Goal: Task Accomplishment & Management: Complete application form

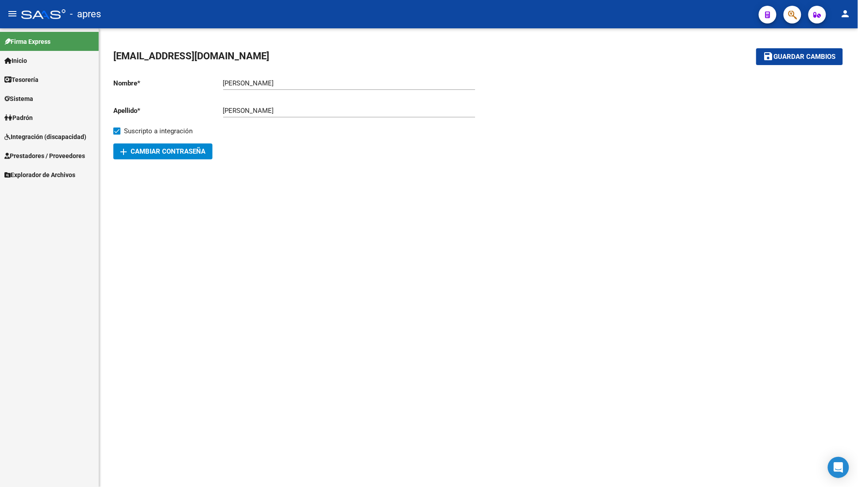
click at [59, 136] on span "Integración (discapacidad)" at bounding box center [45, 137] width 82 height 10
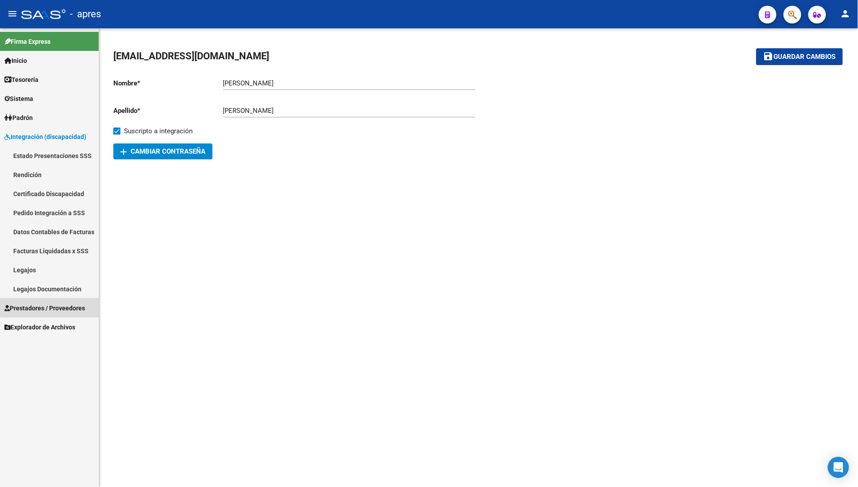
click at [38, 301] on link "Prestadores / Proveedores" at bounding box center [49, 308] width 99 height 19
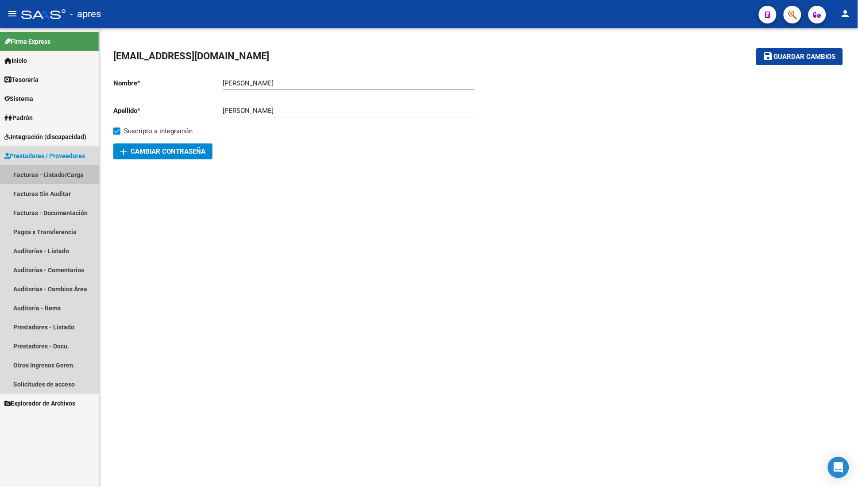
click at [66, 171] on link "Facturas - Listado/Carga" at bounding box center [49, 174] width 99 height 19
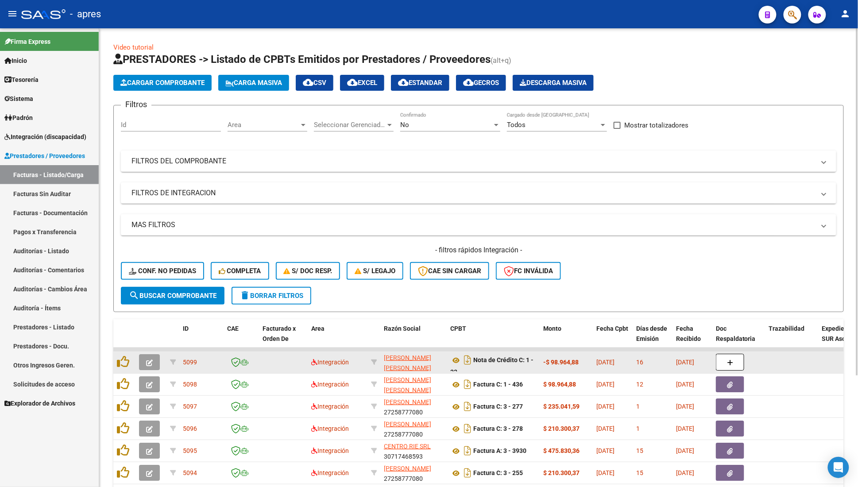
click at [154, 366] on button "button" at bounding box center [149, 362] width 21 height 16
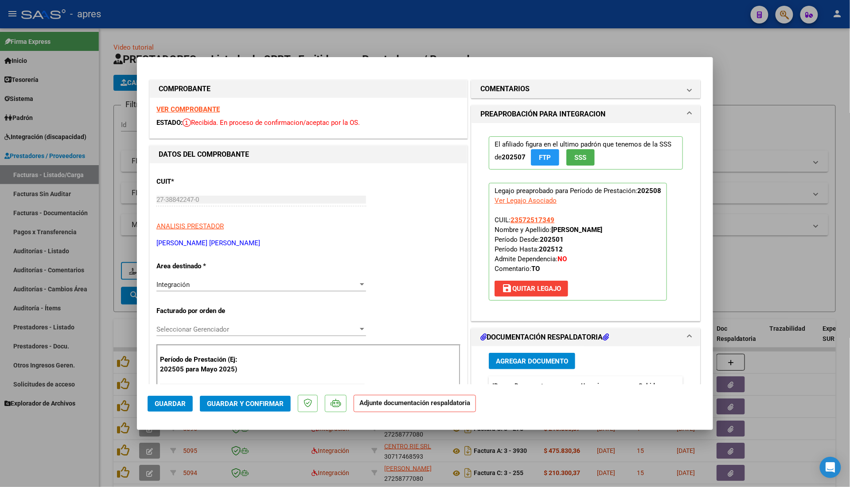
click at [300, 291] on div "Integración Seleccionar Area" at bounding box center [260, 284] width 209 height 13
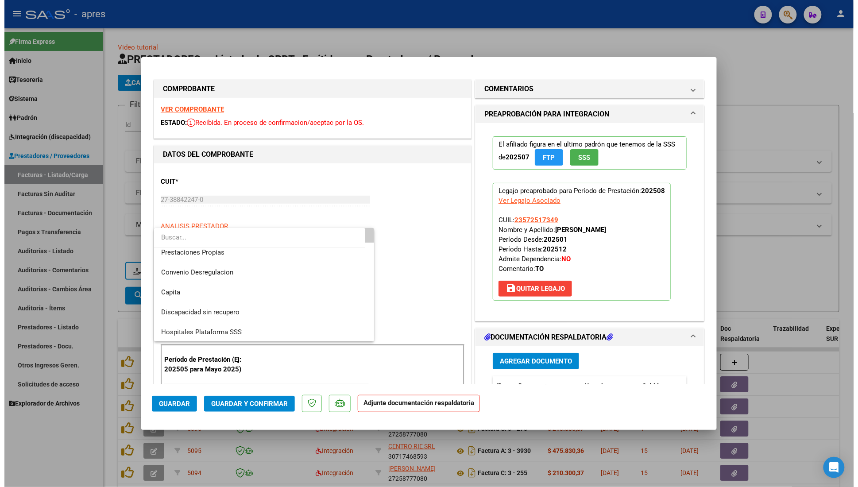
scroll to position [85, 0]
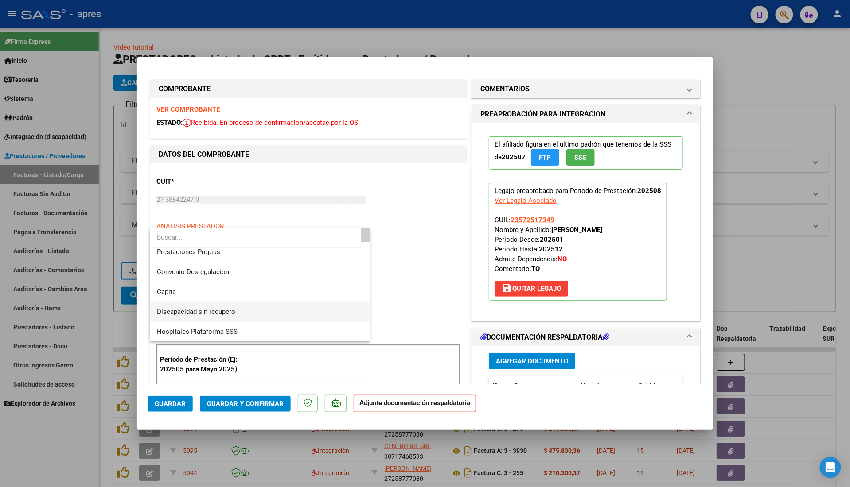
click at [262, 308] on span "Discapacidad sin recupero" at bounding box center [260, 312] width 206 height 20
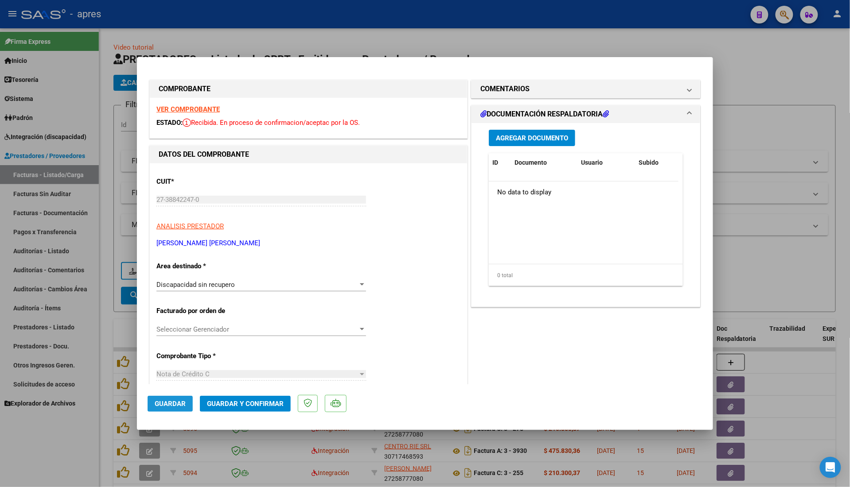
click at [179, 401] on span "Guardar" at bounding box center [170, 404] width 31 height 8
click at [103, 341] on div at bounding box center [425, 243] width 850 height 487
type input "$ 0,00"
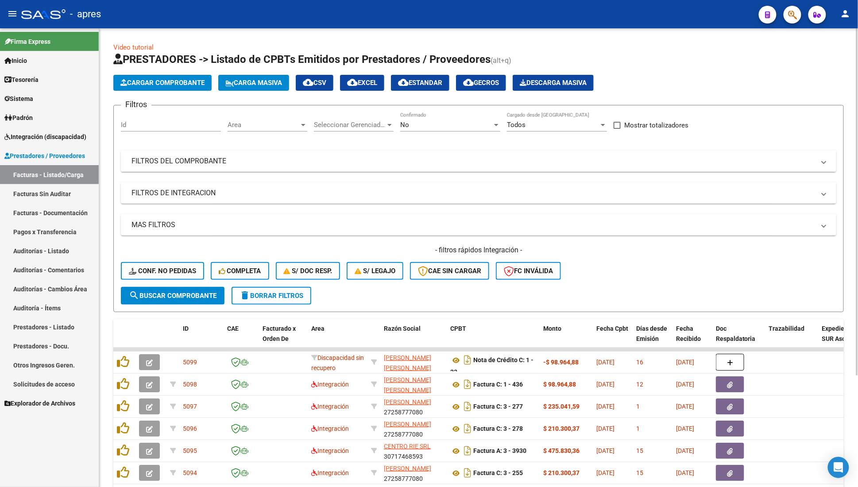
click at [243, 122] on span "Area" at bounding box center [264, 125] width 72 height 8
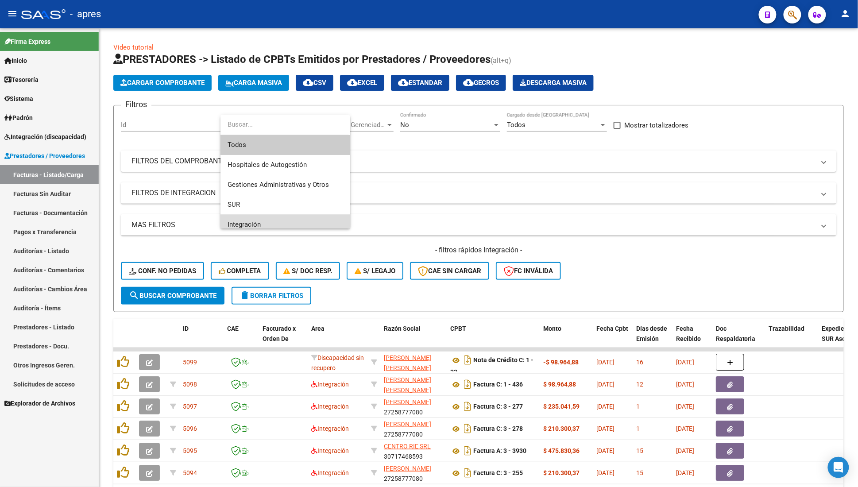
click at [243, 220] on span "Integración" at bounding box center [286, 225] width 116 height 20
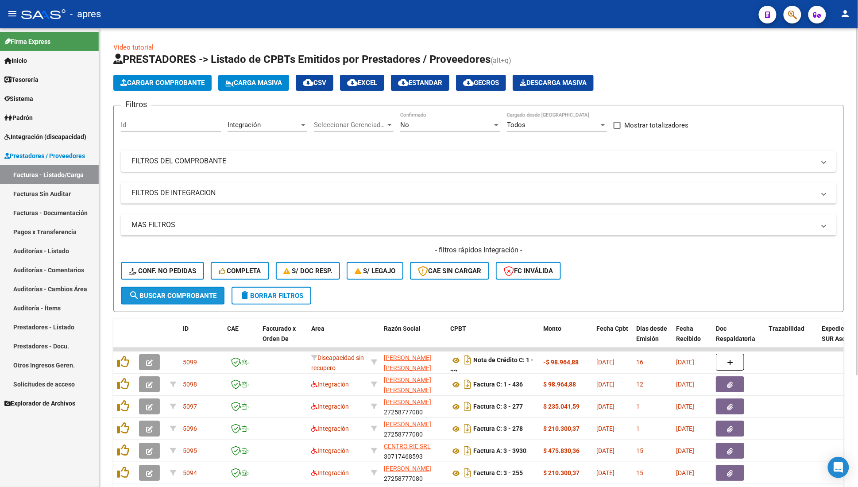
click at [193, 298] on span "search Buscar Comprobante" at bounding box center [173, 296] width 88 height 8
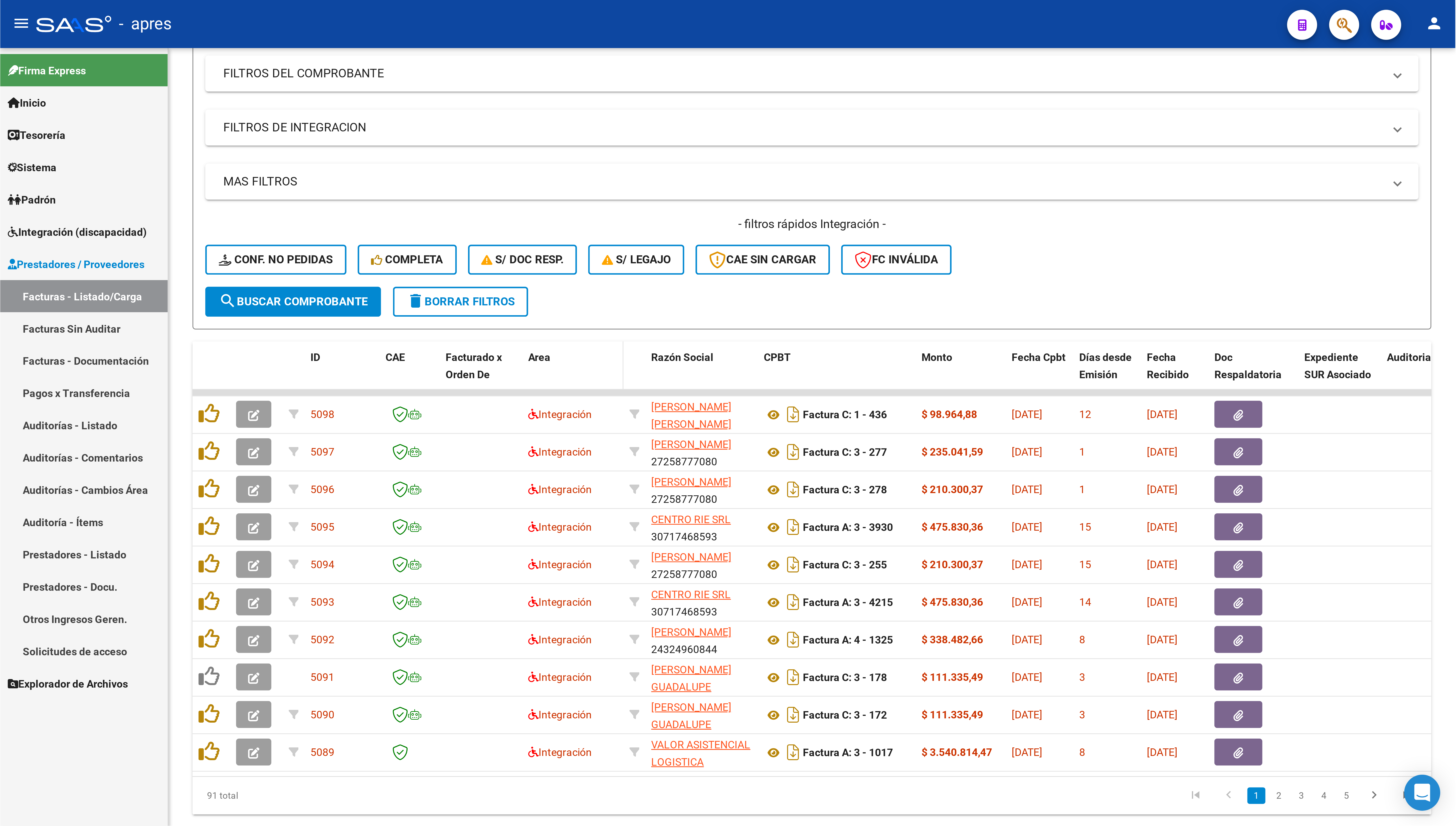
scroll to position [0, 0]
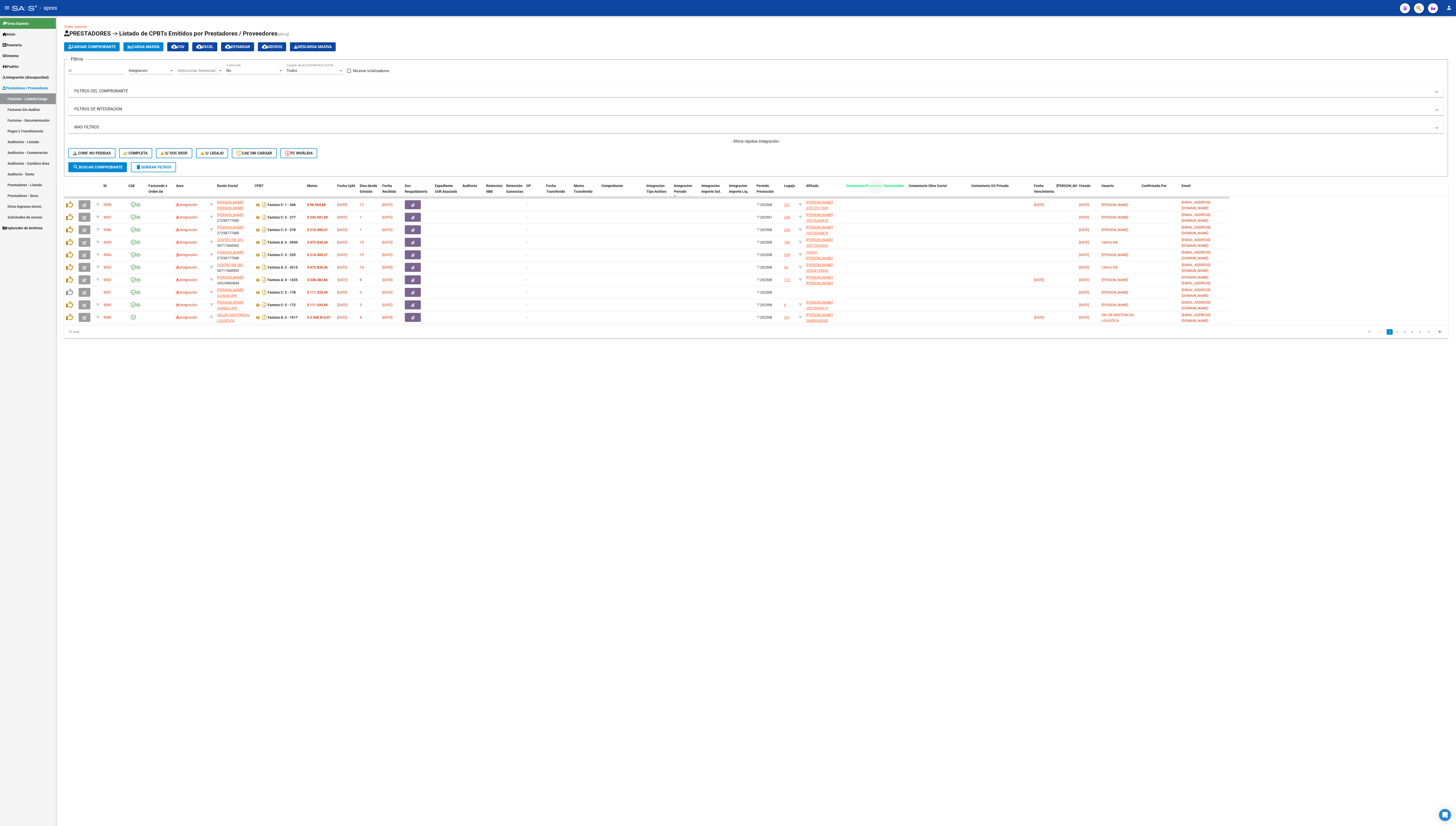
drag, startPoint x: 859, startPoint y: 185, endPoint x: 772, endPoint y: 178, distance: 87.3
click at [485, 182] on div "Video tutorial PRESTADORES -> Listado de CPBTs Emitidos por Prestadores / Prove…" at bounding box center [756, 181] width 1384 height 314
click at [485, 151] on div "- filtros rápidos Integración - Conf. no pedidas Completa S/ Doc Resp. S/ legaj…" at bounding box center [756, 150] width 1375 height 24
drag, startPoint x: 860, startPoint y: 186, endPoint x: 307, endPoint y: 199, distance: 553.2
click at [307, 199] on div "ID CAE Facturado x Orden De Area Razón Social CPBT Monto Fecha Cpbt Días desde …" at bounding box center [756, 259] width 1384 height 158
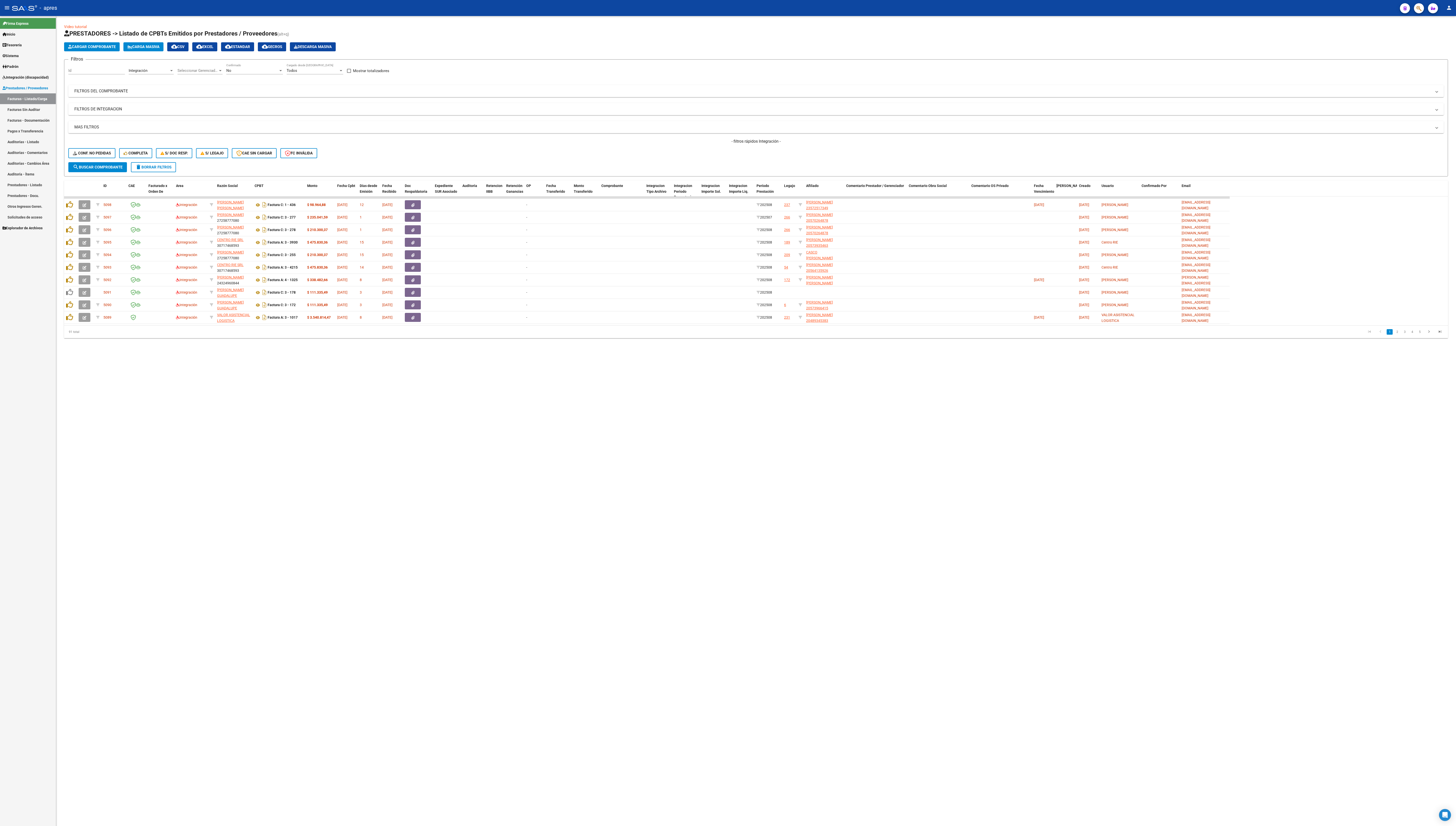
drag, startPoint x: 430, startPoint y: 402, endPoint x: 466, endPoint y: 388, distance: 38.6
click at [432, 275] on mat-sidenav-content "Video tutorial PRESTADORES -> Listado de CPBTs Emitidos por Prestadores / Prove…" at bounding box center [756, 420] width 1400 height 810
drag, startPoint x: 849, startPoint y: 189, endPoint x: 204, endPoint y: 186, distance: 645.0
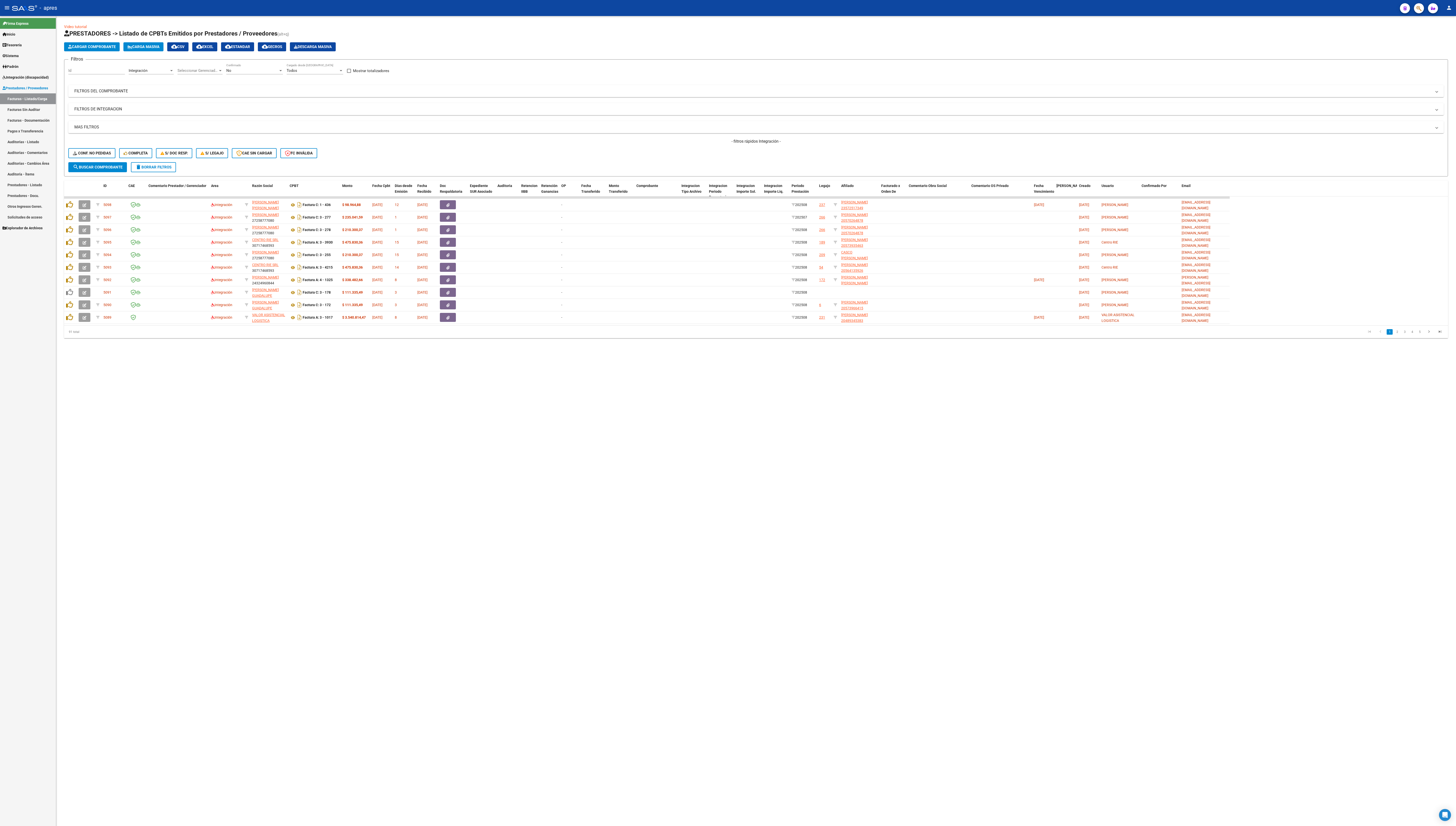
click at [343, 275] on mat-sidenav-content "Video tutorial PRESTADORES -> Listado de CPBTs Emitidos por Prestadores / Prove…" at bounding box center [756, 420] width 1400 height 810
drag, startPoint x: 924, startPoint y: 189, endPoint x: 350, endPoint y: 217, distance: 574.7
click at [350, 217] on div "ID CAE Comentario Prestador / Gerenciador Area Razón Social CPBT Monto Fecha Cp…" at bounding box center [756, 259] width 1384 height 158
click at [448, 275] on mat-sidenav-content "Video tutorial PRESTADORES -> Listado de CPBTs Emitidos por Prestadores / Prove…" at bounding box center [756, 420] width 1400 height 810
click at [485, 192] on datatable-header-cell "Comentario Obra Social" at bounding box center [938, 191] width 63 height 22
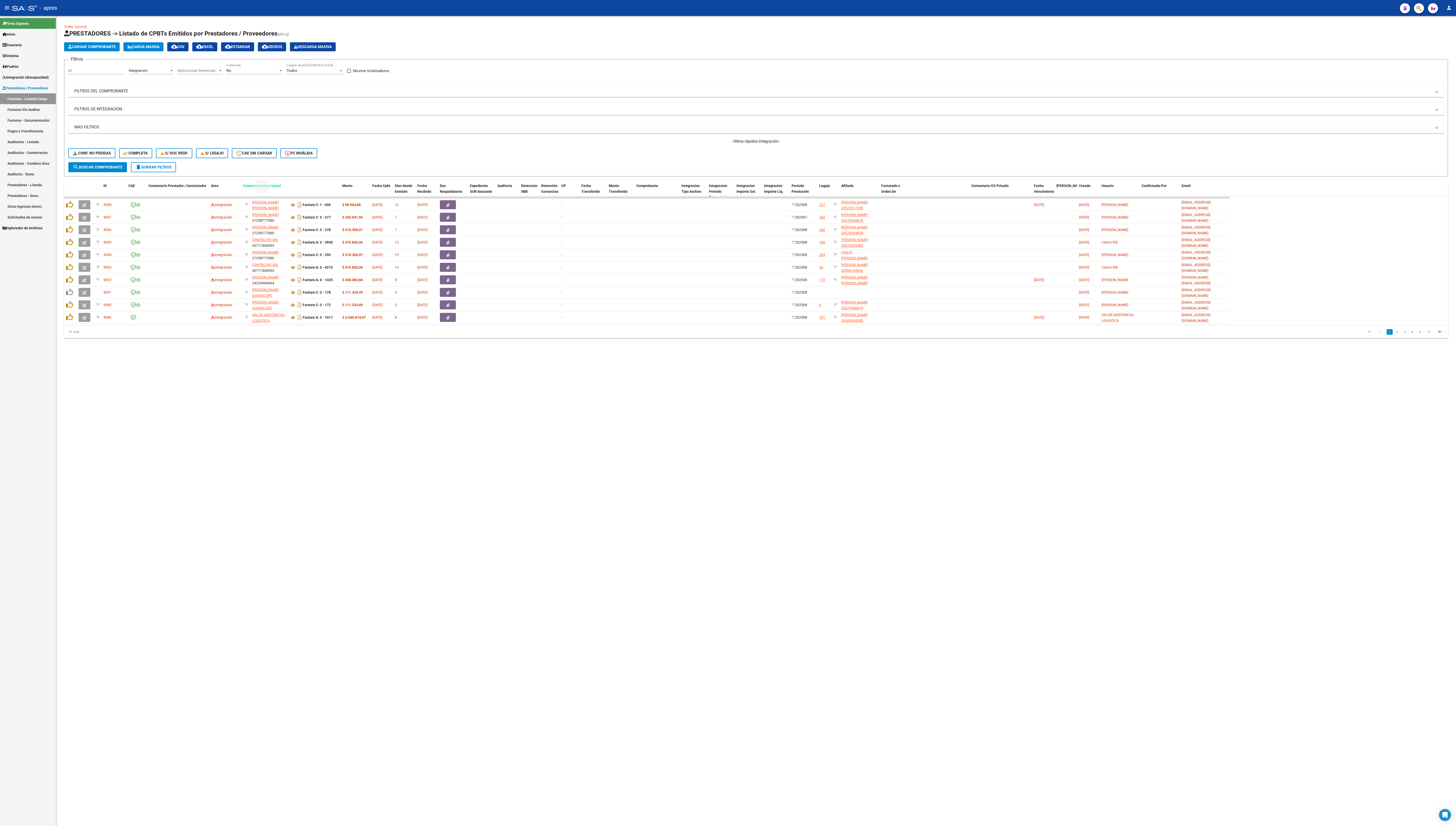
drag, startPoint x: 935, startPoint y: 189, endPoint x: 270, endPoint y: 184, distance: 665.0
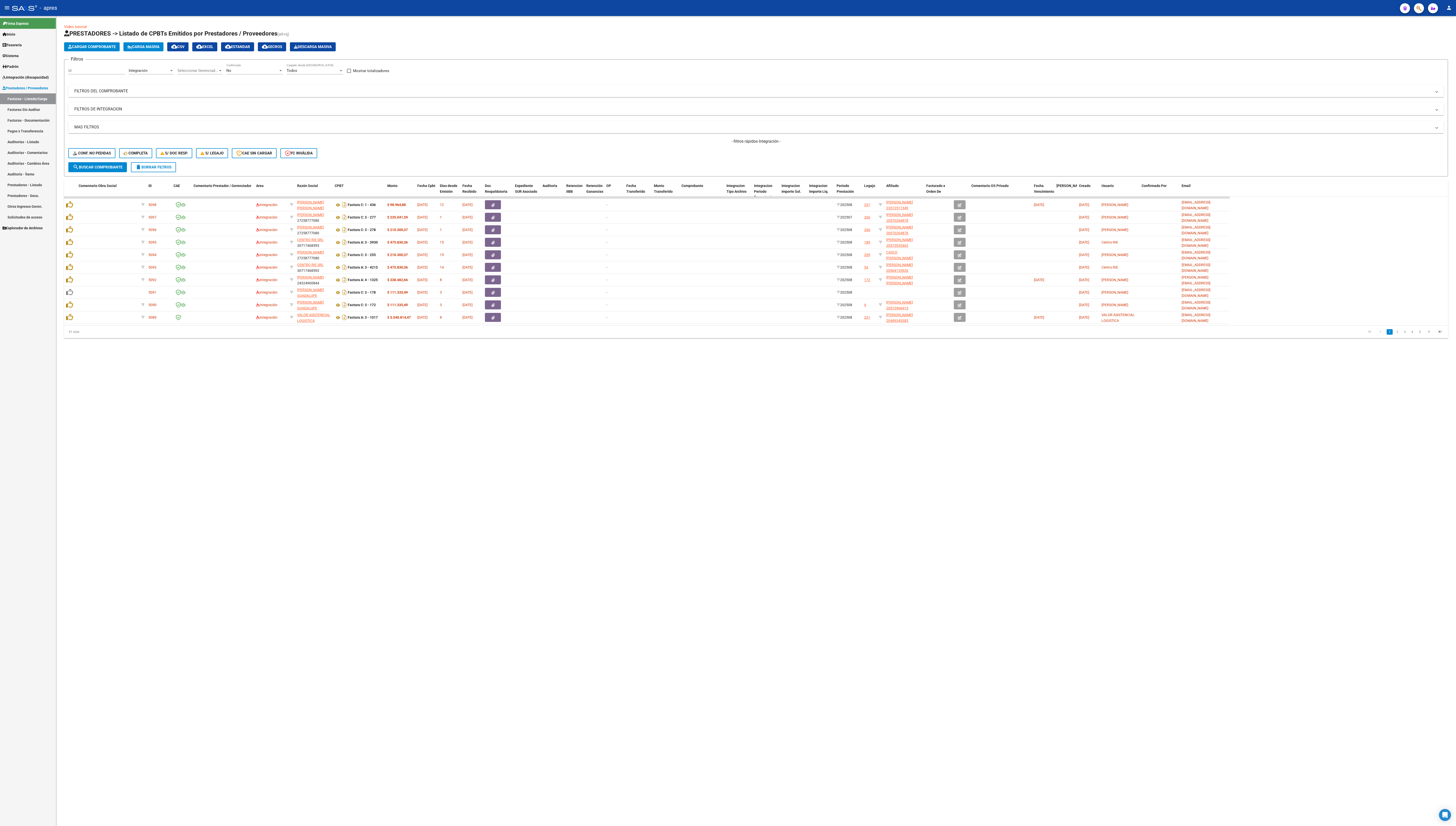
click at [143, 71] on span "Integración" at bounding box center [138, 71] width 19 height 5
click at [143, 110] on div at bounding box center [728, 413] width 1456 height 826
click at [142, 96] on mat-expansion-panel-header "FILTROS DEL COMPROBANTE" at bounding box center [756, 91] width 1375 height 12
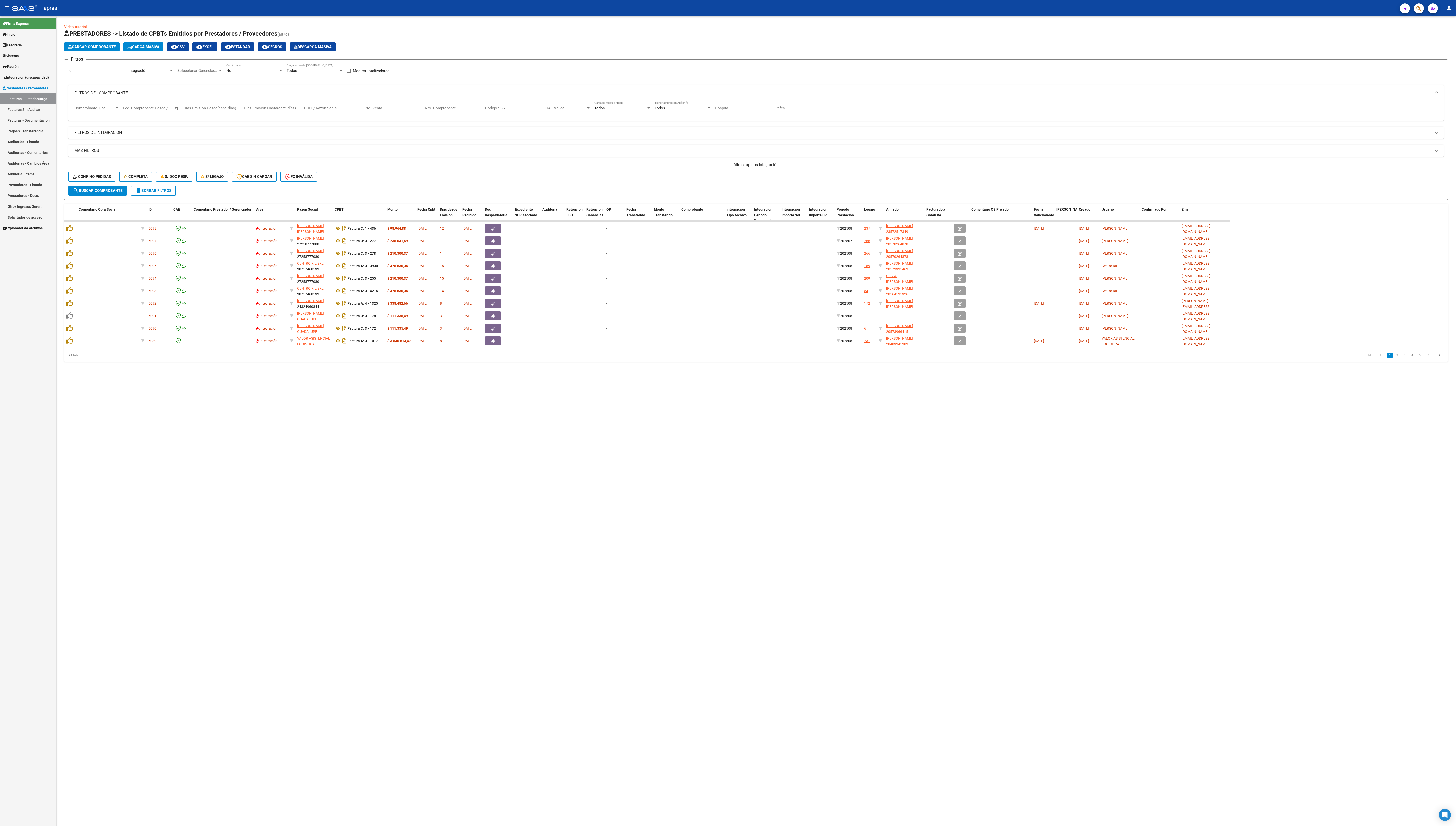
click at [141, 66] on div "Integración Area" at bounding box center [151, 69] width 45 height 11
click at [141, 83] on span "Prestaciones Propias" at bounding box center [147, 82] width 36 height 5
click at [94, 186] on div "- filtros rápidos Integración - Conf. no pedidas Completa S/ Doc Resp. S/ legaj…" at bounding box center [756, 174] width 1375 height 24
click at [109, 191] on span "search Buscar Comprobante" at bounding box center [98, 191] width 50 height 5
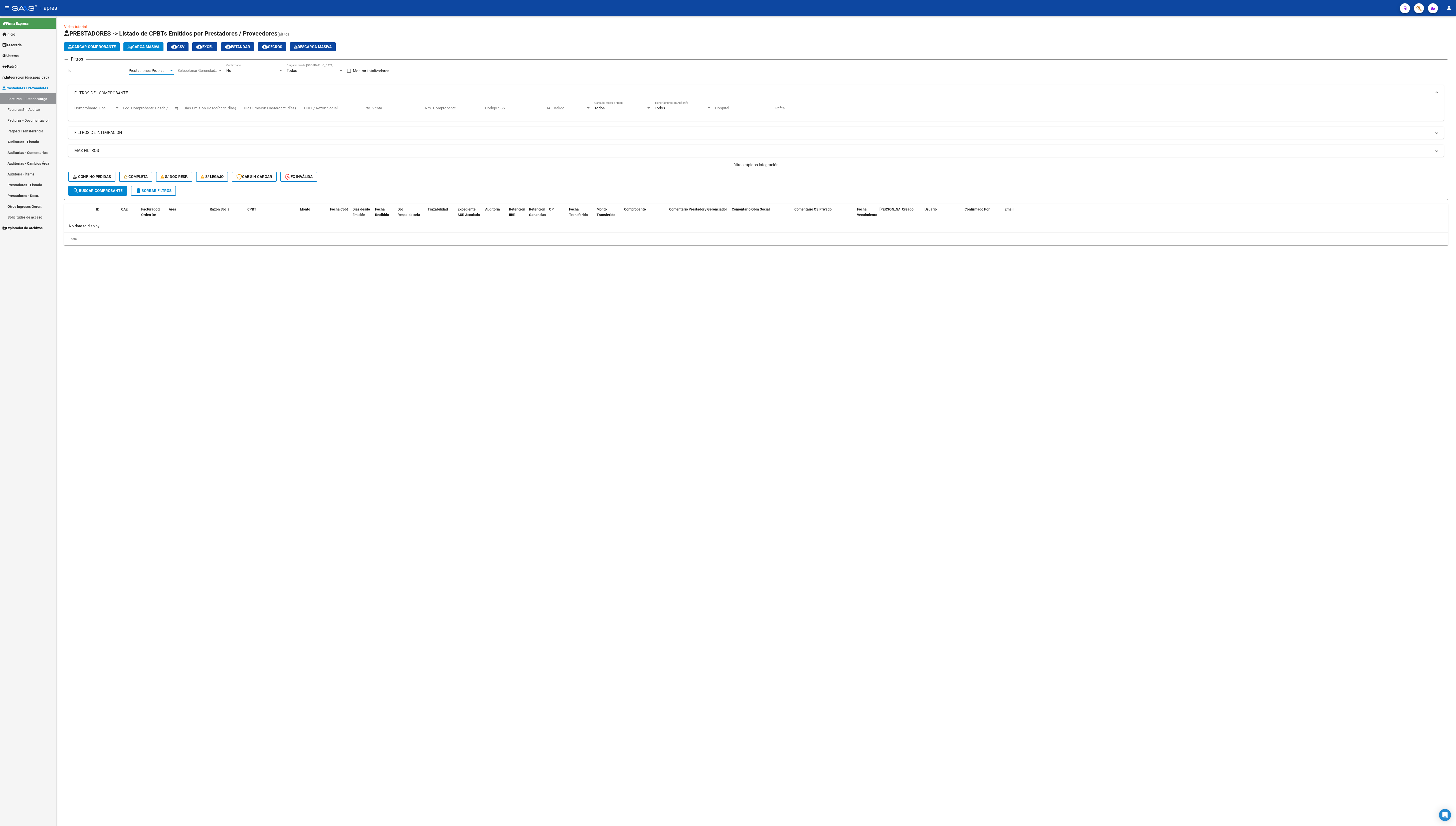
click at [162, 69] on span "Prestaciones Propias" at bounding box center [146, 71] width 36 height 5
click at [162, 59] on span "Integración" at bounding box center [162, 60] width 66 height 11
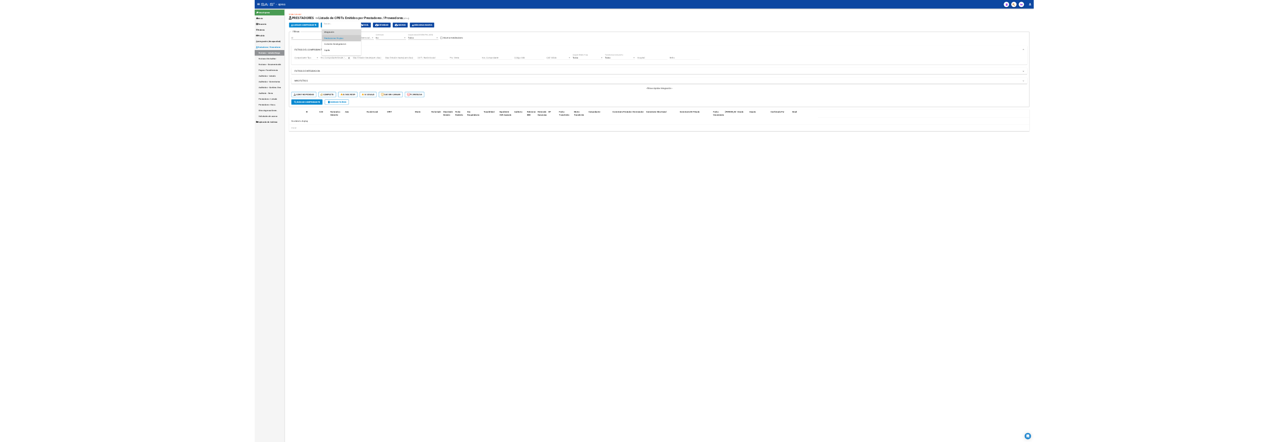
scroll to position [80, 0]
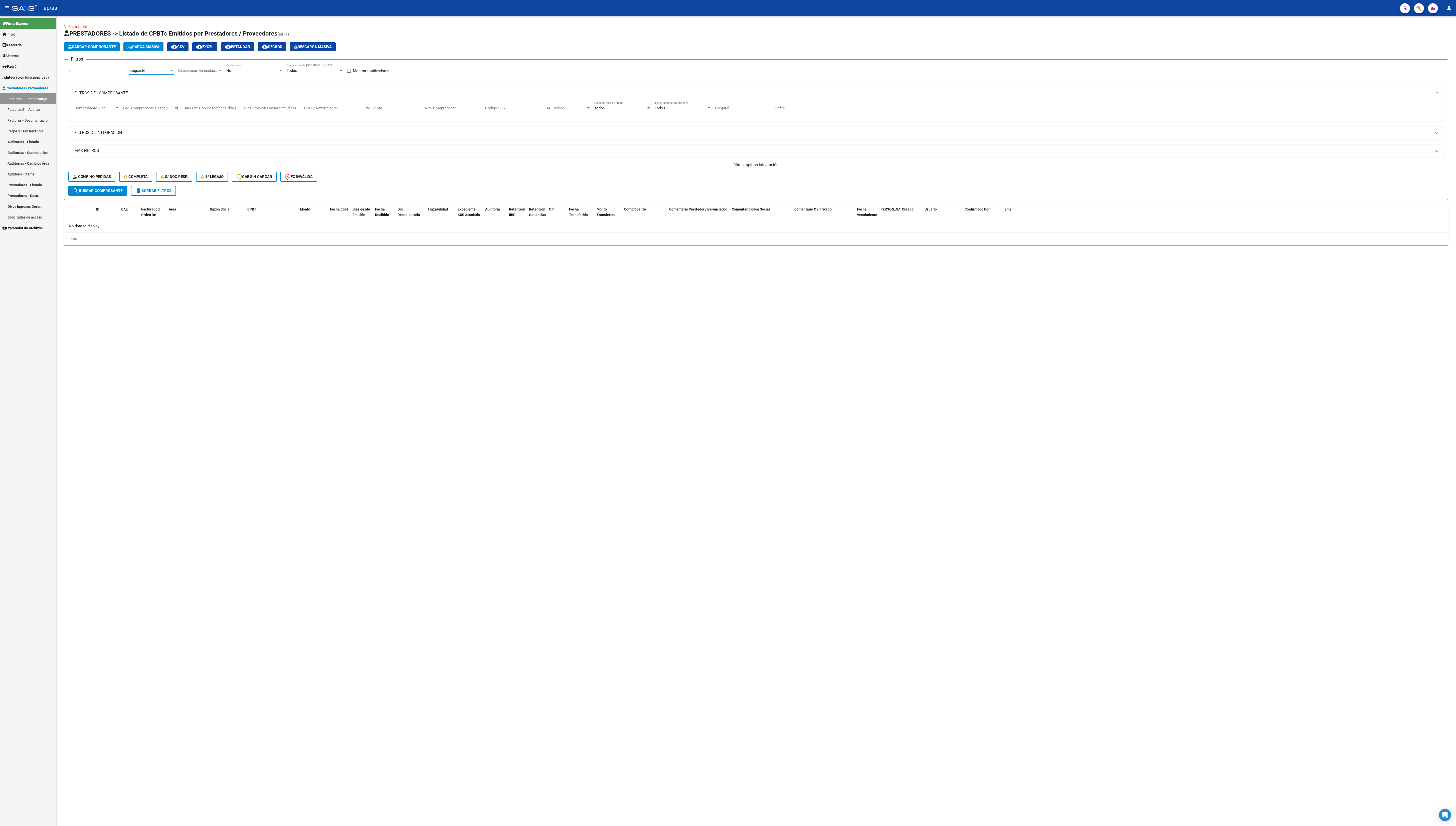
click at [112, 190] on span "search Buscar Comprobante" at bounding box center [98, 191] width 50 height 5
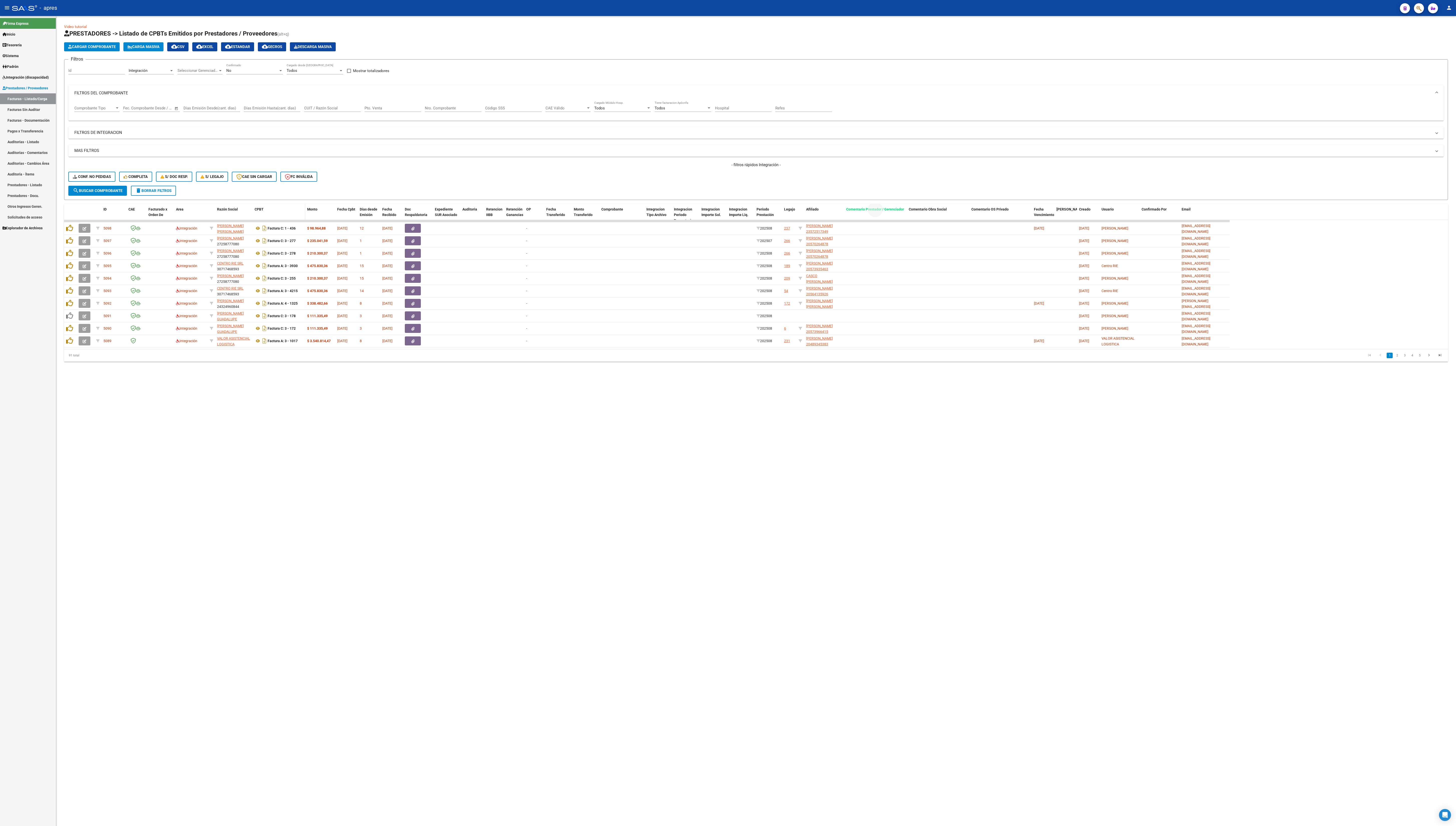
drag, startPoint x: 862, startPoint y: 207, endPoint x: 287, endPoint y: 213, distance: 575.0
click at [287, 213] on div "ID CAE Facturado x Orden De Area Razón Social CPBT Monto Fecha Cpbt Días desde …" at bounding box center [647, 215] width 1165 height 22
drag, startPoint x: 432, startPoint y: 398, endPoint x: 733, endPoint y: 275, distance: 325.2
click at [432, 275] on mat-sidenav-content "Video tutorial PRESTADORES -> Listado de CPBTs Emitidos por Prestadores / Prove…" at bounding box center [756, 420] width 1400 height 810
drag, startPoint x: 859, startPoint y: 213, endPoint x: 275, endPoint y: 220, distance: 584.0
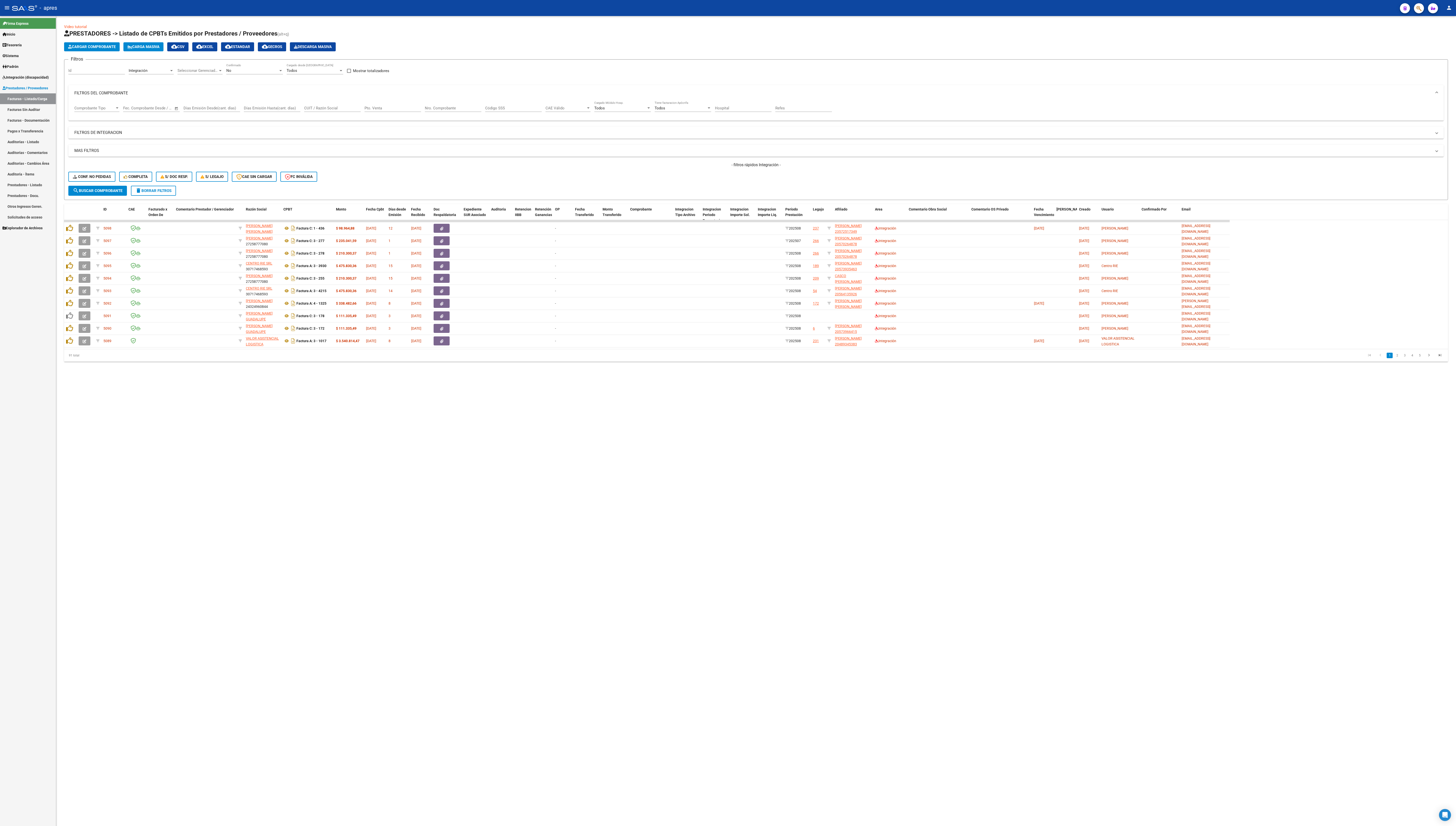
drag, startPoint x: 487, startPoint y: 497, endPoint x: 500, endPoint y: 495, distance: 13.2
click at [485, 275] on mat-sidenav-content "Video tutorial PRESTADORES -> Listado de CPBTs Emitidos por Prestadores / Prove…" at bounding box center [756, 420] width 1400 height 810
drag, startPoint x: 935, startPoint y: 209, endPoint x: 318, endPoint y: 219, distance: 617.1
drag, startPoint x: 632, startPoint y: 454, endPoint x: 638, endPoint y: 454, distance: 6.0
click at [485, 275] on mat-sidenav-content "Video tutorial PRESTADORES -> Listado de CPBTs Emitidos por Prestadores / Prove…" at bounding box center [756, 420] width 1400 height 810
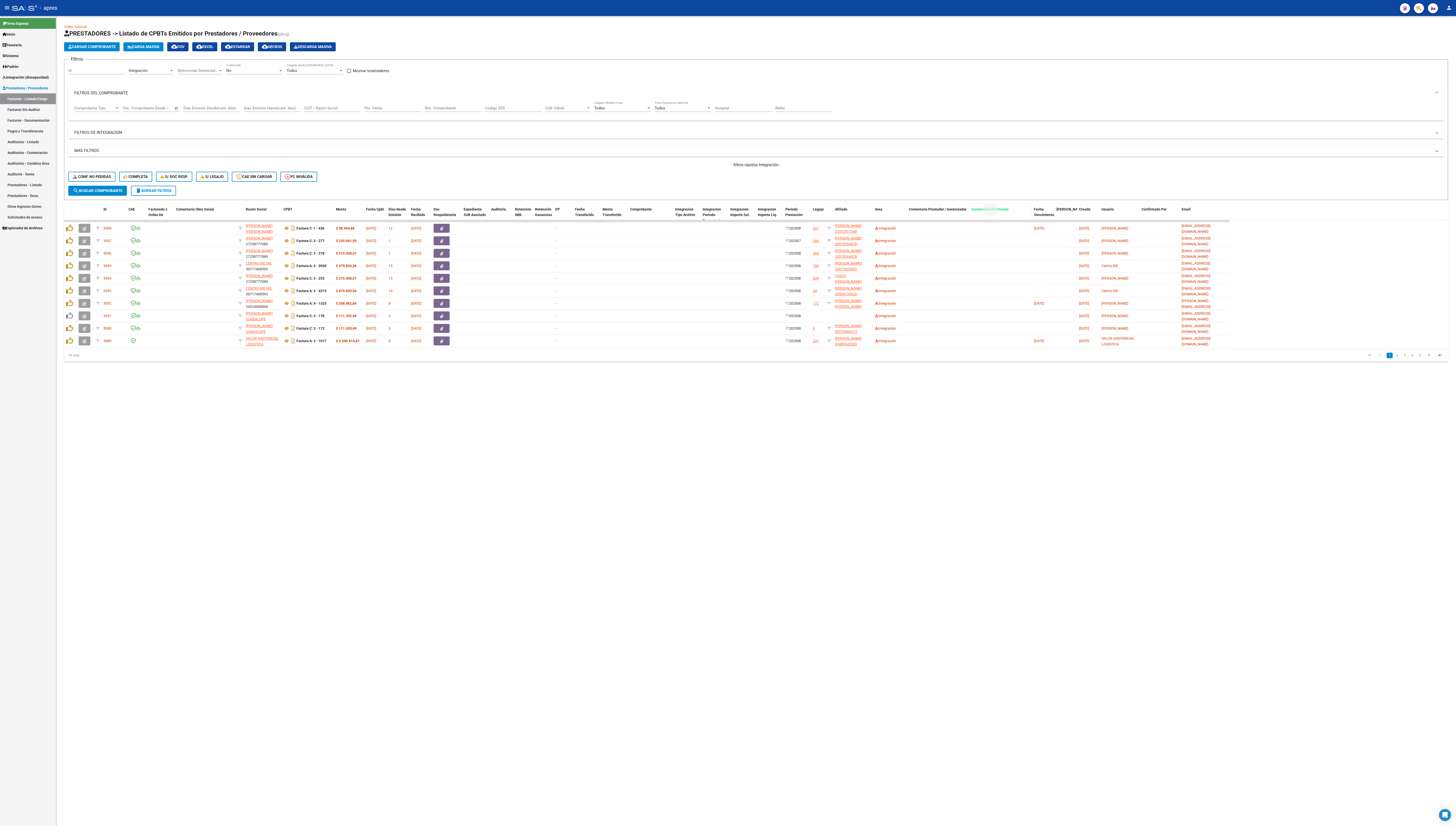
click at [485, 213] on datatable-header-cell "Comentario OS Privado" at bounding box center [1000, 215] width 63 height 22
drag, startPoint x: 947, startPoint y: 209, endPoint x: 387, endPoint y: 215, distance: 560.0
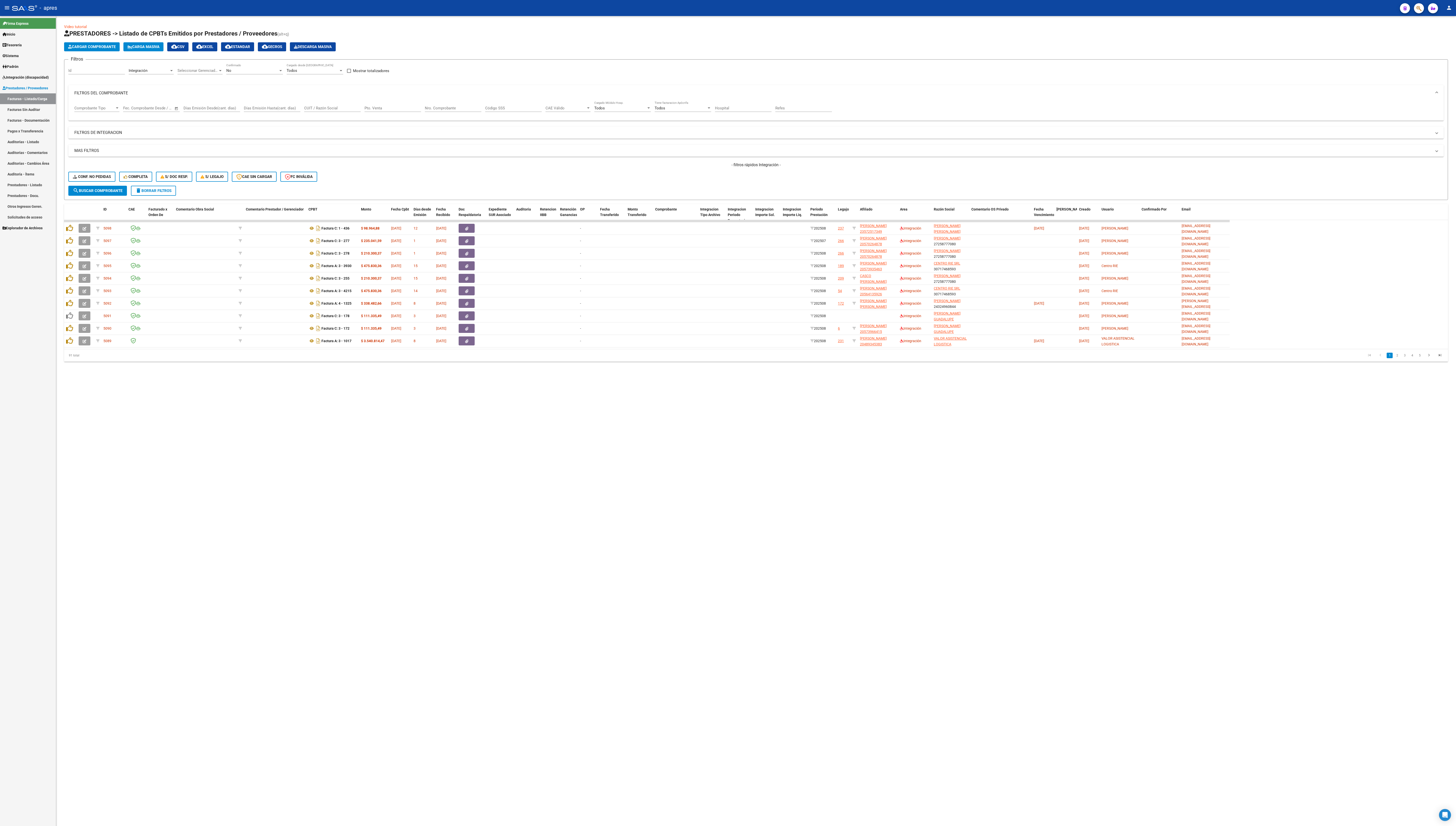
click at [480, 275] on mat-sidenav-content "Video tutorial PRESTADORES -> Listado de CPBTs Emitidos por Prestadores / Prove…" at bounding box center [756, 420] width 1400 height 810
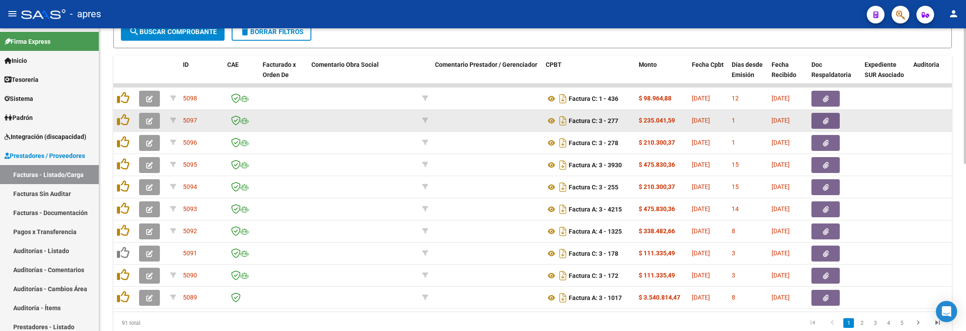
scroll to position [375, 0]
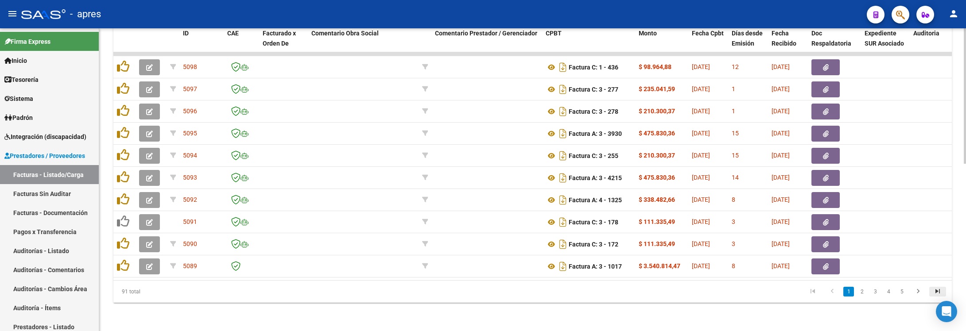
click at [858, 288] on icon "go to last page" at bounding box center [938, 292] width 12 height 11
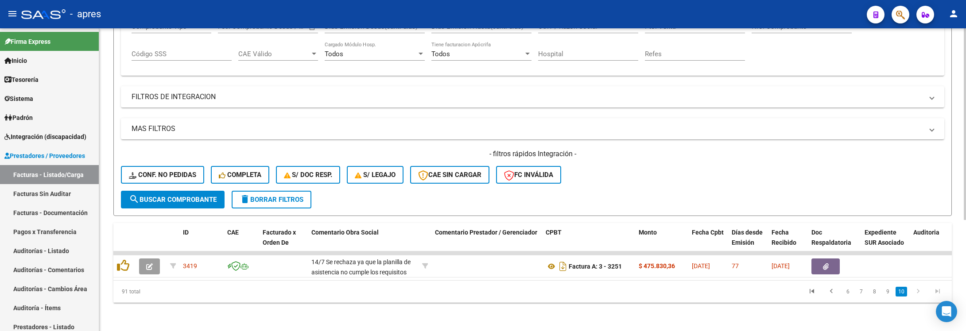
scroll to position [176, 0]
click at [858, 294] on link "9" at bounding box center [887, 292] width 11 height 10
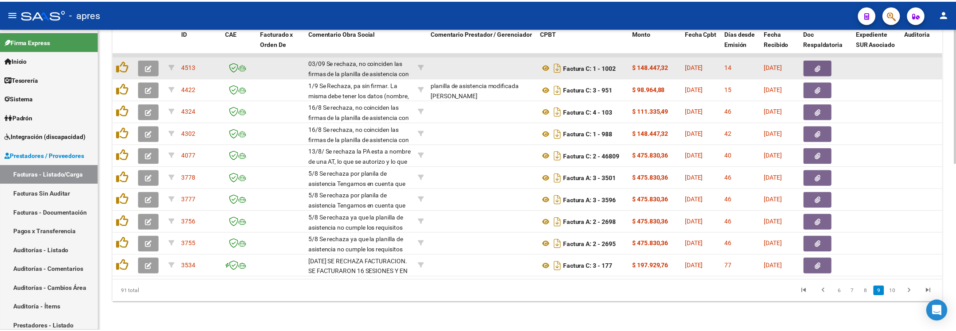
scroll to position [375, 0]
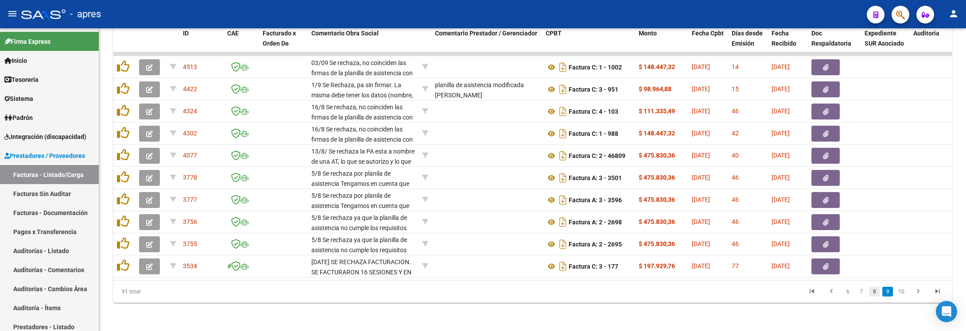
click at [858, 294] on link "8" at bounding box center [874, 292] width 11 height 10
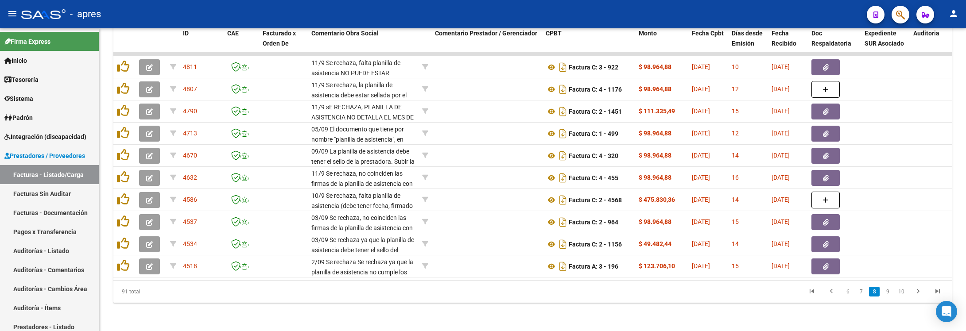
click at [858, 293] on link "7" at bounding box center [861, 292] width 11 height 10
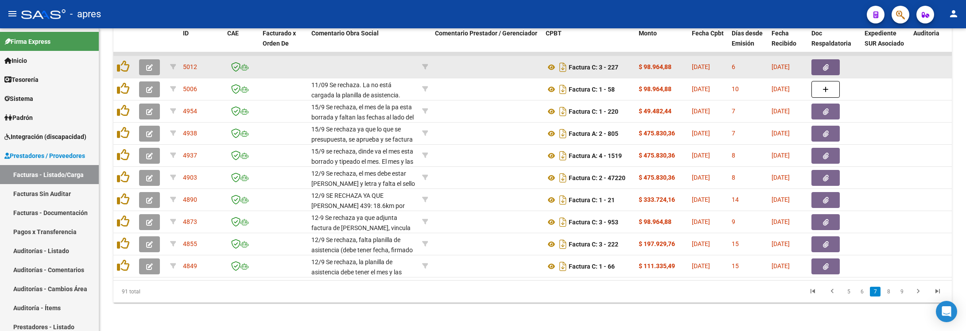
click at [147, 59] on button "button" at bounding box center [149, 67] width 21 height 16
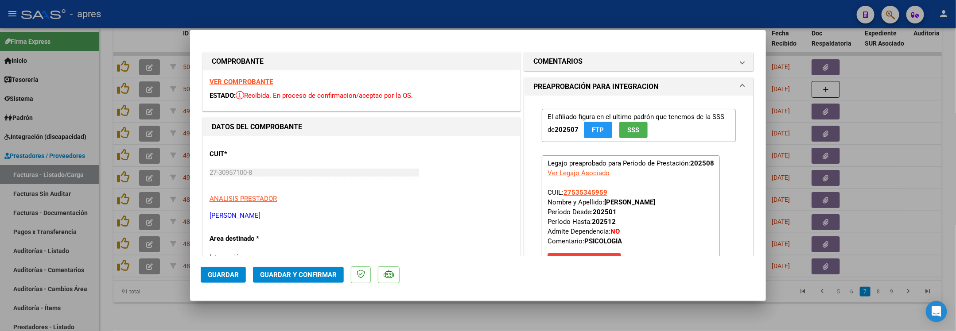
click at [264, 84] on strong "VER COMPROBANTE" at bounding box center [240, 82] width 63 height 8
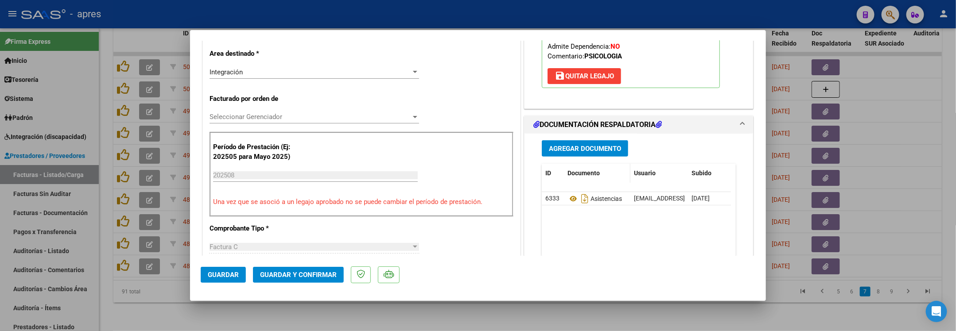
scroll to position [199, 0]
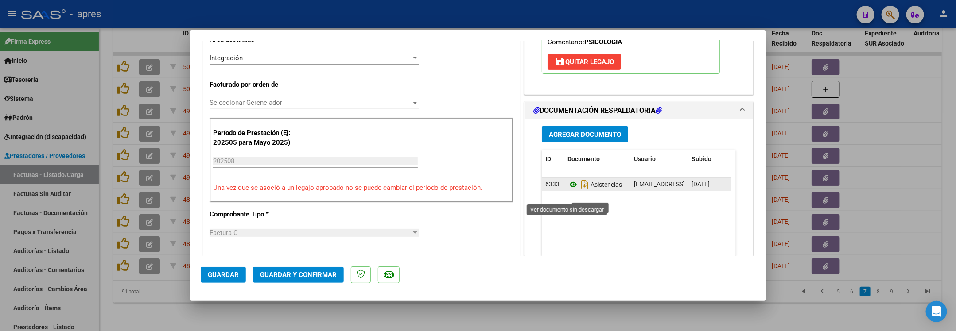
click at [567, 190] on icon at bounding box center [573, 184] width 12 height 11
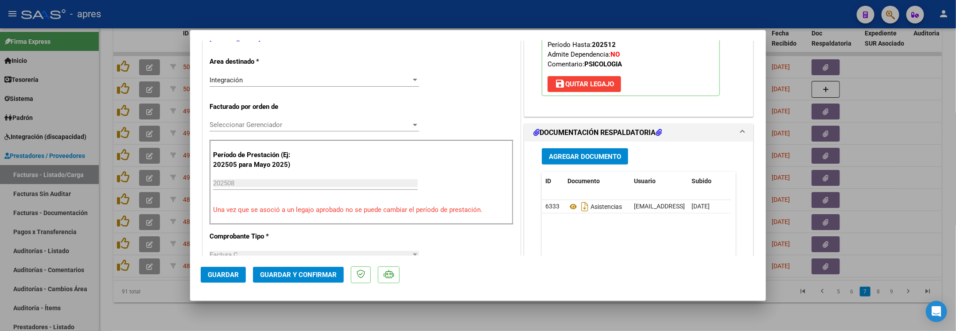
scroll to position [111, 0]
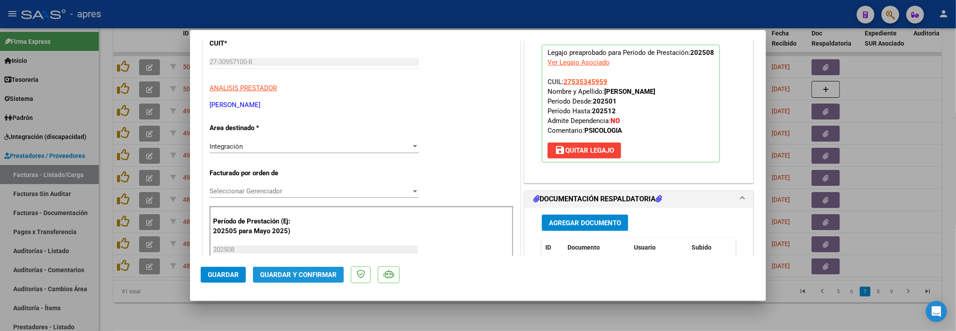
click at [272, 275] on span "Guardar y Confirmar" at bounding box center [298, 275] width 77 height 8
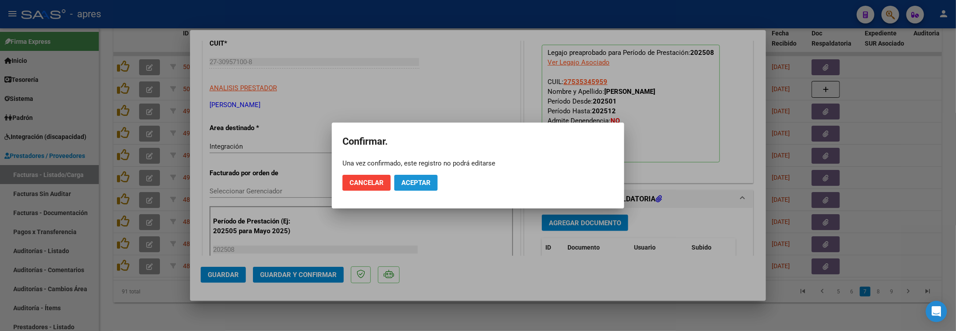
click at [427, 186] on span "Aceptar" at bounding box center [415, 183] width 29 height 8
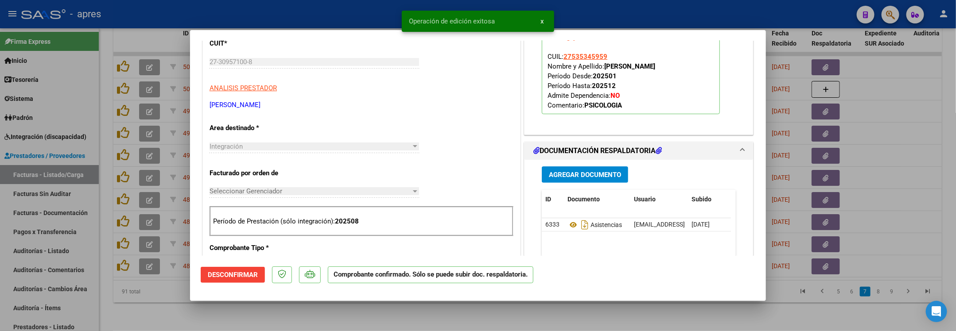
click at [259, 320] on div at bounding box center [478, 165] width 956 height 331
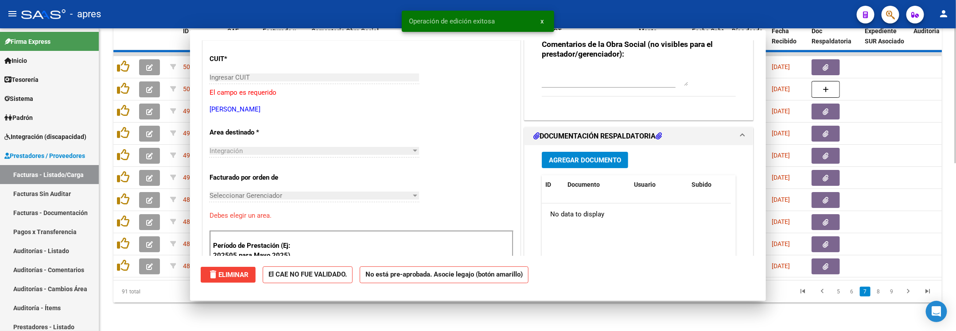
scroll to position [0, 0]
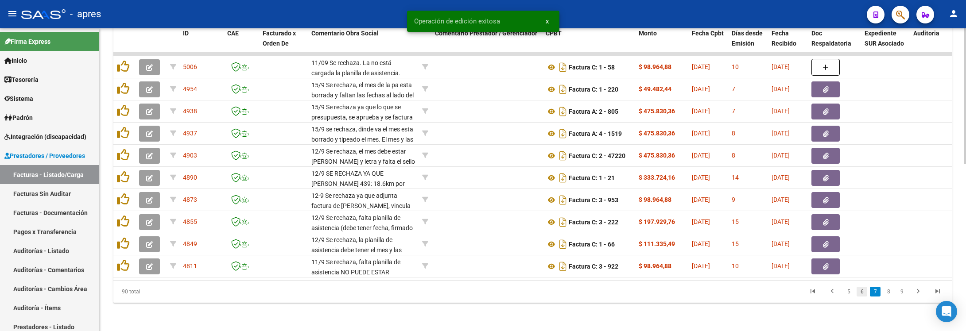
click at [858, 294] on link "6" at bounding box center [862, 292] width 11 height 10
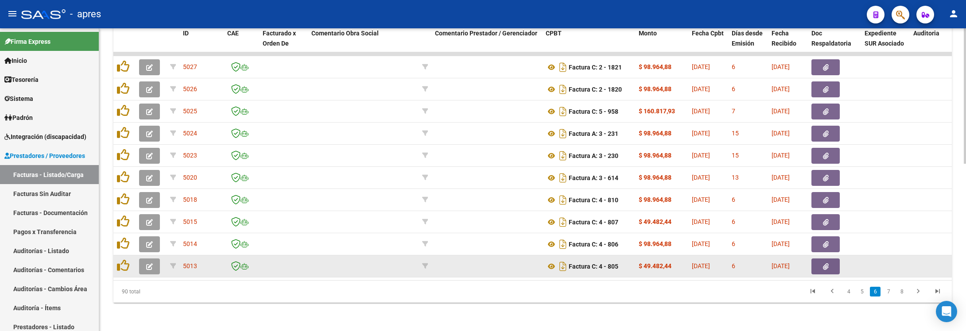
click at [141, 259] on button "button" at bounding box center [149, 267] width 21 height 16
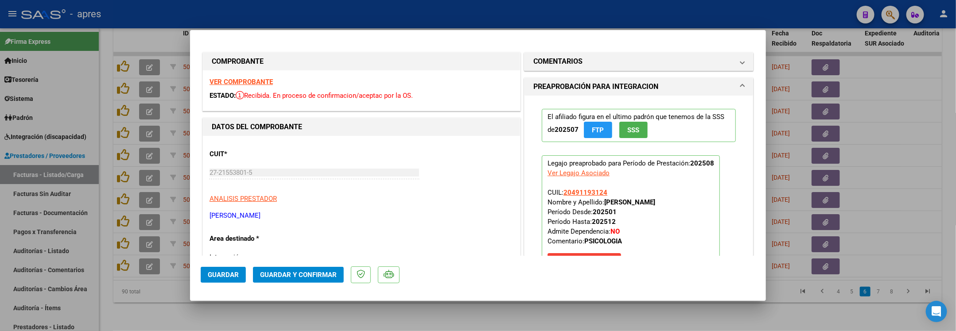
click at [246, 83] on strong "VER COMPROBANTE" at bounding box center [240, 82] width 63 height 8
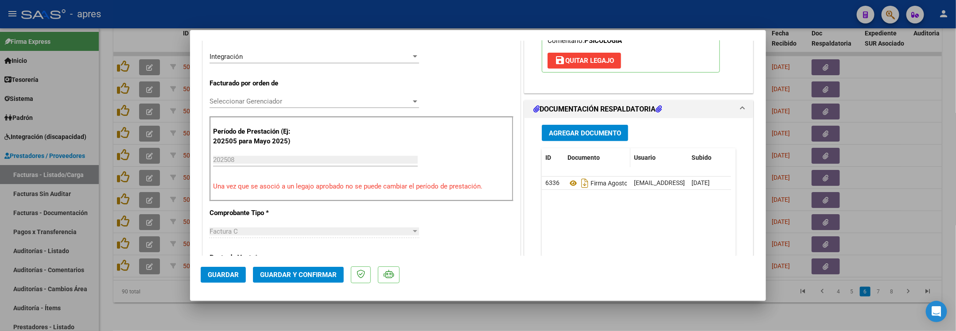
scroll to position [199, 0]
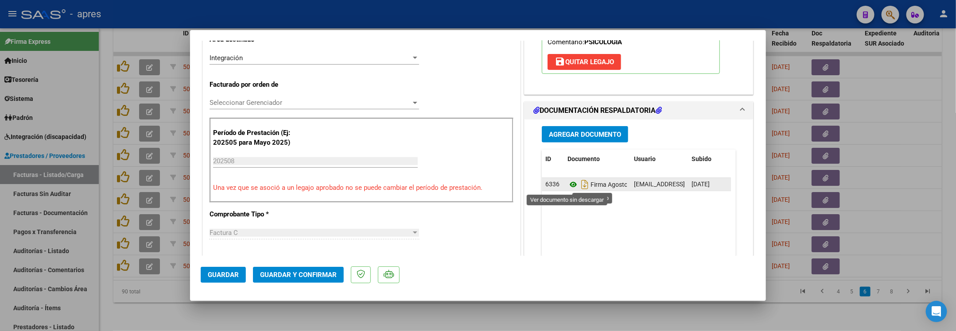
click at [567, 186] on icon at bounding box center [573, 184] width 12 height 11
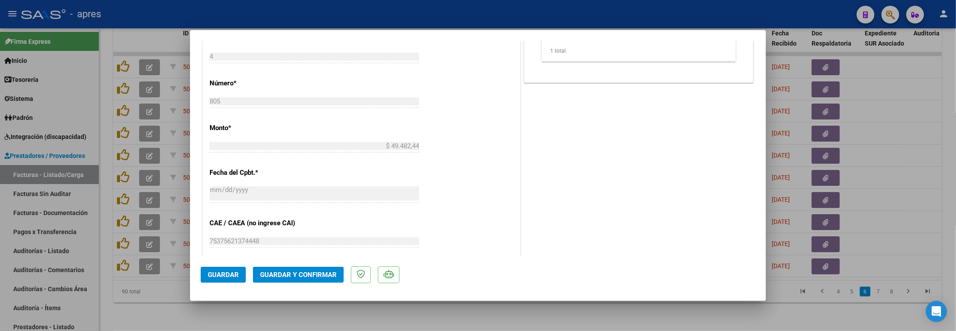
scroll to position [376, 0]
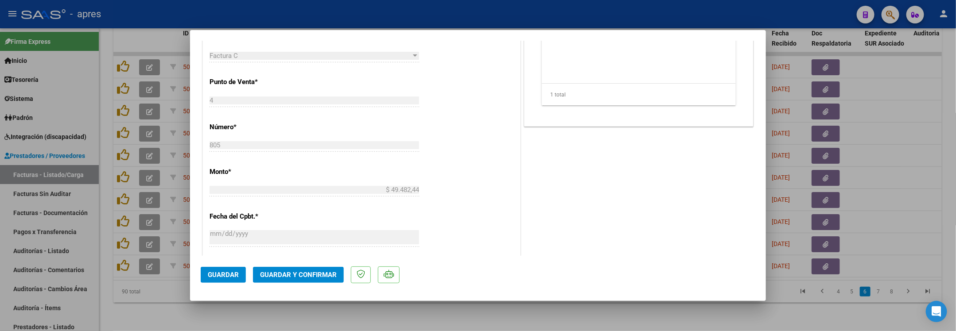
click at [292, 278] on span "Guardar y Confirmar" at bounding box center [298, 275] width 77 height 8
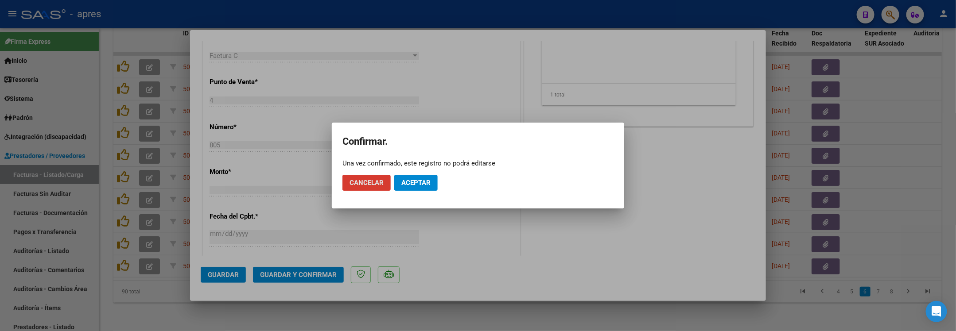
click at [410, 191] on mat-dialog-actions "Cancelar Aceptar" at bounding box center [477, 183] width 271 height 30
drag, startPoint x: 410, startPoint y: 185, endPoint x: 362, endPoint y: 323, distance: 146.2
click at [410, 186] on span "Aceptar" at bounding box center [415, 183] width 29 height 8
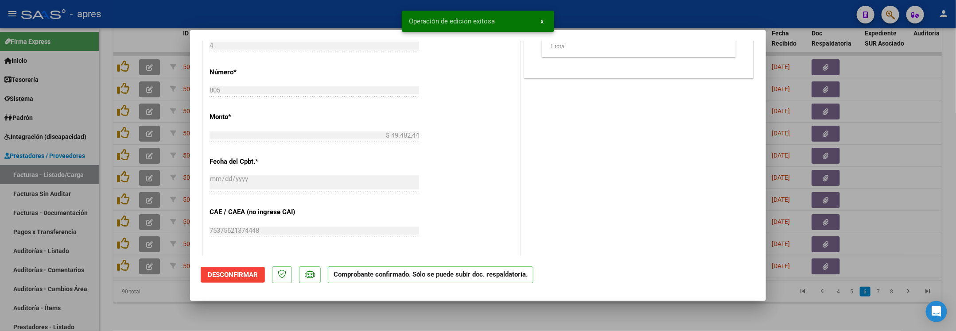
click at [141, 298] on div at bounding box center [478, 165] width 956 height 331
type input "$ 0,00"
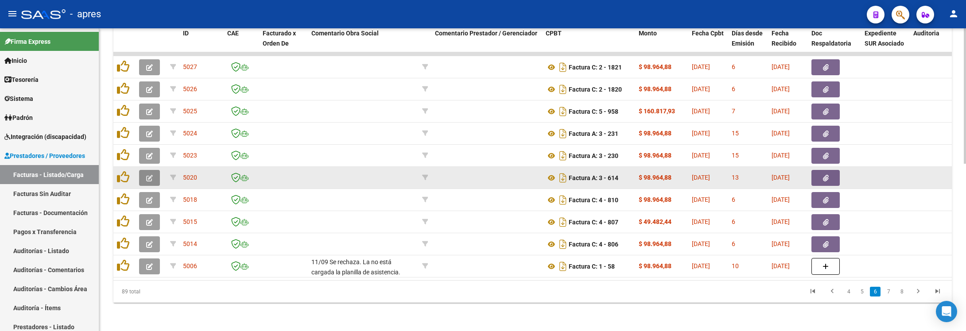
click at [150, 175] on icon "button" at bounding box center [149, 178] width 7 height 7
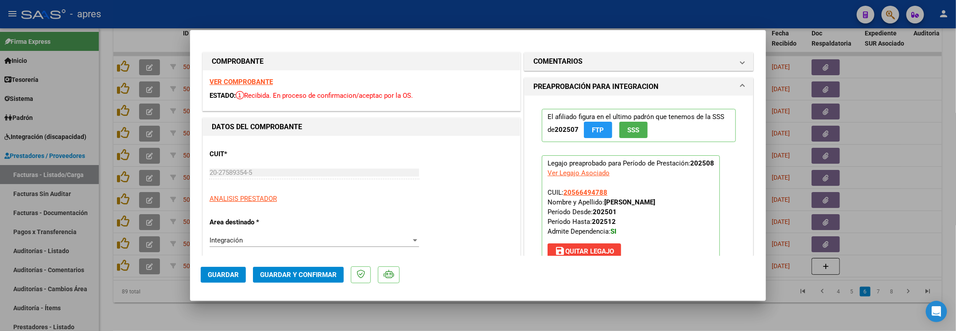
click at [253, 82] on strong "VER COMPROBANTE" at bounding box center [240, 82] width 63 height 8
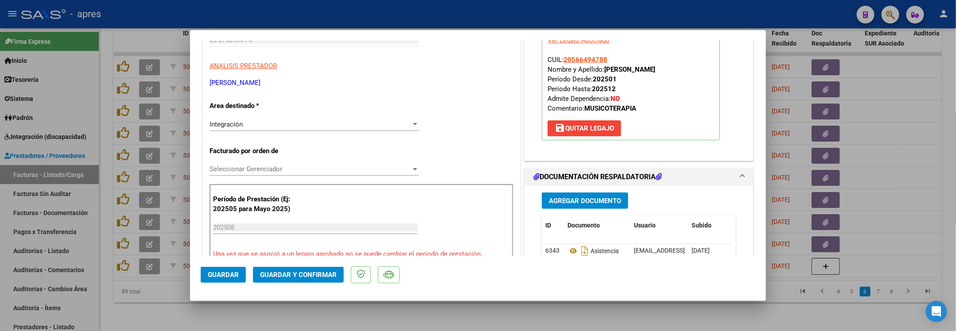
scroll to position [266, 0]
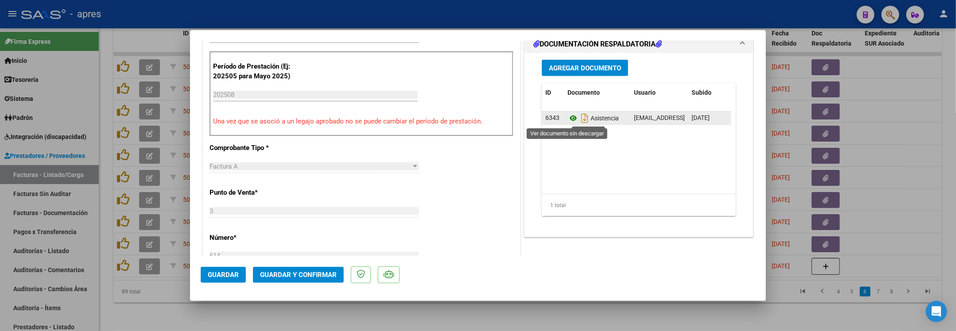
click at [568, 121] on icon at bounding box center [573, 118] width 12 height 11
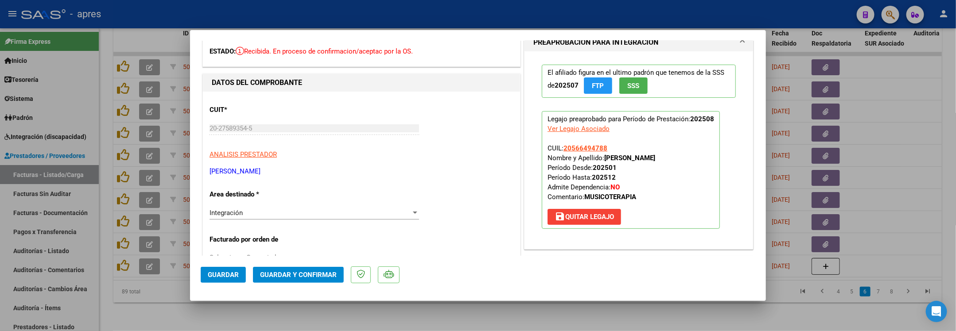
scroll to position [0, 0]
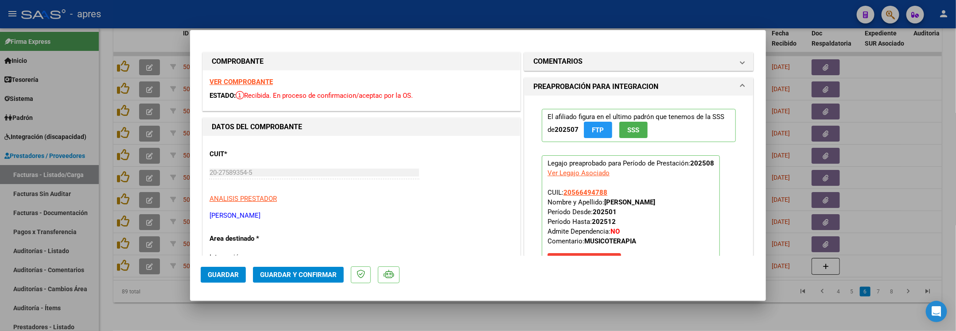
click at [340, 278] on button "Guardar y Confirmar" at bounding box center [298, 275] width 91 height 16
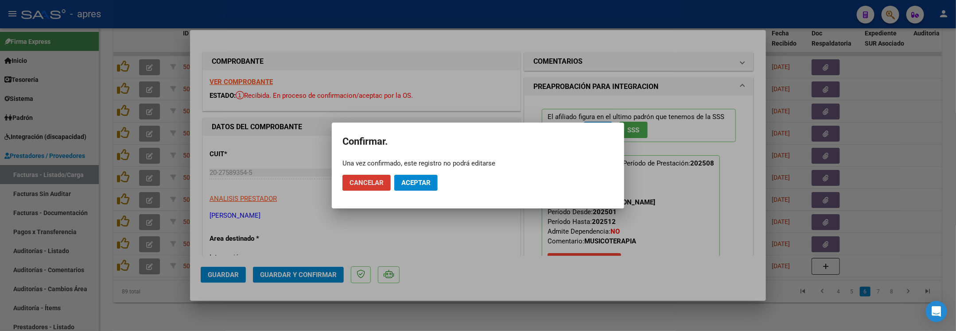
click at [420, 181] on span "Aceptar" at bounding box center [415, 183] width 29 height 8
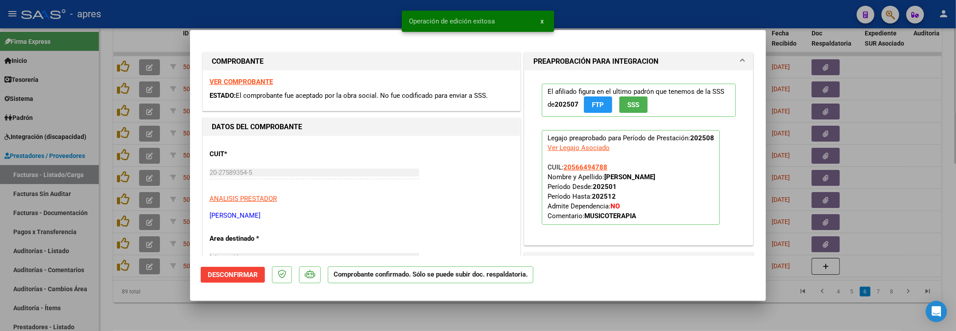
drag, startPoint x: 232, startPoint y: 326, endPoint x: 243, endPoint y: 315, distance: 15.4
click at [231, 326] on div at bounding box center [478, 165] width 956 height 331
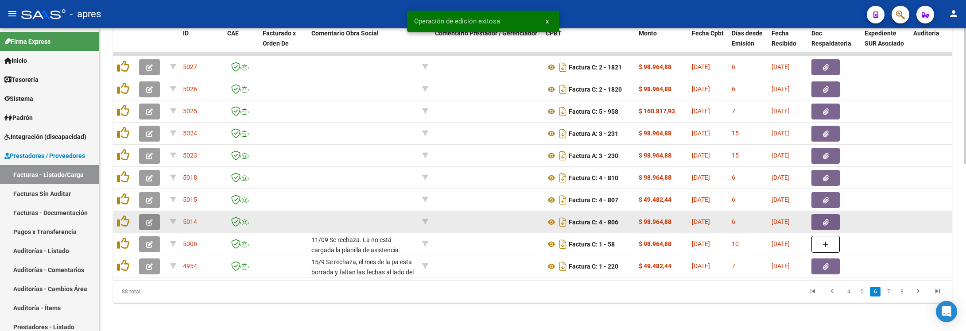
click at [154, 216] on button "button" at bounding box center [149, 222] width 21 height 16
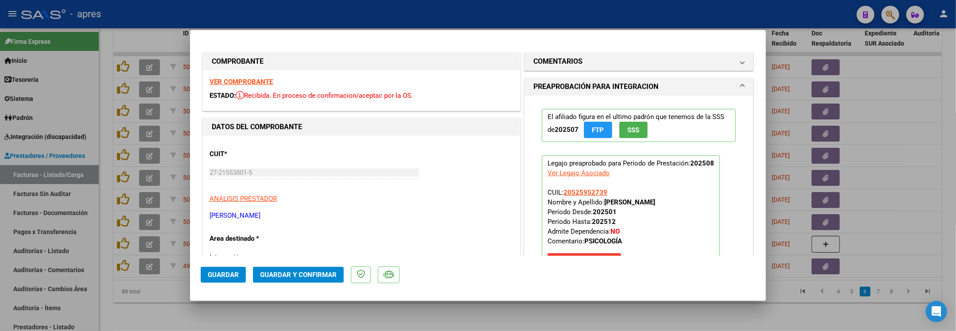
click at [235, 79] on strong "VER COMPROBANTE" at bounding box center [240, 82] width 63 height 8
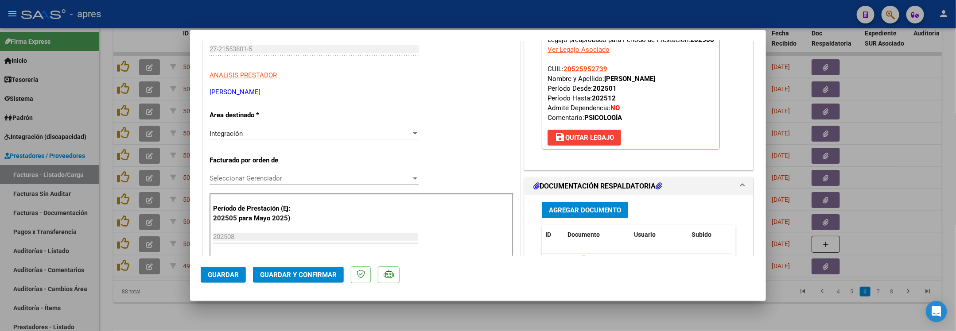
scroll to position [199, 0]
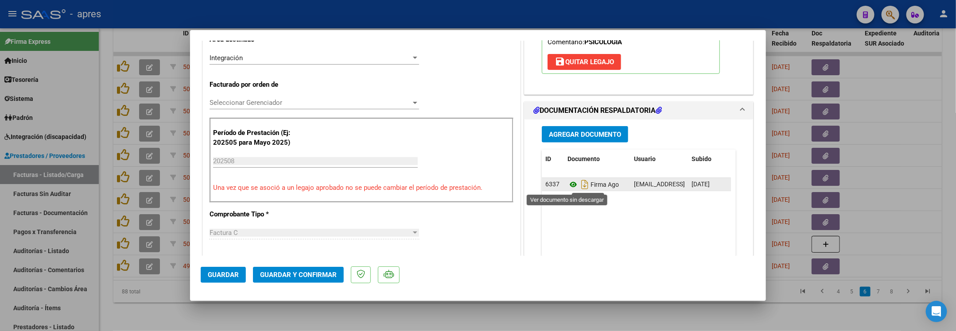
click at [568, 187] on icon at bounding box center [573, 184] width 12 height 11
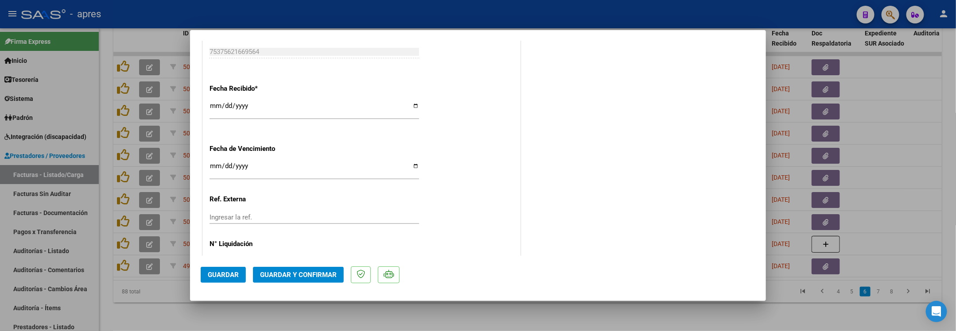
scroll to position [642, 0]
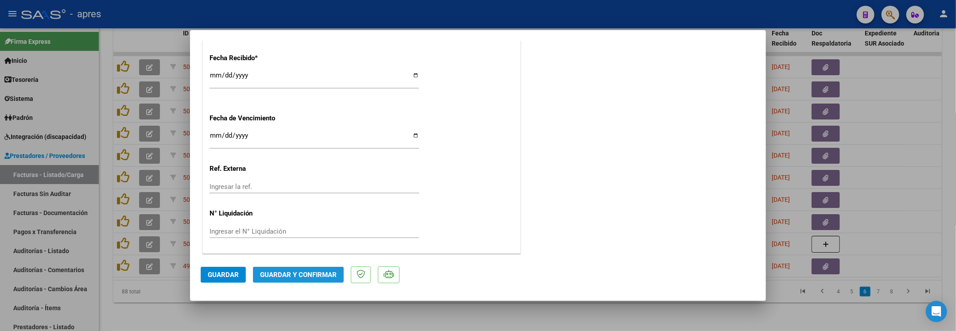
click at [272, 277] on span "Guardar y Confirmar" at bounding box center [298, 275] width 77 height 8
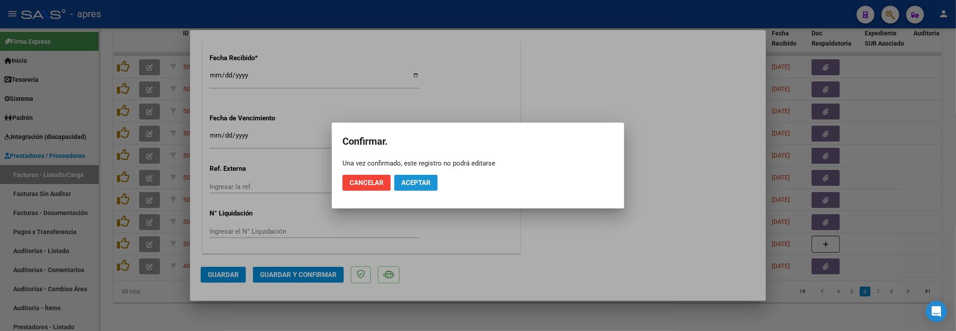
click at [424, 175] on button "Aceptar" at bounding box center [415, 183] width 43 height 16
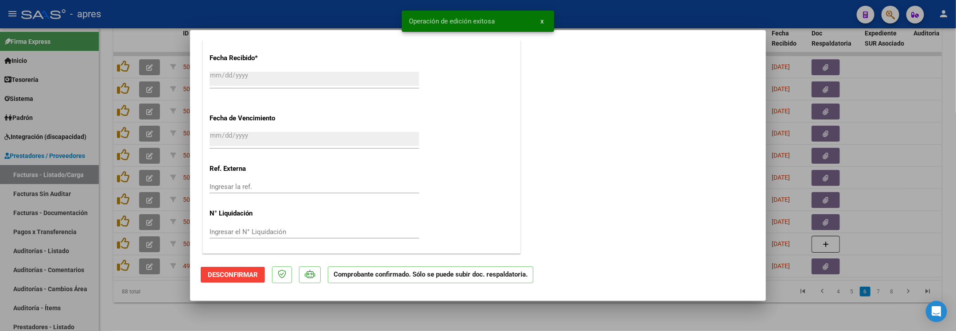
click at [167, 304] on div at bounding box center [478, 165] width 956 height 331
type input "$ 0,00"
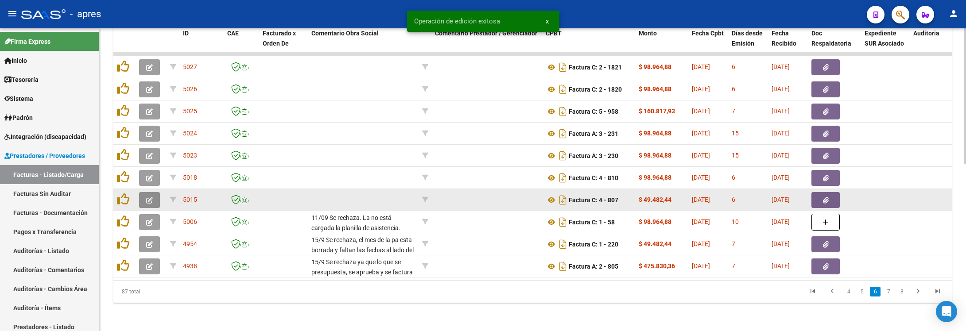
click at [143, 192] on button "button" at bounding box center [149, 200] width 21 height 16
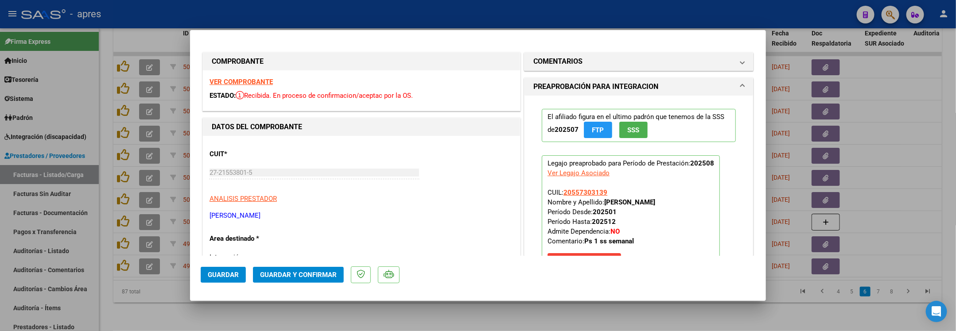
click at [242, 81] on strong "VER COMPROBANTE" at bounding box center [240, 82] width 63 height 8
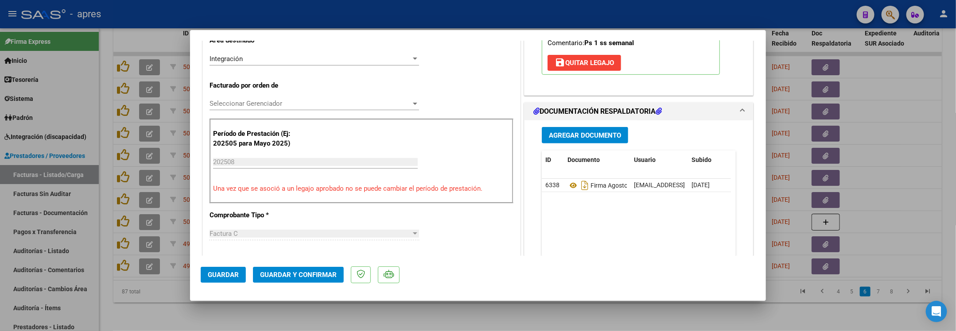
scroll to position [199, 0]
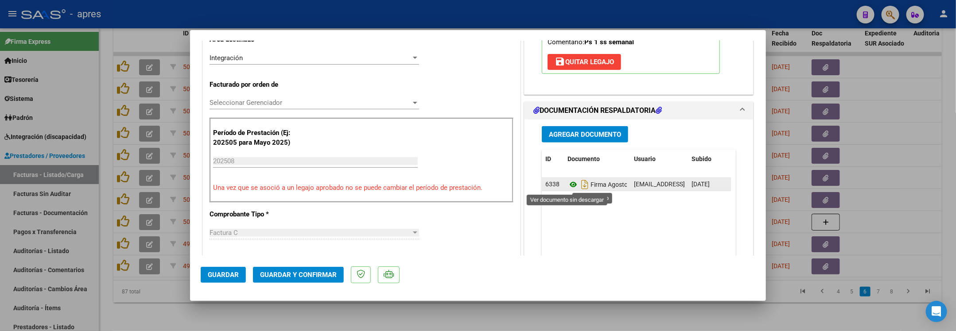
click at [567, 186] on icon at bounding box center [573, 184] width 12 height 11
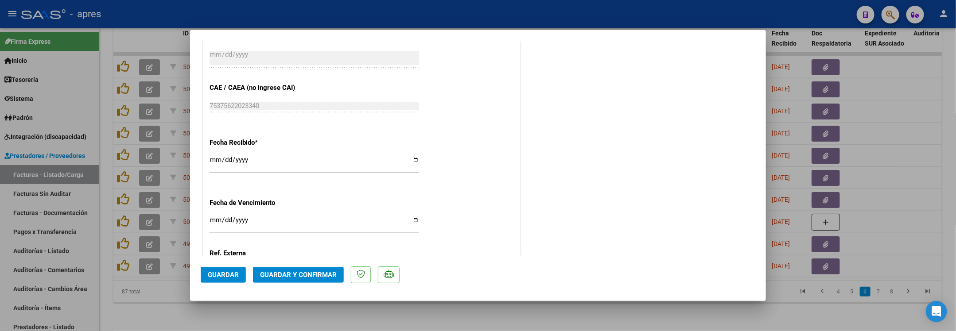
scroll to position [642, 0]
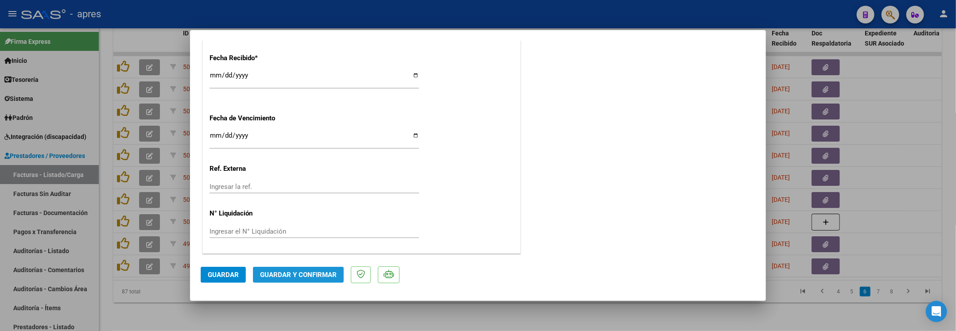
click at [296, 277] on span "Guardar y Confirmar" at bounding box center [298, 275] width 77 height 8
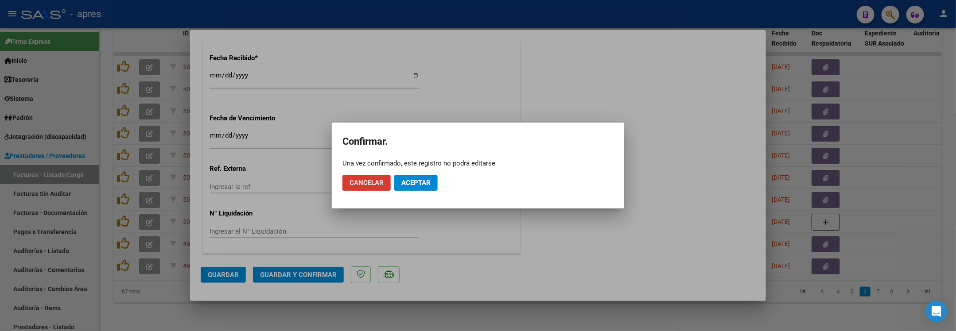
click at [403, 181] on span "Aceptar" at bounding box center [415, 183] width 29 height 8
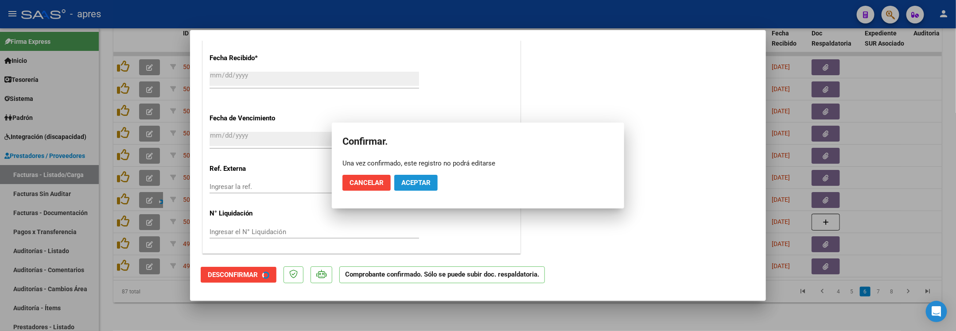
scroll to position [587, 0]
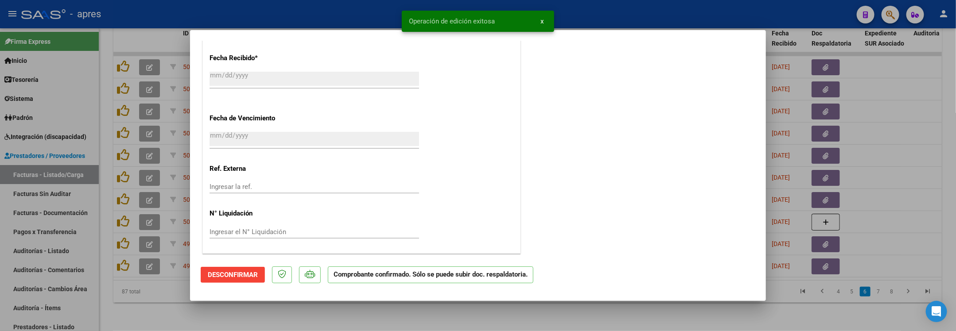
click at [159, 297] on div at bounding box center [478, 165] width 956 height 331
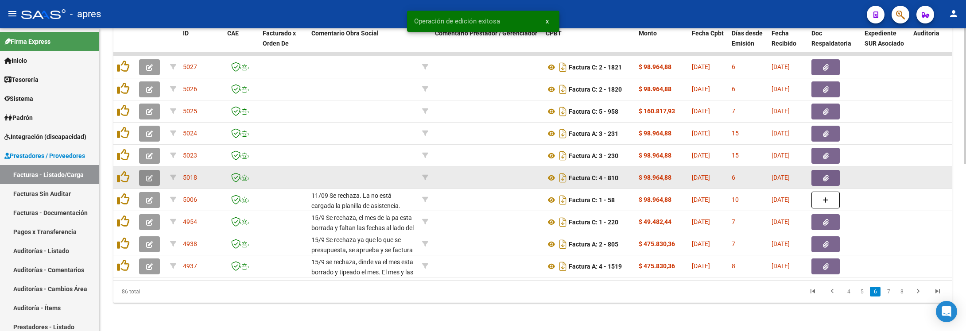
click at [148, 175] on icon "button" at bounding box center [149, 178] width 7 height 7
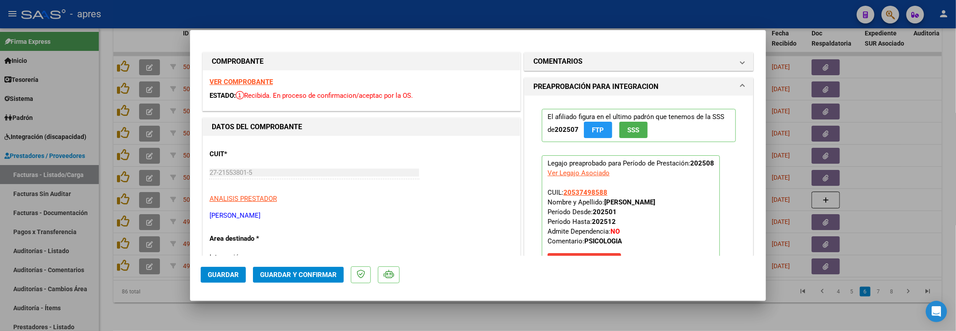
click at [275, 78] on div "VER COMPROBANTE ESTADO: Recibida. En proceso de confirmacion/aceptac por la OS." at bounding box center [361, 90] width 317 height 40
click at [264, 82] on strong "VER COMPROBANTE" at bounding box center [240, 82] width 63 height 8
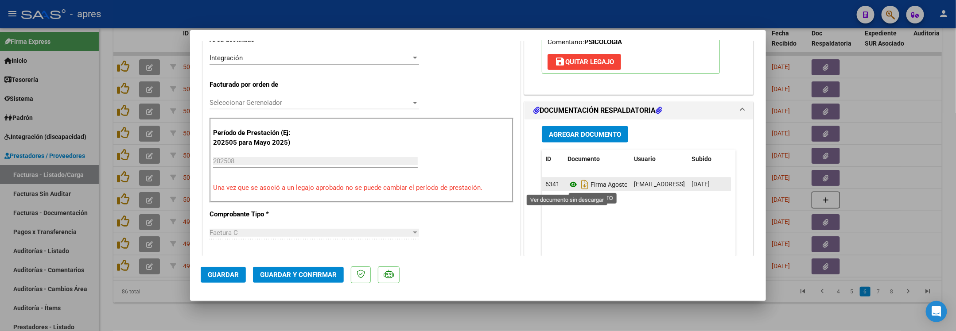
click at [569, 183] on icon at bounding box center [573, 184] width 12 height 11
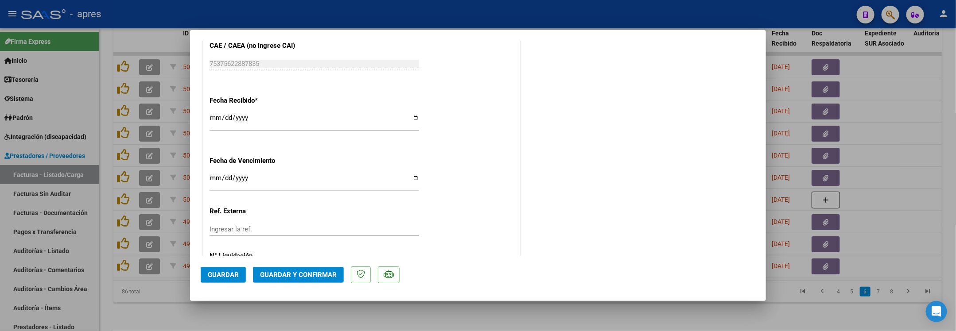
scroll to position [642, 0]
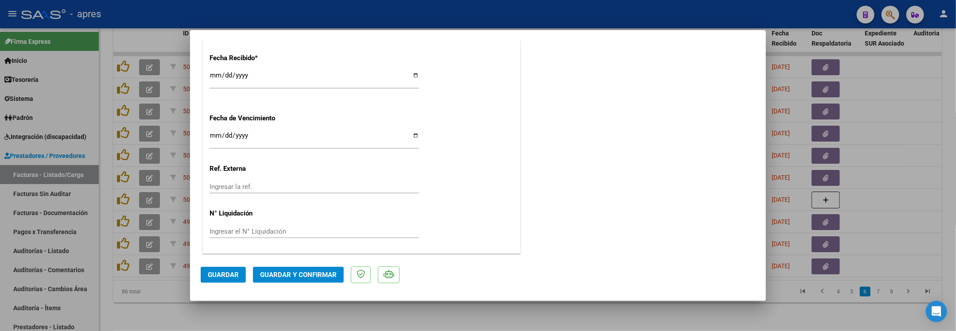
click at [286, 274] on span "Guardar y Confirmar" at bounding box center [298, 275] width 77 height 8
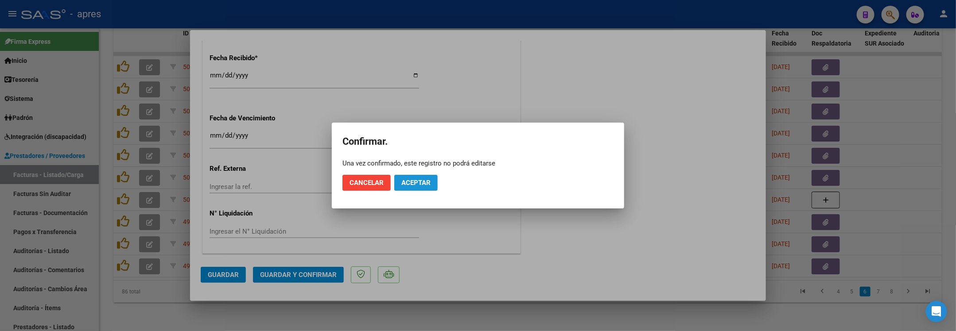
click at [415, 184] on span "Aceptar" at bounding box center [415, 183] width 29 height 8
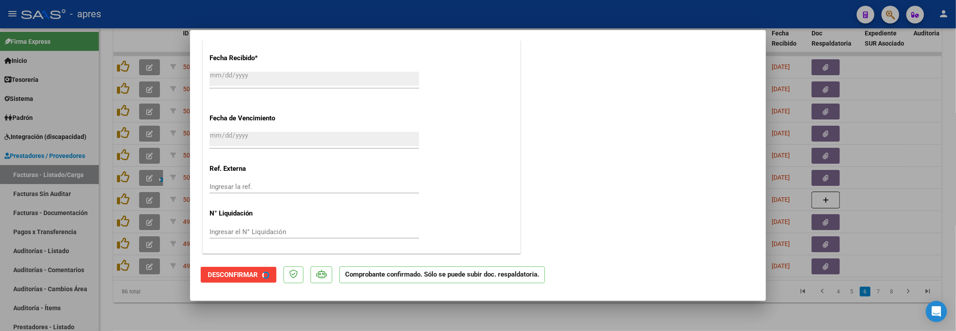
scroll to position [587, 0]
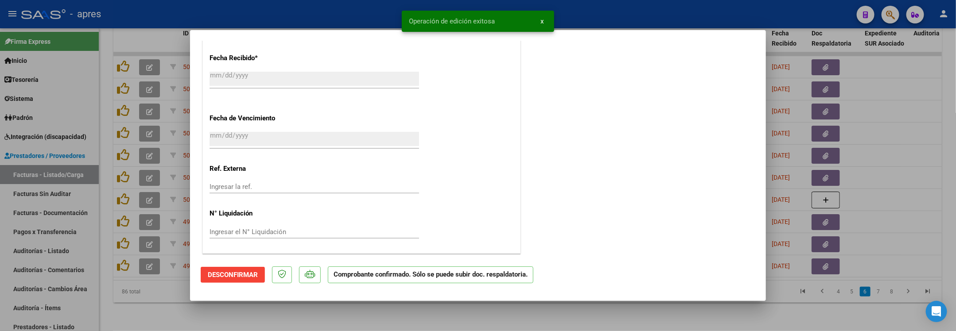
click at [155, 306] on div at bounding box center [478, 165] width 956 height 331
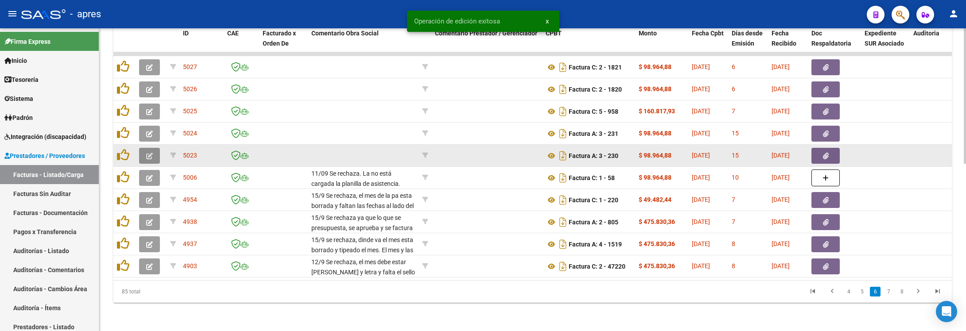
click at [151, 153] on icon "button" at bounding box center [149, 156] width 7 height 7
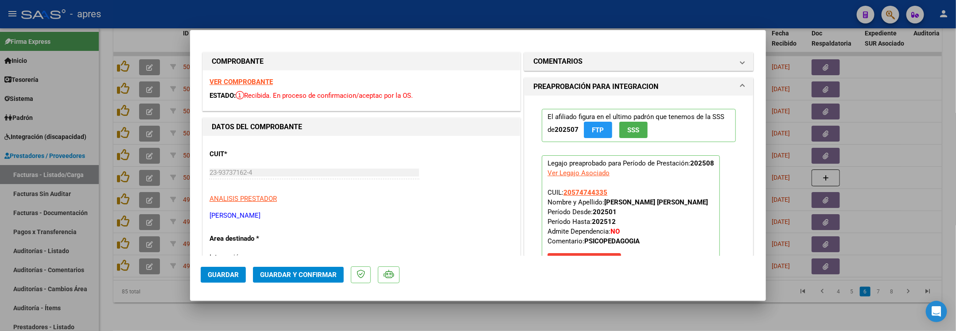
click at [266, 84] on strong "VER COMPROBANTE" at bounding box center [240, 82] width 63 height 8
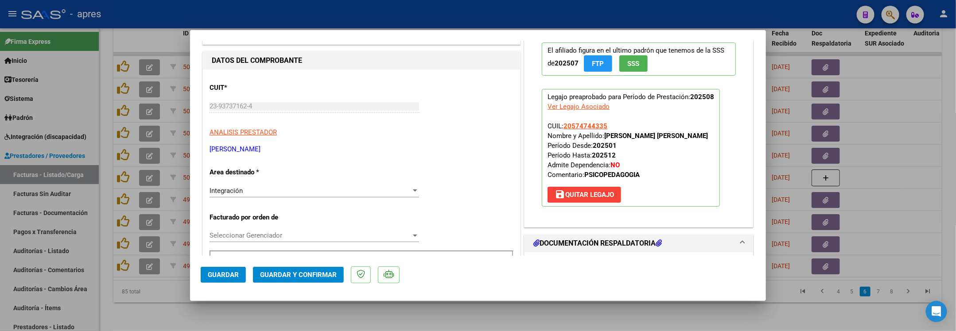
scroll to position [199, 0]
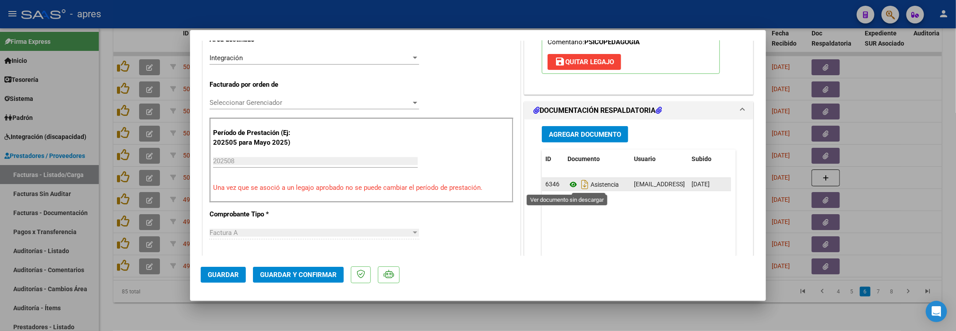
click at [567, 186] on icon at bounding box center [573, 184] width 12 height 11
click at [525, 102] on mat-expansion-panel "DOCUMENTACIÓN RESPALDATORIA Agregar Documento ID Documento Usuario Subido Acció…" at bounding box center [638, 202] width 229 height 202
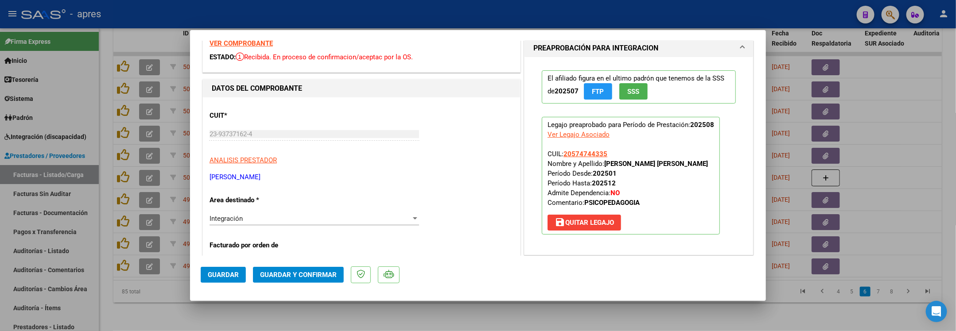
scroll to position [0, 0]
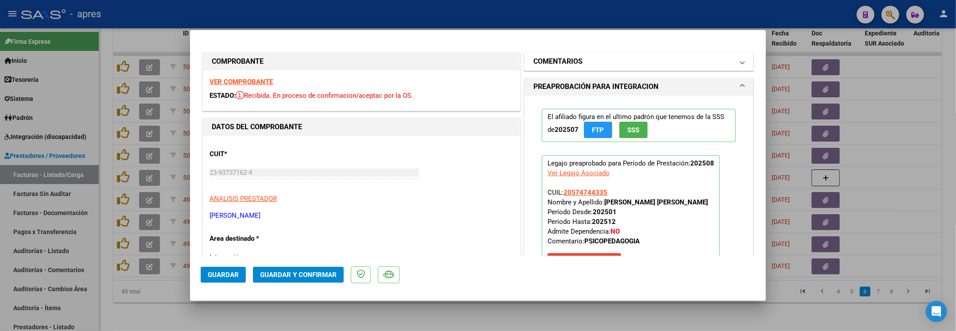
click at [561, 64] on h1 "COMENTARIOS" at bounding box center [557, 61] width 49 height 11
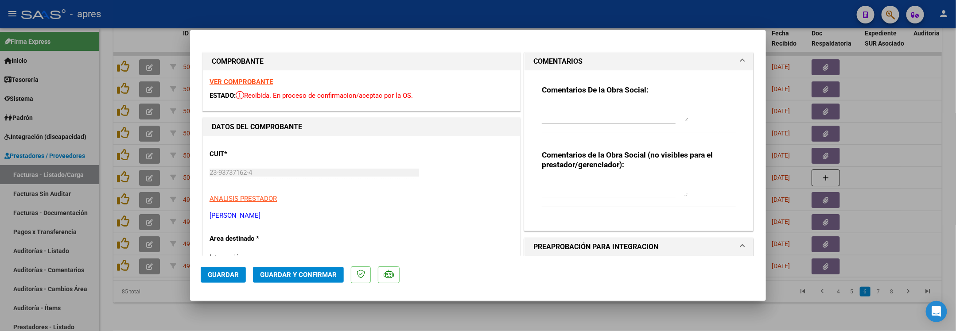
click at [554, 104] on textarea at bounding box center [615, 113] width 146 height 18
paste textarea "16/9 Se rechaza, no coinciden las firmas de la planilla de asistencia con las s…"
type textarea "16/9 Se rechaza, no coinciden las firmas de la planilla de asistencia con las s…"
click at [231, 277] on span "Guardar" at bounding box center [223, 275] width 31 height 8
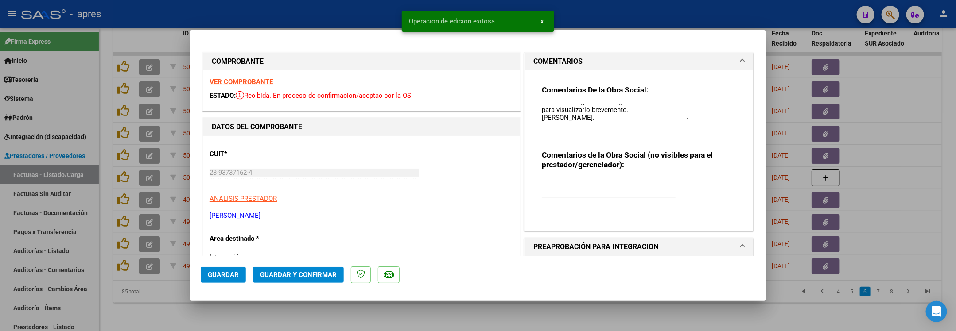
click at [102, 294] on div at bounding box center [478, 165] width 956 height 331
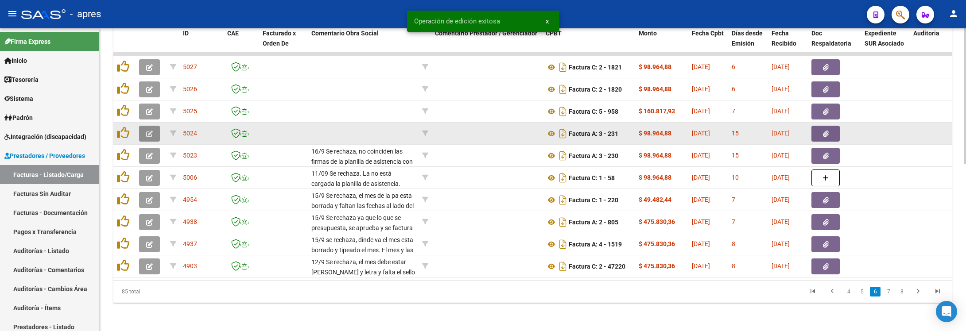
click at [151, 130] on span "button" at bounding box center [149, 134] width 7 height 8
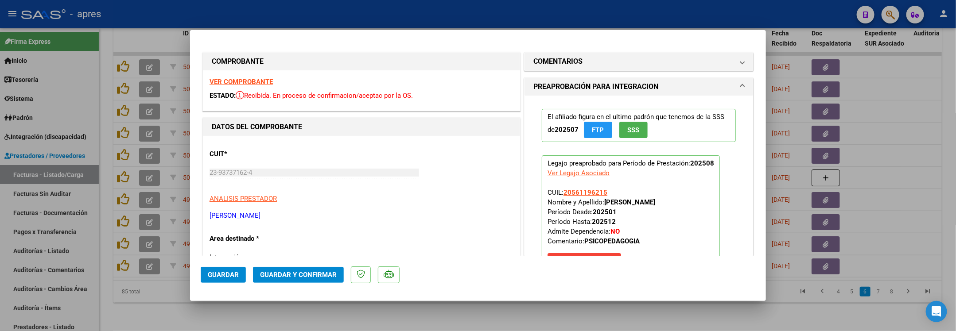
click at [256, 81] on strong "VER COMPROBANTE" at bounding box center [240, 82] width 63 height 8
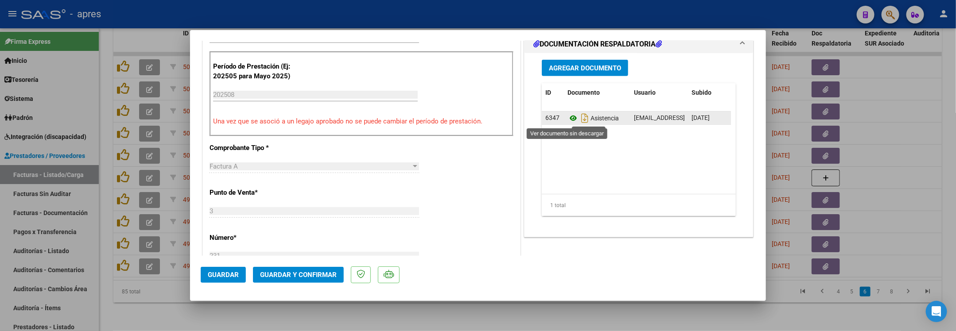
click at [567, 117] on icon at bounding box center [573, 118] width 12 height 11
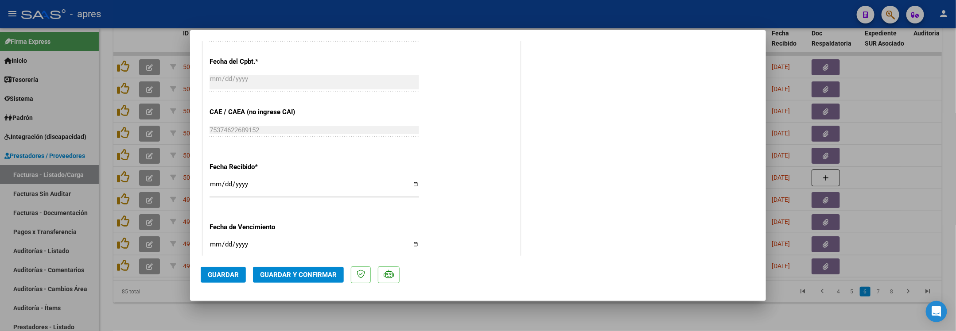
scroll to position [642, 0]
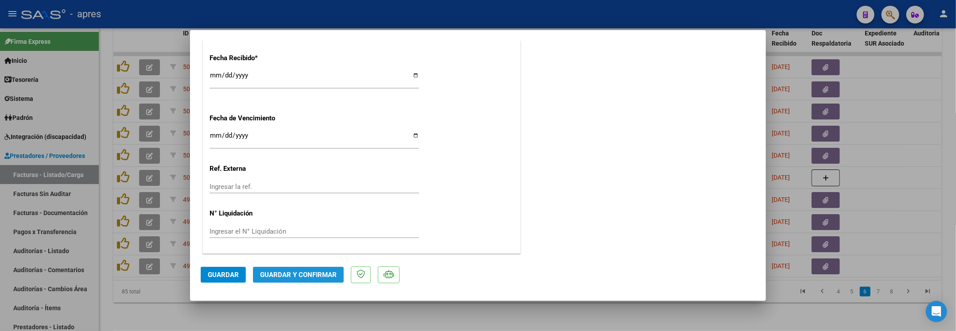
click at [296, 274] on span "Guardar y Confirmar" at bounding box center [298, 275] width 77 height 8
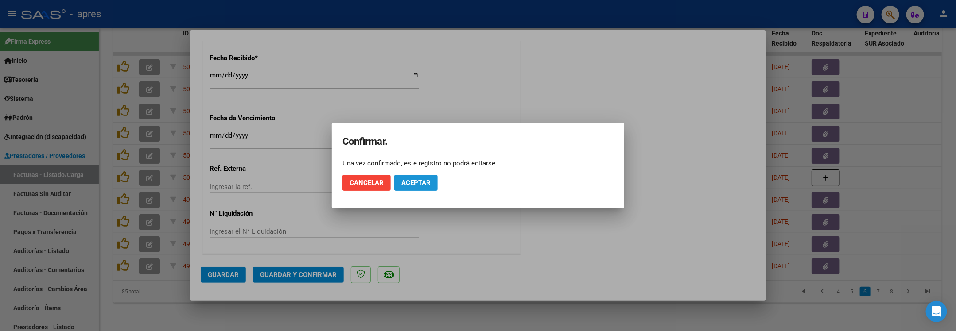
click at [416, 181] on span "Aceptar" at bounding box center [415, 183] width 29 height 8
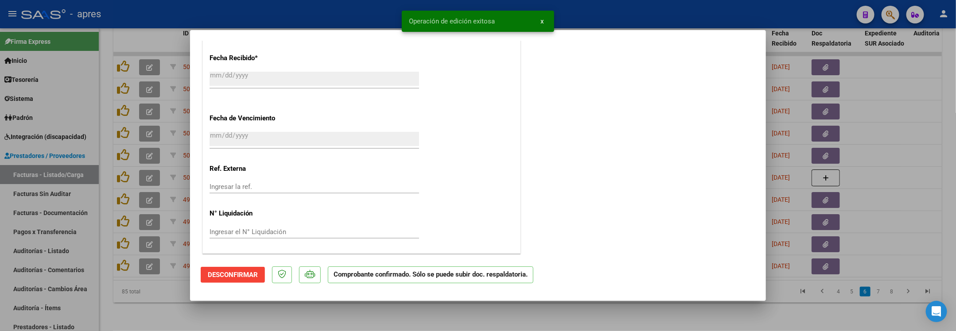
click at [167, 314] on div at bounding box center [478, 165] width 956 height 331
type input "$ 0,00"
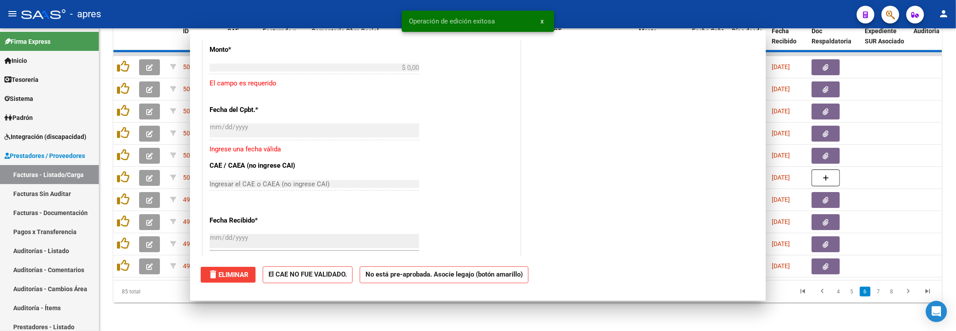
scroll to position [752, 0]
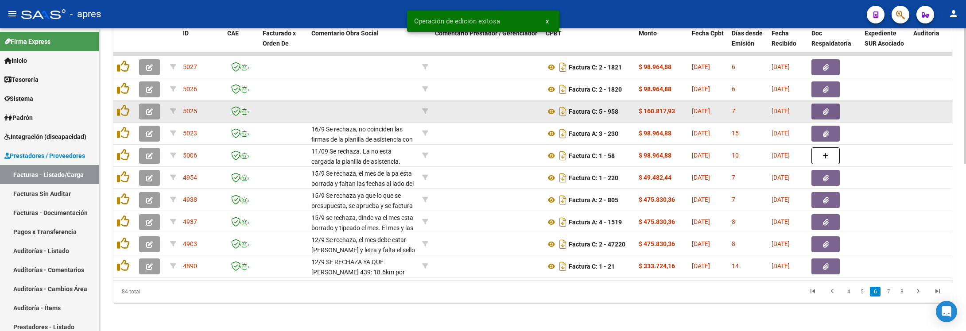
click at [149, 109] on icon "button" at bounding box center [149, 112] width 7 height 7
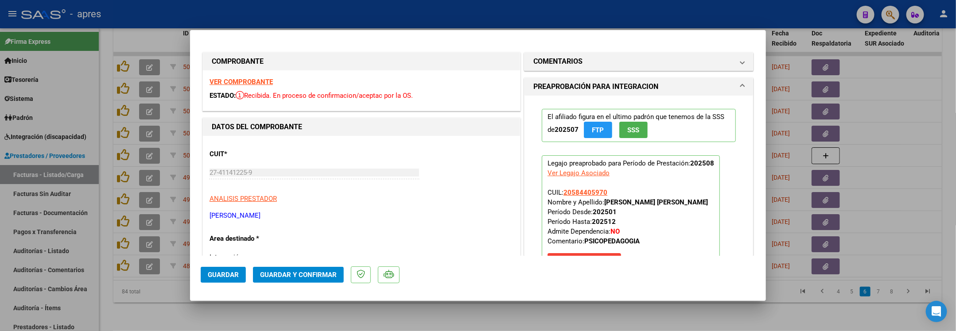
click at [267, 82] on strong "VER COMPROBANTE" at bounding box center [240, 82] width 63 height 8
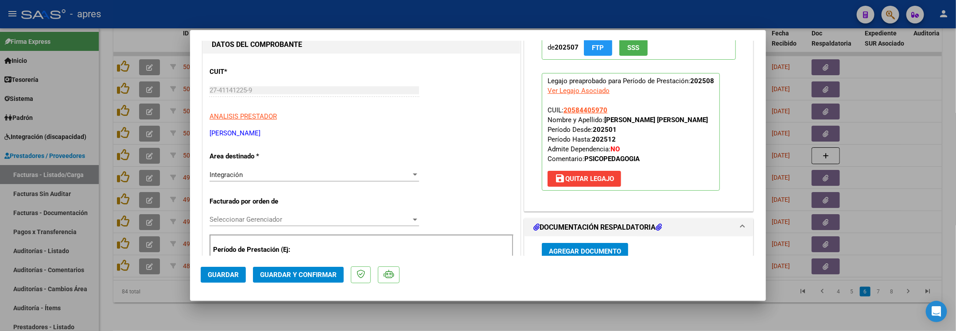
scroll to position [133, 0]
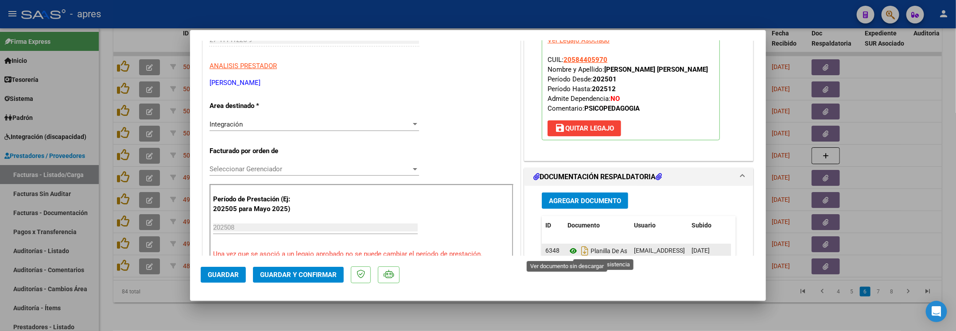
click at [567, 250] on icon at bounding box center [573, 251] width 12 height 11
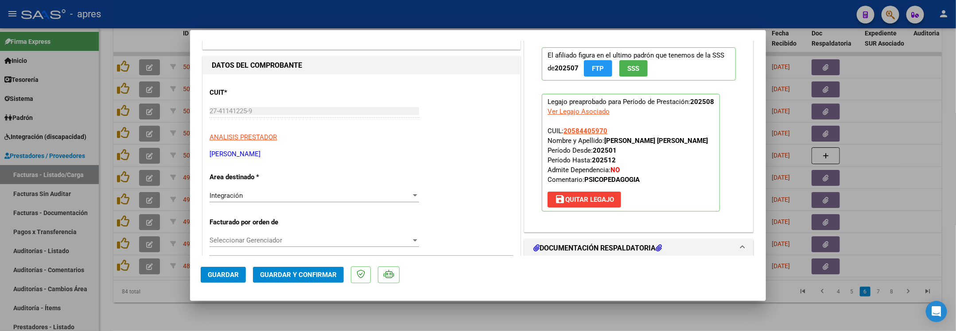
scroll to position [44, 0]
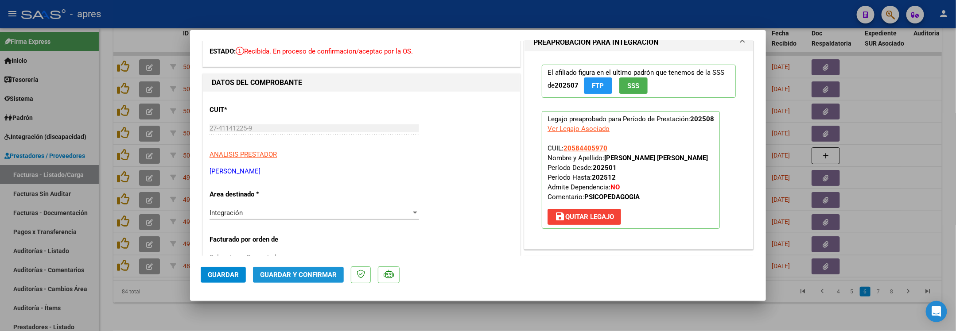
click at [307, 274] on span "Guardar y Confirmar" at bounding box center [298, 275] width 77 height 8
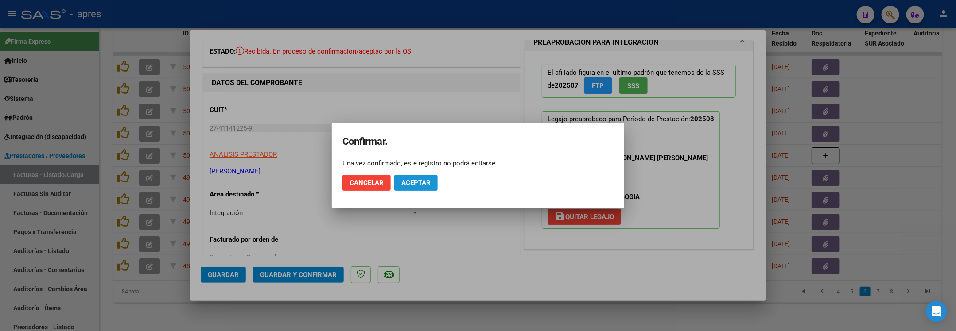
click at [427, 185] on span "Aceptar" at bounding box center [415, 183] width 29 height 8
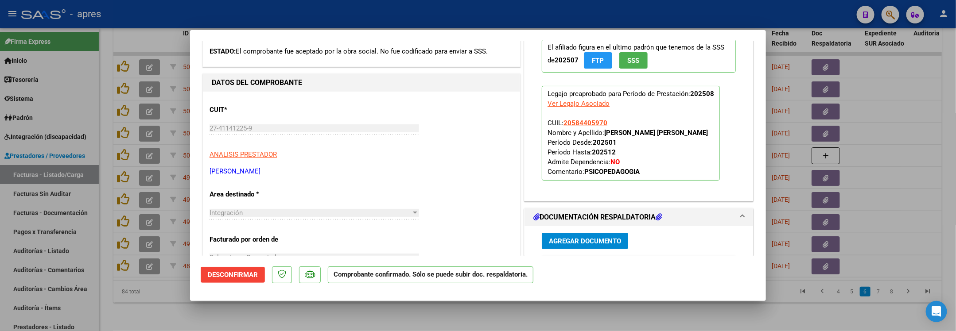
click at [249, 315] on div at bounding box center [478, 165] width 956 height 331
type input "$ 0,00"
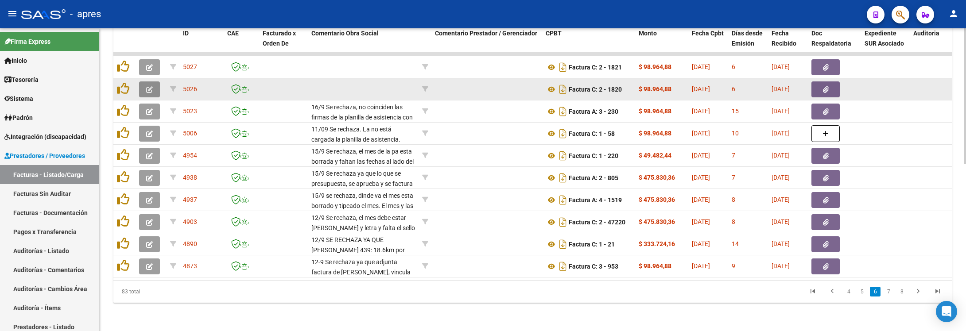
click at [146, 86] on icon "button" at bounding box center [149, 89] width 7 height 7
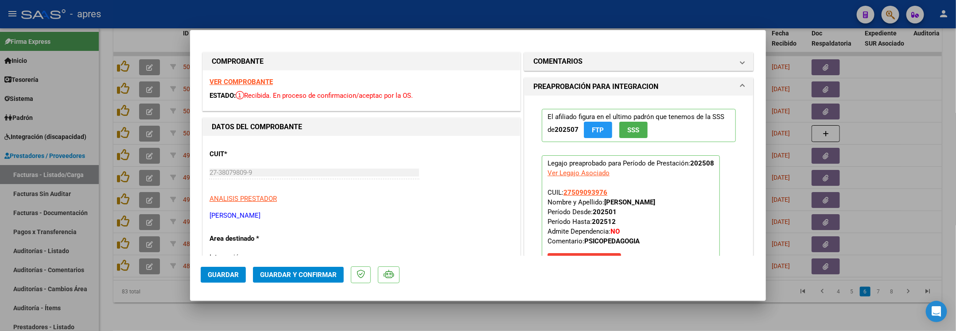
click at [258, 78] on strong "VER COMPROBANTE" at bounding box center [240, 82] width 63 height 8
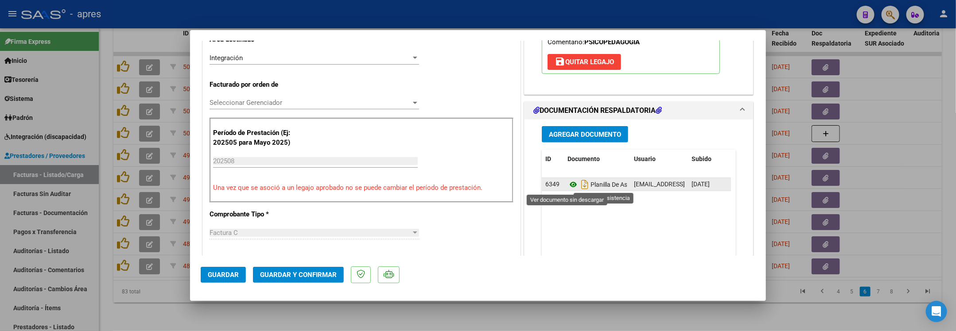
click at [567, 186] on icon at bounding box center [573, 184] width 12 height 11
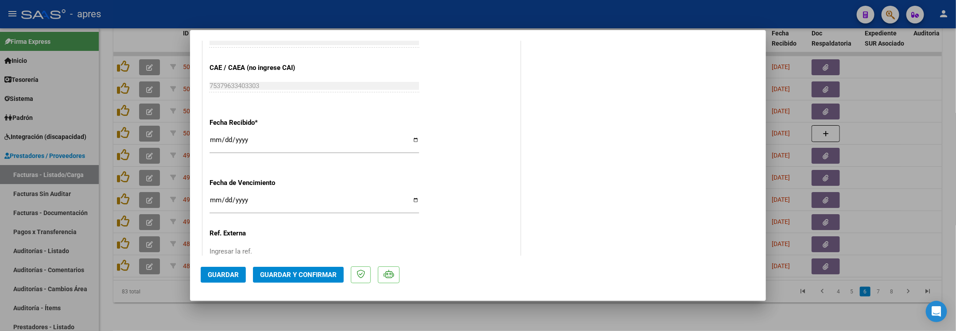
scroll to position [642, 0]
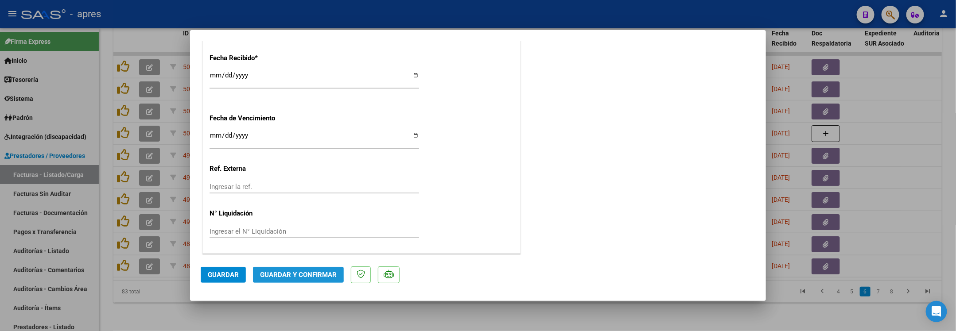
click at [289, 272] on span "Guardar y Confirmar" at bounding box center [298, 275] width 77 height 8
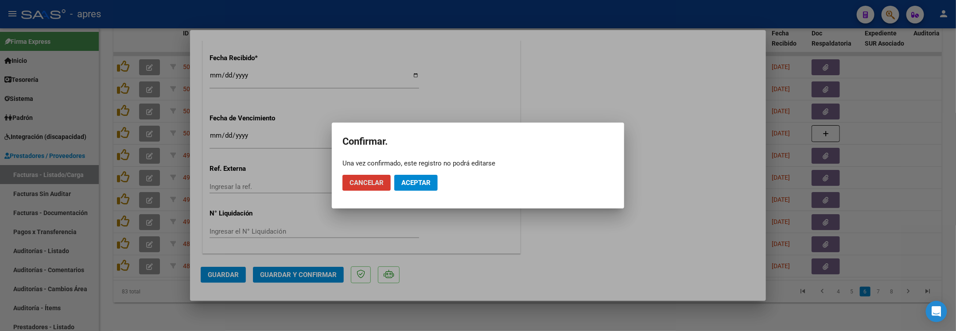
click at [420, 183] on span "Aceptar" at bounding box center [415, 183] width 29 height 8
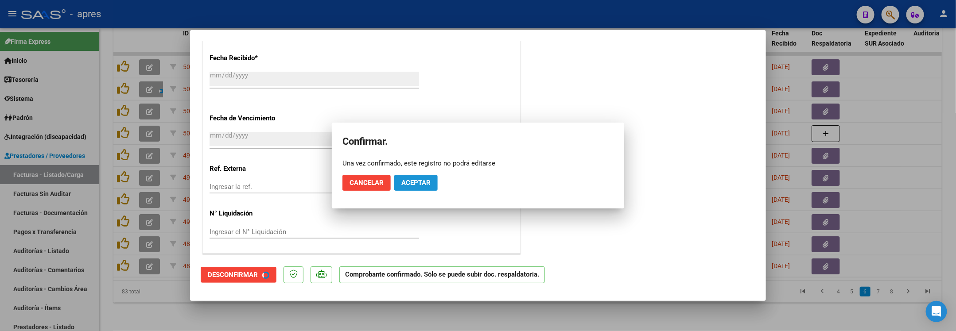
scroll to position [587, 0]
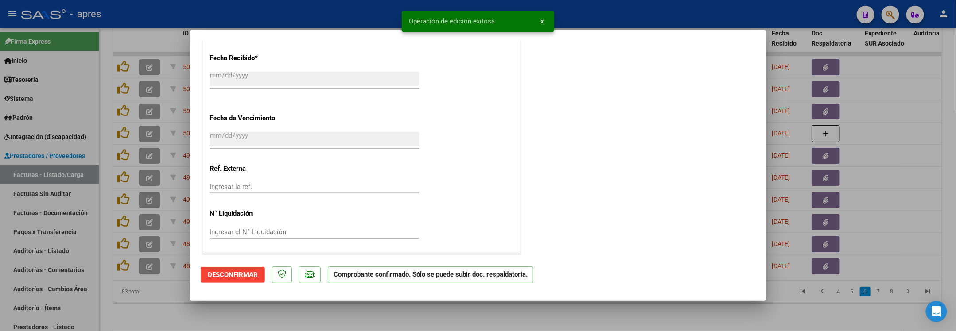
click at [213, 314] on div at bounding box center [478, 165] width 956 height 331
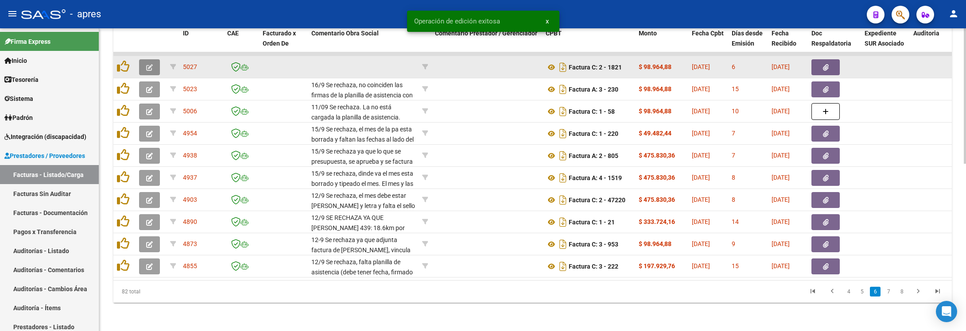
click at [149, 64] on icon "button" at bounding box center [149, 67] width 7 height 7
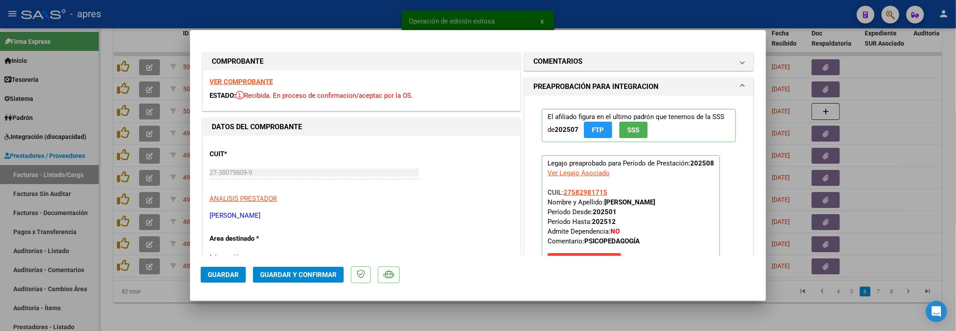
click at [248, 84] on strong "VER COMPROBANTE" at bounding box center [240, 82] width 63 height 8
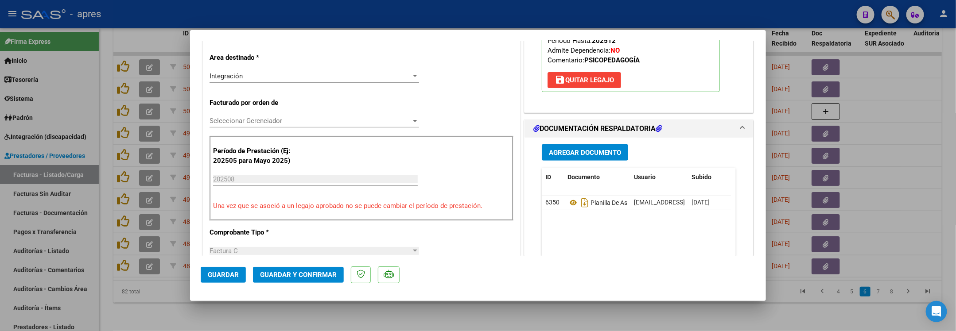
scroll to position [199, 0]
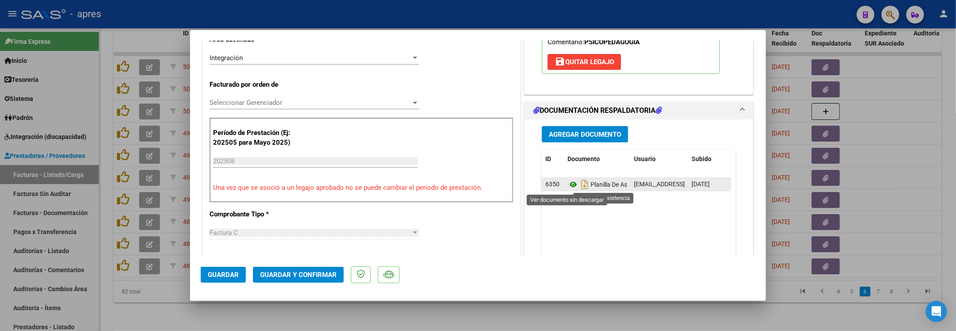
click at [567, 186] on icon at bounding box center [573, 184] width 12 height 11
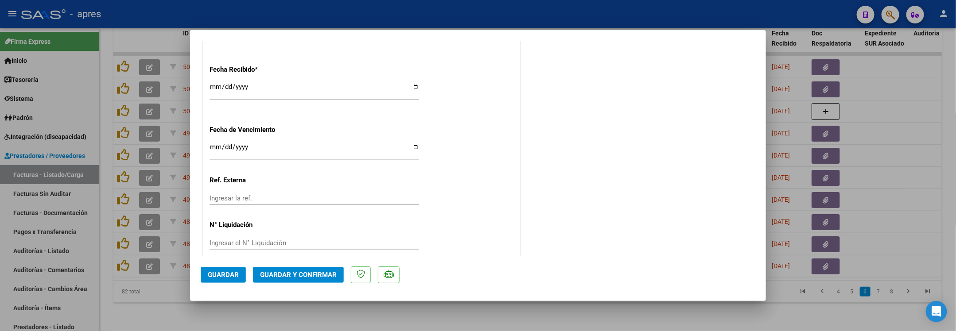
scroll to position [642, 0]
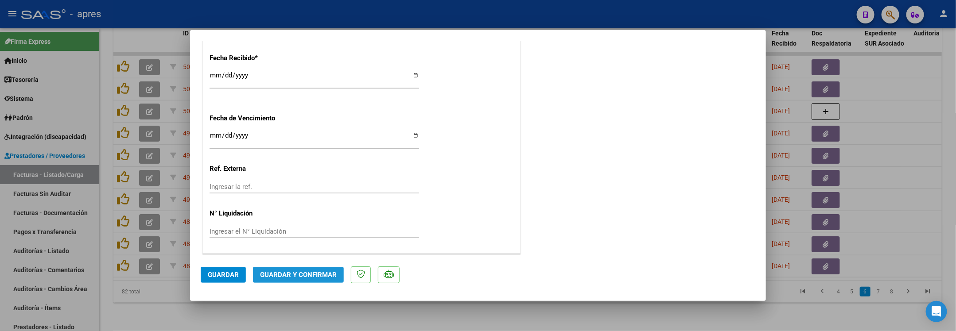
click at [304, 269] on button "Guardar y Confirmar" at bounding box center [298, 275] width 91 height 16
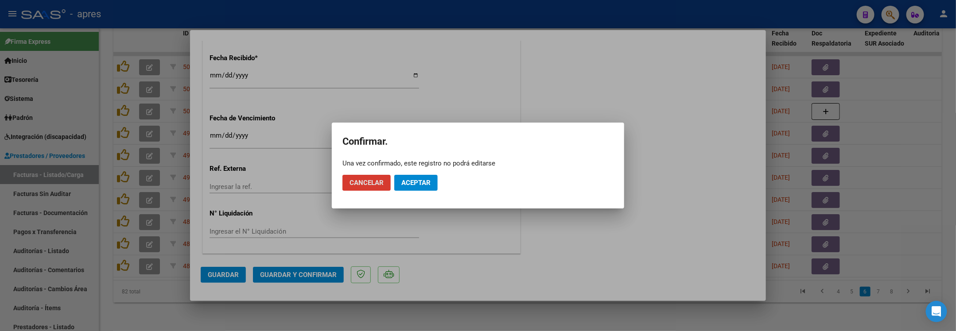
click at [438, 182] on mat-dialog-actions "Cancelar Aceptar" at bounding box center [477, 183] width 271 height 30
click at [437, 186] on button "Aceptar" at bounding box center [415, 183] width 43 height 16
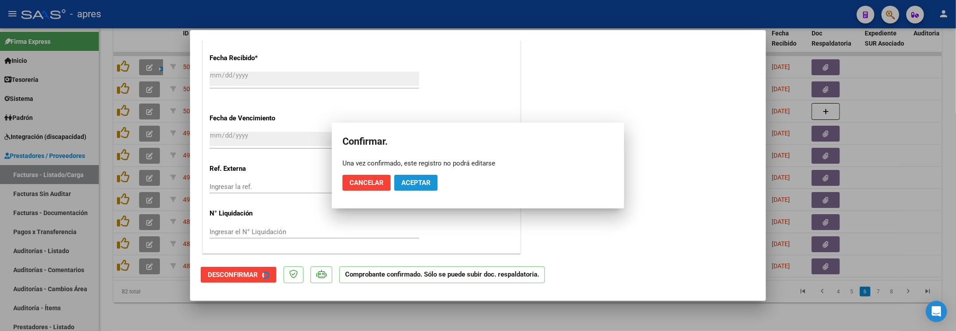
scroll to position [587, 0]
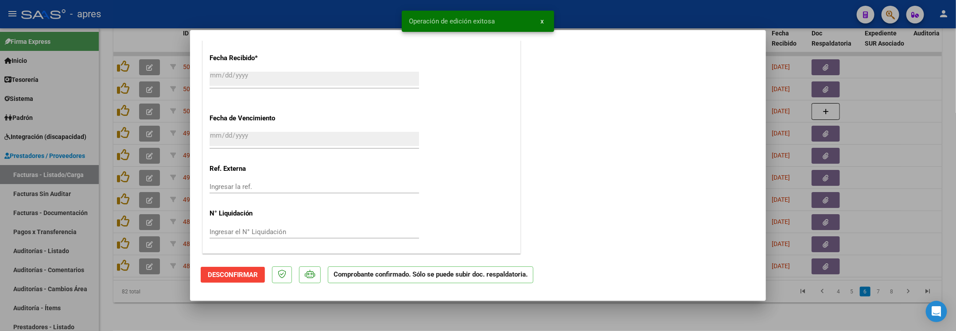
click at [133, 313] on div at bounding box center [478, 165] width 956 height 331
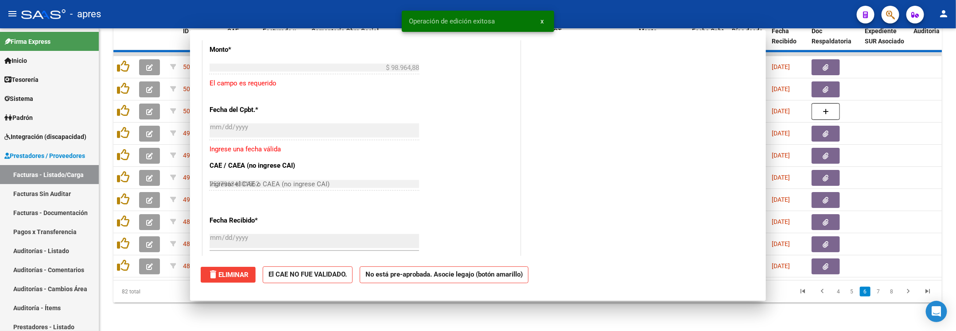
type input "$ 0,00"
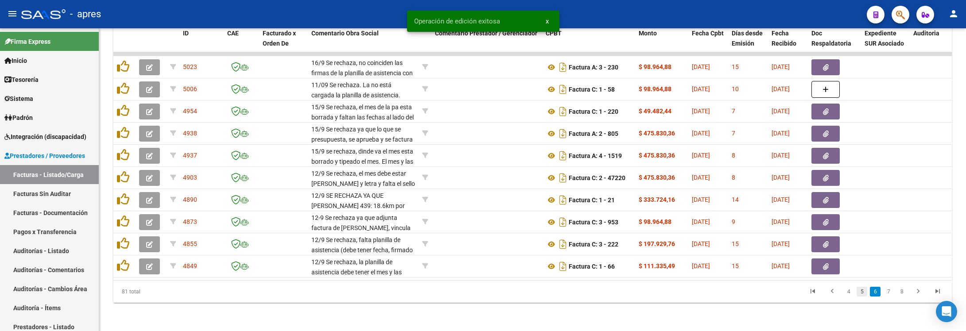
click at [858, 294] on link "5" at bounding box center [862, 292] width 11 height 10
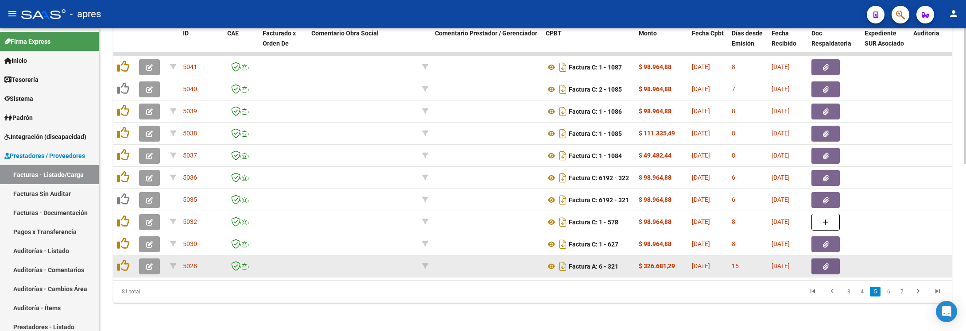
click at [157, 265] on datatable-body-cell at bounding box center [151, 267] width 31 height 22
click at [153, 262] on button "button" at bounding box center [149, 267] width 21 height 16
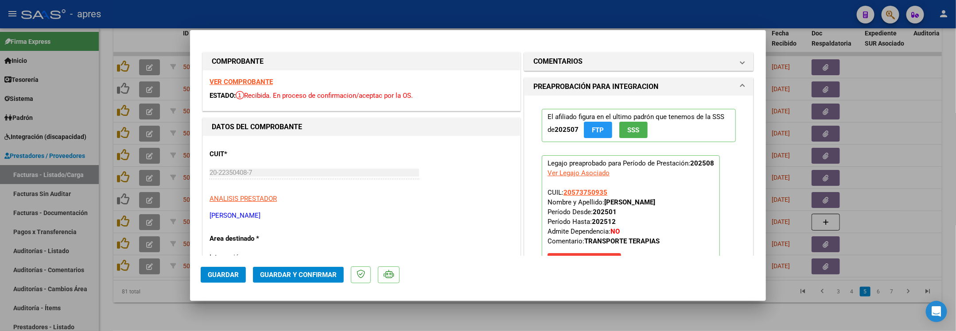
click at [250, 81] on strong "VER COMPROBANTE" at bounding box center [240, 82] width 63 height 8
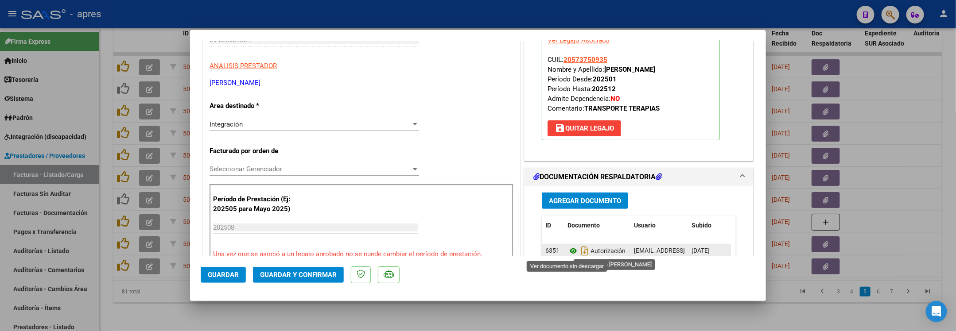
click at [567, 252] on icon at bounding box center [573, 251] width 12 height 11
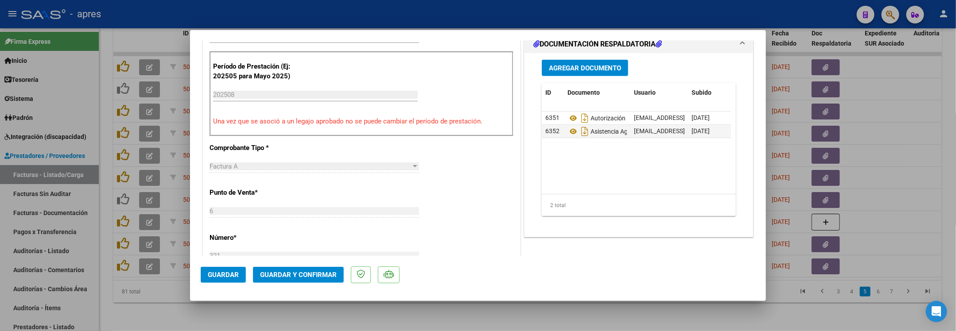
scroll to position [332, 0]
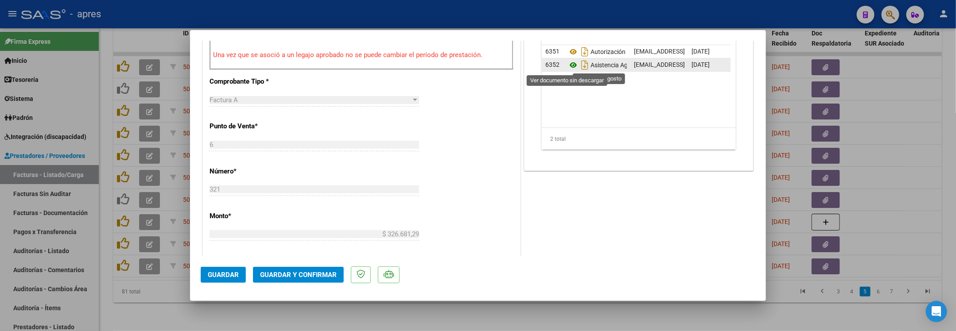
click at [569, 65] on icon at bounding box center [573, 65] width 12 height 11
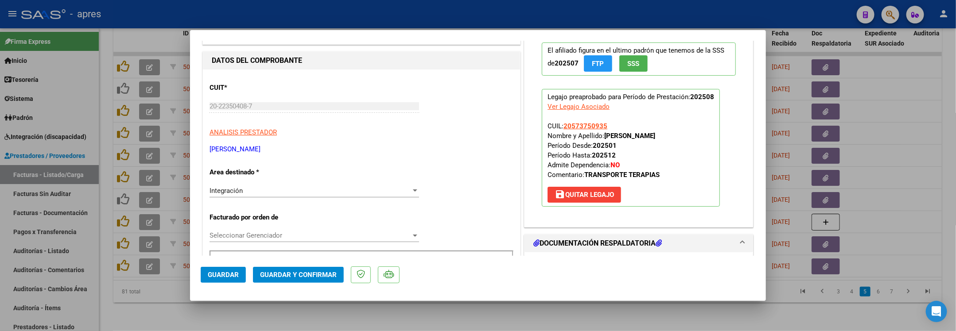
scroll to position [0, 0]
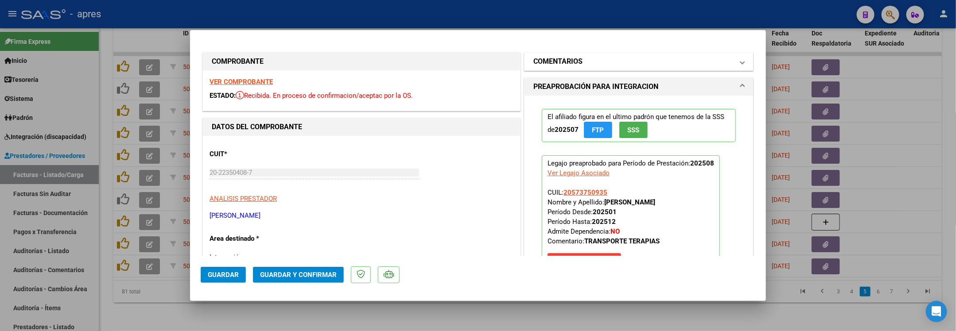
click at [549, 59] on h1 "COMENTARIOS" at bounding box center [557, 61] width 49 height 11
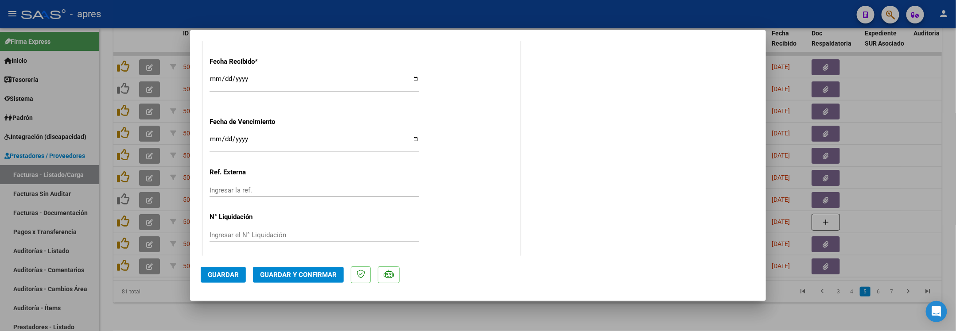
scroll to position [642, 0]
click at [217, 136] on input "Ingresar la fecha" at bounding box center [313, 139] width 209 height 14
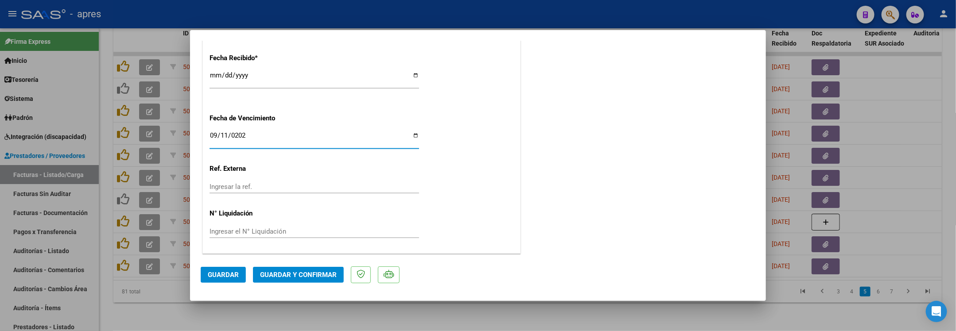
type input "2025-09-11"
click at [326, 282] on button "Guardar y Confirmar" at bounding box center [298, 275] width 91 height 16
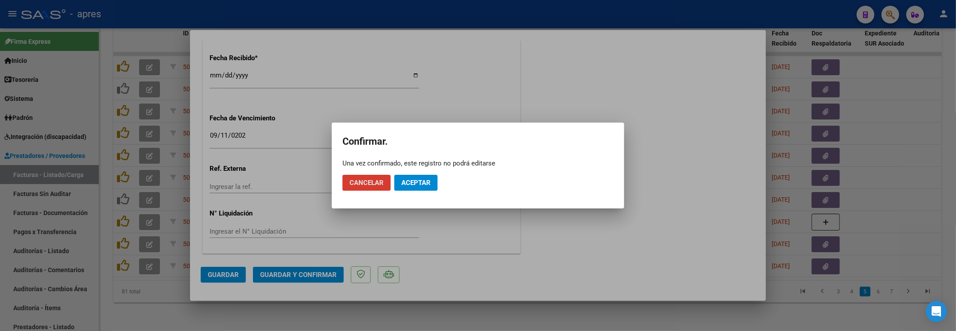
drag, startPoint x: 419, startPoint y: 181, endPoint x: 383, endPoint y: 117, distance: 72.6
click at [419, 180] on span "Aceptar" at bounding box center [415, 183] width 29 height 8
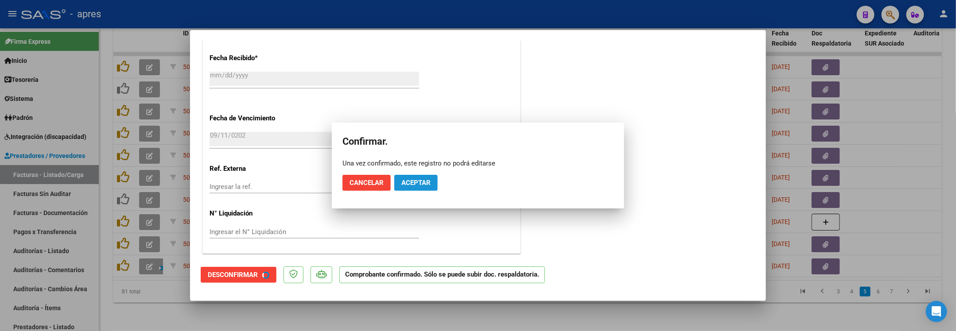
scroll to position [587, 0]
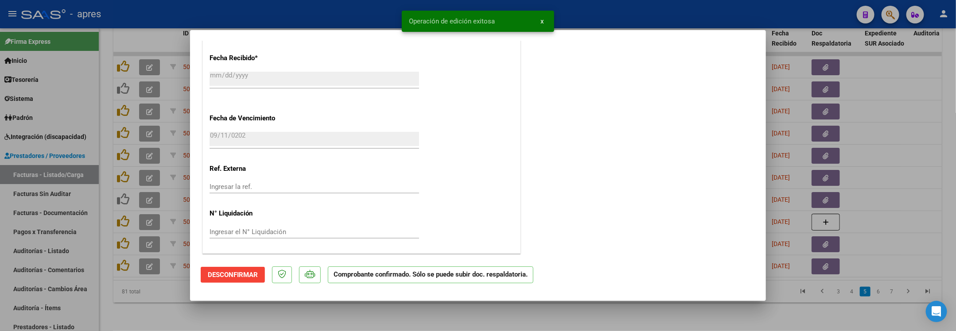
click at [159, 307] on div at bounding box center [478, 165] width 956 height 331
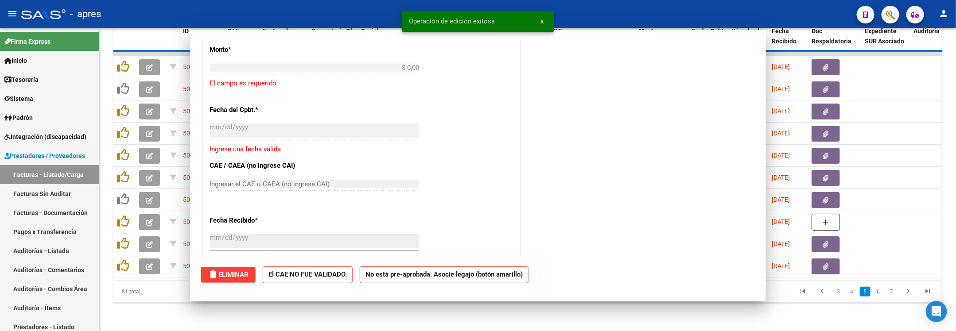
scroll to position [0, 0]
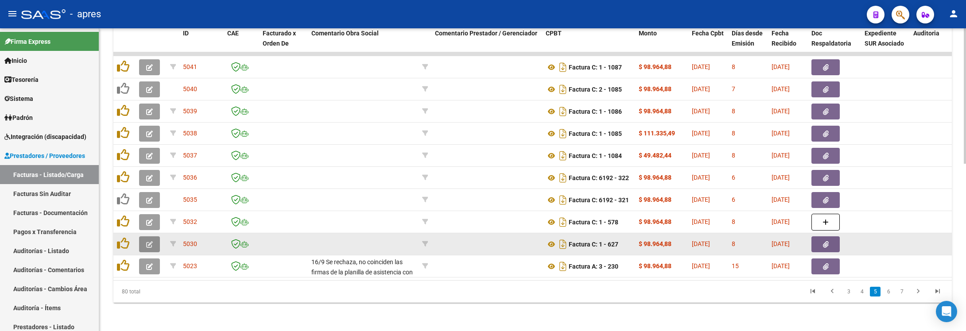
click at [146, 241] on icon "button" at bounding box center [149, 244] width 7 height 7
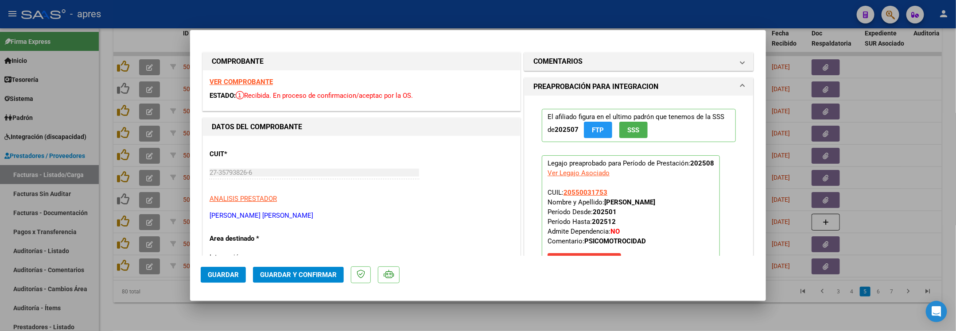
click at [242, 81] on strong "VER COMPROBANTE" at bounding box center [240, 82] width 63 height 8
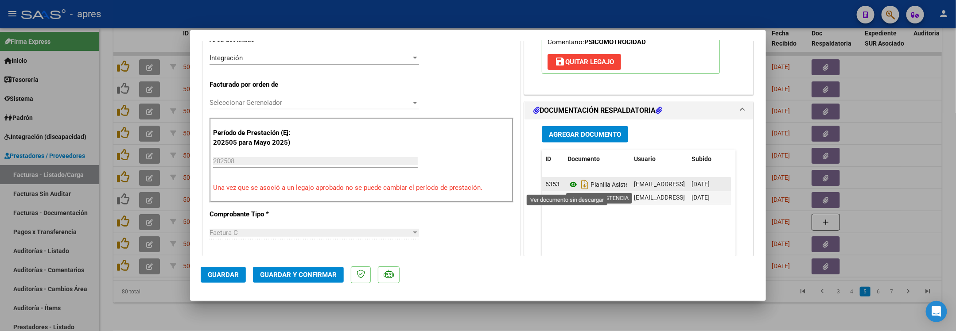
click at [568, 184] on icon at bounding box center [573, 184] width 12 height 11
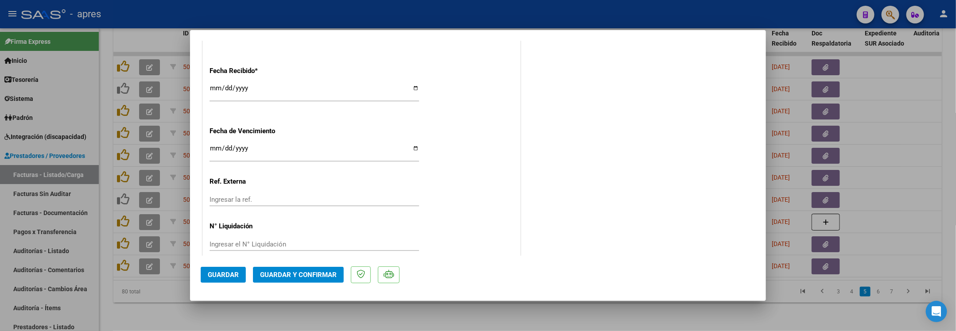
scroll to position [642, 0]
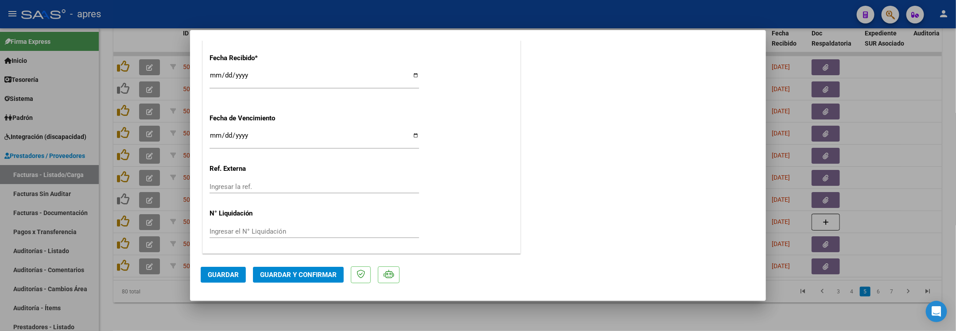
click at [216, 132] on input "2025-09-10" at bounding box center [313, 139] width 209 height 14
type input "2025-09-18"
click at [331, 279] on button "Guardar y Confirmar" at bounding box center [298, 275] width 91 height 16
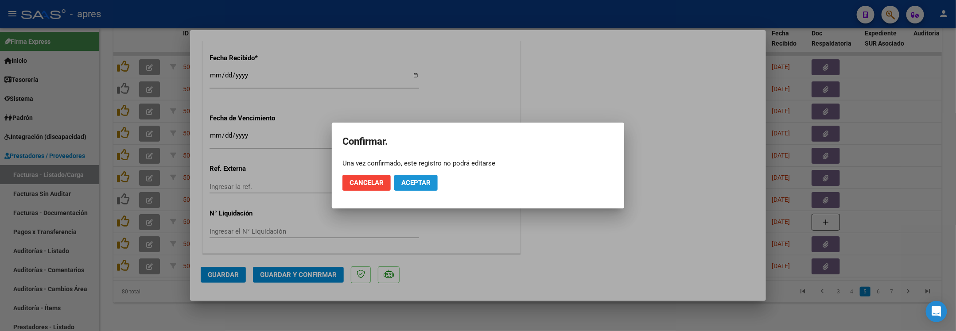
click at [426, 181] on span "Aceptar" at bounding box center [415, 183] width 29 height 8
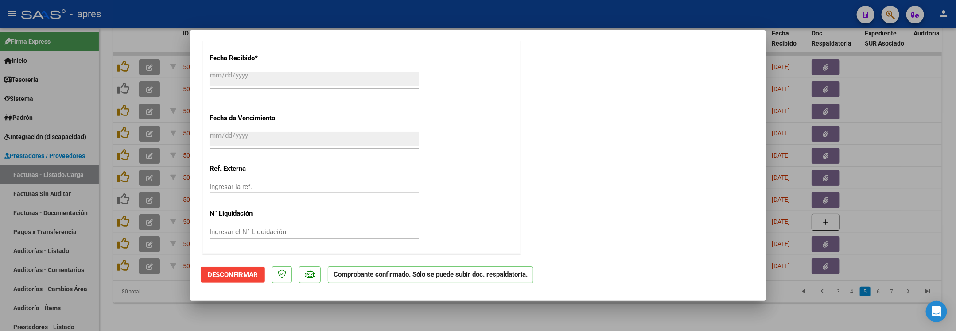
click at [239, 320] on div at bounding box center [478, 165] width 956 height 331
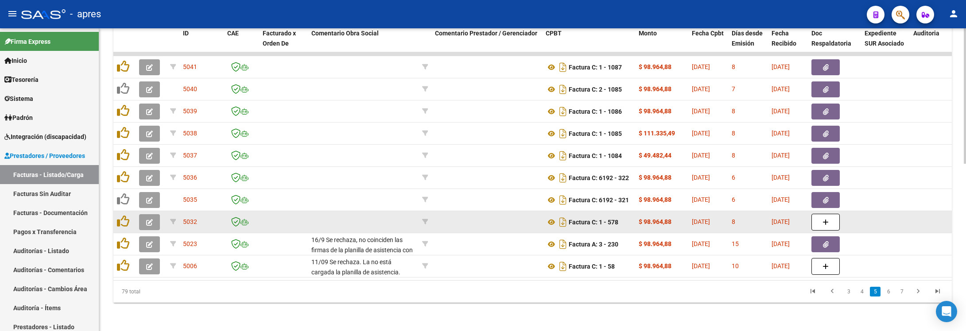
click at [147, 219] on icon "button" at bounding box center [149, 222] width 7 height 7
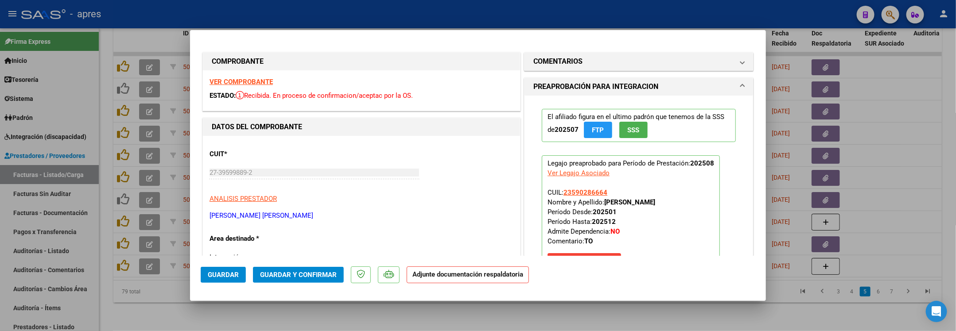
click at [253, 84] on strong "VER COMPROBANTE" at bounding box center [240, 82] width 63 height 8
click at [553, 58] on h1 "COMENTARIOS" at bounding box center [557, 61] width 49 height 11
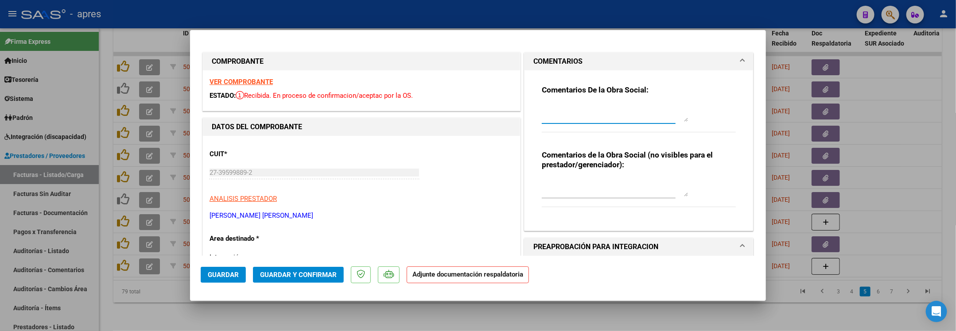
click at [542, 105] on textarea at bounding box center [615, 113] width 146 height 18
type textarea "16/9 Falta planilla de asistencia Debe cargarla y registrarlo en comentario"
click at [234, 276] on span "Guardar" at bounding box center [223, 275] width 31 height 8
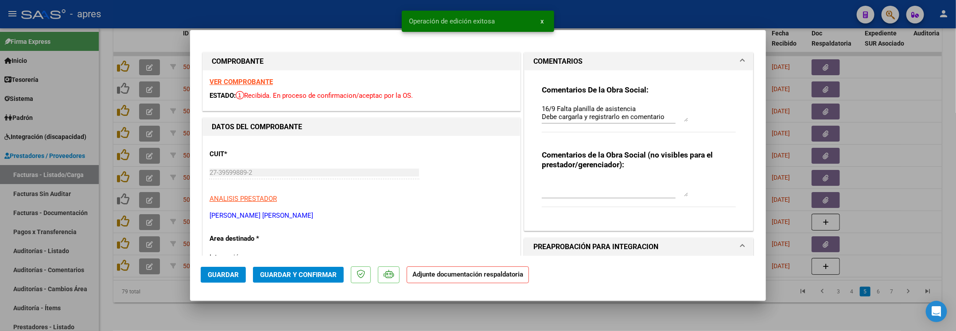
click at [167, 311] on div at bounding box center [478, 165] width 956 height 331
type input "$ 0,00"
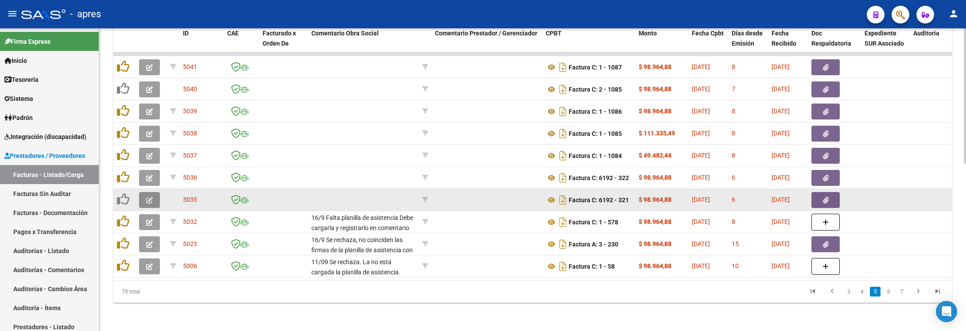
click at [144, 192] on button "button" at bounding box center [149, 200] width 21 height 16
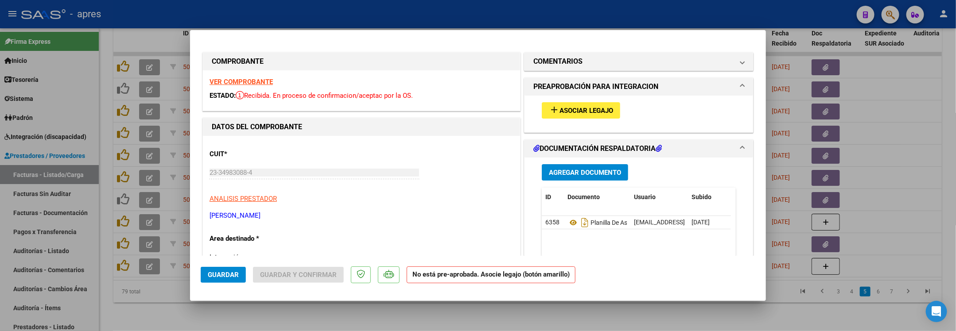
click at [261, 81] on strong "VER COMPROBANTE" at bounding box center [240, 82] width 63 height 8
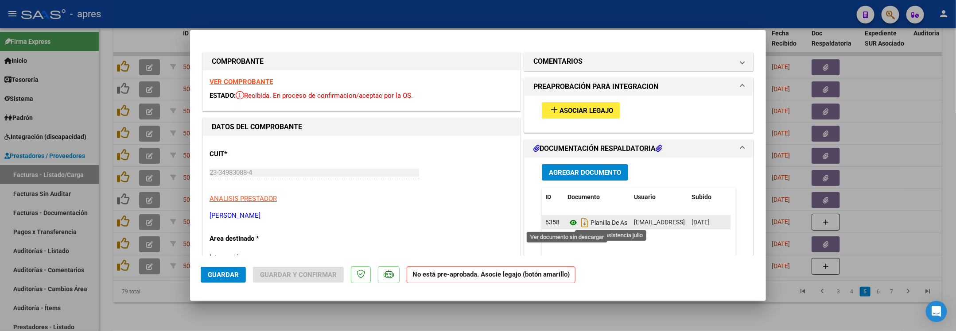
click at [567, 226] on icon at bounding box center [573, 222] width 12 height 11
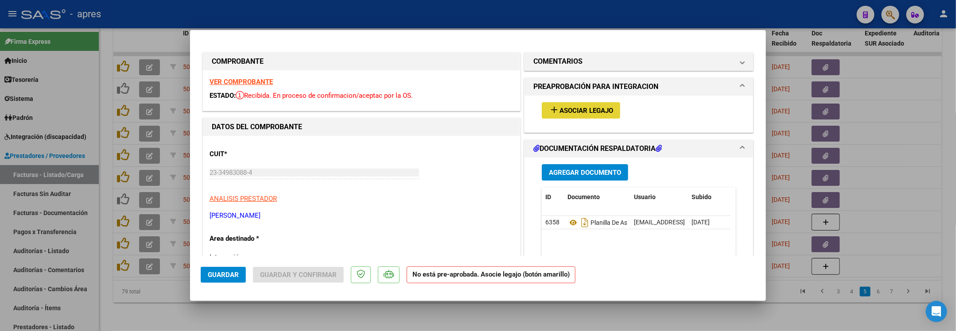
click at [590, 116] on button "add Asociar Legajo" at bounding box center [581, 110] width 78 height 16
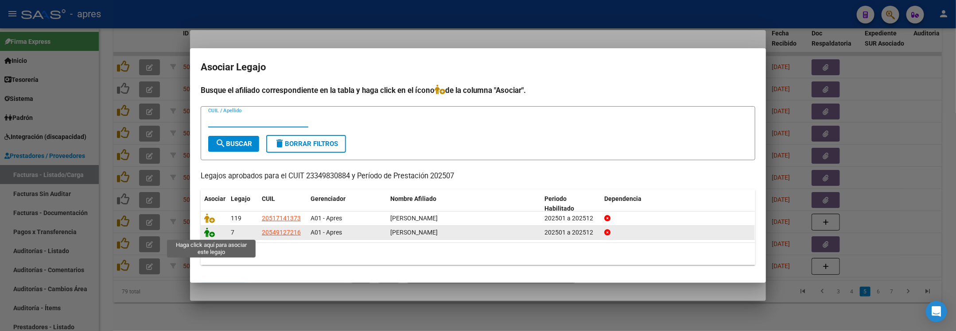
click at [211, 235] on icon at bounding box center [209, 233] width 11 height 10
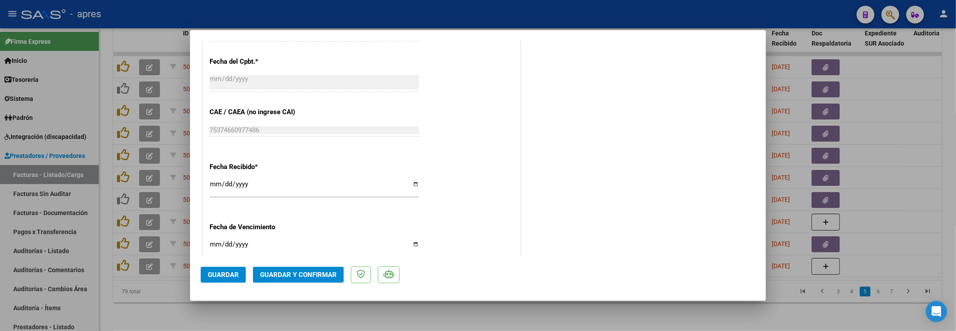
scroll to position [598, 0]
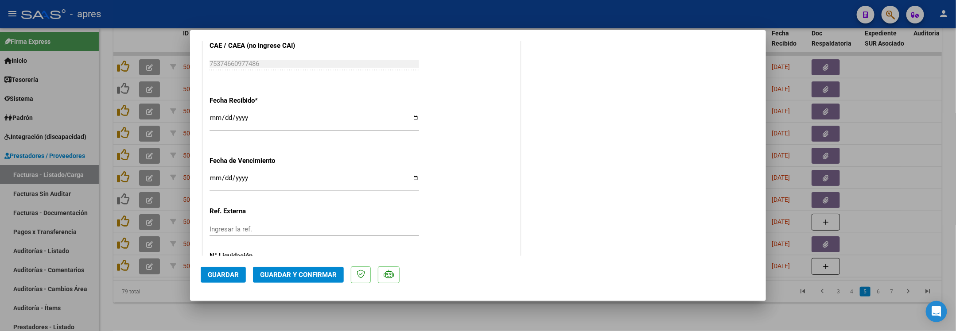
click at [210, 177] on input "Ingresar la fecha" at bounding box center [313, 182] width 209 height 14
type input "2025-09-20"
click at [299, 274] on span "Guardar y Confirmar" at bounding box center [298, 275] width 77 height 8
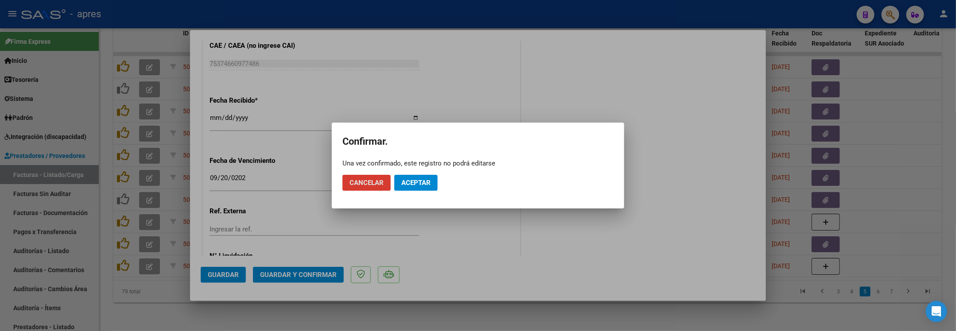
click at [415, 175] on button "Aceptar" at bounding box center [415, 183] width 43 height 16
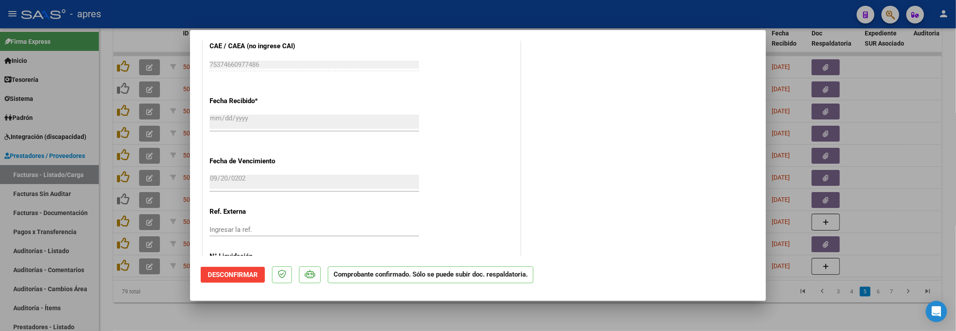
click at [119, 311] on div at bounding box center [478, 165] width 956 height 331
type input "$ 0,00"
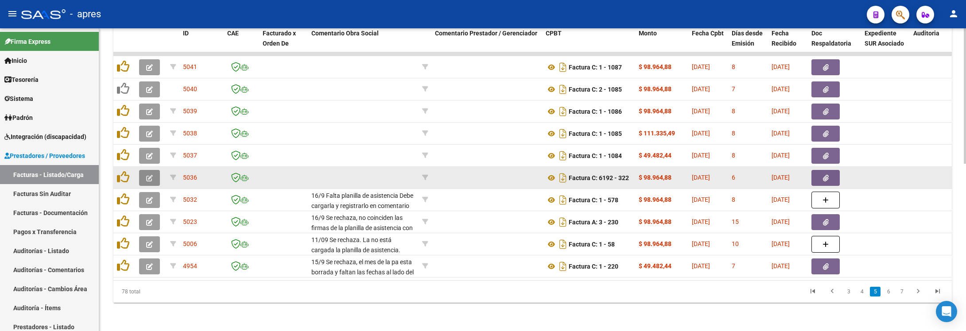
click at [149, 175] on icon "button" at bounding box center [149, 178] width 7 height 7
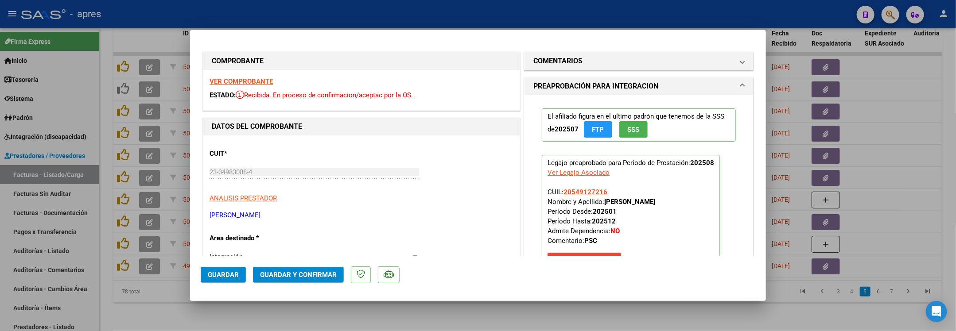
scroll to position [0, 0]
click at [262, 78] on strong "VER COMPROBANTE" at bounding box center [240, 82] width 63 height 8
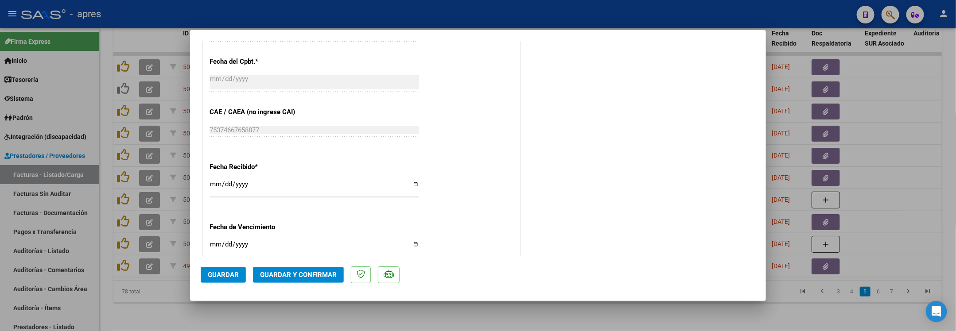
scroll to position [642, 0]
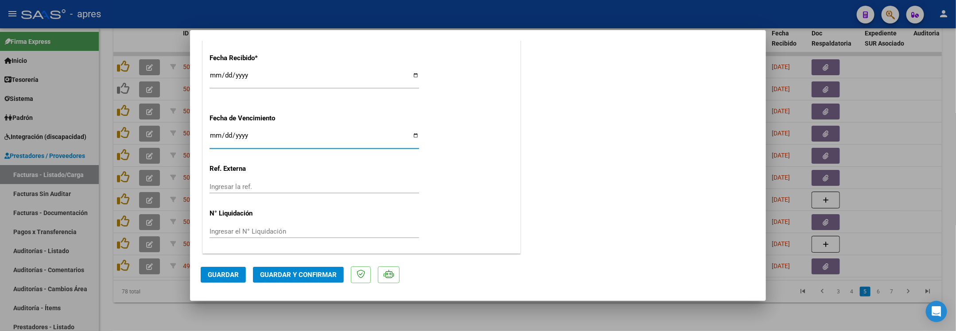
click at [212, 136] on input "Ingresar la fecha" at bounding box center [313, 139] width 209 height 14
type input "2025-09-20"
click at [286, 271] on span "Guardar y Confirmar" at bounding box center [298, 275] width 77 height 8
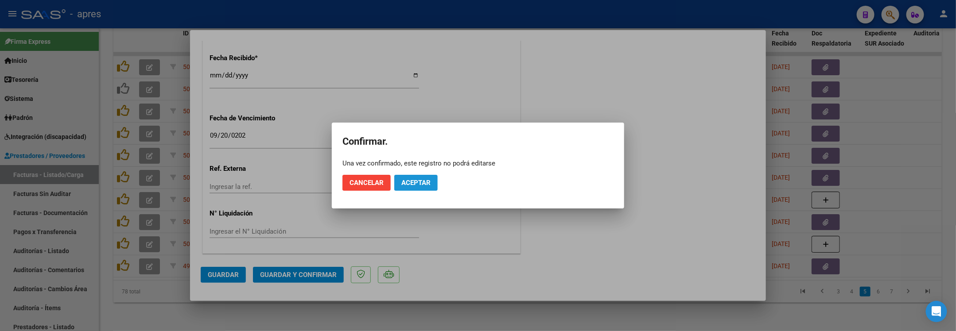
click at [431, 186] on span "Aceptar" at bounding box center [415, 183] width 29 height 8
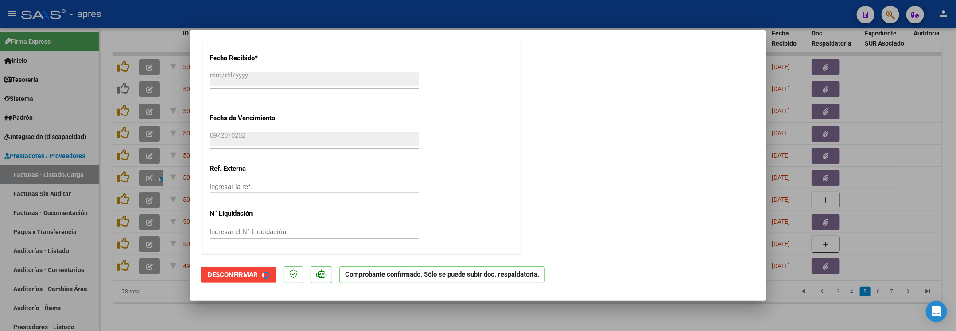
scroll to position [587, 0]
click at [167, 319] on div at bounding box center [478, 165] width 956 height 331
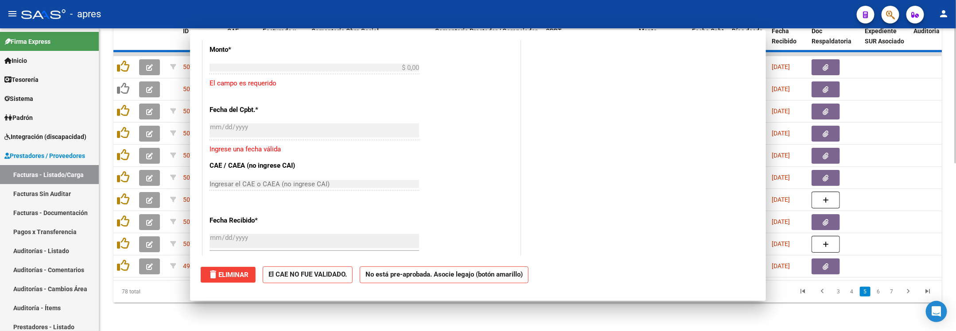
scroll to position [0, 0]
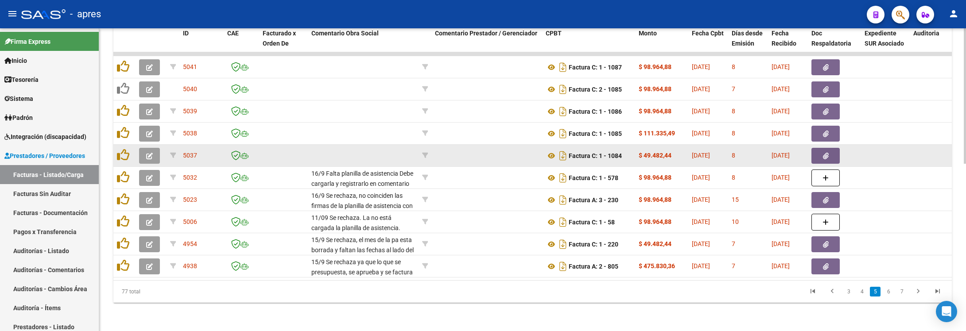
click at [144, 148] on button "button" at bounding box center [149, 156] width 21 height 16
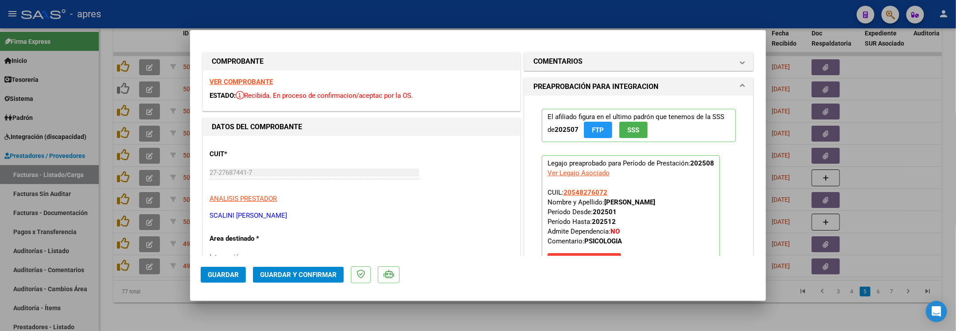
click at [260, 81] on strong "VER COMPROBANTE" at bounding box center [240, 82] width 63 height 8
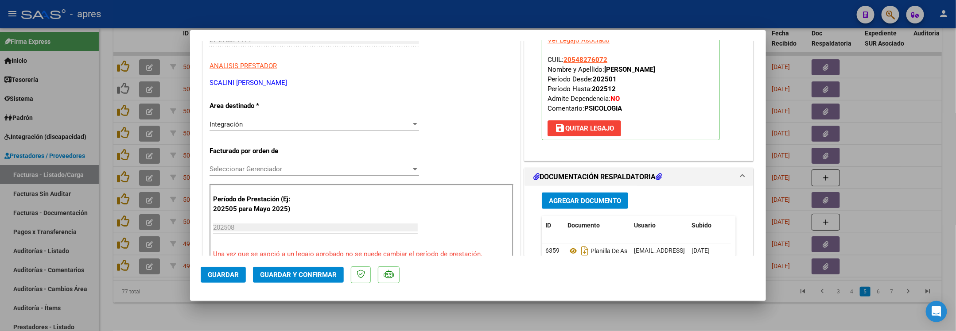
scroll to position [199, 0]
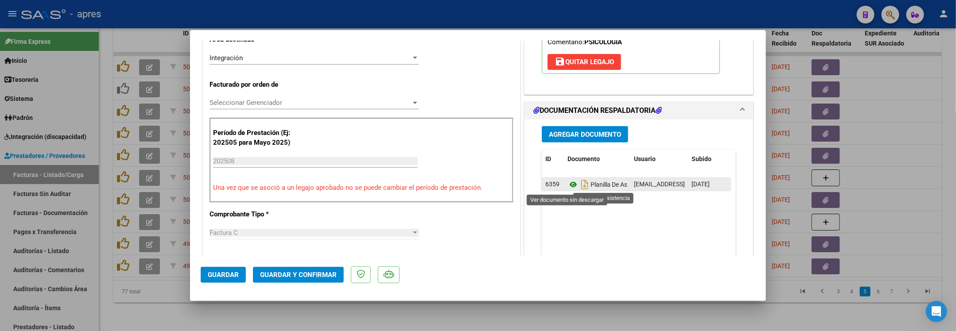
click at [567, 183] on icon at bounding box center [573, 184] width 12 height 11
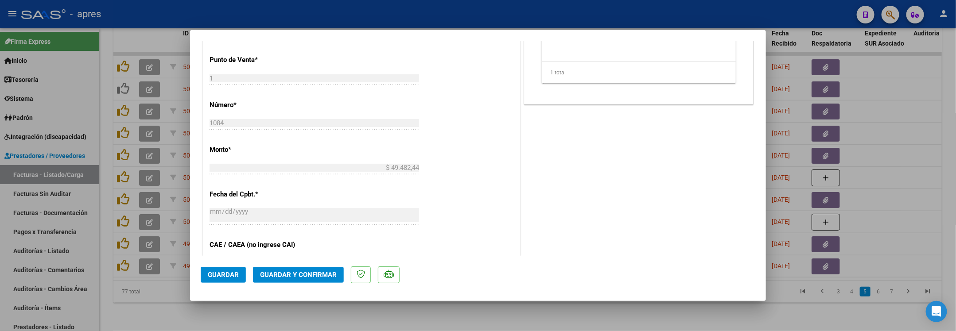
scroll to position [531, 0]
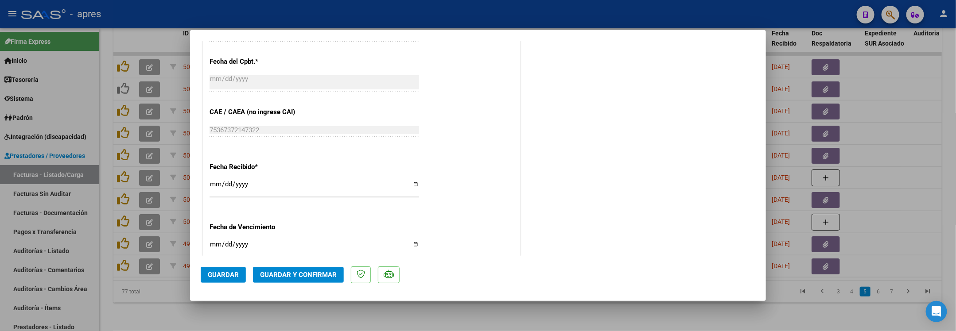
click at [217, 244] on input "Ingresar la fecha" at bounding box center [313, 248] width 209 height 14
type input "2025-09-18"
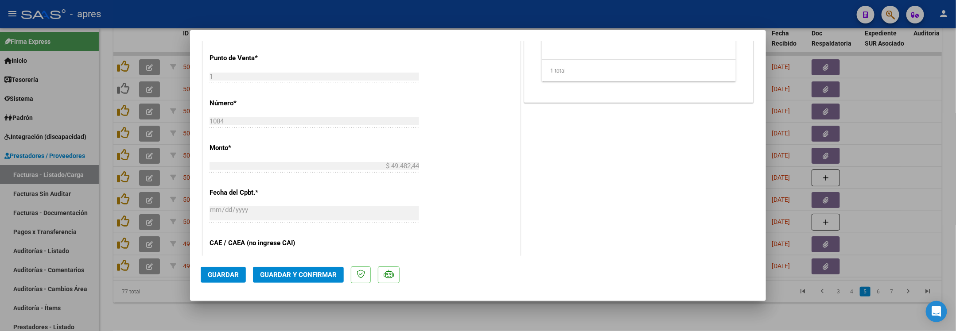
scroll to position [376, 0]
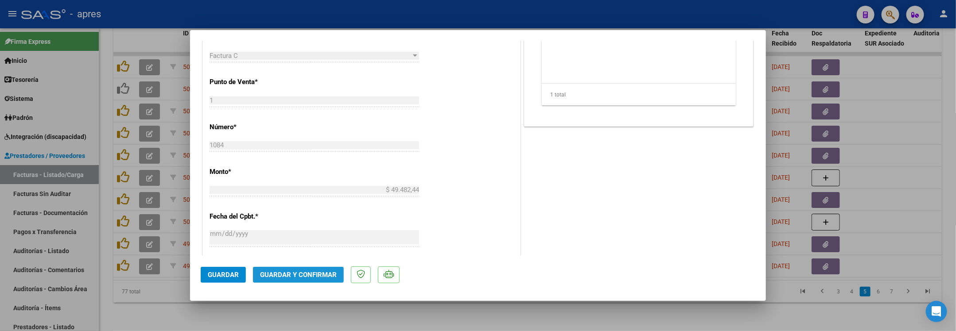
click at [328, 272] on span "Guardar y Confirmar" at bounding box center [298, 275] width 77 height 8
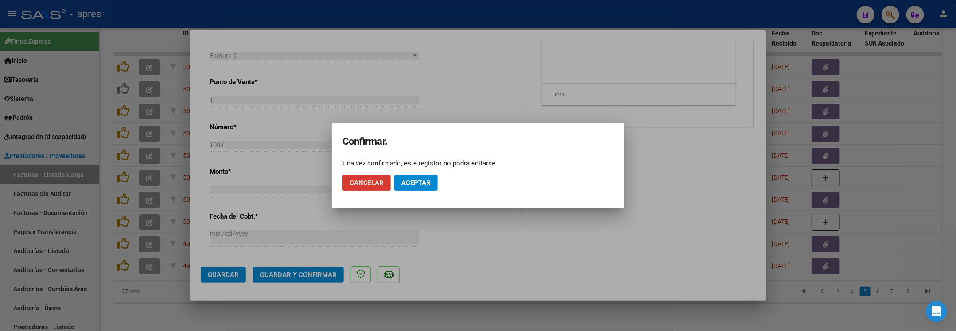
click at [369, 179] on span "Cancelar" at bounding box center [366, 183] width 34 height 8
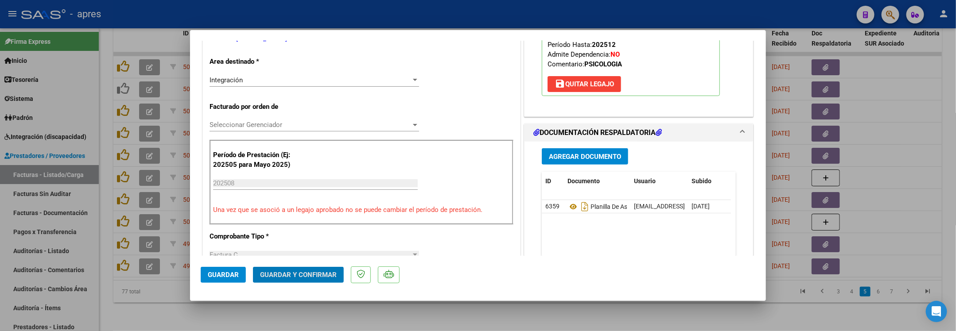
scroll to position [111, 0]
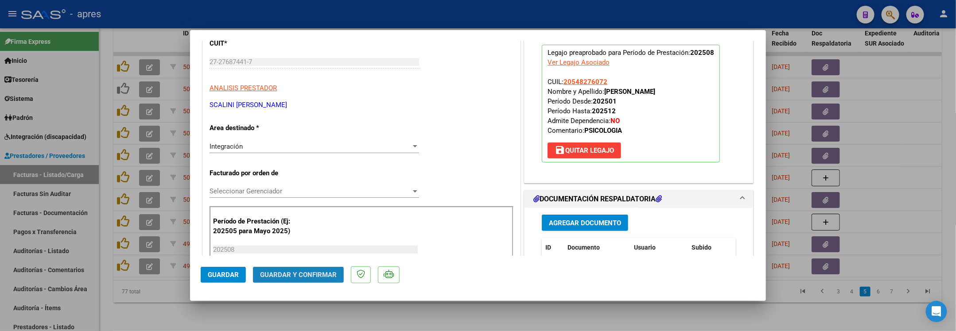
click at [319, 274] on span "Guardar y Confirmar" at bounding box center [298, 275] width 77 height 8
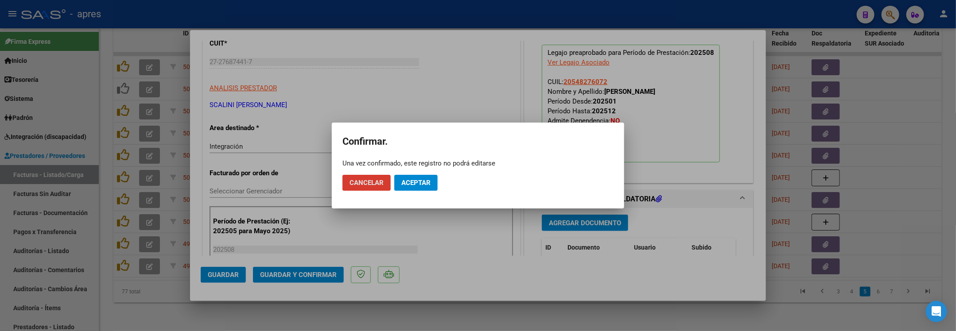
click at [405, 181] on span "Aceptar" at bounding box center [415, 183] width 29 height 8
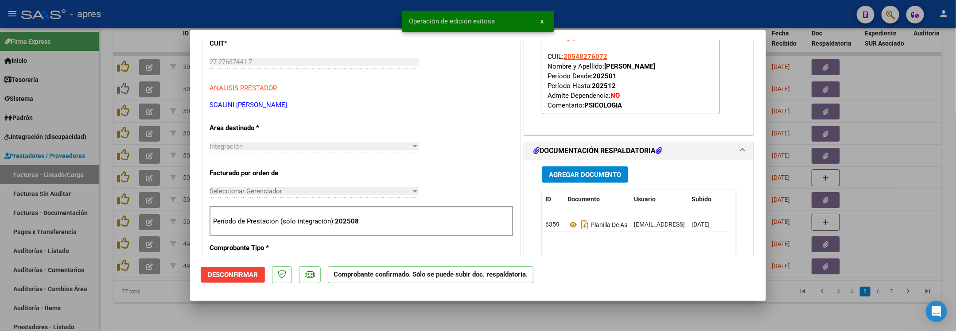
click at [214, 303] on div at bounding box center [478, 165] width 956 height 331
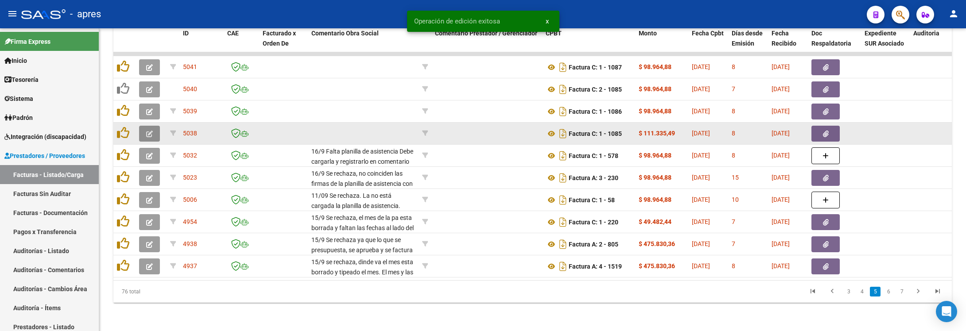
click at [144, 126] on button "button" at bounding box center [149, 134] width 21 height 16
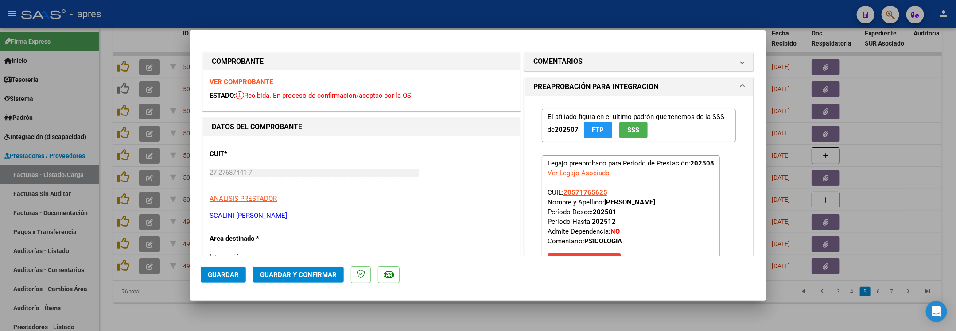
click at [255, 78] on strong "VER COMPROBANTE" at bounding box center [240, 82] width 63 height 8
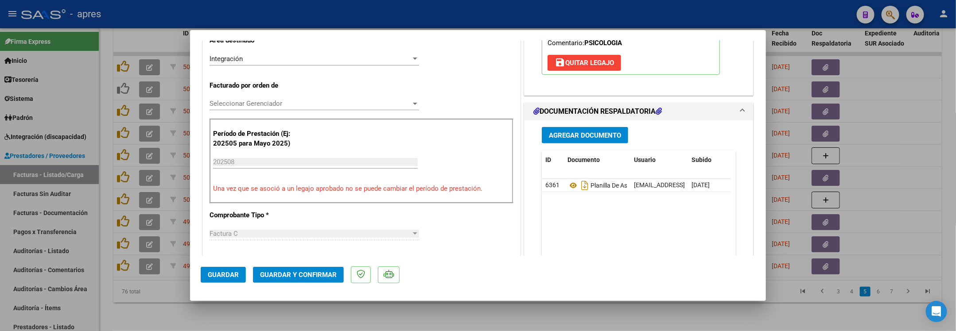
scroll to position [199, 0]
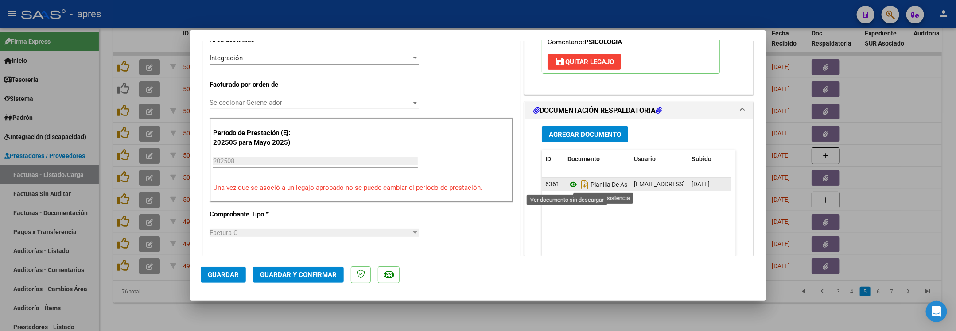
click at [567, 188] on icon at bounding box center [573, 184] width 12 height 11
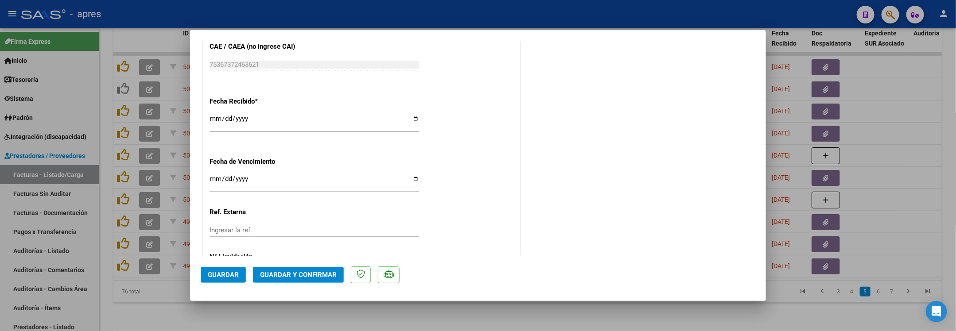
scroll to position [598, 0]
click at [215, 175] on div "Ingresar la fecha" at bounding box center [313, 181] width 209 height 19
type input "2025-09-18"
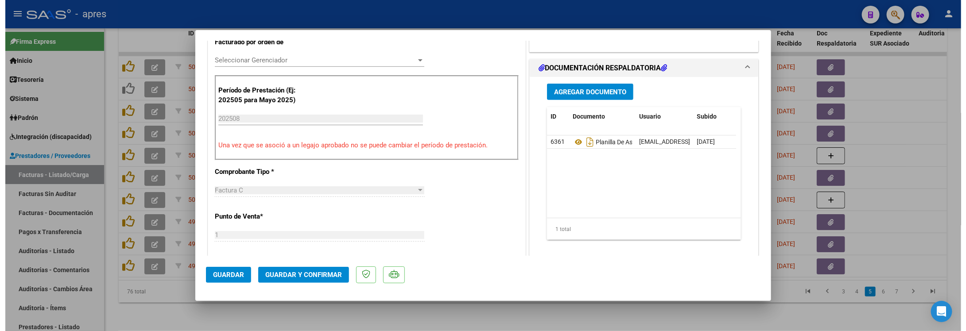
scroll to position [266, 0]
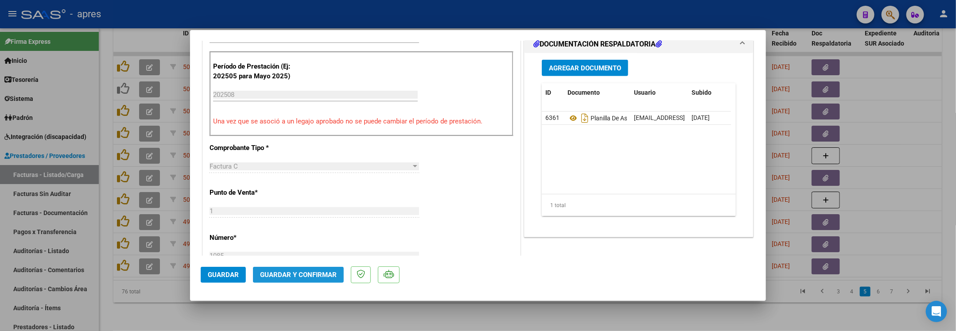
click at [319, 273] on span "Guardar y Confirmar" at bounding box center [298, 275] width 77 height 8
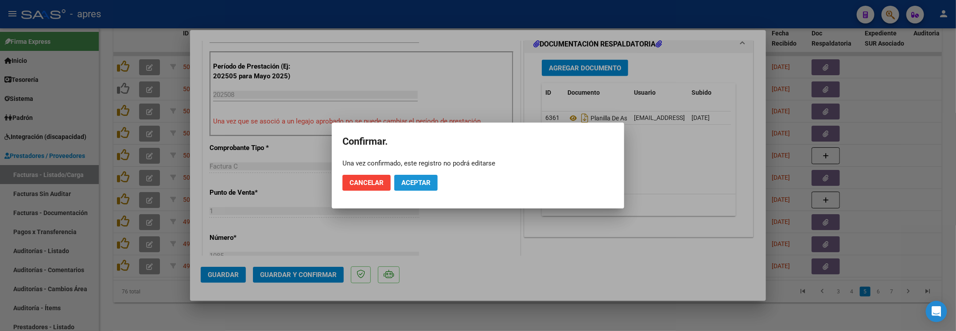
click at [427, 182] on span "Aceptar" at bounding box center [415, 183] width 29 height 8
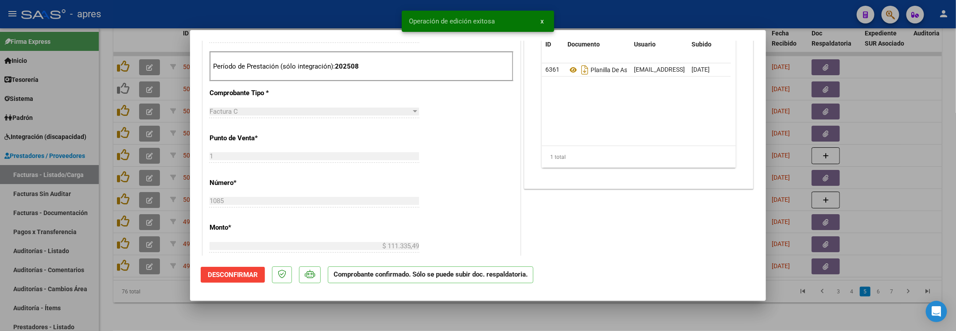
click at [152, 298] on div at bounding box center [478, 165] width 956 height 331
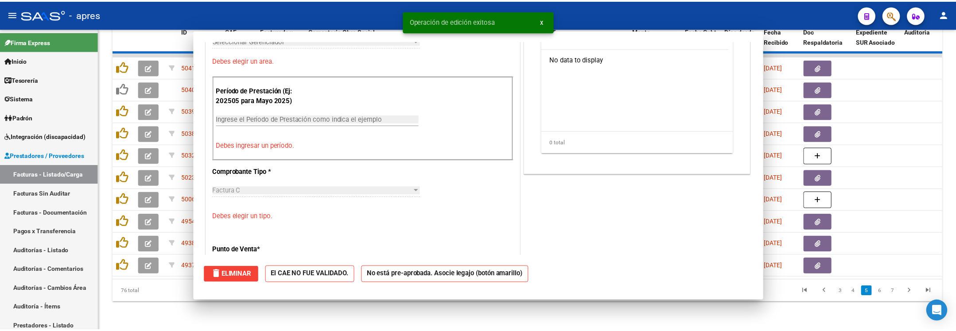
scroll to position [0, 0]
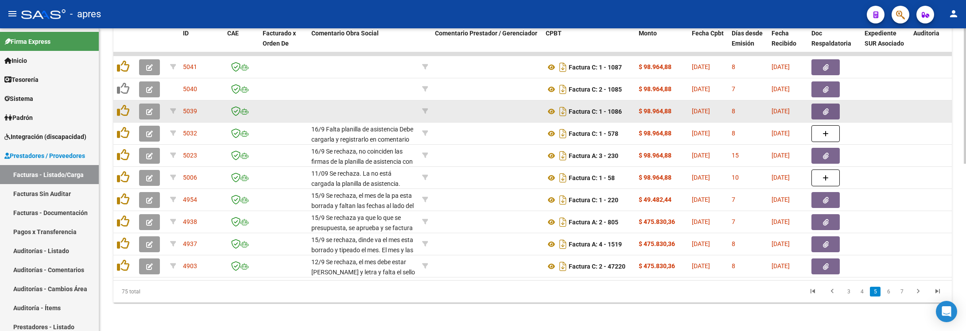
click at [148, 109] on icon "button" at bounding box center [149, 112] width 7 height 7
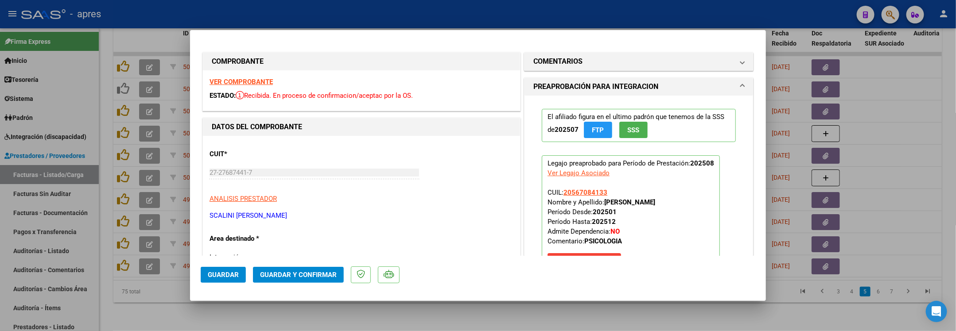
click at [257, 86] on strong "VER COMPROBANTE" at bounding box center [240, 82] width 63 height 8
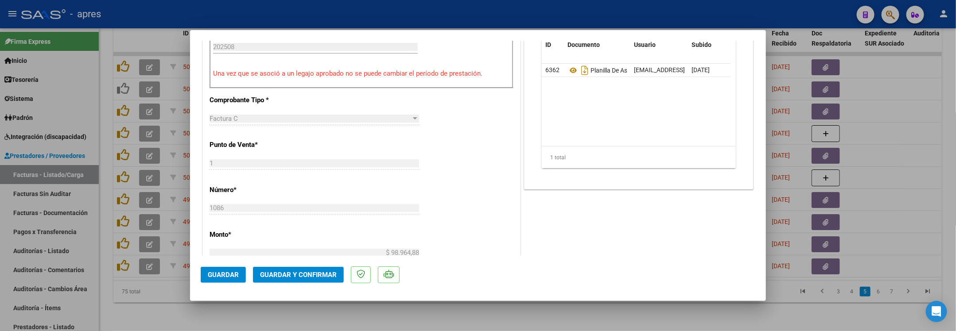
scroll to position [332, 0]
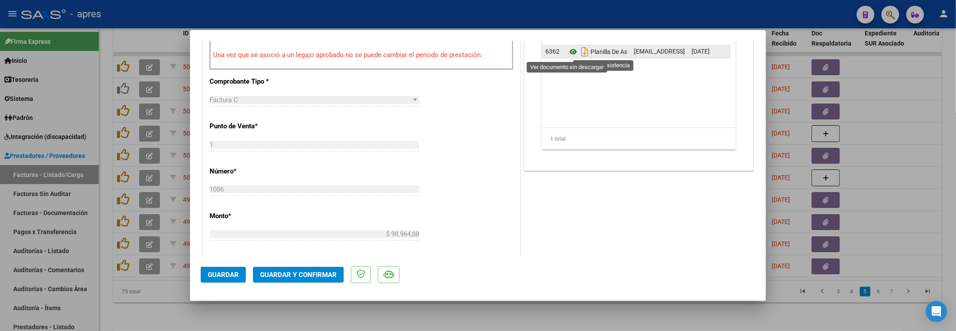
click at [567, 54] on icon at bounding box center [573, 52] width 12 height 11
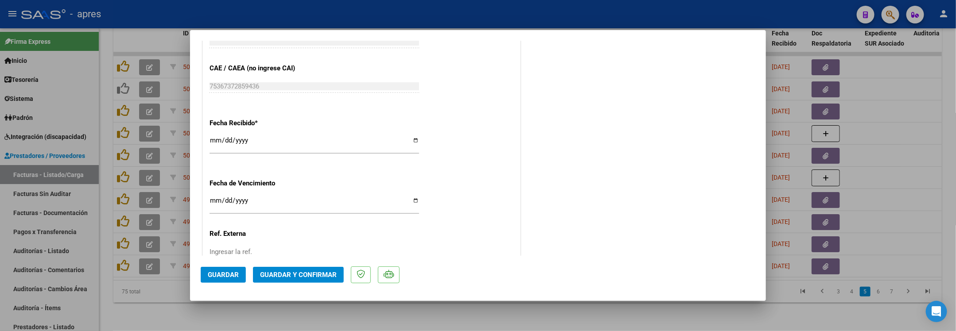
scroll to position [598, 0]
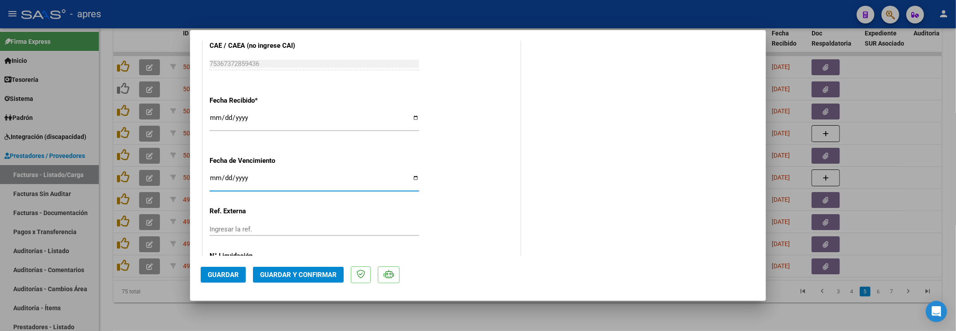
click at [214, 179] on input "Ingresar la fecha" at bounding box center [313, 182] width 209 height 14
type input "2025-09-18"
click at [282, 278] on span "Guardar y Confirmar" at bounding box center [298, 275] width 77 height 8
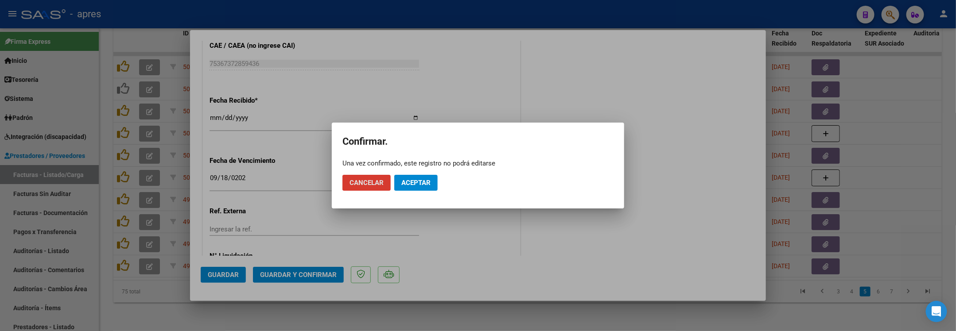
click at [437, 181] on button "Aceptar" at bounding box center [415, 183] width 43 height 16
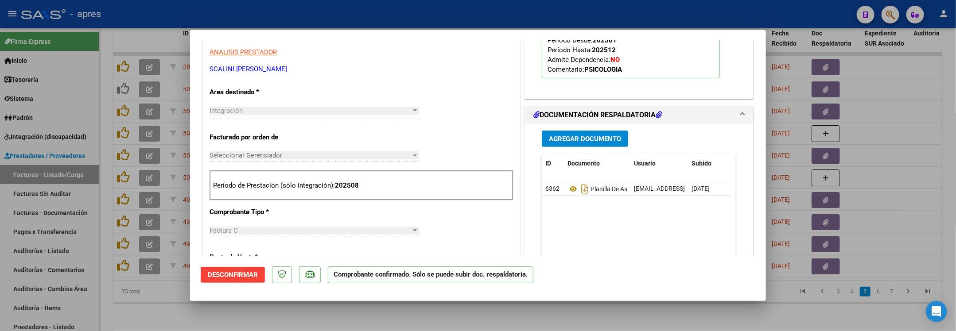
scroll to position [144, 0]
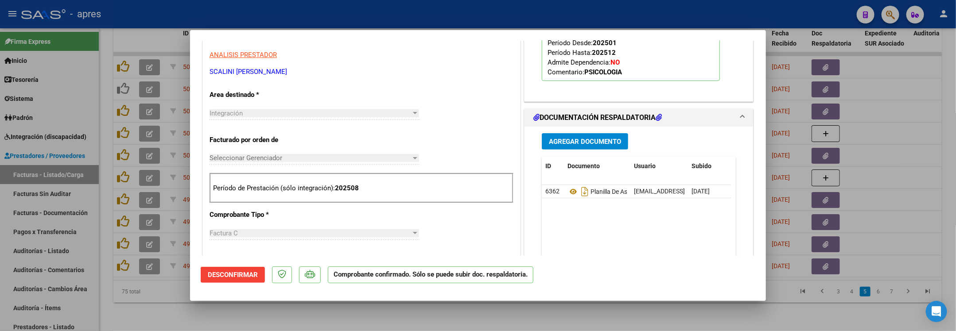
click at [137, 306] on div at bounding box center [478, 165] width 956 height 331
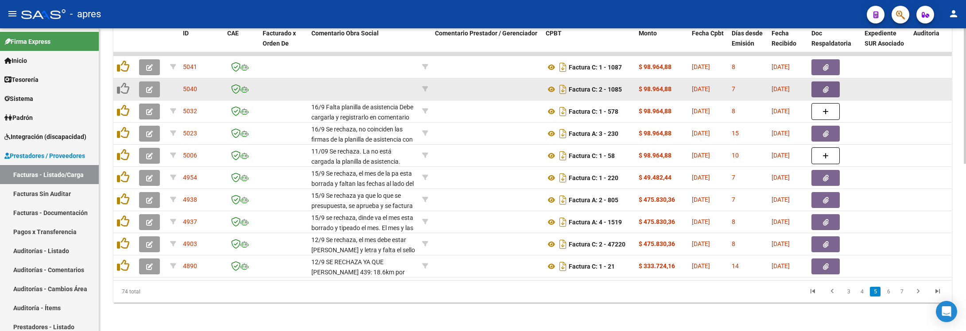
click at [146, 86] on icon "button" at bounding box center [149, 89] width 7 height 7
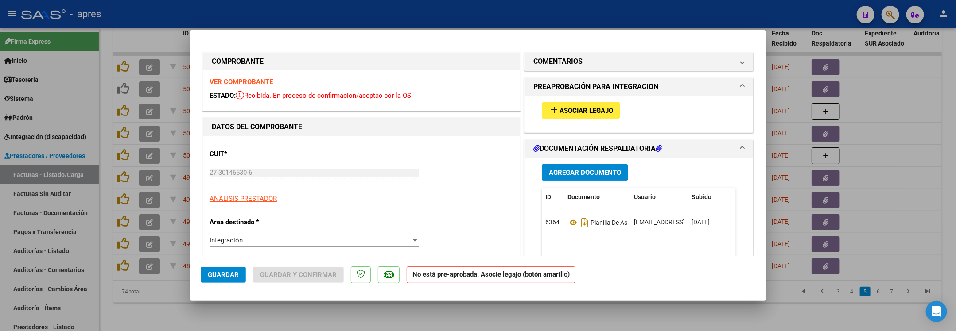
click at [241, 84] on strong "VER COMPROBANTE" at bounding box center [240, 82] width 63 height 8
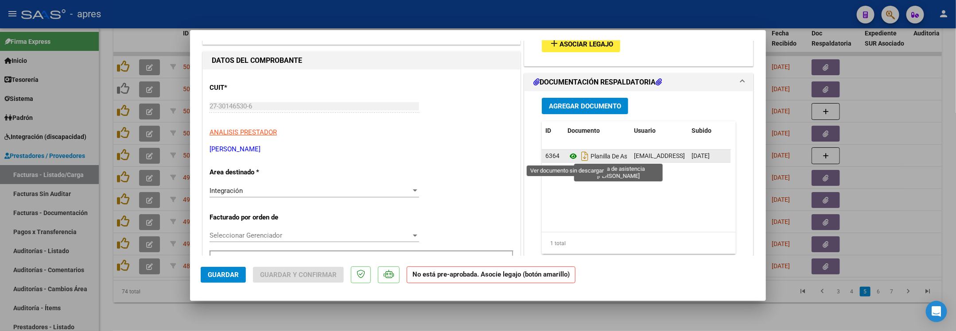
click at [567, 155] on icon at bounding box center [573, 156] width 12 height 11
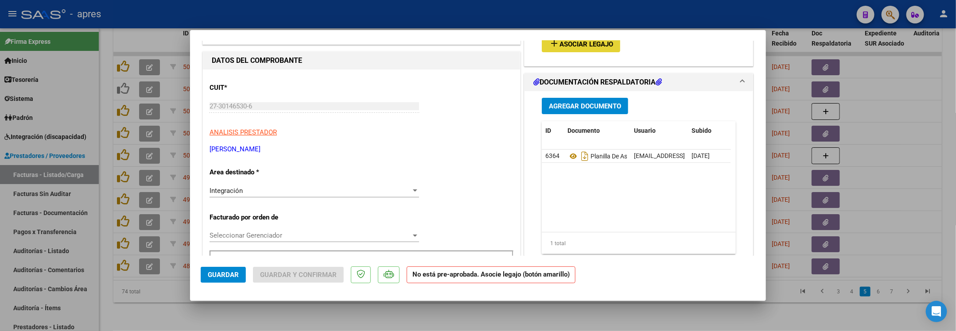
click at [559, 41] on span "Asociar Legajo" at bounding box center [586, 44] width 54 height 8
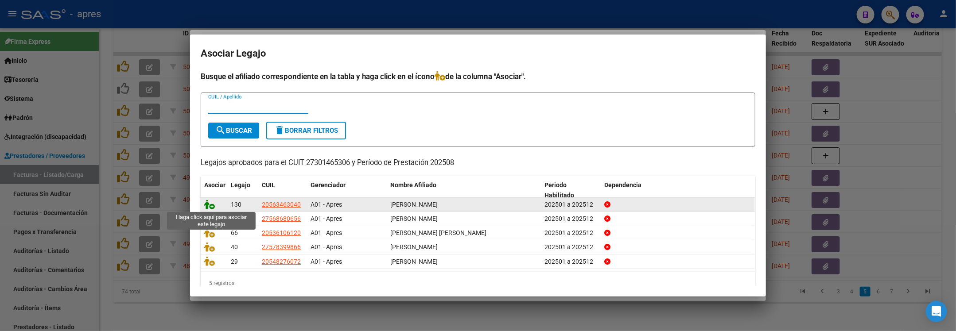
click at [211, 207] on icon at bounding box center [209, 205] width 11 height 10
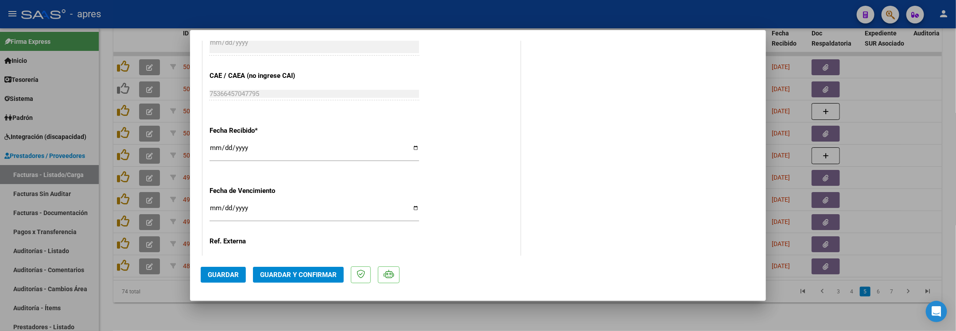
scroll to position [642, 0]
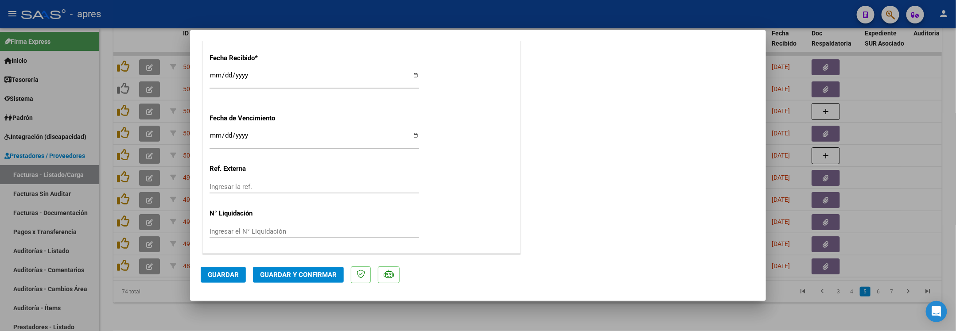
click at [302, 272] on span "Guardar y Confirmar" at bounding box center [298, 275] width 77 height 8
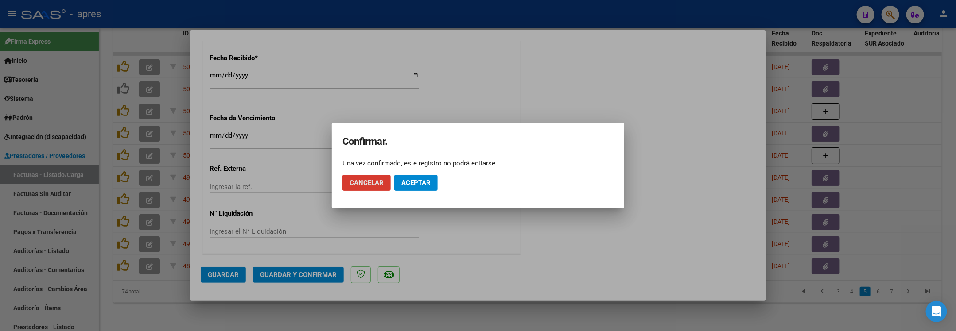
click at [416, 177] on button "Aceptar" at bounding box center [415, 183] width 43 height 16
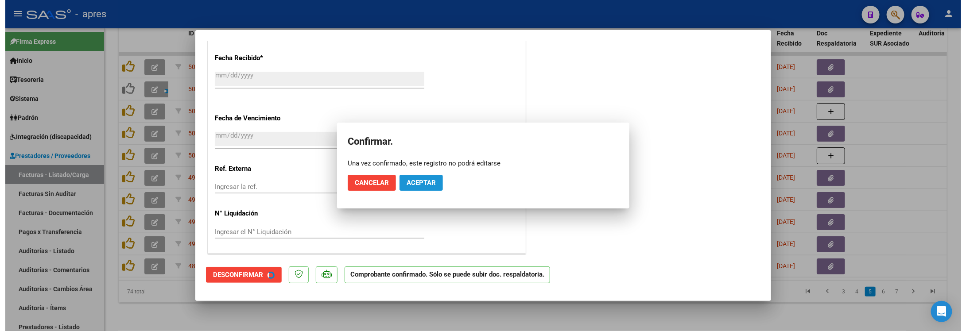
scroll to position [587, 0]
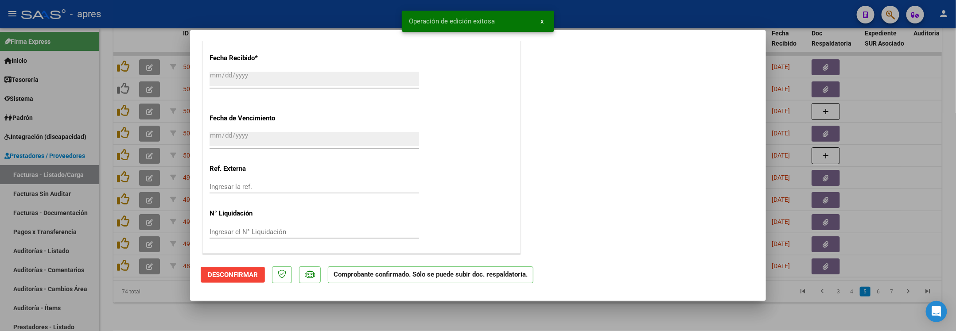
click at [186, 304] on div at bounding box center [478, 165] width 956 height 331
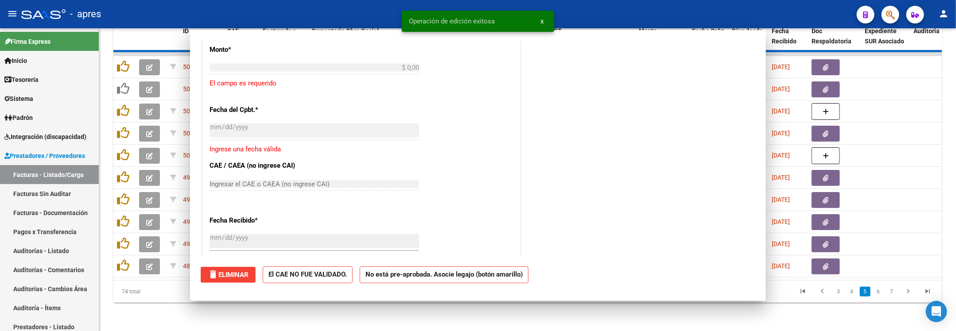
scroll to position [0, 0]
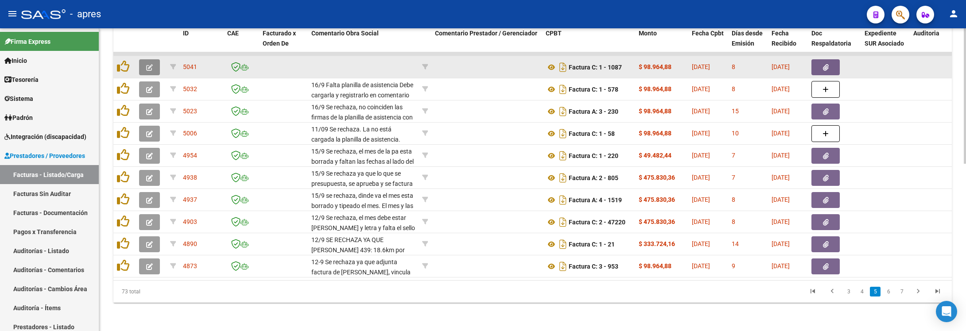
click at [144, 59] on button "button" at bounding box center [149, 67] width 21 height 16
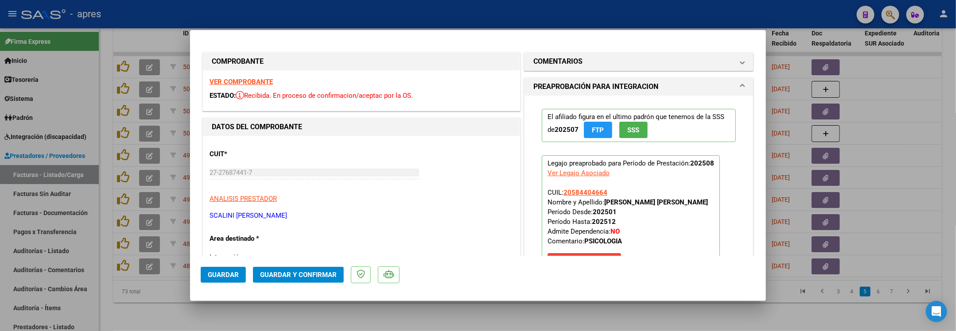
click at [256, 80] on strong "VER COMPROBANTE" at bounding box center [240, 82] width 63 height 8
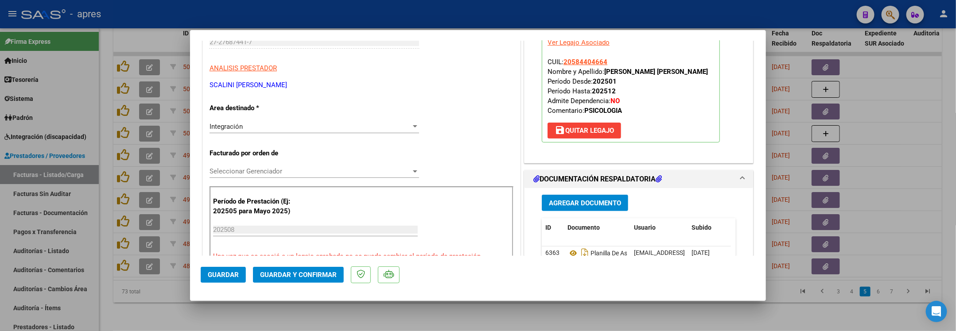
scroll to position [199, 0]
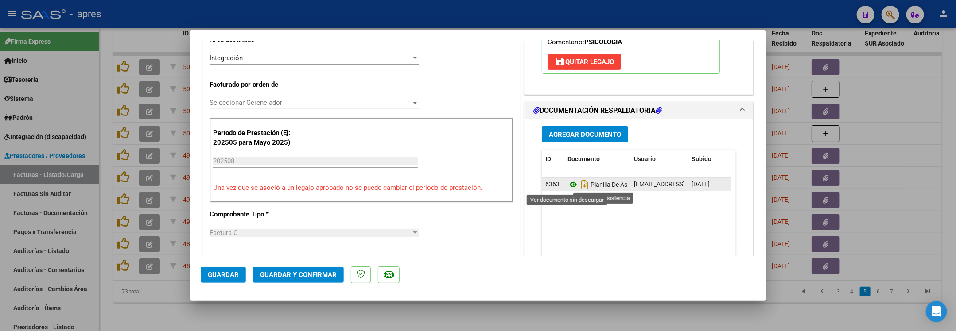
click at [567, 185] on icon at bounding box center [573, 184] width 12 height 11
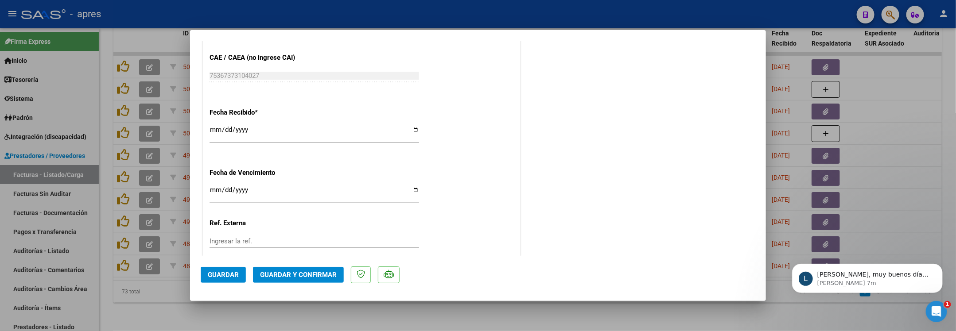
scroll to position [642, 0]
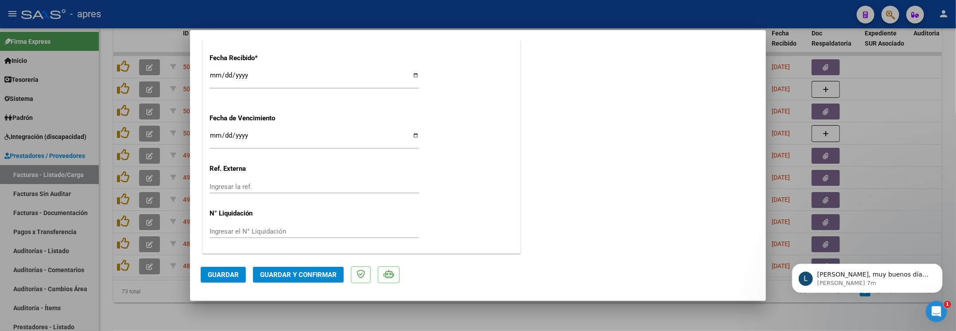
click at [214, 137] on input "Ingresar la fecha" at bounding box center [313, 139] width 209 height 14
type input "2025-09-18"
click at [283, 275] on span "Guardar y Confirmar" at bounding box center [298, 275] width 77 height 8
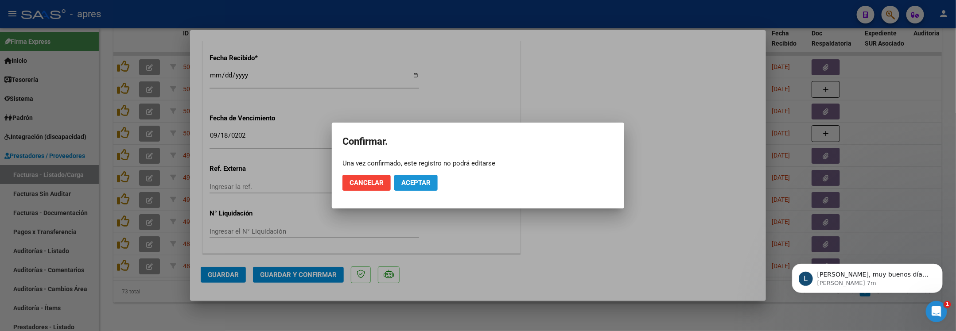
drag, startPoint x: 422, startPoint y: 179, endPoint x: 602, endPoint y: 229, distance: 187.4
click at [422, 179] on span "Aceptar" at bounding box center [415, 183] width 29 height 8
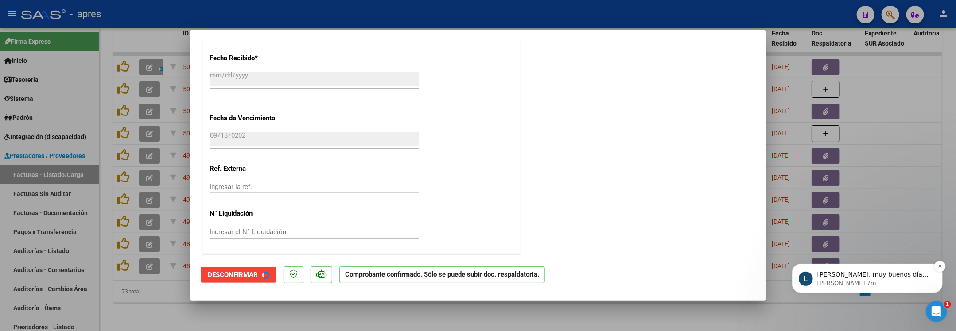
click at [841, 270] on p "Mariel, muy buenos días. Ya TODOS los prestadores quedaron con los checks de fa…" at bounding box center [874, 274] width 114 height 9
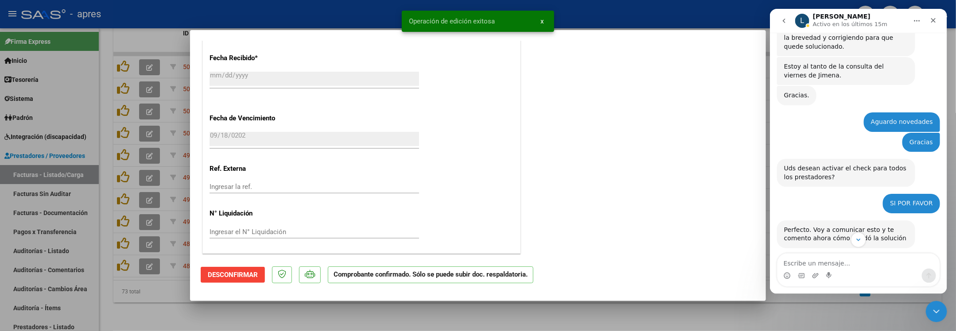
scroll to position [2770, 0]
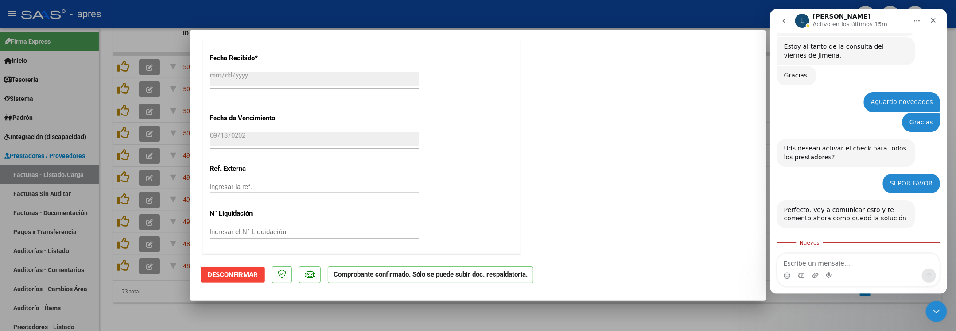
click at [826, 261] on textarea "Escribe un mensaje..." at bounding box center [858, 261] width 162 height 15
type textarea "m"
click at [782, 261] on textarea "bUEN DIA! MUCHAS GRACIAS" at bounding box center [858, 261] width 162 height 15
type textarea "BUEN DIA! MUCHAS GRACIAS"
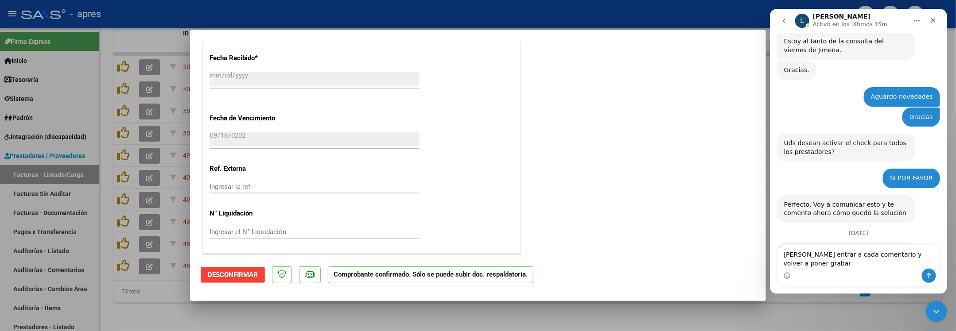
scroll to position [2784, 0]
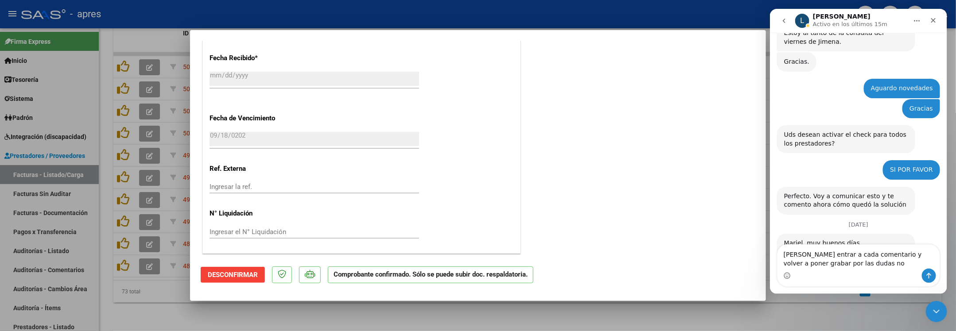
type textarea "Deberia entrar a cada comentario y volver a poner grabar por las dudas no?"
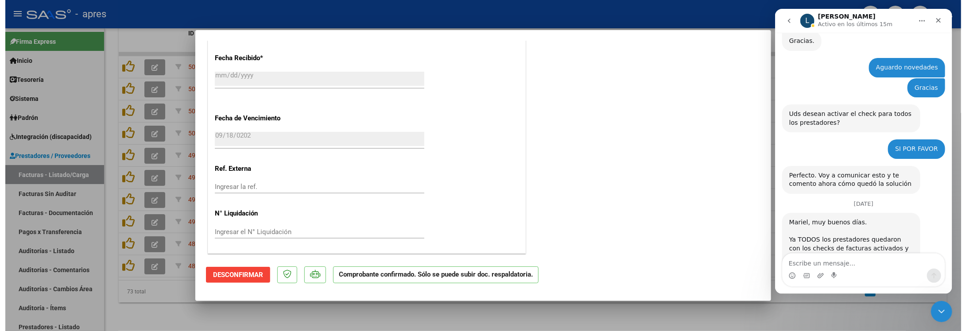
scroll to position [2804, 0]
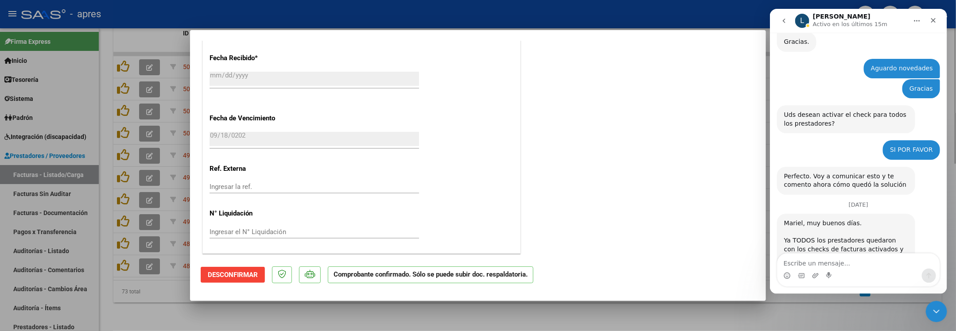
click at [214, 312] on div at bounding box center [478, 165] width 956 height 331
type input "$ 0,00"
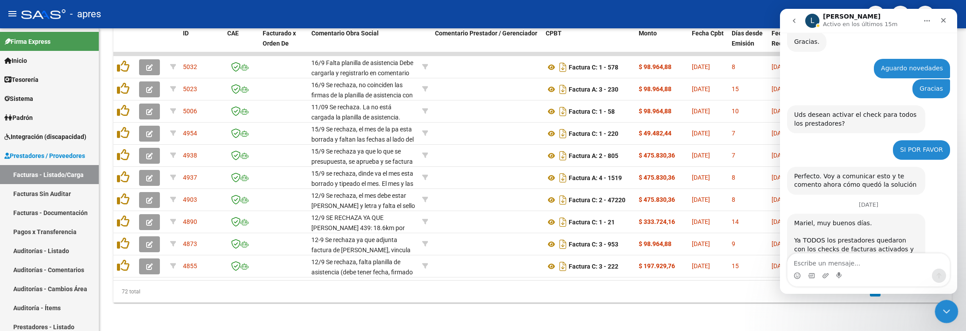
click at [858, 312] on icon "Cerrar Intercom Messenger" at bounding box center [945, 310] width 11 height 11
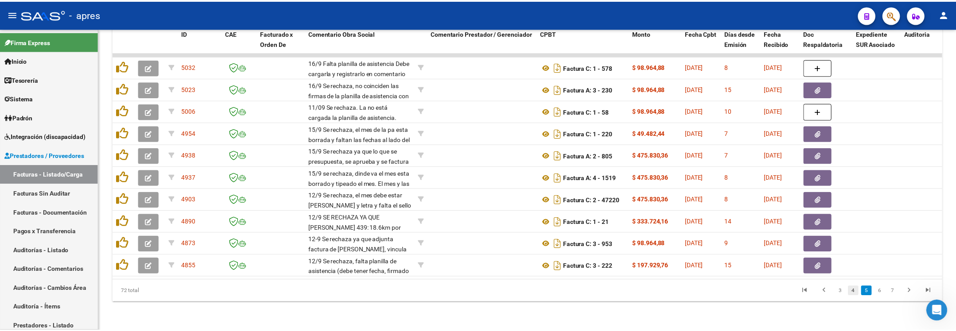
scroll to position [2805, 0]
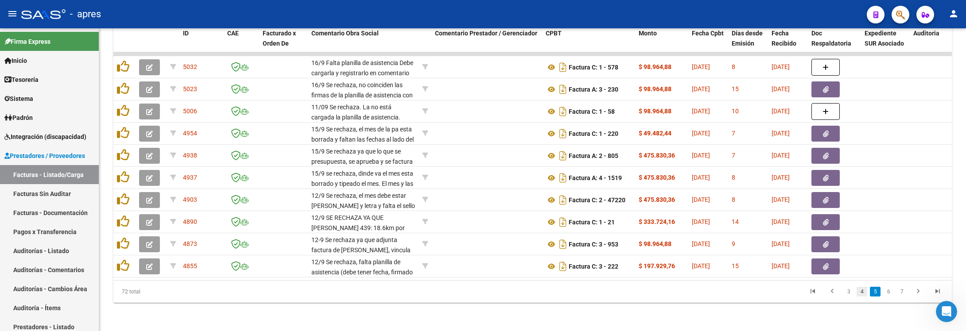
click at [858, 295] on link "4" at bounding box center [862, 292] width 11 height 10
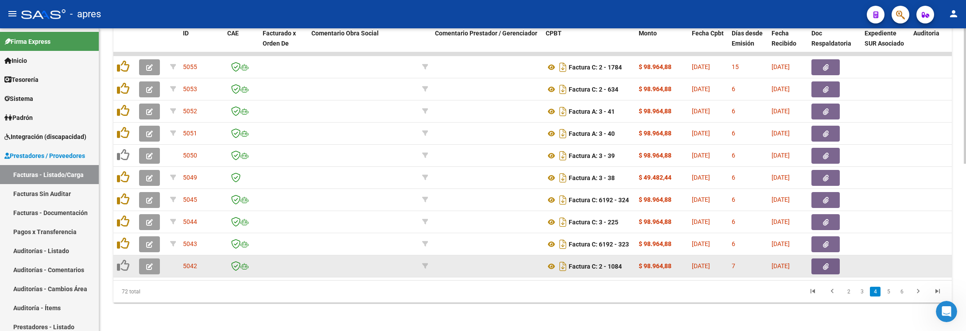
click at [150, 260] on button "button" at bounding box center [149, 267] width 21 height 16
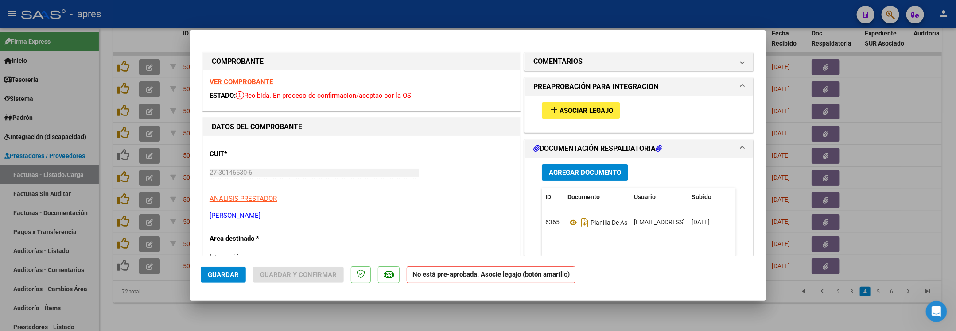
click at [250, 83] on strong "VER COMPROBANTE" at bounding box center [240, 82] width 63 height 8
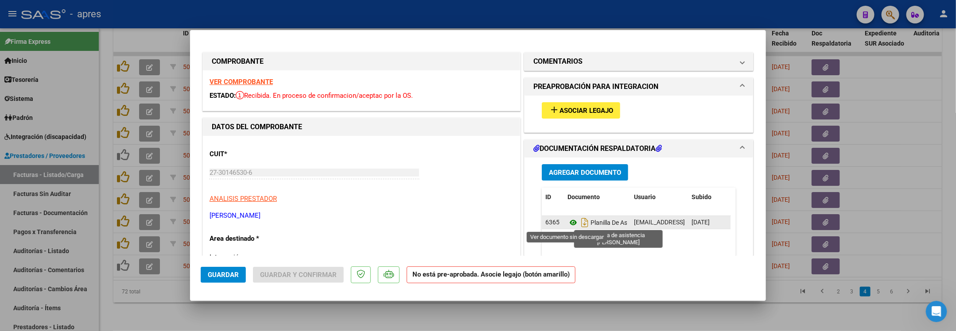
click at [567, 226] on icon at bounding box center [573, 222] width 12 height 11
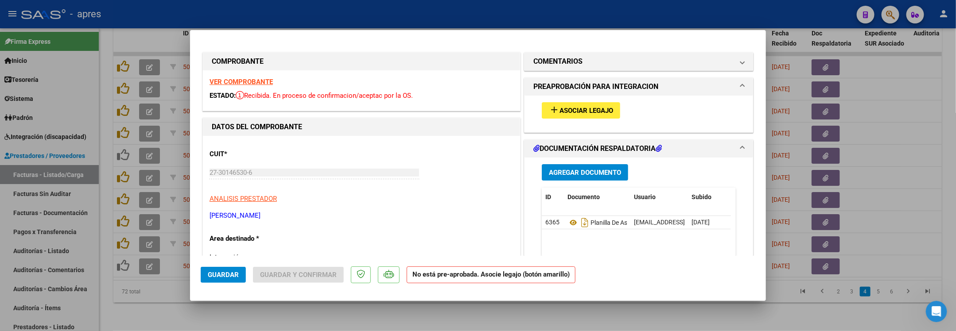
drag, startPoint x: 535, startPoint y: 110, endPoint x: 541, endPoint y: 109, distance: 5.4
click at [537, 109] on div "add Asociar Legajo" at bounding box center [638, 111] width 207 height 30
click at [551, 109] on mat-icon "add" at bounding box center [554, 110] width 11 height 11
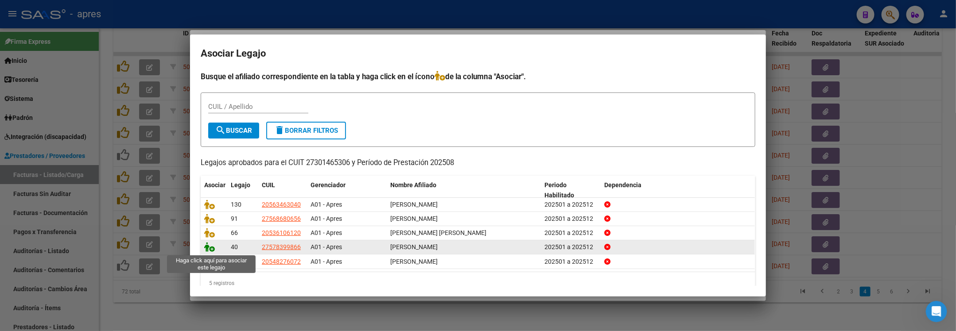
click at [206, 247] on icon at bounding box center [209, 247] width 11 height 10
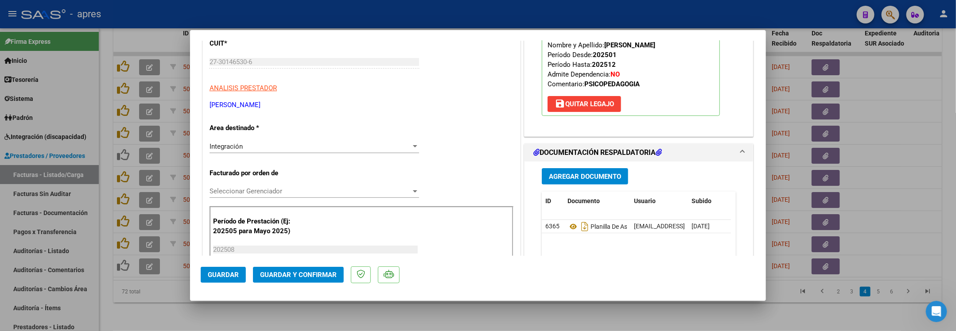
scroll to position [44, 0]
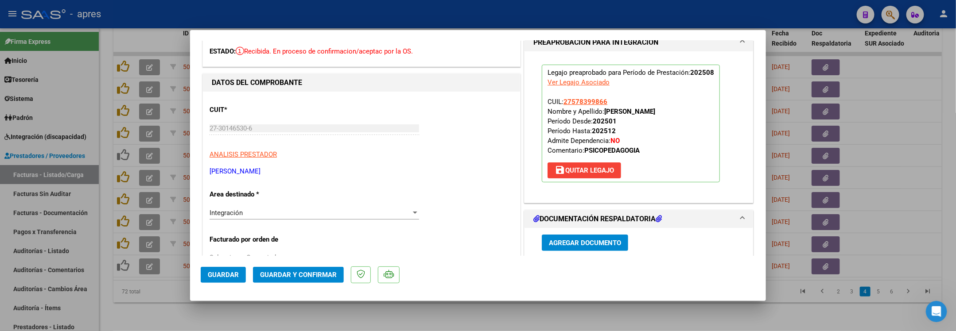
click at [321, 282] on button "Guardar y Confirmar" at bounding box center [298, 275] width 91 height 16
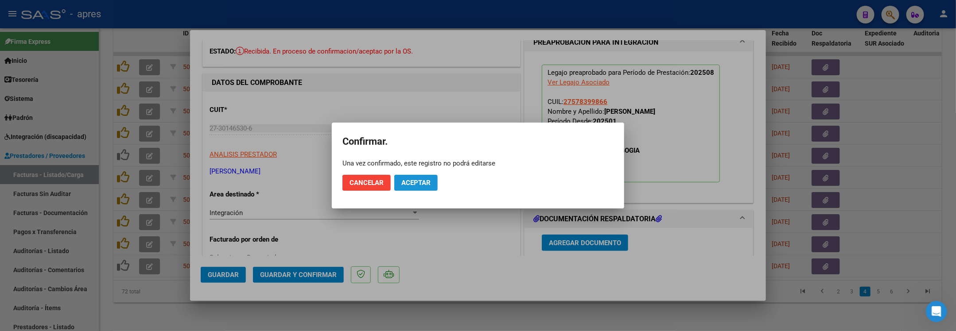
drag, startPoint x: 418, startPoint y: 182, endPoint x: 341, endPoint y: 6, distance: 192.4
click at [416, 172] on mat-dialog-actions "Cancelar Aceptar" at bounding box center [477, 183] width 271 height 30
click at [424, 189] on button "Aceptar" at bounding box center [415, 183] width 43 height 16
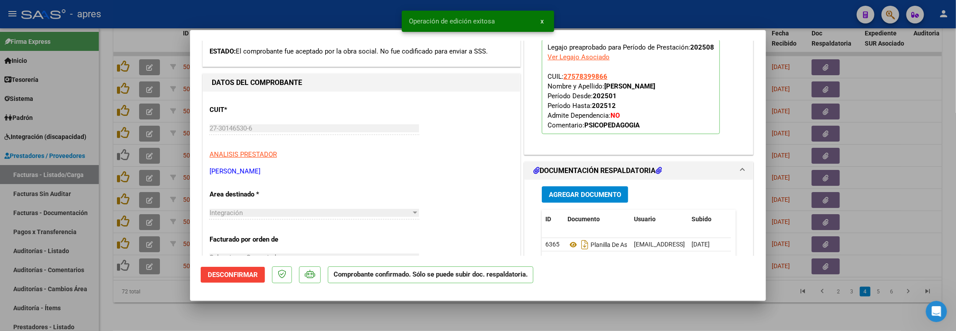
click at [106, 316] on div at bounding box center [478, 165] width 956 height 331
type input "$ 0,00"
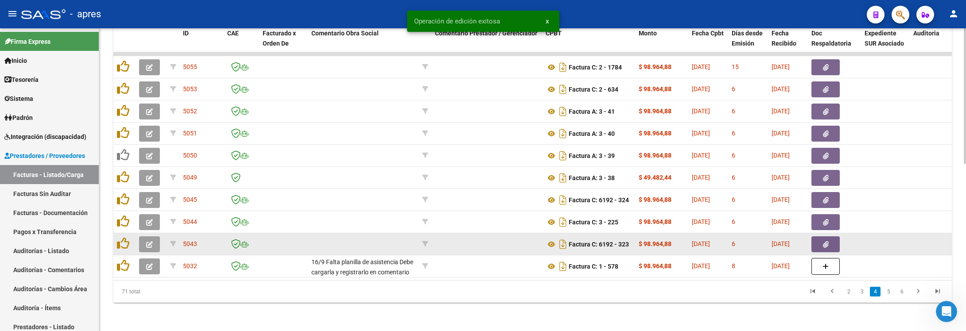
click at [147, 241] on span "button" at bounding box center [149, 245] width 7 height 8
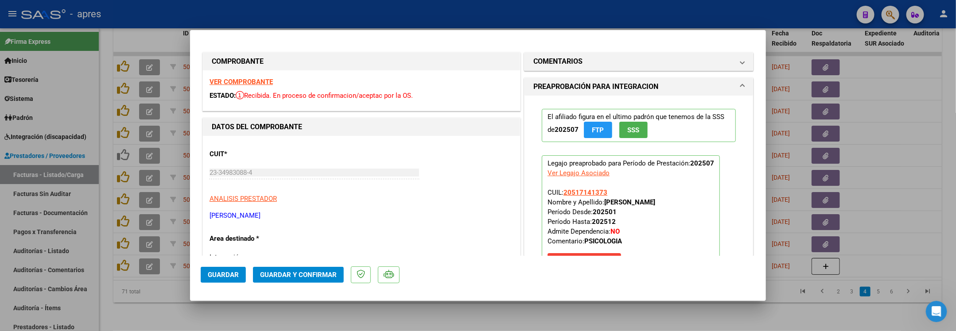
click at [221, 82] on strong "VER COMPROBANTE" at bounding box center [240, 82] width 63 height 8
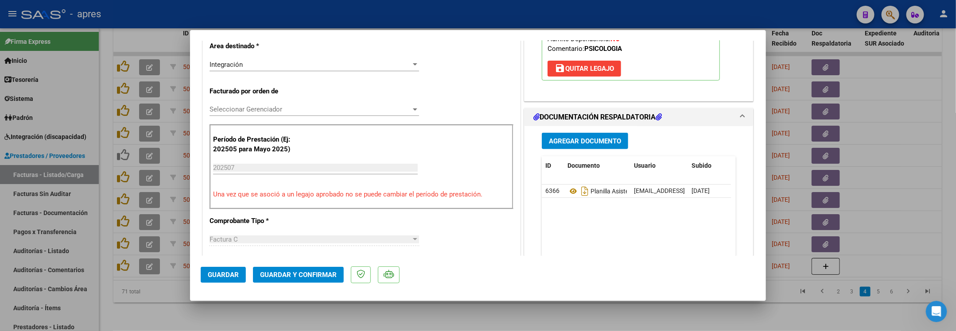
scroll to position [199, 0]
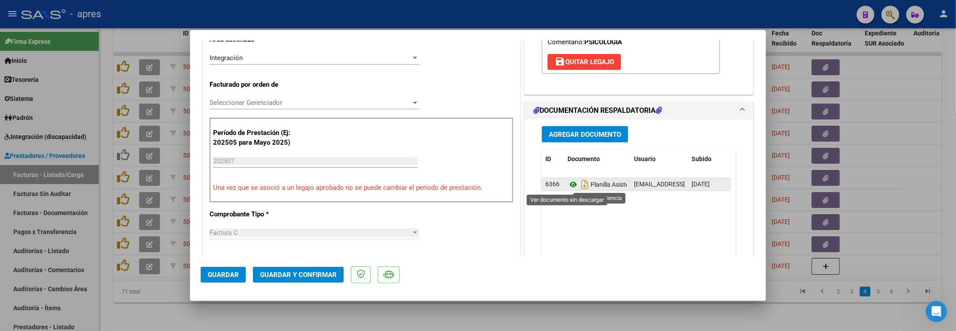
click at [567, 190] on icon at bounding box center [573, 184] width 12 height 11
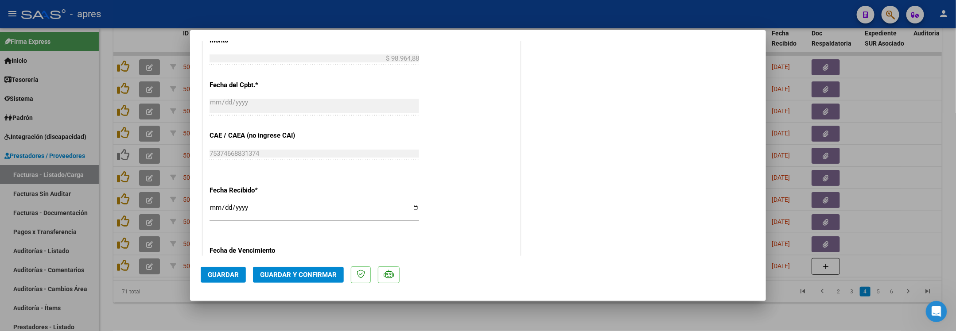
scroll to position [598, 0]
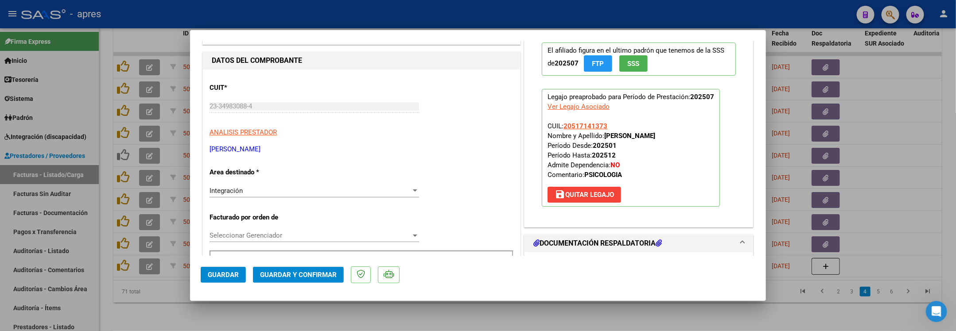
scroll to position [0, 0]
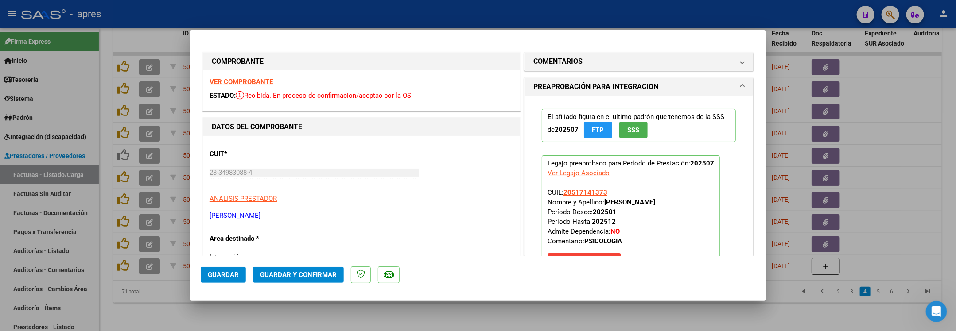
drag, startPoint x: 580, startPoint y: 66, endPoint x: 557, endPoint y: 79, distance: 26.2
click at [580, 66] on mat-panel-title "COMENTARIOS" at bounding box center [633, 61] width 200 height 11
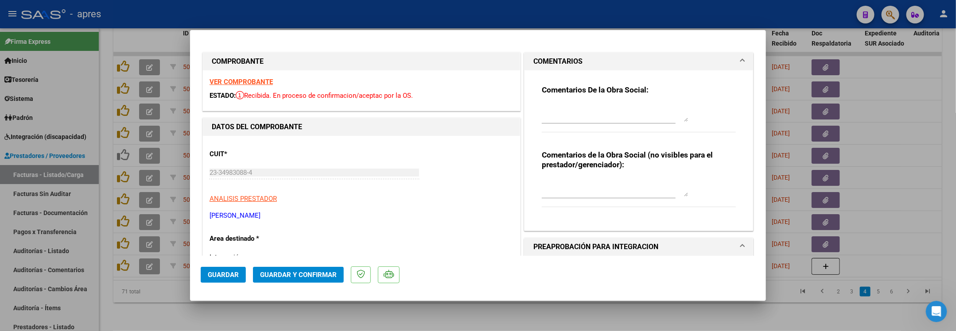
click at [547, 101] on div "Comentarios De la Obra Social:" at bounding box center [639, 113] width 194 height 57
click at [547, 106] on textarea at bounding box center [615, 113] width 146 height 18
paste textarea "16/9 Se rechaza, no coinciden las firmas de la planilla de asistencia con las s…"
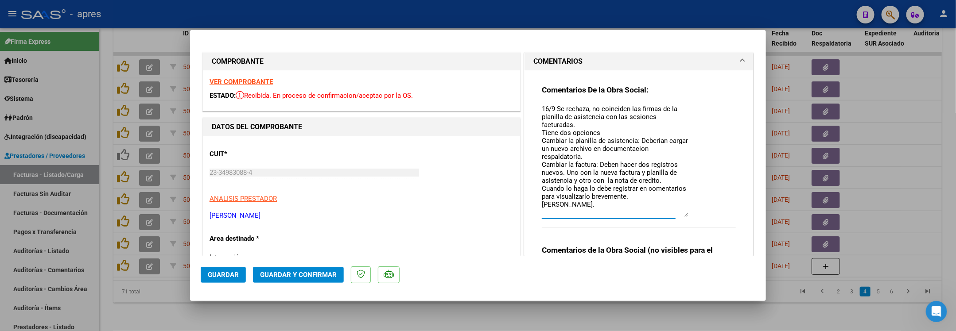
drag, startPoint x: 678, startPoint y: 120, endPoint x: 672, endPoint y: 214, distance: 95.0
click at [672, 214] on textarea "16/9 Se rechaza, no coinciden las firmas de la planilla de asistencia con las s…" at bounding box center [615, 160] width 146 height 113
type textarea "16/9 Se rechaza, no coinciden las firmas de la planilla de asistencia con las s…"
click at [235, 272] on span "Guardar" at bounding box center [223, 275] width 31 height 8
drag, startPoint x: 217, startPoint y: 278, endPoint x: 190, endPoint y: 303, distance: 37.0
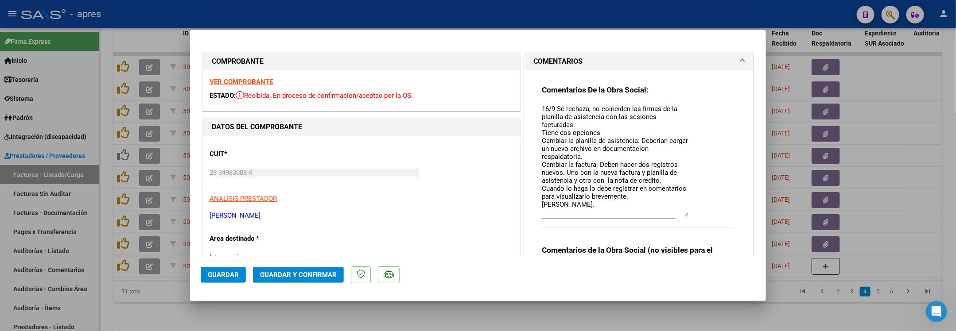
click at [217, 278] on span "Guardar" at bounding box center [223, 275] width 31 height 8
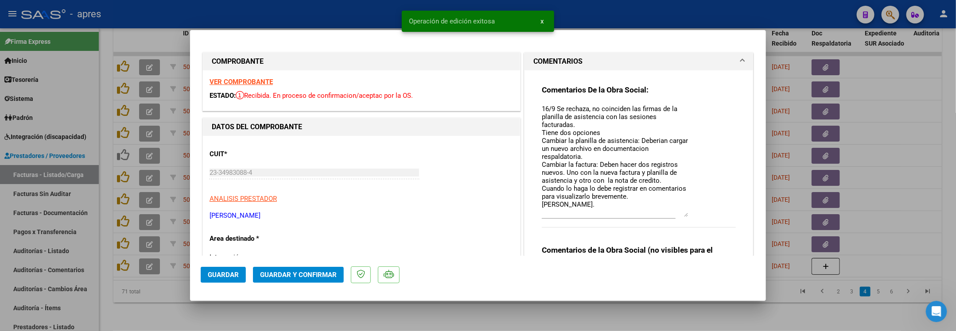
click at [165, 308] on div at bounding box center [478, 165] width 956 height 331
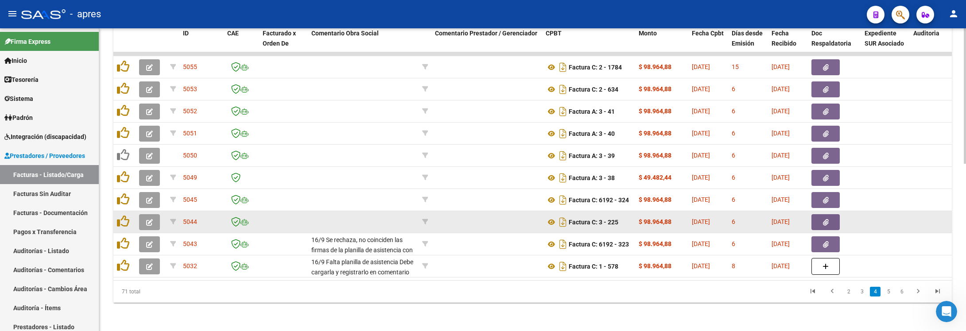
click at [159, 214] on button "button" at bounding box center [149, 222] width 21 height 16
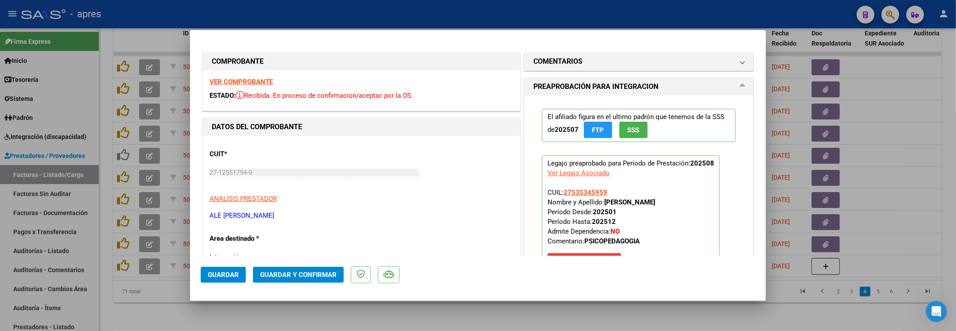
click at [248, 83] on strong "VER COMPROBANTE" at bounding box center [240, 82] width 63 height 8
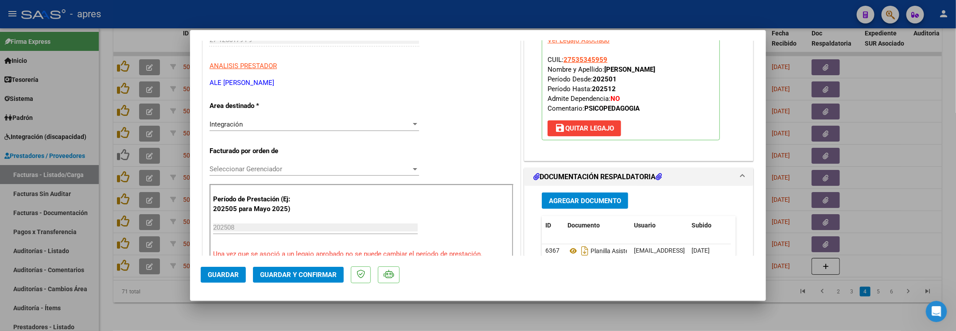
scroll to position [266, 0]
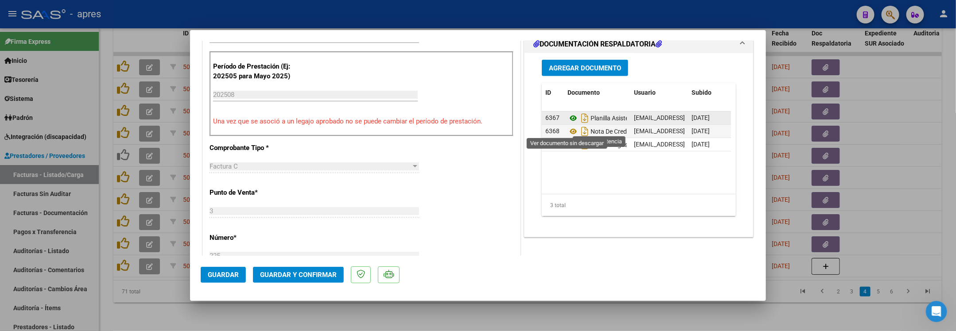
click at [567, 124] on icon at bounding box center [573, 118] width 12 height 11
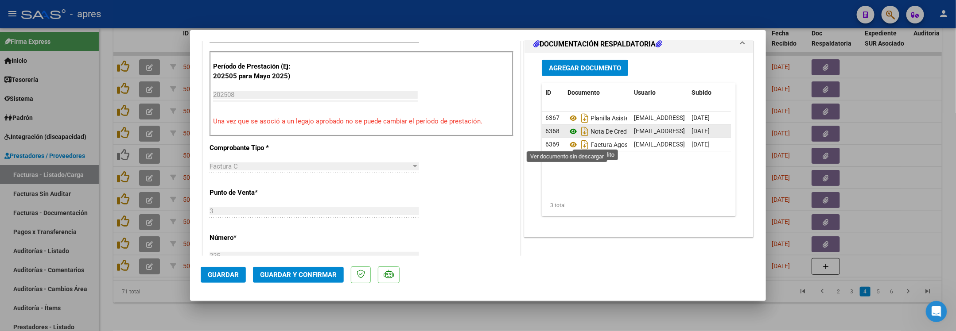
click at [567, 137] on icon at bounding box center [573, 131] width 12 height 11
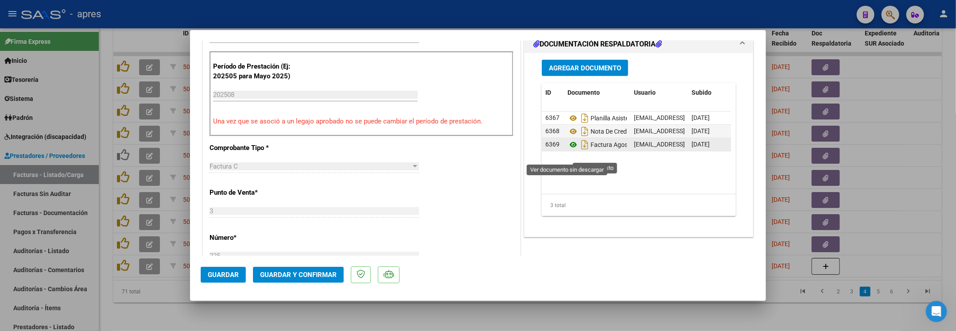
click at [567, 150] on icon at bounding box center [573, 145] width 12 height 11
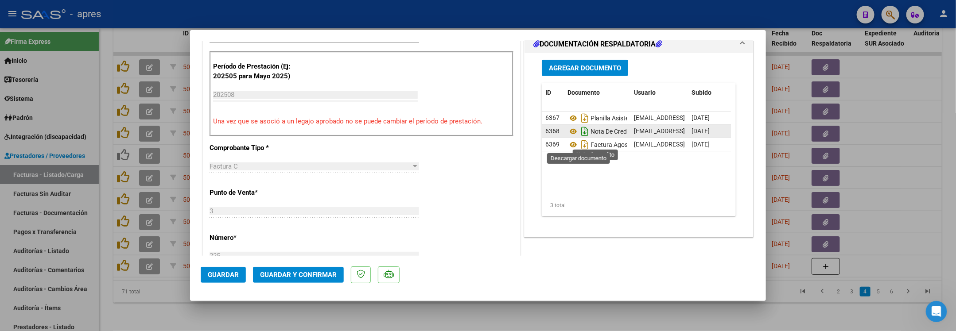
click at [579, 139] on icon "Descargar documento" at bounding box center [585, 131] width 12 height 14
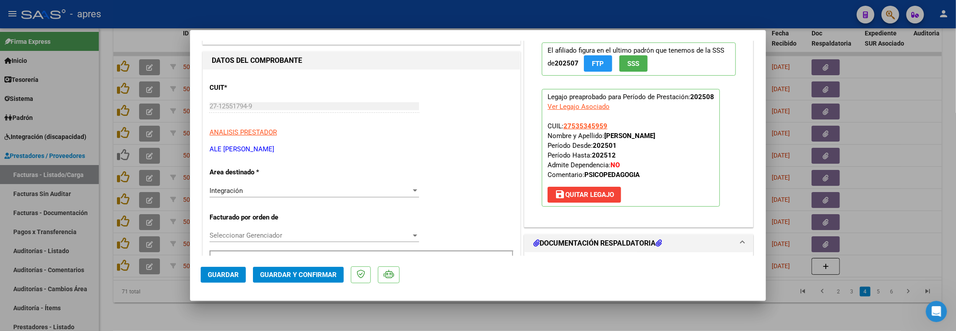
scroll to position [0, 0]
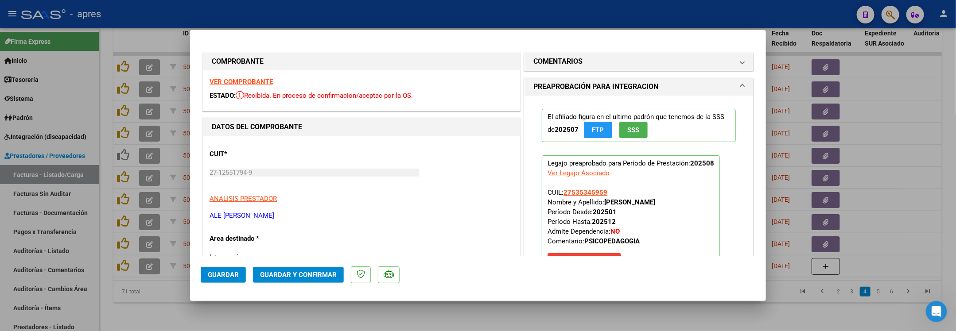
click at [235, 84] on strong "VER COMPROBANTE" at bounding box center [240, 82] width 63 height 8
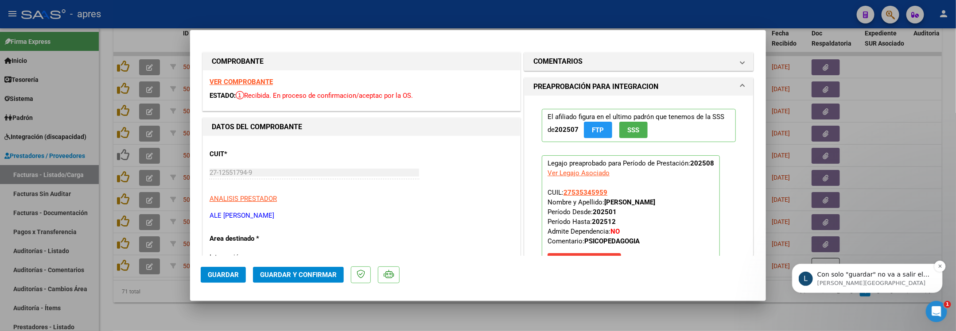
click at [858, 274] on p "Con solo "guardar" no va a salir el comentario. Debe haber alguna modificación,…" at bounding box center [874, 274] width 114 height 9
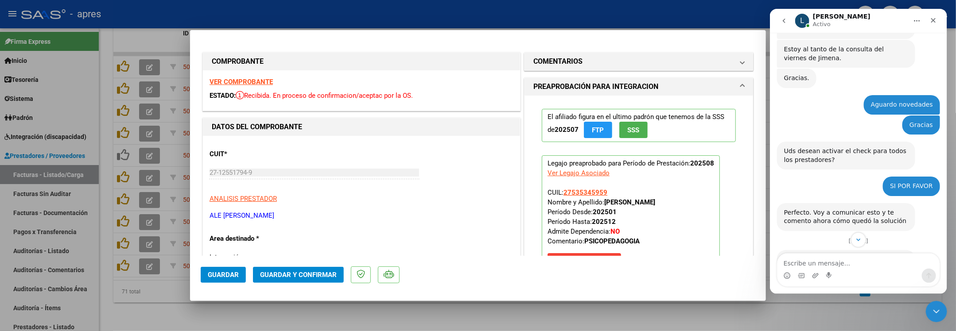
scroll to position [2872, 0]
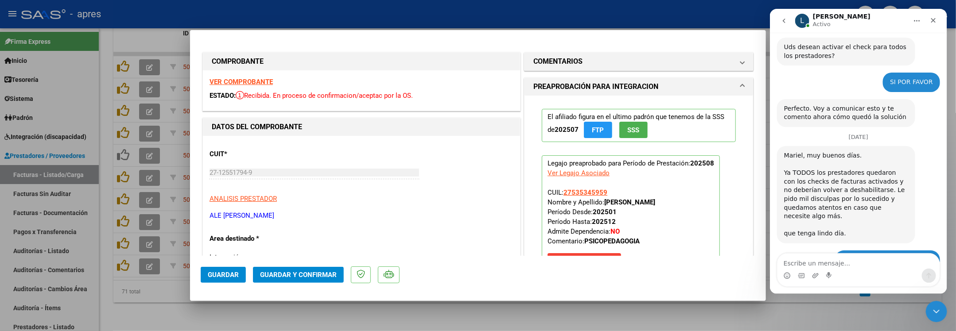
click at [835, 261] on textarea "Escribe un mensaje..." at bounding box center [858, 261] width 162 height 15
type textarea "gracias"
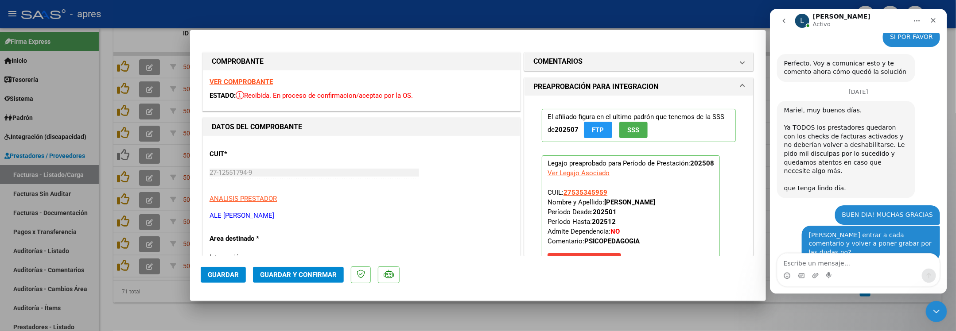
scroll to position [2918, 0]
type textarea "genial"
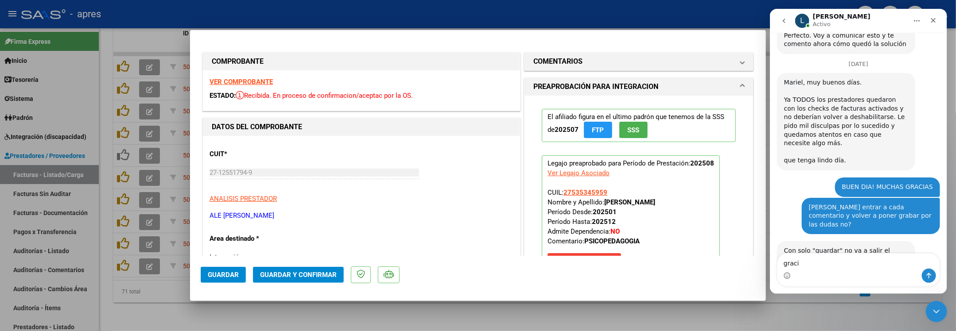
scroll to position [2945, 0]
type textarea "gracias"
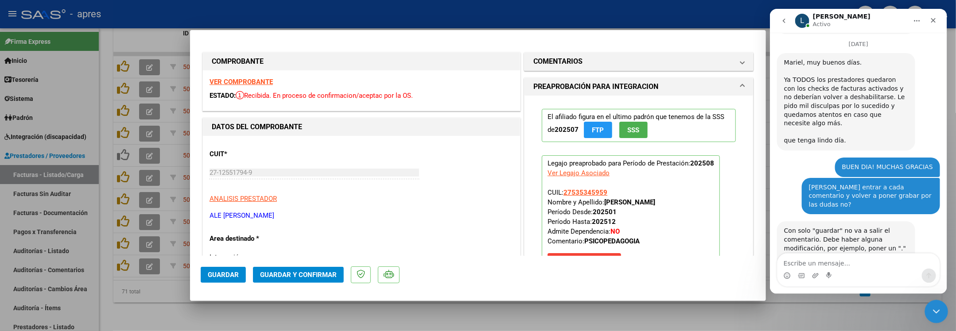
click at [858, 313] on icon "Cerrar Intercom Messenger" at bounding box center [935, 310] width 11 height 11
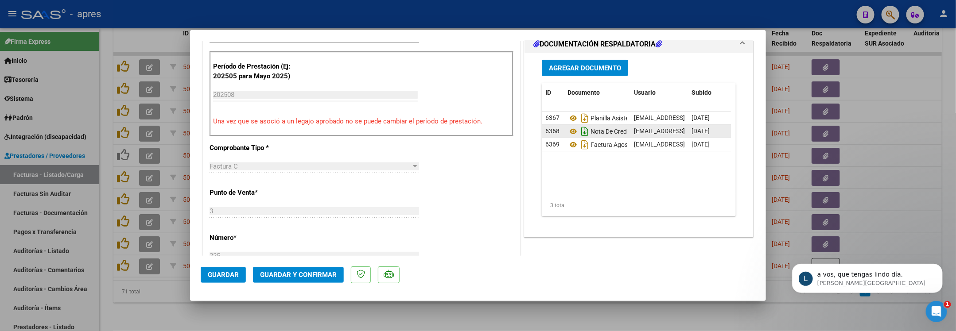
scroll to position [0, 0]
click at [858, 279] on p "Ludmila • Ahora" at bounding box center [874, 283] width 114 height 8
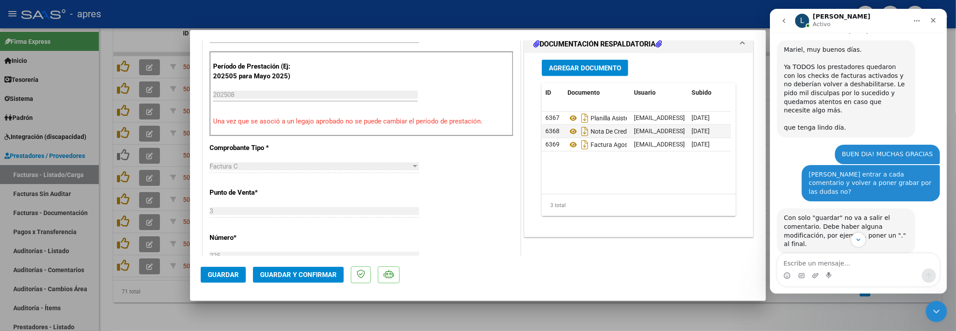
scroll to position [3006, 0]
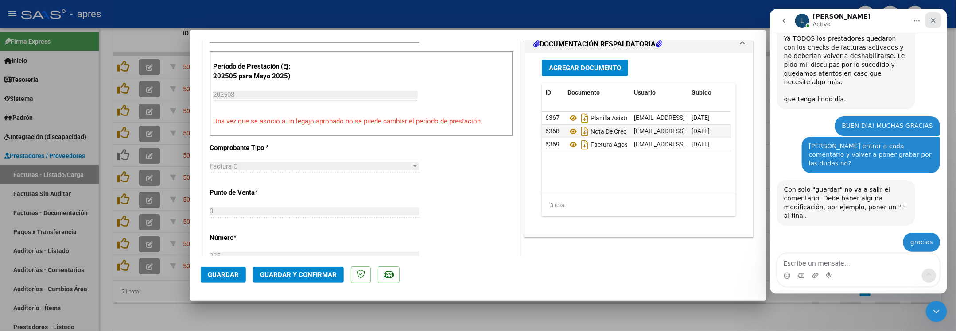
drag, startPoint x: 932, startPoint y: 18, endPoint x: 1697, endPoint y: 33, distance: 765.5
click at [858, 18] on icon "Cerrar" at bounding box center [932, 20] width 7 height 7
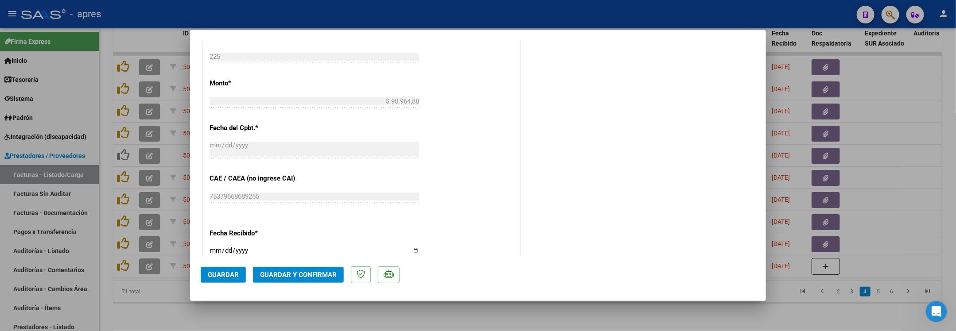
scroll to position [598, 0]
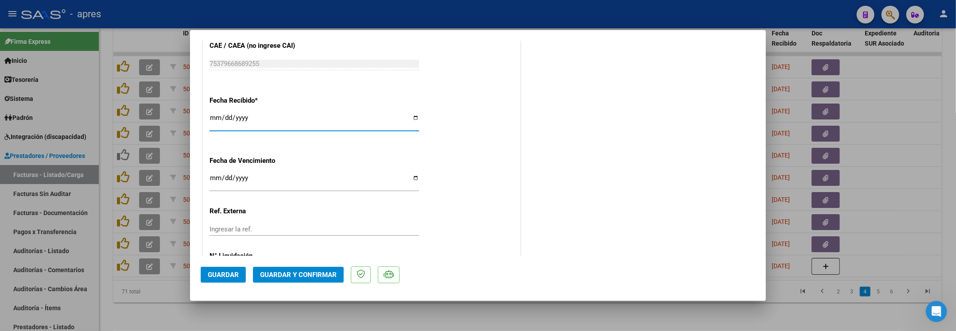
click at [217, 116] on input "2025-09-10" at bounding box center [313, 121] width 209 height 14
click at [211, 178] on input "Ingresar la fecha" at bounding box center [313, 182] width 209 height 14
type input "2025-09-20"
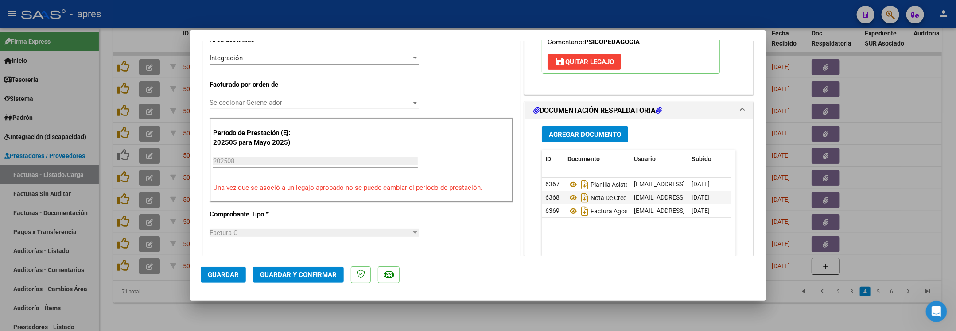
scroll to position [133, 0]
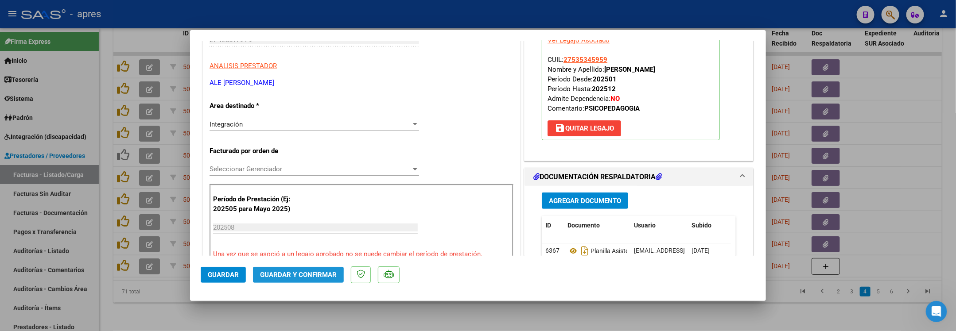
click at [282, 276] on span "Guardar y Confirmar" at bounding box center [298, 275] width 77 height 8
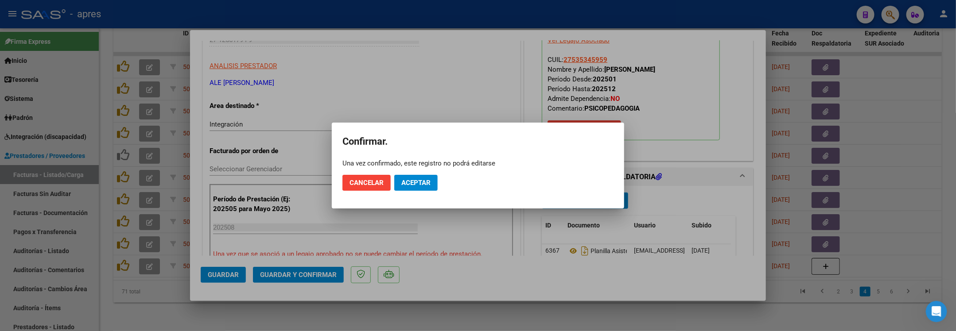
click at [411, 181] on span "Aceptar" at bounding box center [415, 183] width 29 height 8
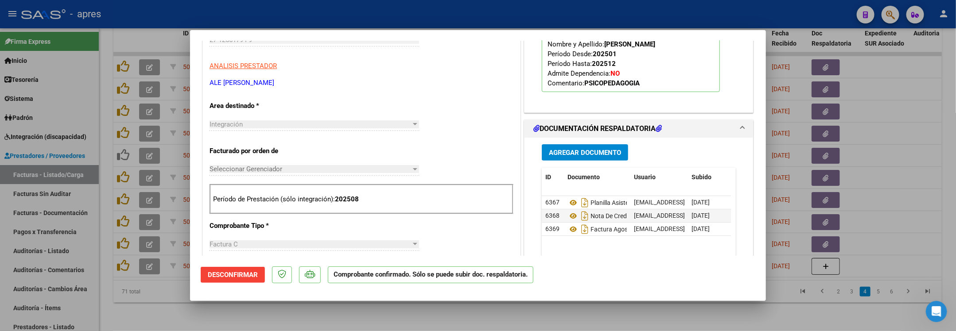
click at [101, 270] on div at bounding box center [478, 165] width 956 height 331
type input "$ 0,00"
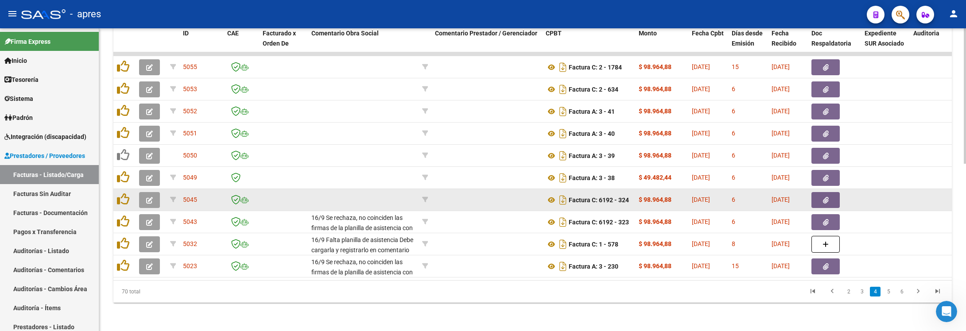
click at [143, 192] on button "button" at bounding box center [149, 200] width 21 height 16
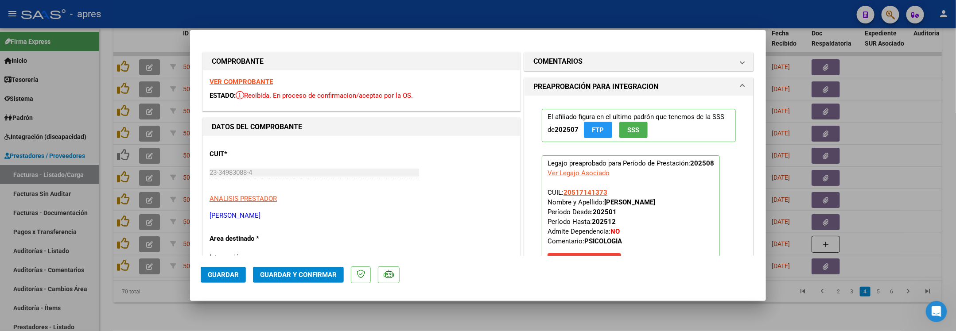
click at [263, 78] on strong "VER COMPROBANTE" at bounding box center [240, 82] width 63 height 8
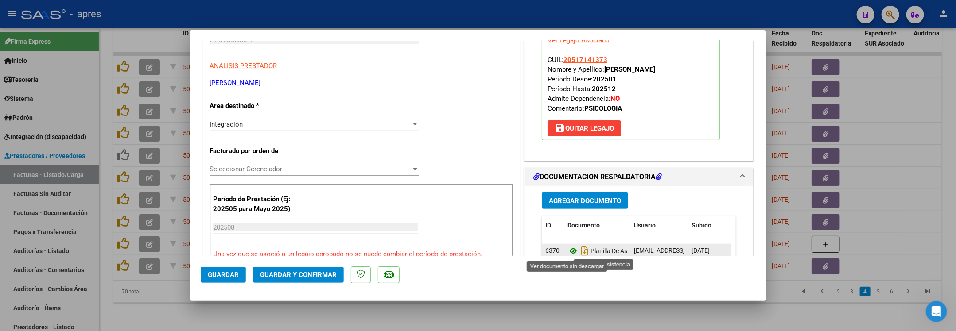
click at [567, 250] on icon at bounding box center [573, 251] width 12 height 11
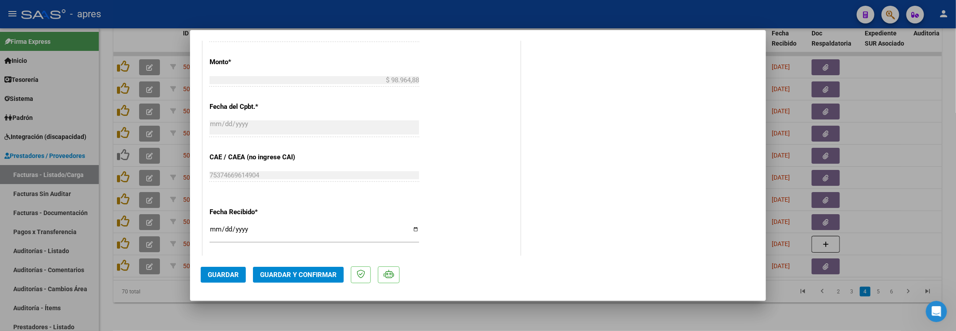
scroll to position [598, 0]
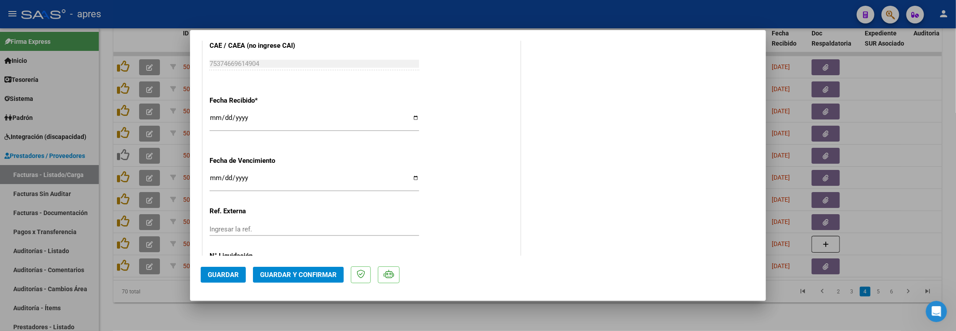
click at [210, 178] on input "Ingresar la fecha" at bounding box center [313, 182] width 209 height 14
type input "2025-09-20"
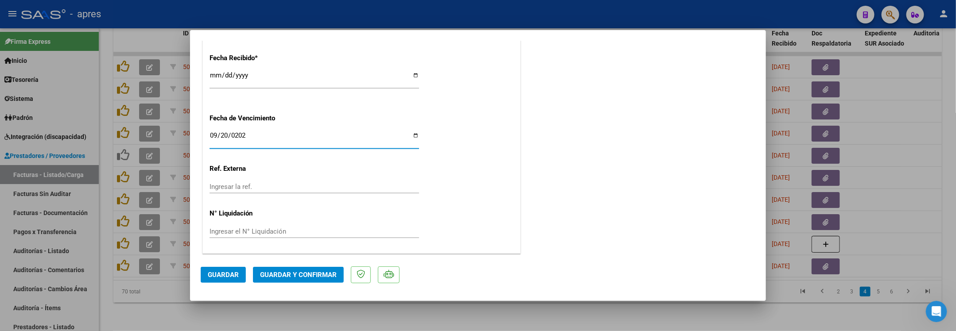
click at [281, 274] on span "Guardar y Confirmar" at bounding box center [298, 275] width 77 height 8
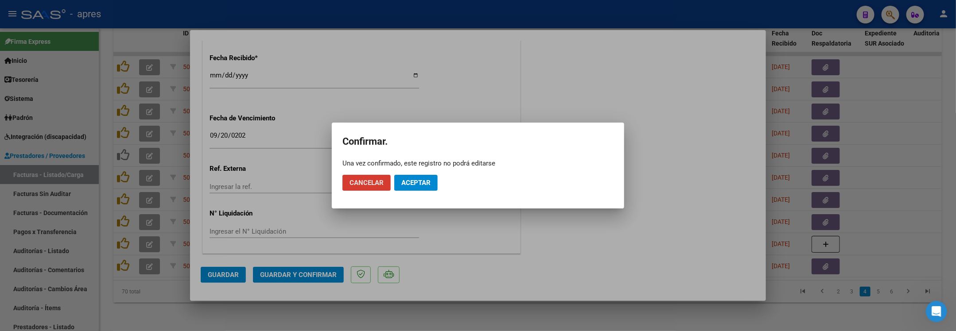
click at [424, 188] on button "Aceptar" at bounding box center [415, 183] width 43 height 16
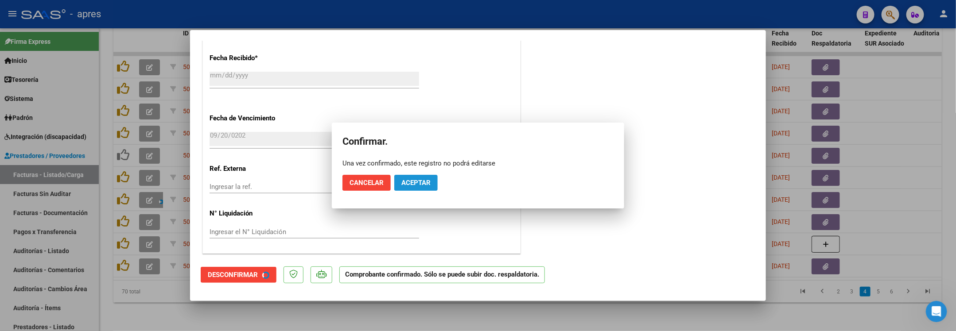
scroll to position [587, 0]
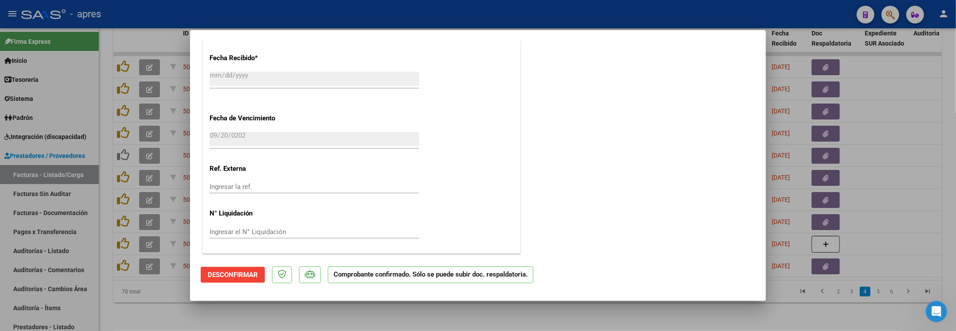
click at [150, 316] on div at bounding box center [478, 165] width 956 height 331
type input "$ 0,00"
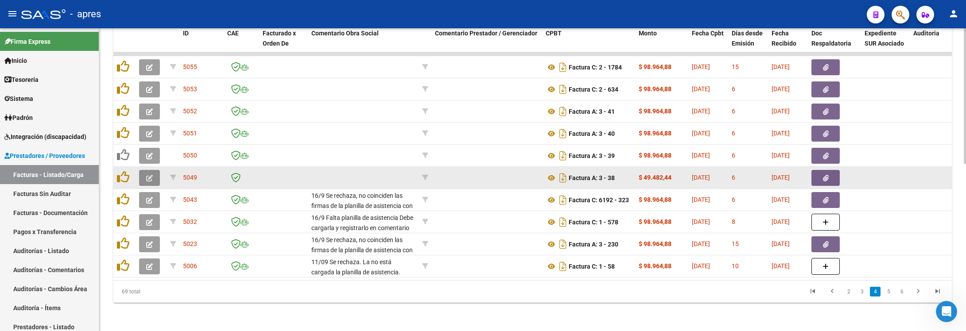
click at [145, 170] on button "button" at bounding box center [149, 178] width 21 height 16
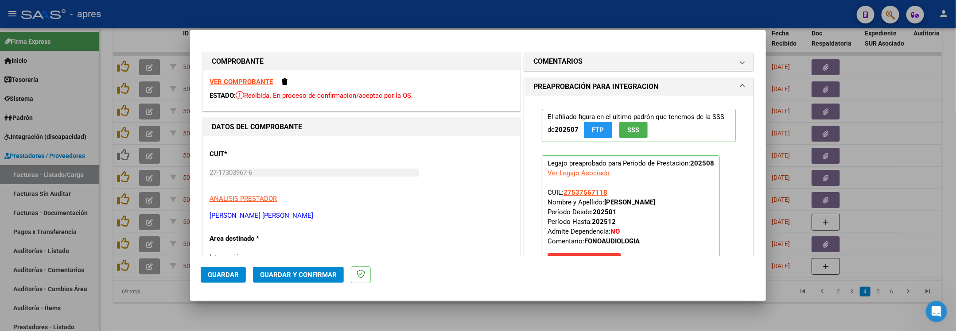
click at [224, 79] on strong "VER COMPROBANTE" at bounding box center [240, 82] width 63 height 8
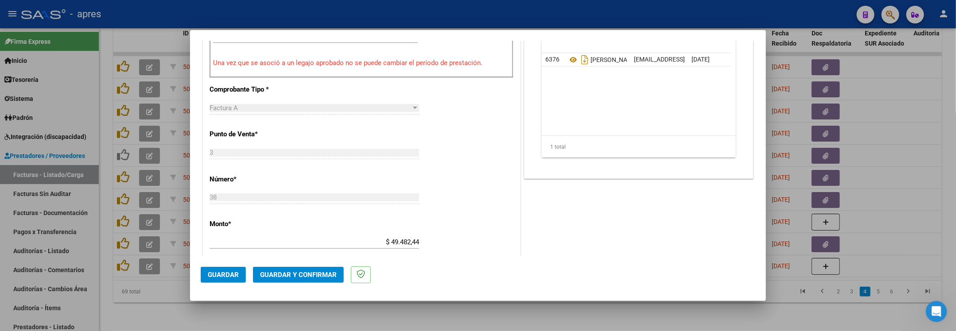
scroll to position [332, 0]
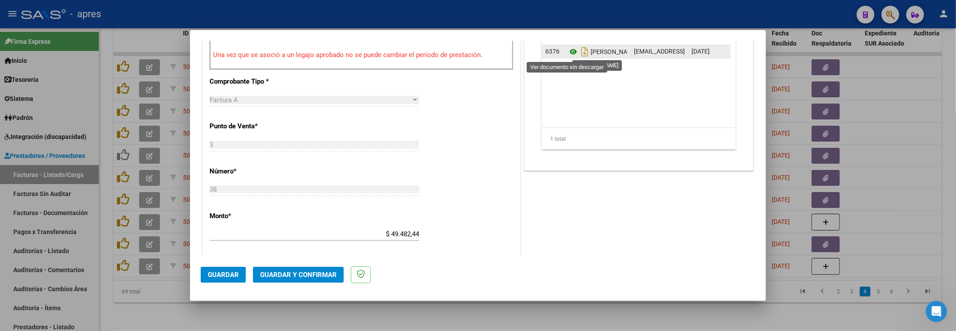
click at [567, 53] on icon at bounding box center [573, 52] width 12 height 11
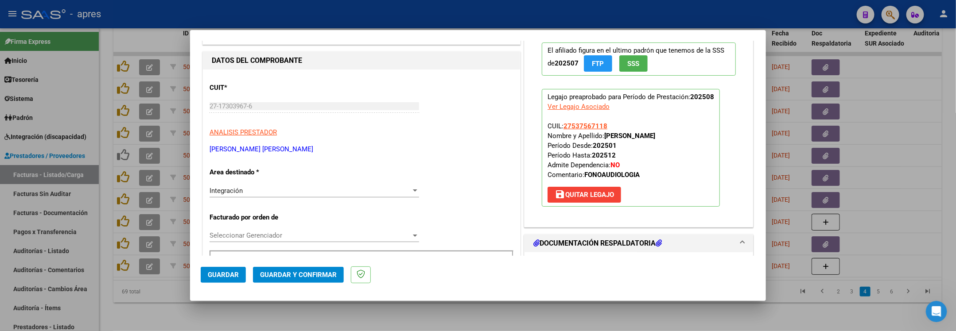
scroll to position [0, 0]
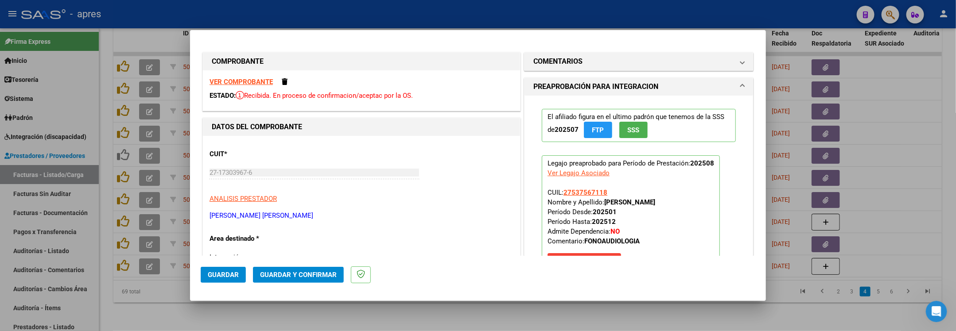
click at [253, 80] on strong "VER COMPROBANTE" at bounding box center [240, 82] width 63 height 8
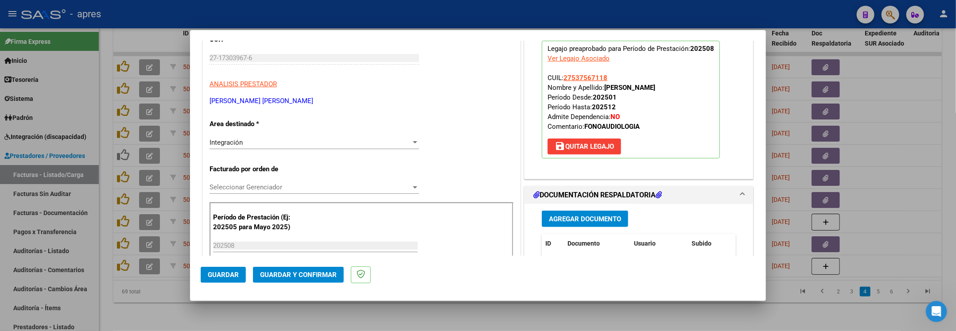
scroll to position [111, 0]
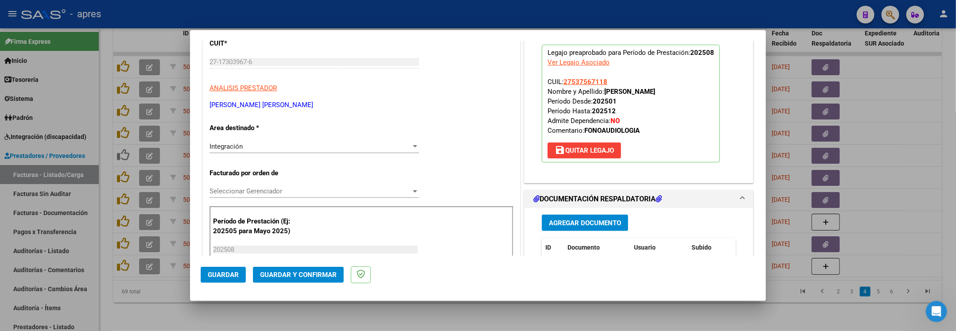
click at [284, 283] on mat-dialog-actions "Guardar Guardar y Confirmar" at bounding box center [478, 273] width 555 height 35
click at [286, 274] on span "Guardar y Confirmar" at bounding box center [298, 275] width 77 height 8
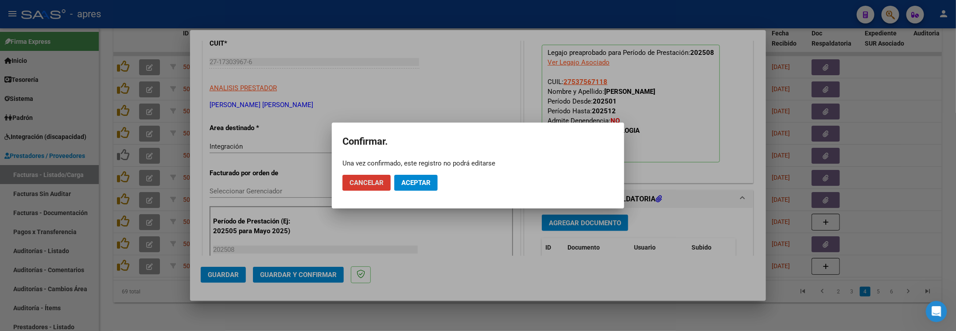
click at [426, 188] on button "Aceptar" at bounding box center [415, 183] width 43 height 16
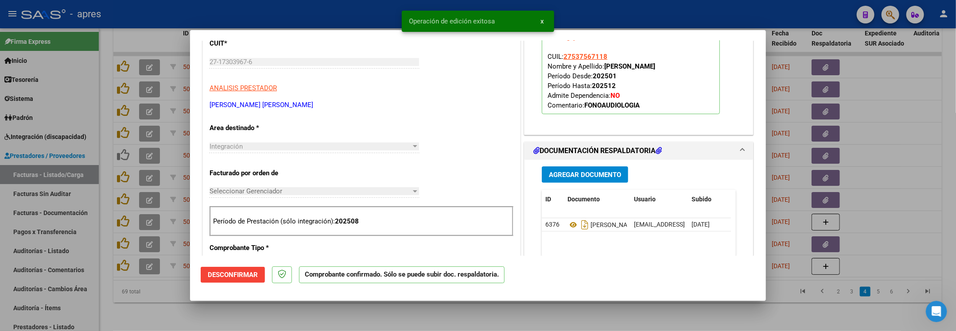
click at [163, 314] on div at bounding box center [478, 165] width 956 height 331
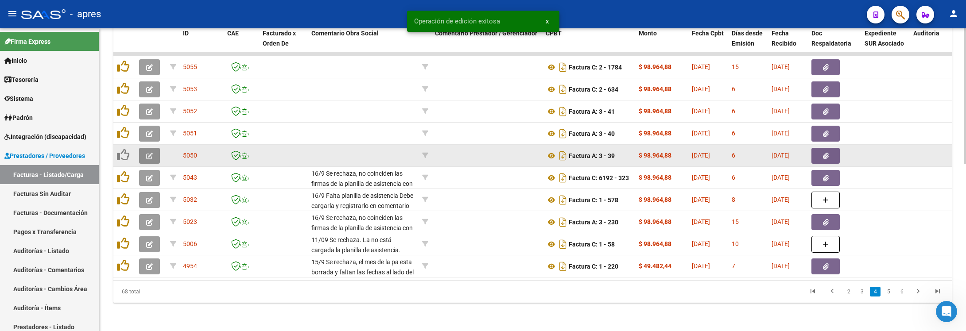
click at [146, 153] on icon "button" at bounding box center [149, 156] width 7 height 7
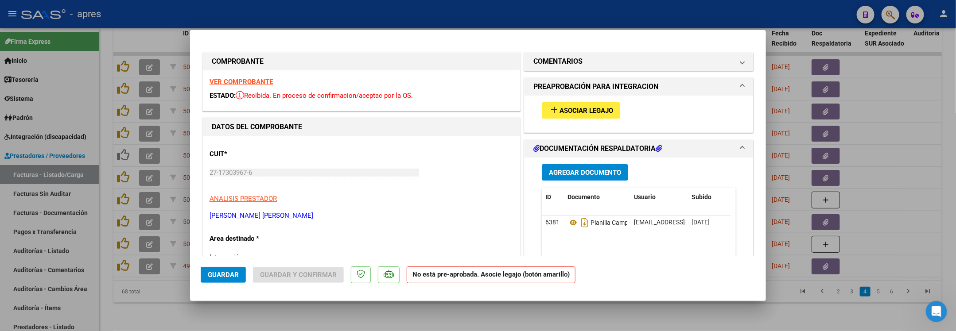
click at [254, 81] on strong "VER COMPROBANTE" at bounding box center [240, 82] width 63 height 8
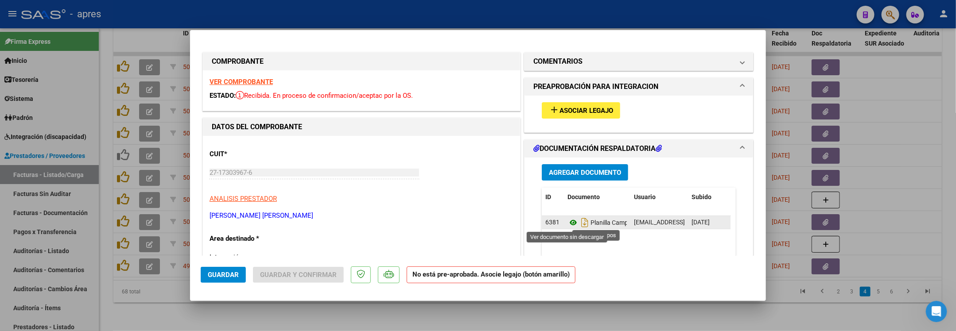
click at [567, 220] on icon at bounding box center [573, 222] width 12 height 11
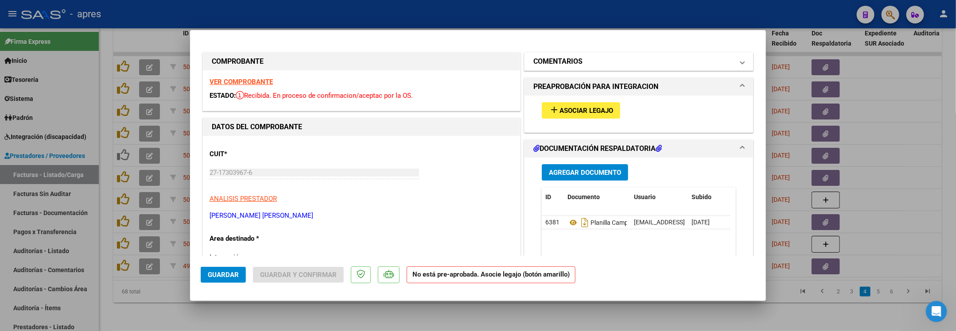
click at [583, 63] on mat-panel-title "COMENTARIOS" at bounding box center [633, 61] width 200 height 11
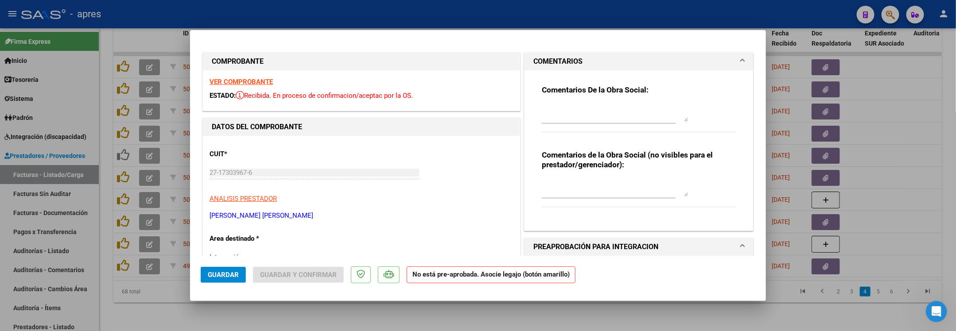
click at [560, 103] on div at bounding box center [615, 112] width 146 height 21
paste textarea "16/9 Se rechaza, no coinciden las firmas de la planilla de asistencia con las s…"
type textarea "16/9 Se rechaza, no coinciden las firmas de la planilla de asistencia con las s…"
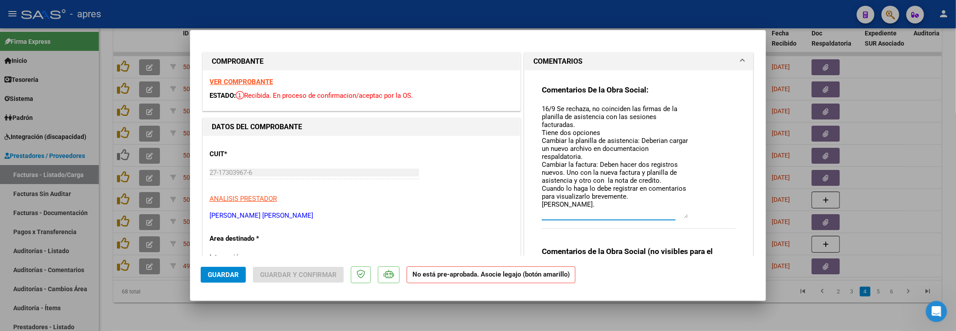
drag, startPoint x: 674, startPoint y: 120, endPoint x: 671, endPoint y: 217, distance: 96.6
click at [671, 217] on textarea "16/9 Se rechaza, no coinciden las firmas de la planilla de asistencia con las s…" at bounding box center [615, 161] width 146 height 114
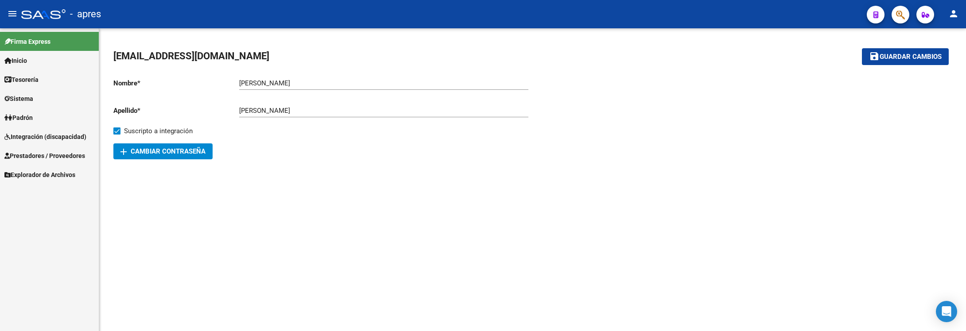
click at [50, 149] on link "Prestadores / Proveedores" at bounding box center [49, 155] width 99 height 19
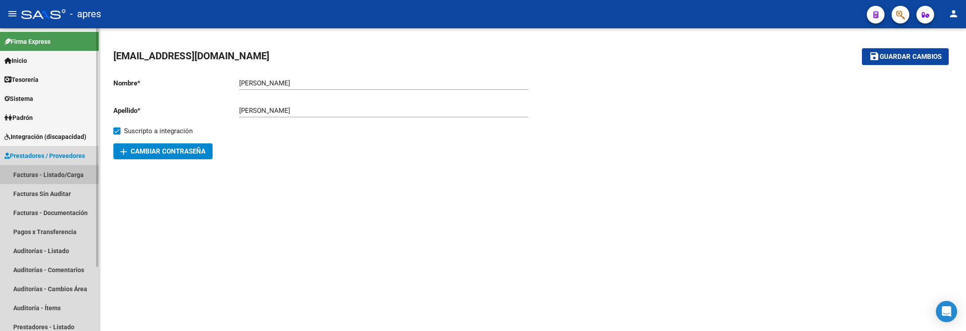
click at [48, 171] on link "Facturas - Listado/Carga" at bounding box center [49, 174] width 99 height 19
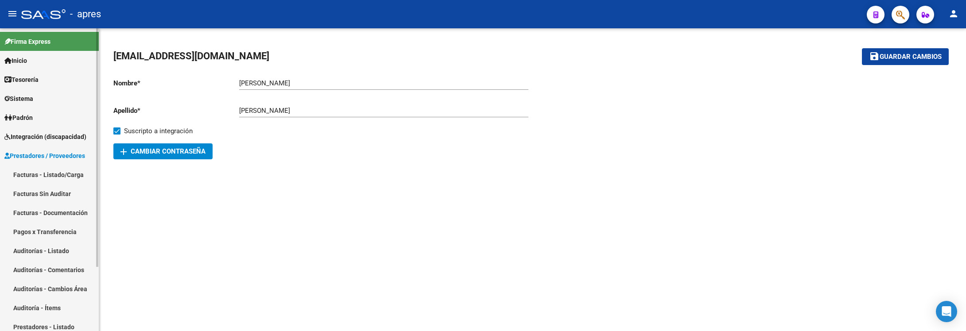
click at [50, 177] on link "Facturas - Listado/Carga" at bounding box center [49, 174] width 99 height 19
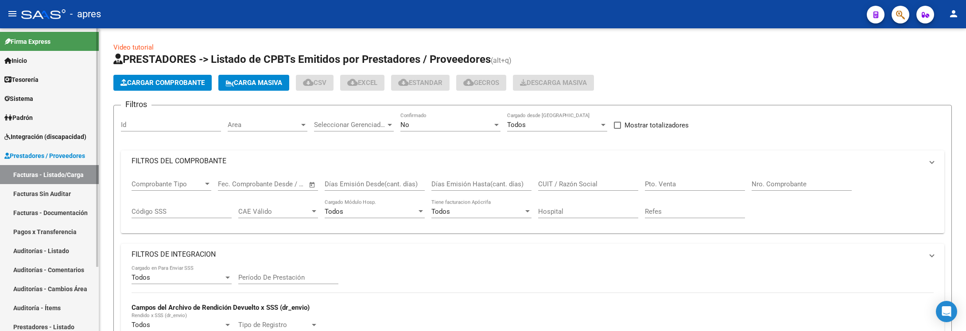
click at [48, 172] on link "Facturas - Listado/Carga" at bounding box center [49, 174] width 99 height 19
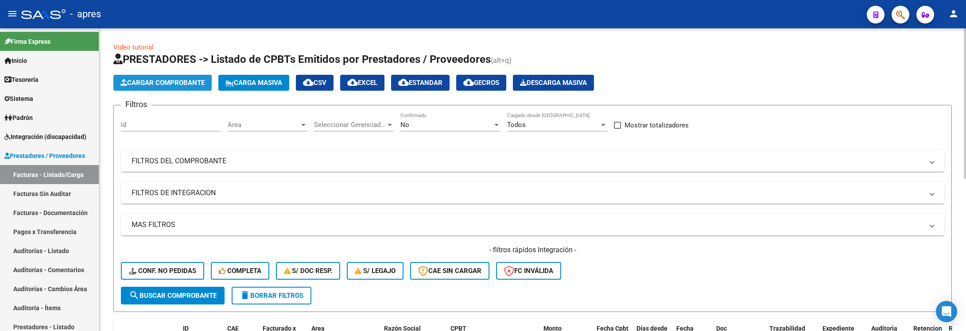
click at [137, 89] on button "Cargar Comprobante" at bounding box center [162, 83] width 98 height 16
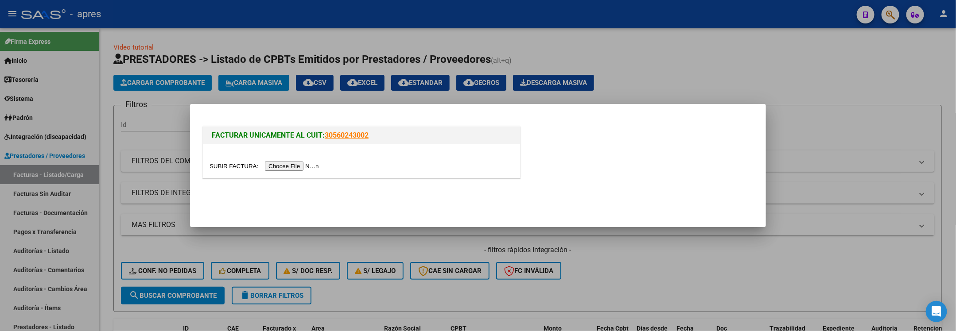
click at [285, 169] on input "file" at bounding box center [265, 166] width 112 height 9
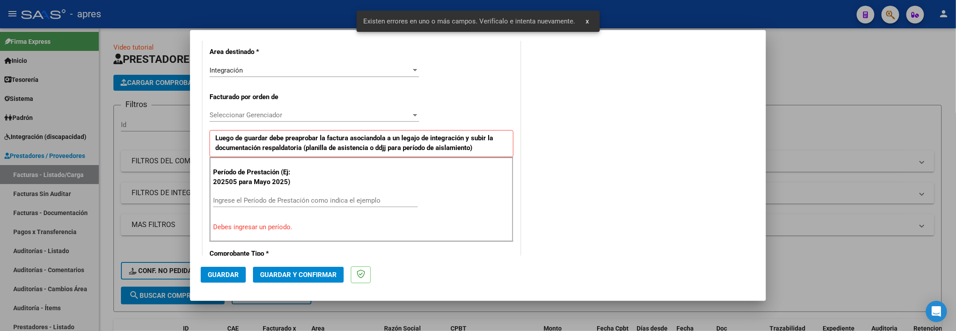
scroll to position [181, 0]
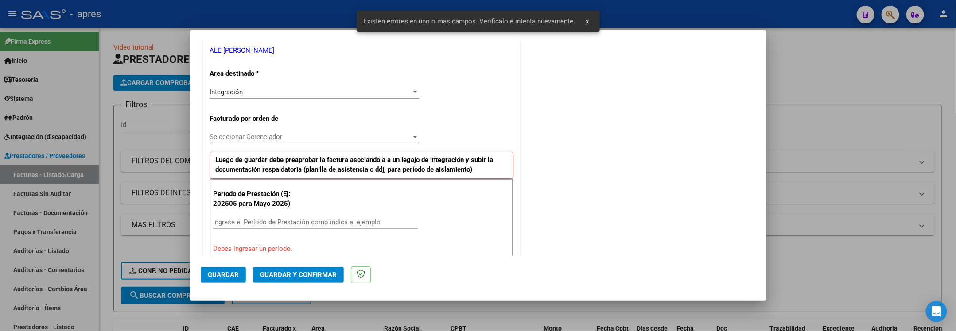
click at [346, 94] on div "Integración" at bounding box center [310, 92] width 202 height 8
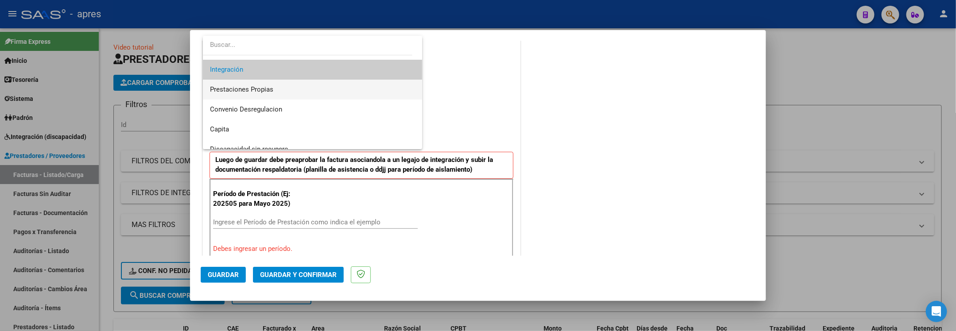
scroll to position [66, 0]
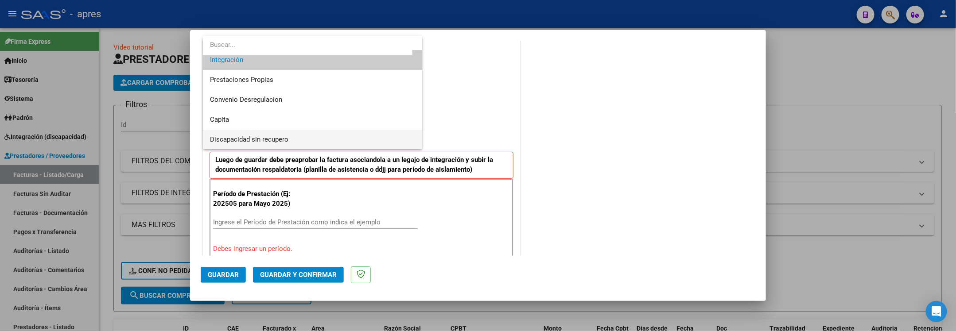
click at [299, 139] on span "Discapacidad sin recupero" at bounding box center [313, 140] width 206 height 20
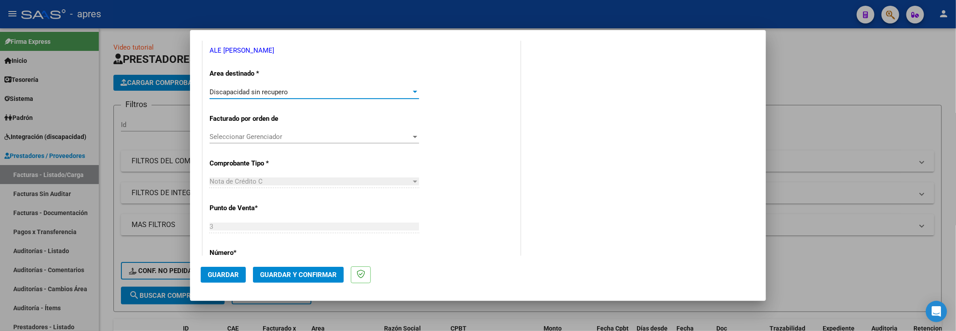
click at [230, 279] on span "Guardar" at bounding box center [223, 275] width 31 height 8
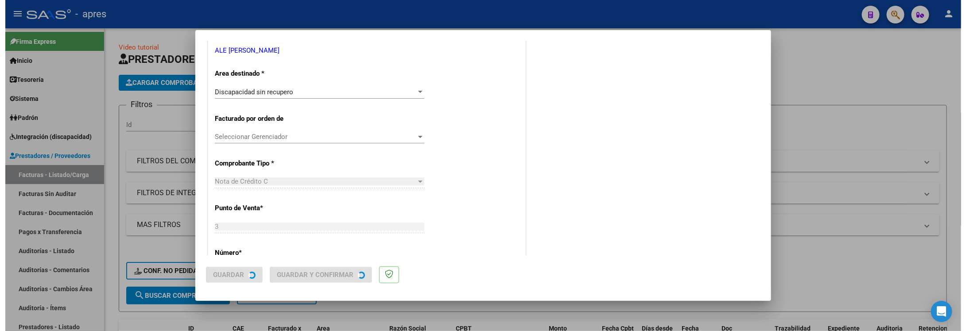
scroll to position [0, 0]
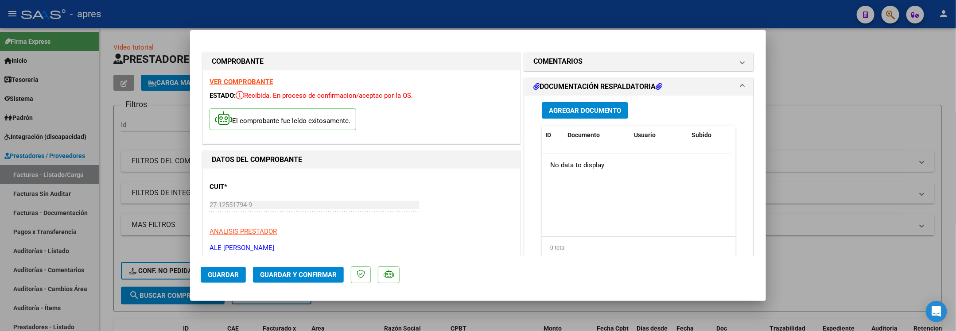
click at [239, 79] on strong "VER COMPROBANTE" at bounding box center [240, 82] width 63 height 8
click at [109, 264] on div at bounding box center [478, 165] width 956 height 331
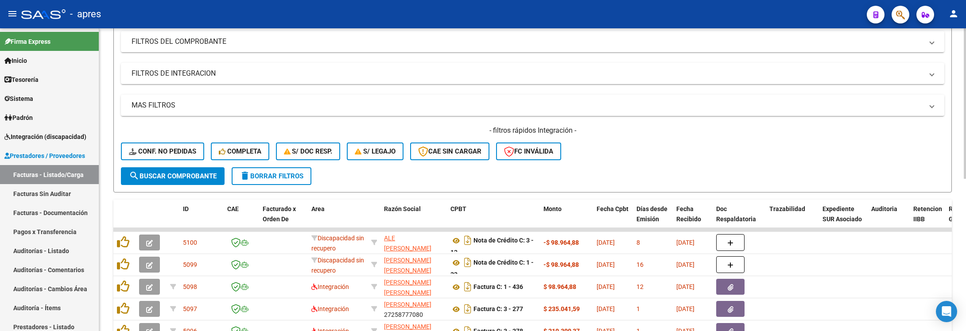
scroll to position [133, 0]
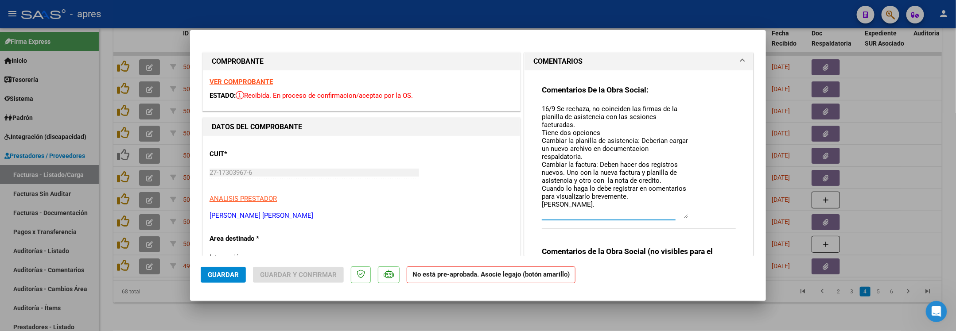
scroll to position [1, 0]
click at [584, 108] on textarea "16/9 Se rechaza, no coinciden las firmas de la planilla de asistencia con las s…" at bounding box center [615, 161] width 146 height 114
click at [588, 108] on textarea "16/9 Se rechaza, no coinciden las firmas de la planilla de asistencia con las s…" at bounding box center [615, 161] width 146 height 114
click at [604, 125] on textarea "16/9 Se rechaza, por un lado no coinciden las firmas de la planilla de asistenc…" at bounding box center [615, 161] width 146 height 114
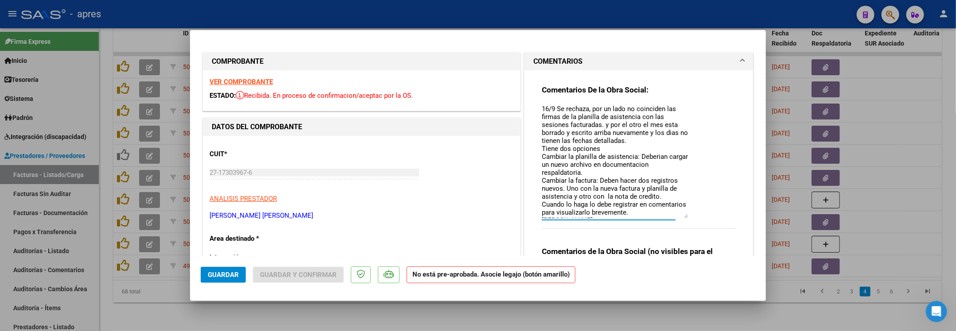
type textarea "16/9 Se rechaza, por un lado no coinciden las firmas de la planilla de asistenc…"
click at [222, 280] on button "Guardar" at bounding box center [223, 275] width 45 height 16
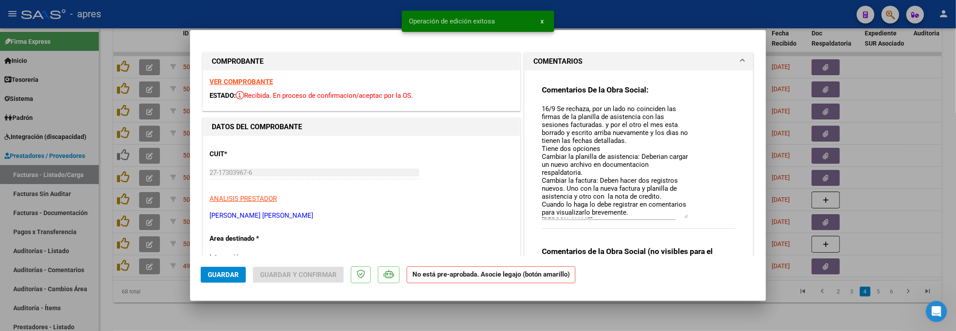
click at [133, 297] on div at bounding box center [478, 165] width 956 height 331
type input "$ 0,00"
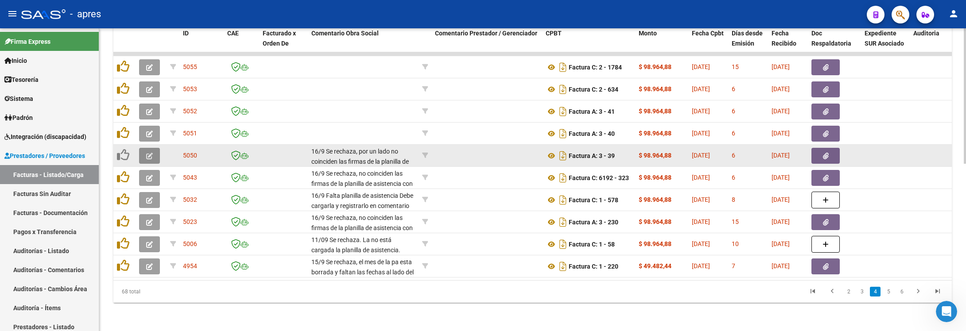
click at [147, 153] on icon "button" at bounding box center [149, 156] width 7 height 7
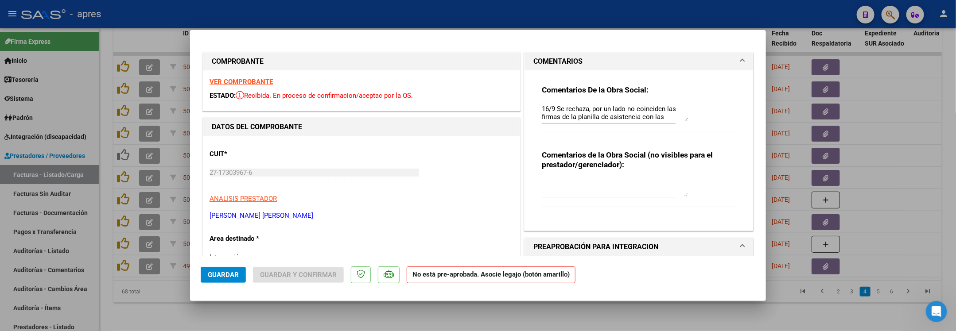
click at [247, 84] on strong "VER COMPROBANTE" at bounding box center [240, 82] width 63 height 8
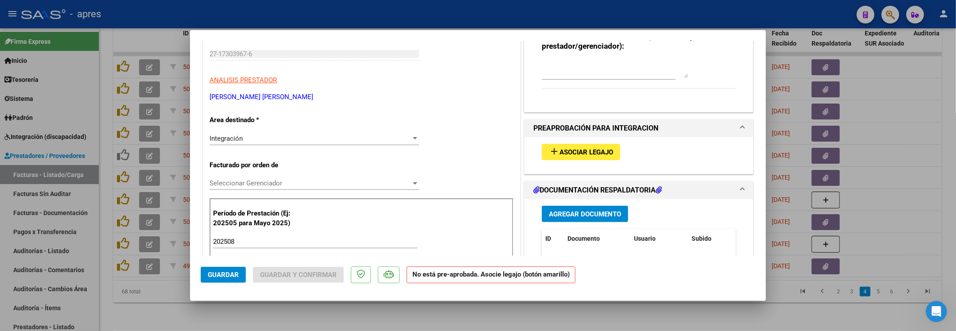
scroll to position [133, 0]
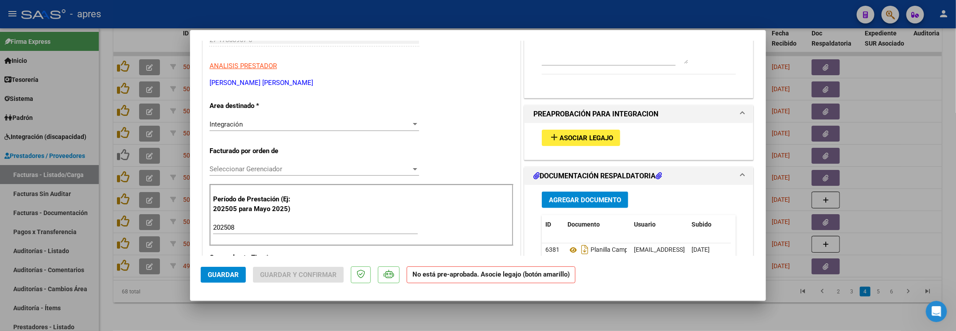
click at [561, 145] on button "add Asociar Legajo" at bounding box center [581, 138] width 78 height 16
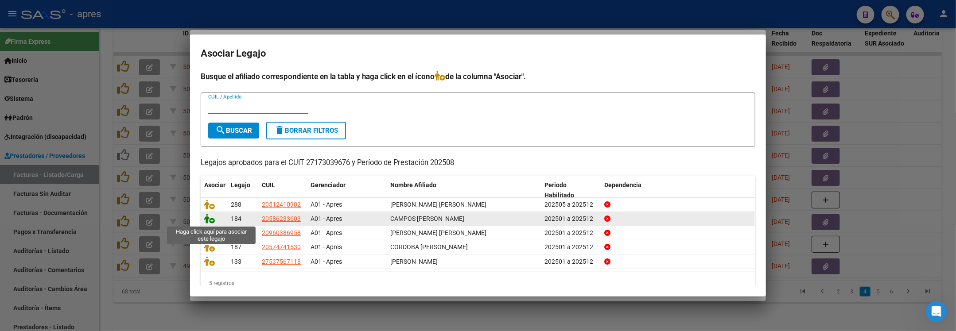
click at [204, 219] on icon at bounding box center [209, 219] width 11 height 10
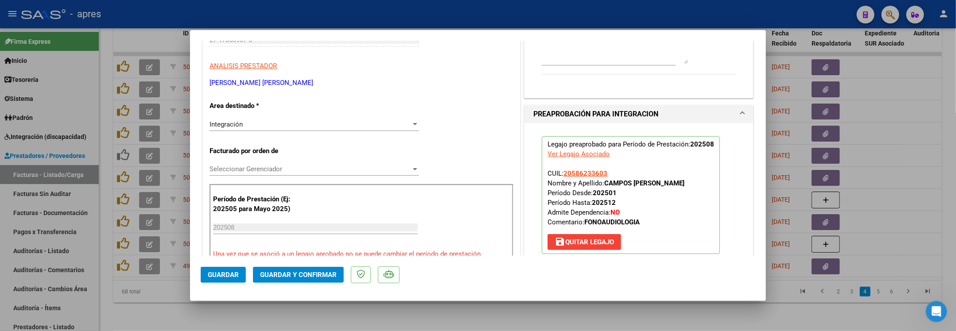
drag, startPoint x: 222, startPoint y: 272, endPoint x: 305, endPoint y: 190, distance: 116.5
click at [271, 198] on mat-dialog-container "COMPROBANTE VER COMPROBANTE ESTADO: Recibida. En proceso de confirmacion/acepta…" at bounding box center [478, 166] width 576 height 272
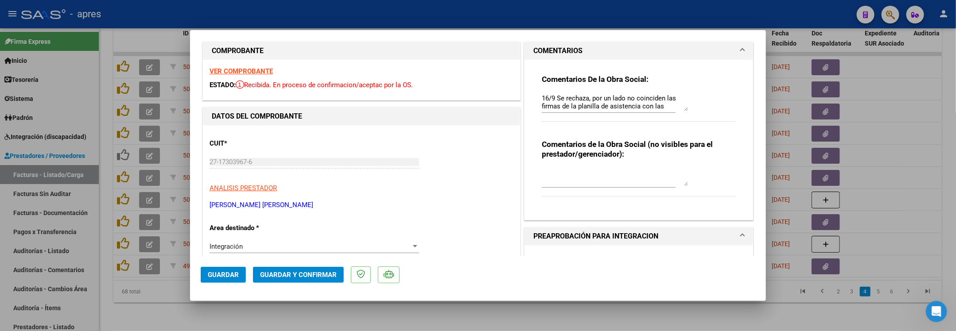
scroll to position [0, 0]
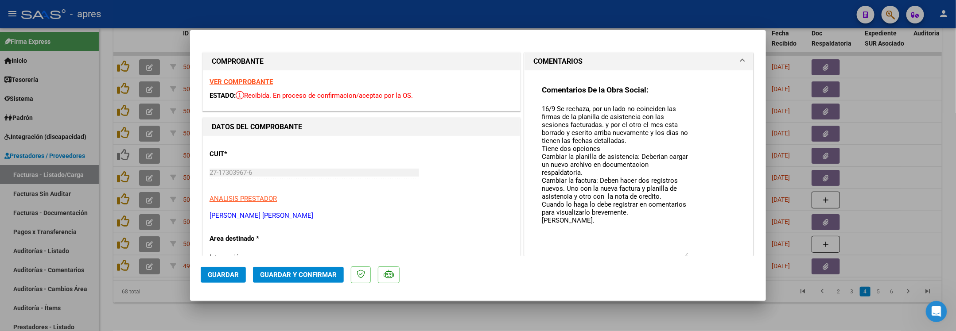
drag, startPoint x: 677, startPoint y: 121, endPoint x: 648, endPoint y: 217, distance: 100.5
click at [668, 254] on textarea "16/9 Se rechaza, por un lado no coinciden las firmas de la planilla de asistenc…" at bounding box center [615, 180] width 146 height 153
click at [646, 214] on textarea "16/9 Se rechaza, por un lado no coinciden las firmas de la planilla de asistenc…" at bounding box center [615, 179] width 146 height 151
type textarea "16/9 Se rechaza, por un lado no coinciden las firmas de la planilla de asistenc…"
click at [229, 280] on button "Guardar" at bounding box center [223, 275] width 45 height 16
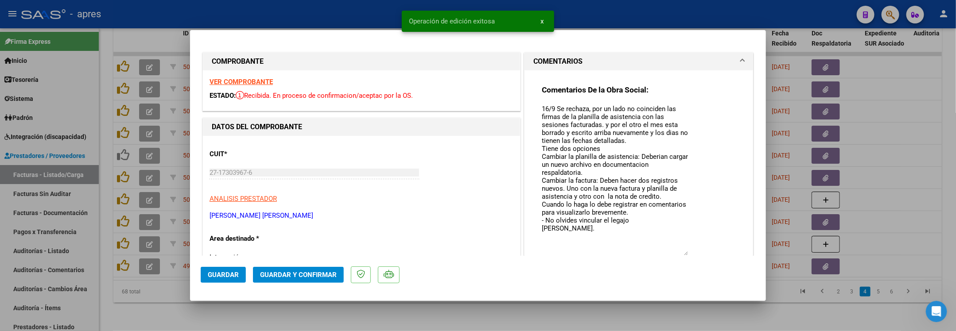
click at [133, 311] on div at bounding box center [478, 165] width 956 height 331
type input "$ 0,00"
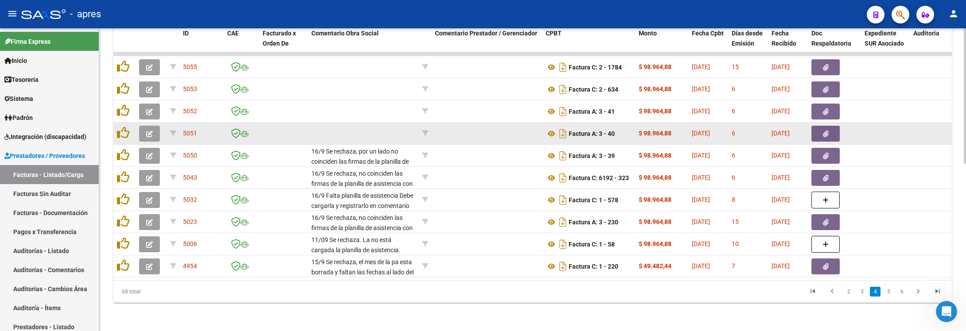
click at [144, 126] on button "button" at bounding box center [149, 134] width 21 height 16
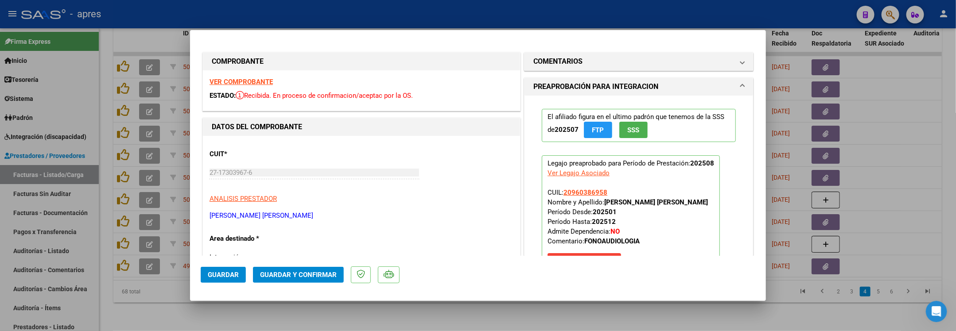
click at [227, 81] on strong "VER COMPROBANTE" at bounding box center [240, 82] width 63 height 8
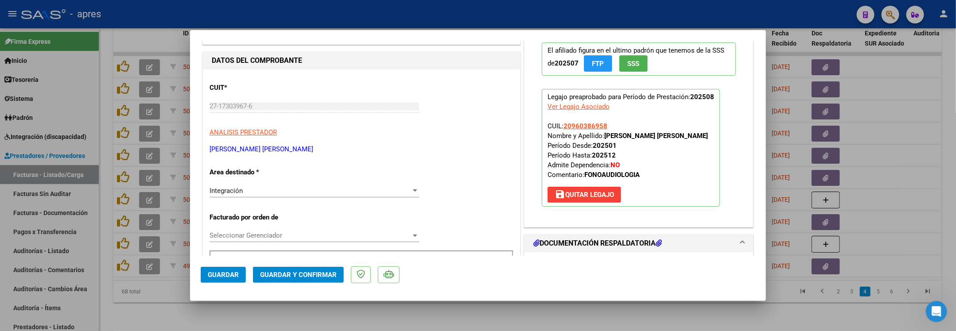
scroll to position [199, 0]
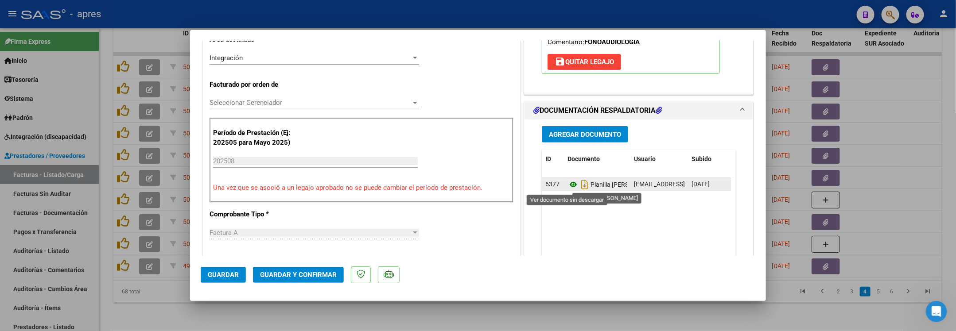
click at [568, 185] on icon at bounding box center [573, 184] width 12 height 11
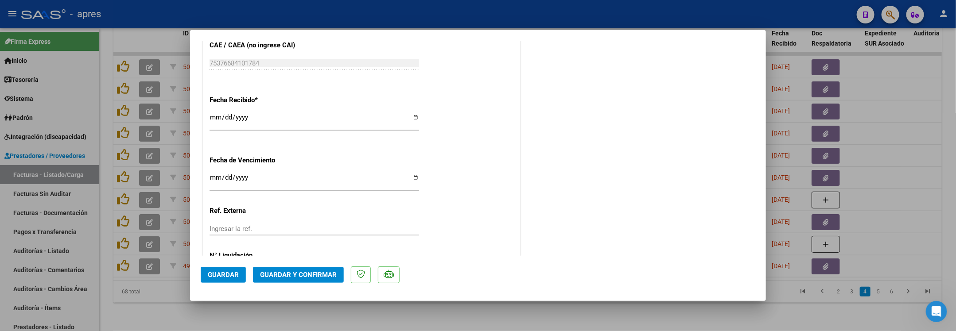
scroll to position [642, 0]
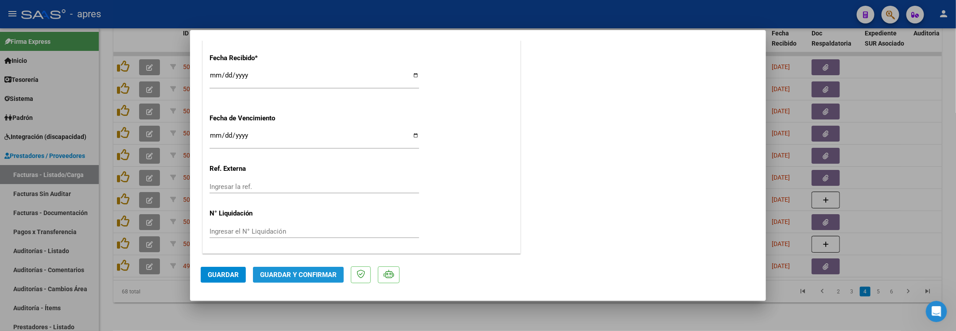
click at [333, 273] on span "Guardar y Confirmar" at bounding box center [298, 275] width 77 height 8
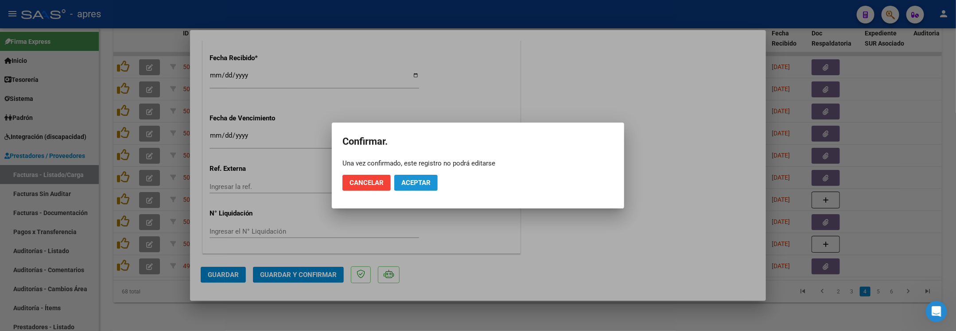
click at [433, 189] on button "Aceptar" at bounding box center [415, 183] width 43 height 16
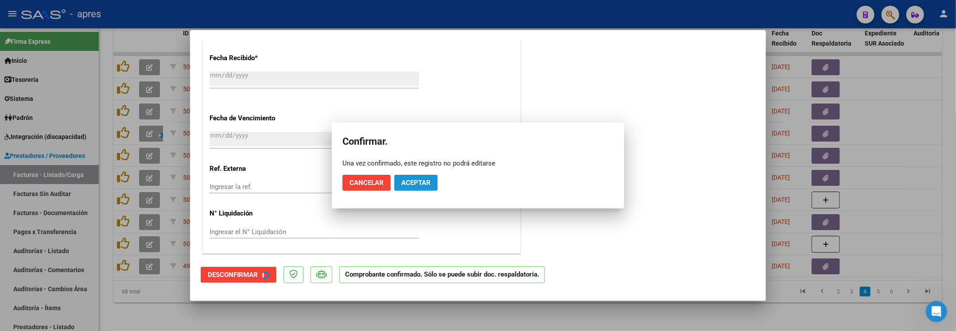
scroll to position [587, 0]
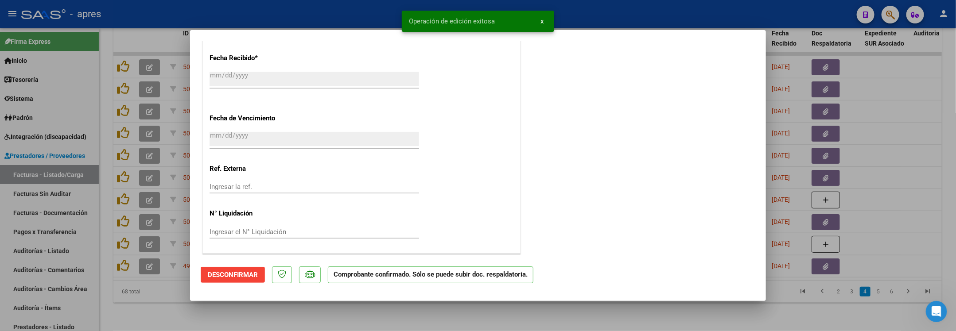
click at [165, 295] on div at bounding box center [478, 165] width 956 height 331
type input "$ 0,00"
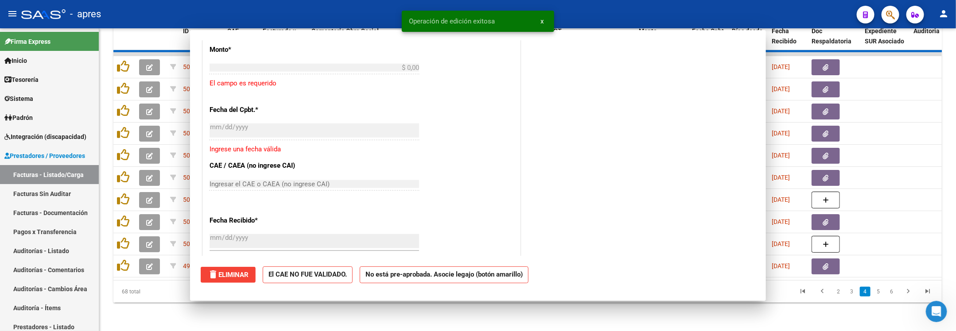
scroll to position [752, 0]
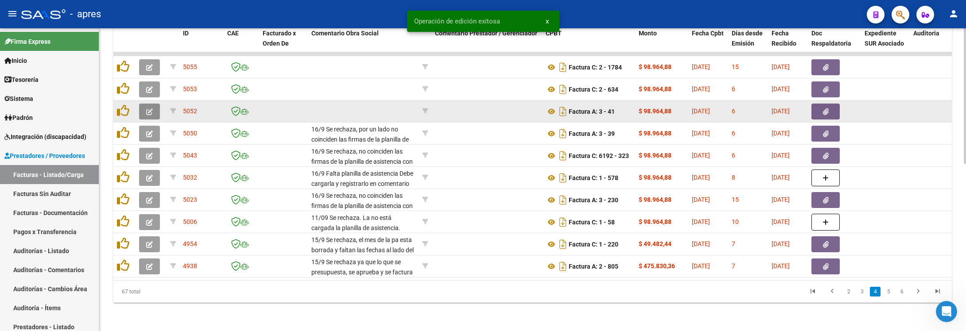
click at [145, 104] on button "button" at bounding box center [149, 112] width 21 height 16
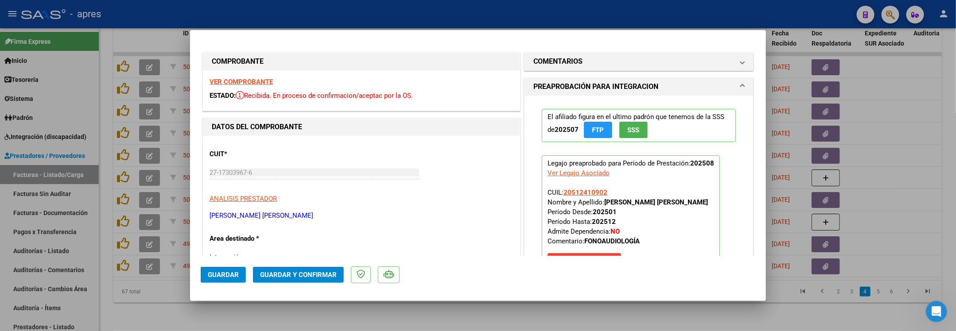
click at [241, 81] on strong "VER COMPROBANTE" at bounding box center [240, 82] width 63 height 8
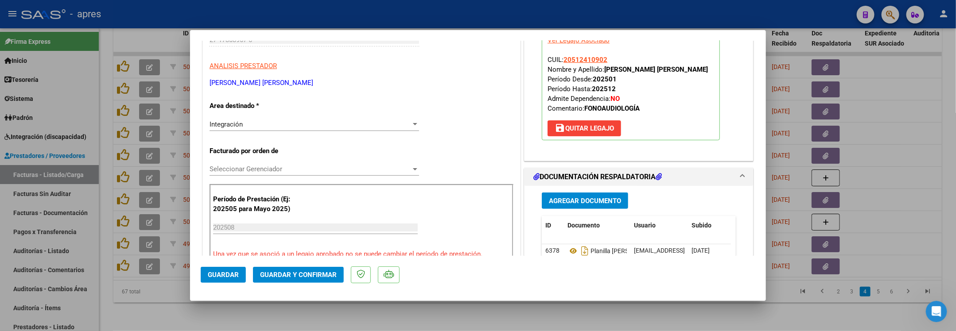
scroll to position [266, 0]
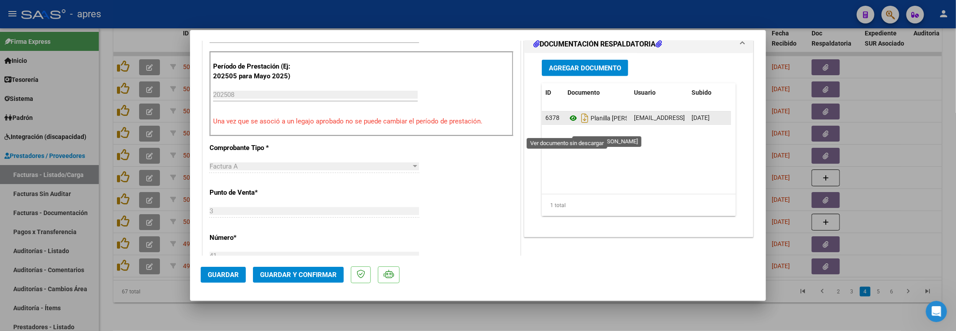
click at [567, 124] on icon at bounding box center [573, 118] width 12 height 11
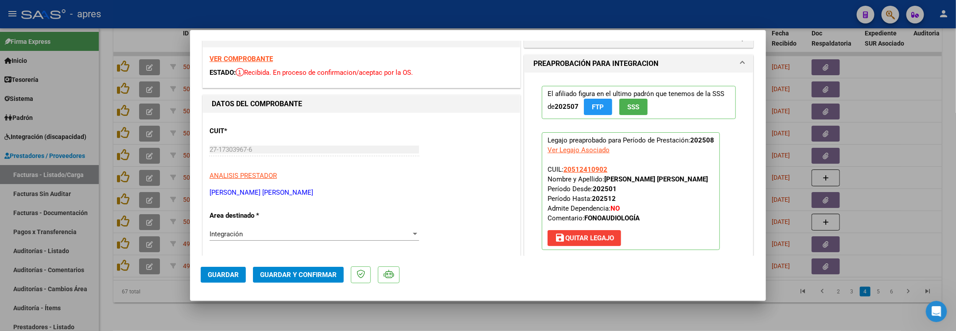
scroll to position [0, 0]
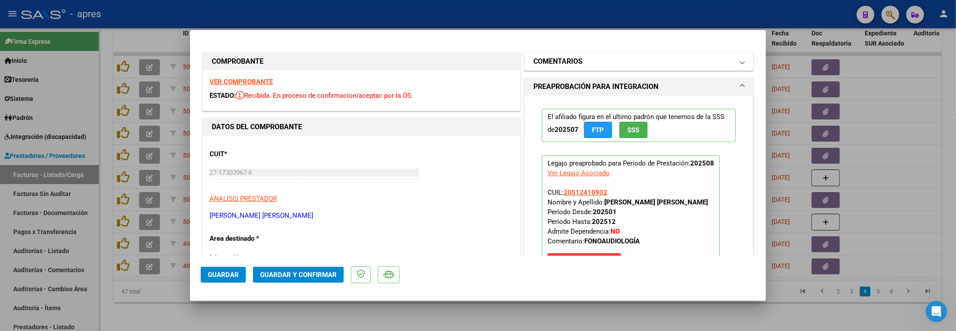
click at [569, 64] on h1 "COMENTARIOS" at bounding box center [557, 61] width 49 height 11
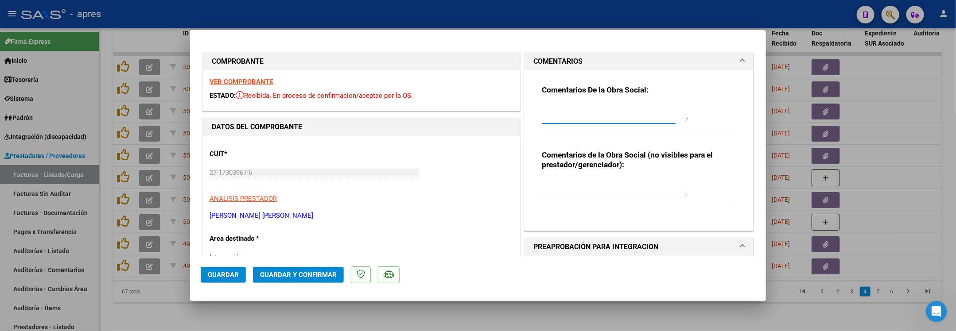
click at [561, 107] on textarea at bounding box center [615, 113] width 146 height 18
paste textarea "16/9 Se rechaza, no coinciden las firmas de la planilla de asistencia con las s…"
type textarea "16/9 Se rechaza, no coinciden las firmas de la planilla de asistencia con las s…"
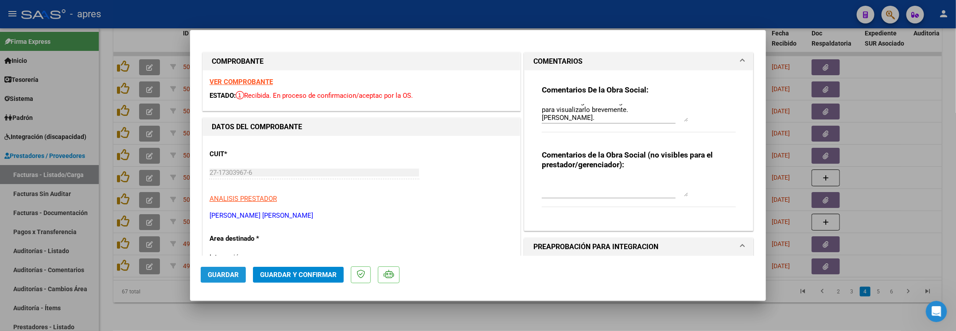
click at [215, 271] on span "Guardar" at bounding box center [223, 275] width 31 height 8
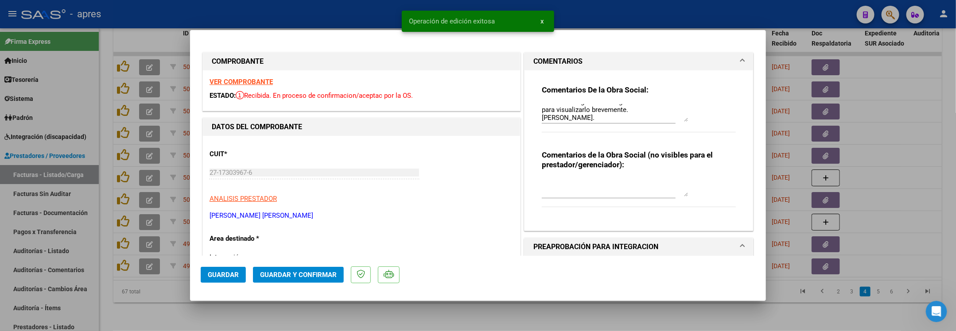
click at [116, 307] on div at bounding box center [478, 165] width 956 height 331
type input "$ 0,00"
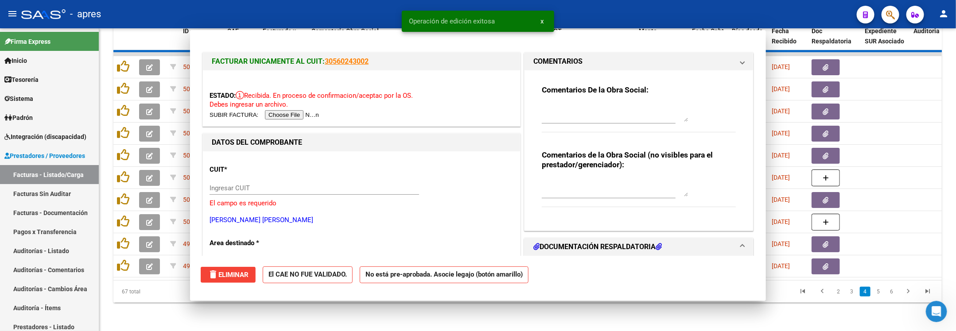
scroll to position [0, 0]
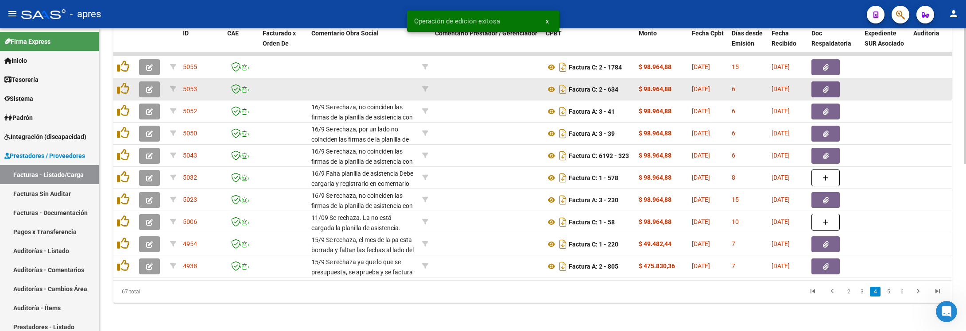
click at [147, 86] on icon "button" at bounding box center [149, 89] width 7 height 7
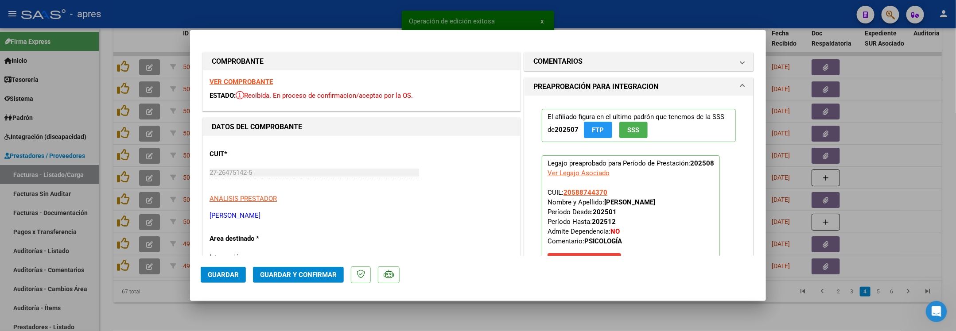
click at [255, 84] on strong "VER COMPROBANTE" at bounding box center [240, 82] width 63 height 8
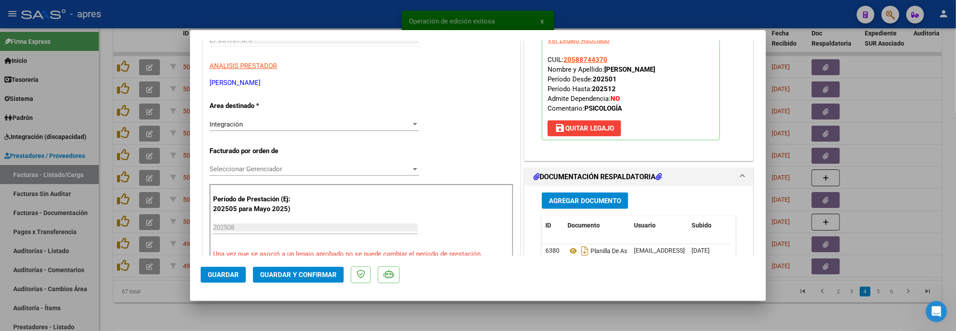
scroll to position [199, 0]
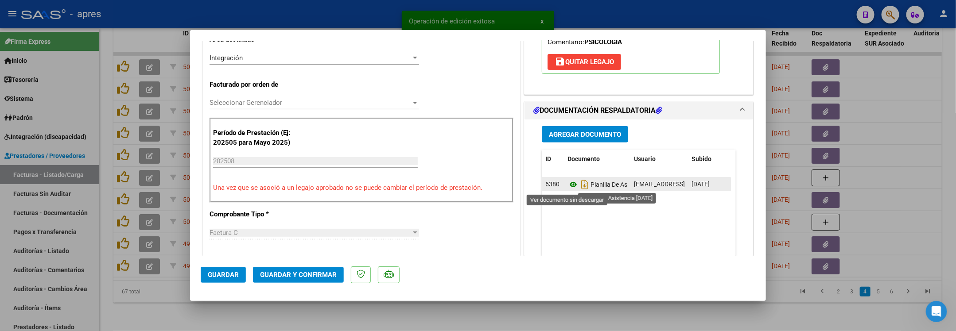
click at [567, 188] on icon at bounding box center [573, 184] width 12 height 11
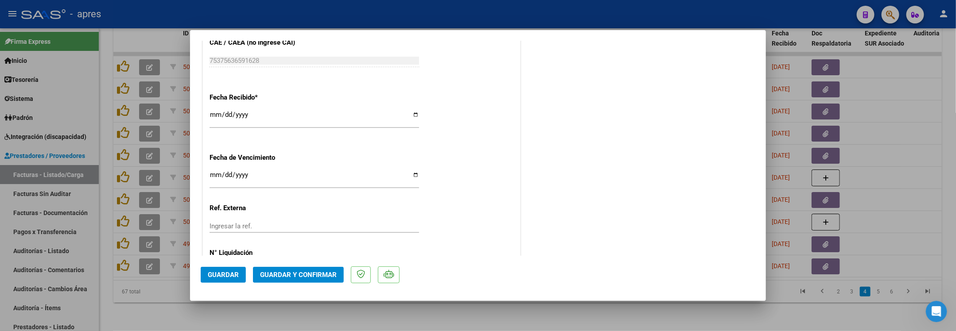
scroll to position [642, 0]
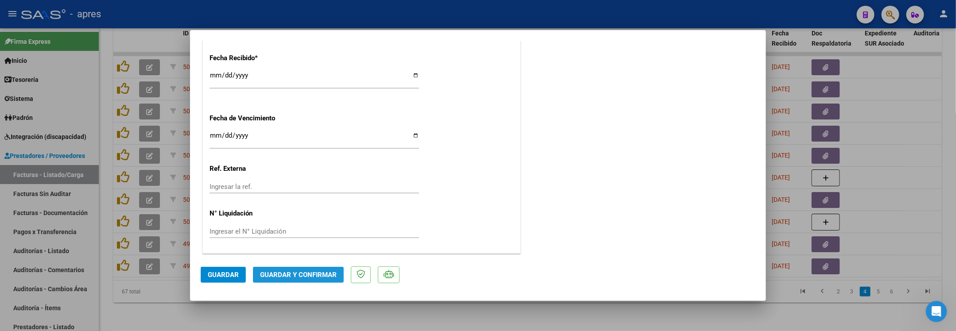
click at [318, 279] on span "Guardar y Confirmar" at bounding box center [298, 275] width 77 height 8
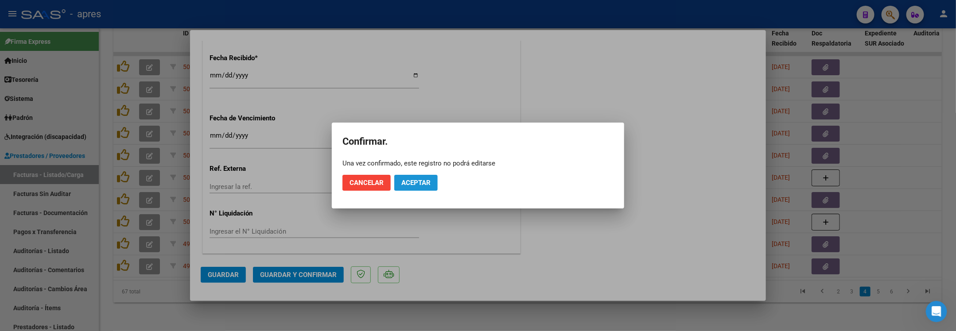
click at [422, 181] on span "Aceptar" at bounding box center [415, 183] width 29 height 8
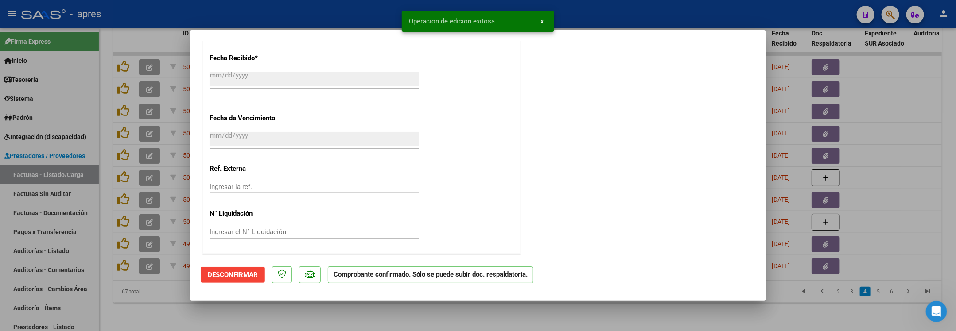
click at [115, 303] on div at bounding box center [478, 165] width 956 height 331
type input "$ 0,00"
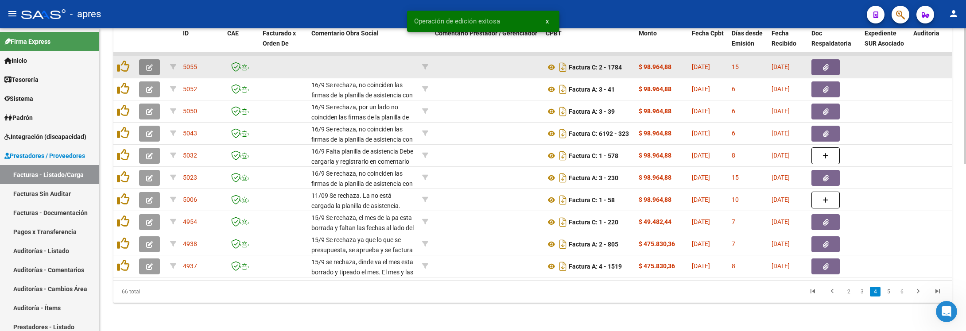
click at [151, 64] on icon "button" at bounding box center [149, 67] width 7 height 7
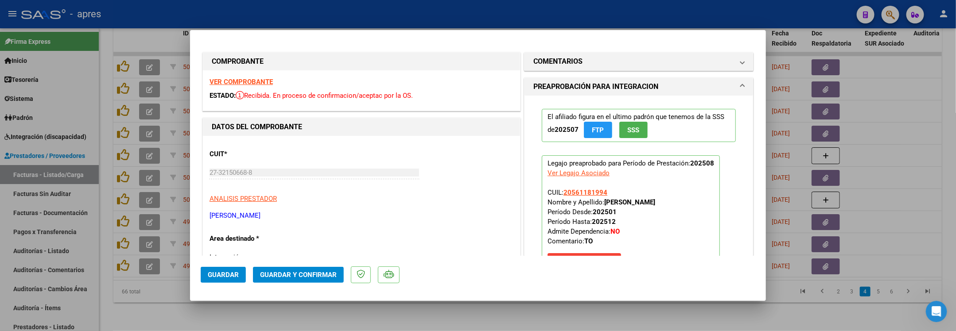
click at [238, 80] on strong "VER COMPROBANTE" at bounding box center [240, 82] width 63 height 8
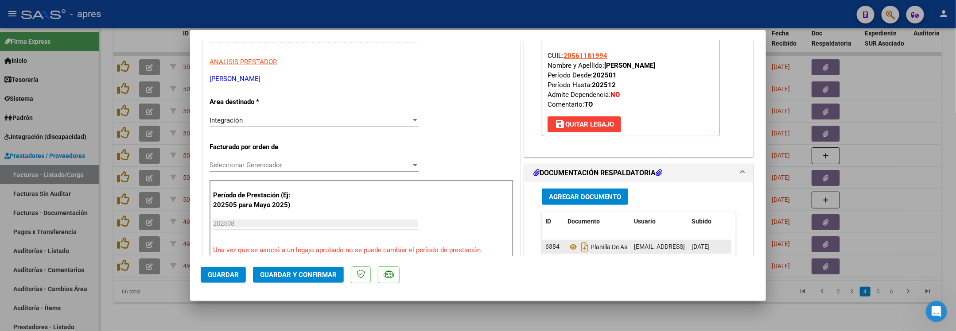
scroll to position [199, 0]
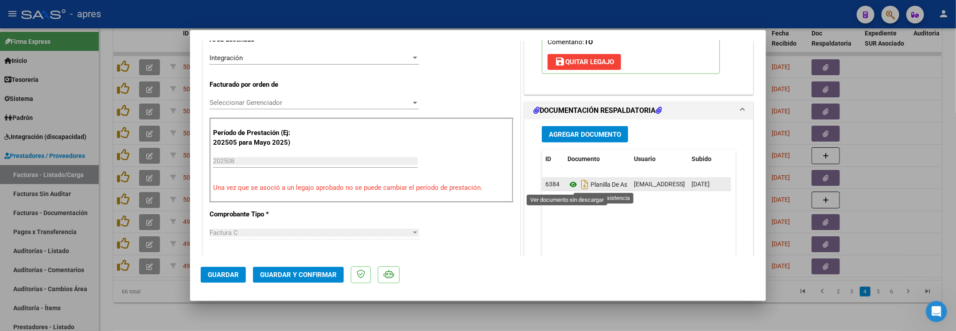
click at [570, 185] on icon at bounding box center [573, 184] width 12 height 11
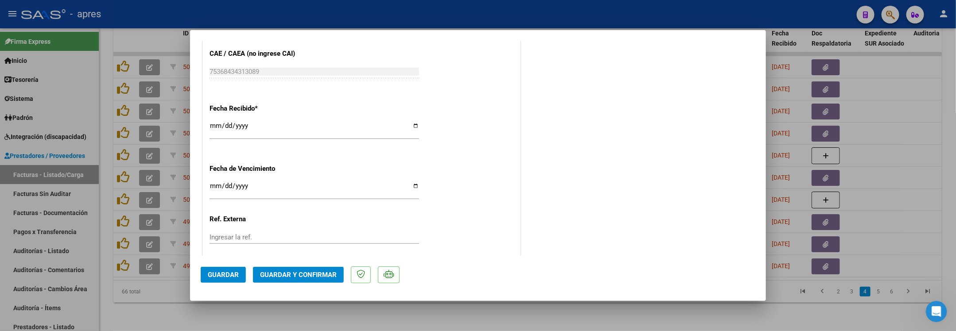
scroll to position [642, 0]
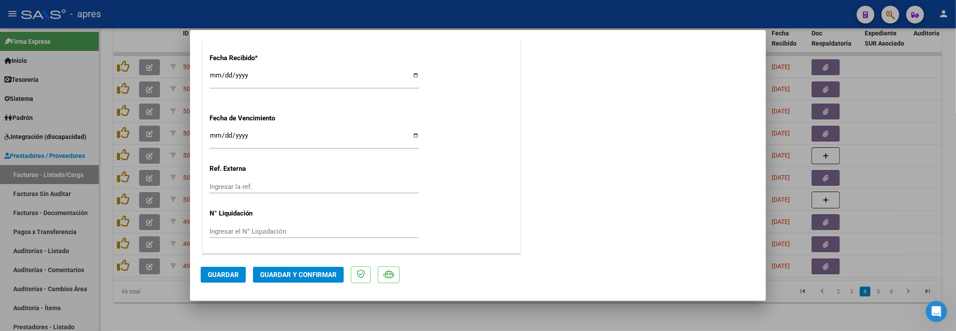
click at [294, 268] on button "Guardar y Confirmar" at bounding box center [298, 275] width 91 height 16
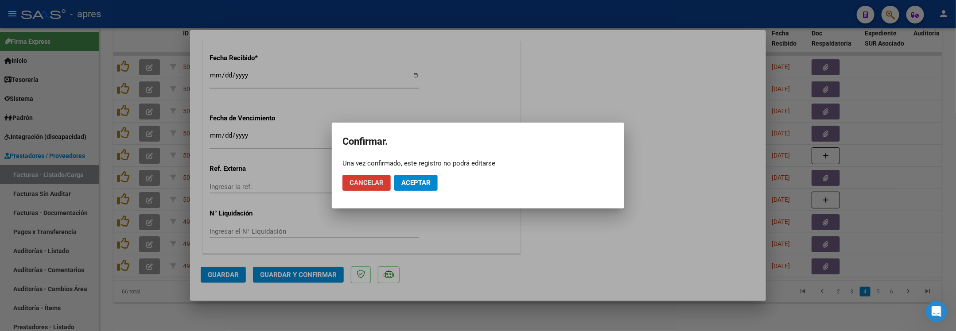
click at [408, 180] on span "Aceptar" at bounding box center [415, 183] width 29 height 8
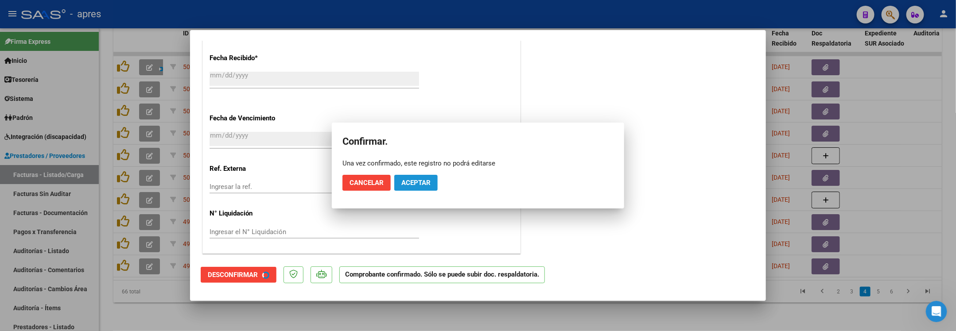
scroll to position [587, 0]
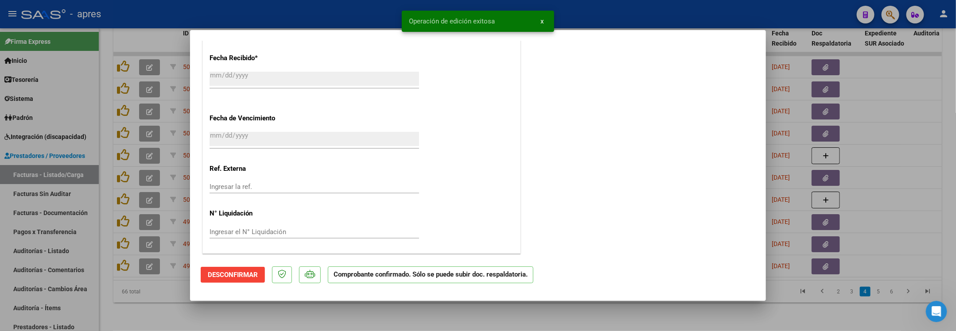
click at [159, 313] on div at bounding box center [478, 165] width 956 height 331
type input "$ 0,00"
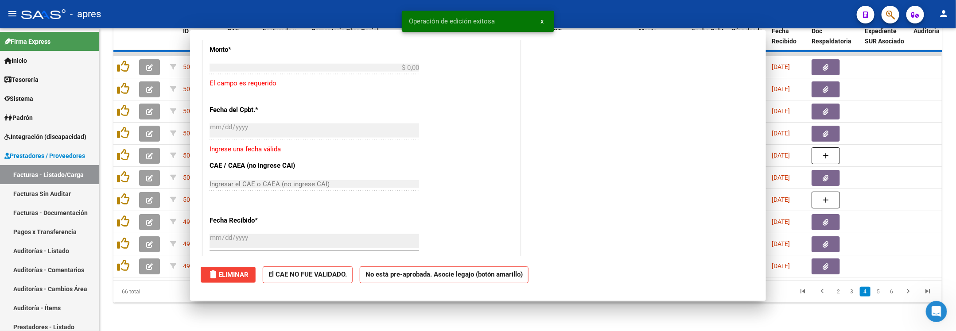
scroll to position [752, 0]
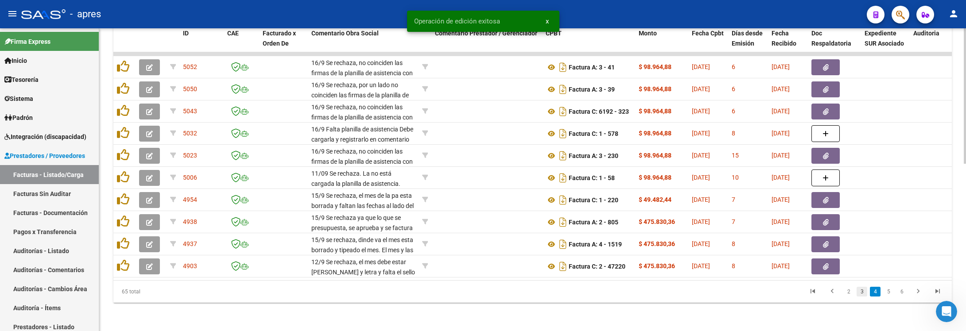
click at [865, 296] on link "3" at bounding box center [862, 292] width 11 height 10
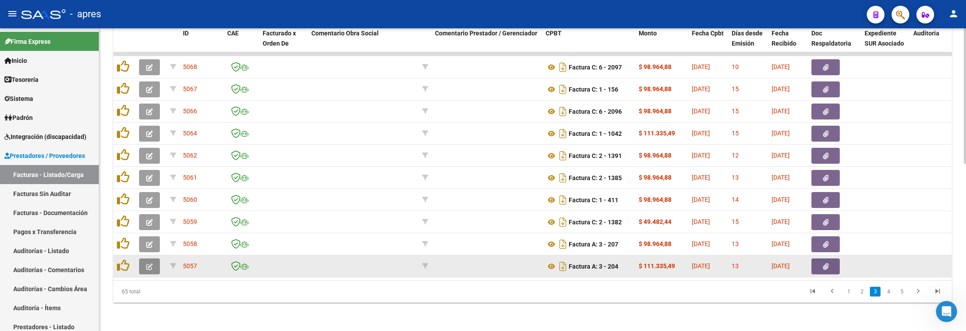
click at [144, 259] on button "button" at bounding box center [149, 267] width 21 height 16
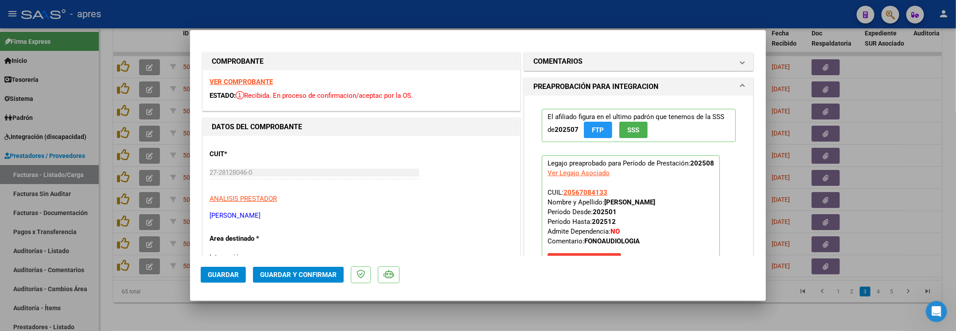
click at [232, 82] on strong "VER COMPROBANTE" at bounding box center [240, 82] width 63 height 8
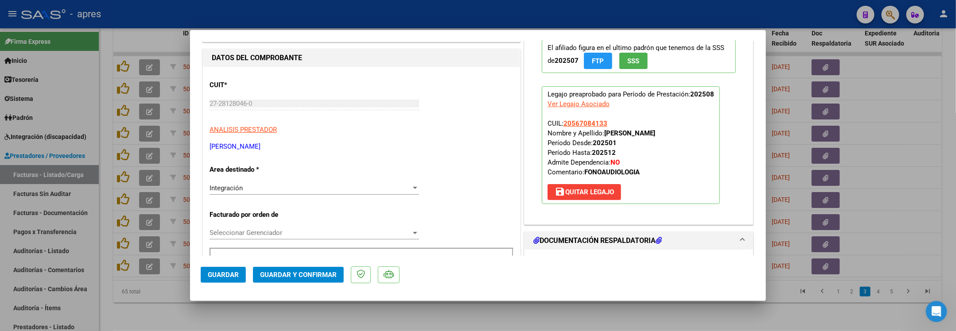
scroll to position [133, 0]
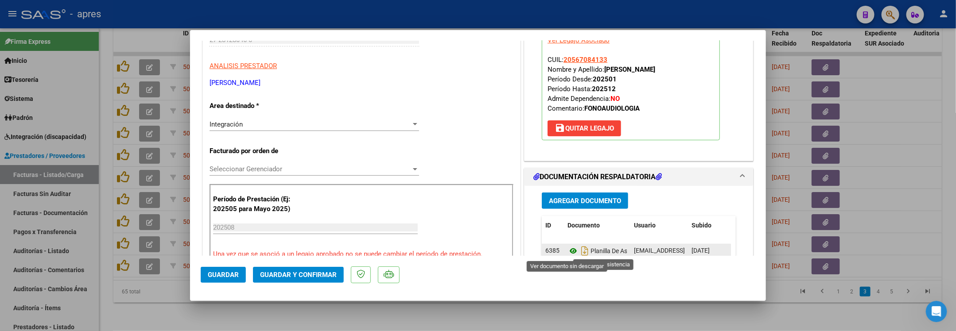
click at [567, 254] on icon at bounding box center [573, 251] width 12 height 11
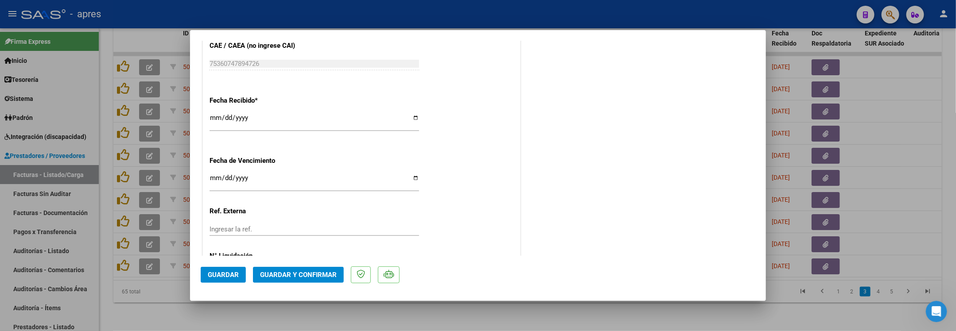
scroll to position [642, 0]
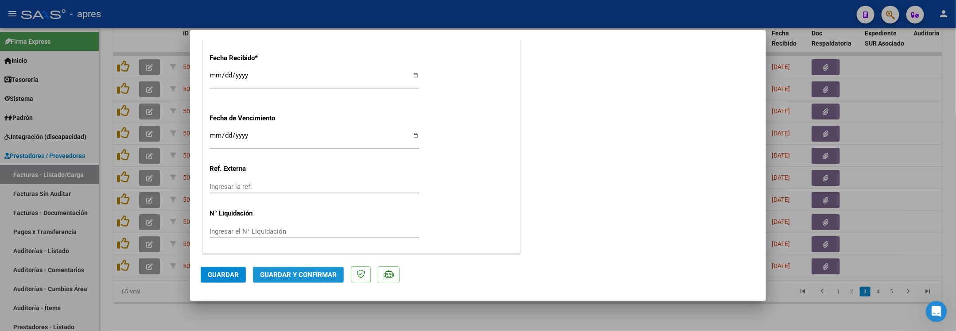
click at [299, 274] on span "Guardar y Confirmar" at bounding box center [298, 275] width 77 height 8
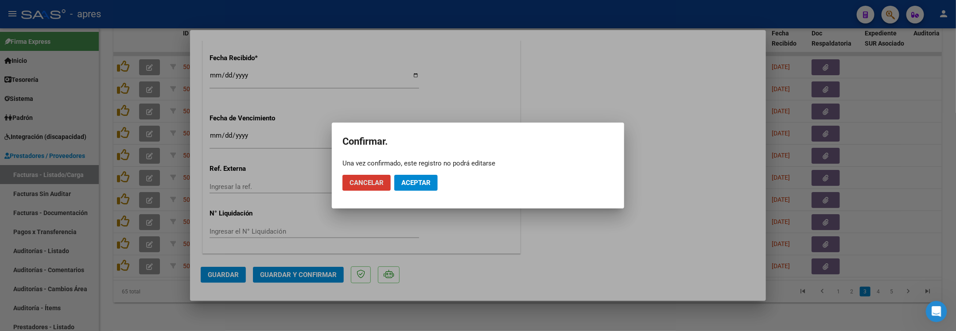
click at [411, 179] on span "Aceptar" at bounding box center [415, 183] width 29 height 8
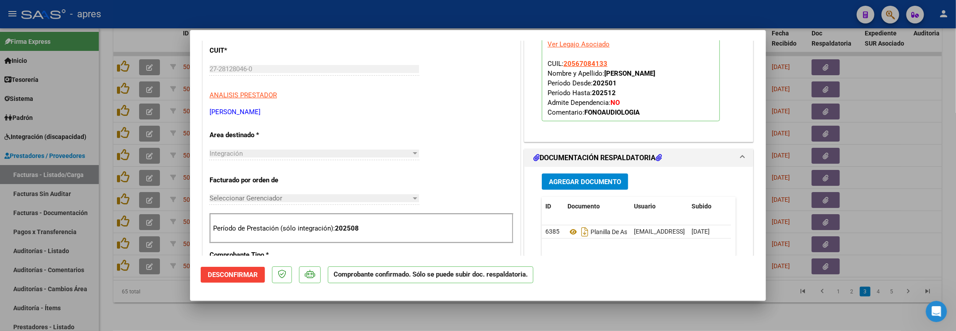
scroll to position [56, 0]
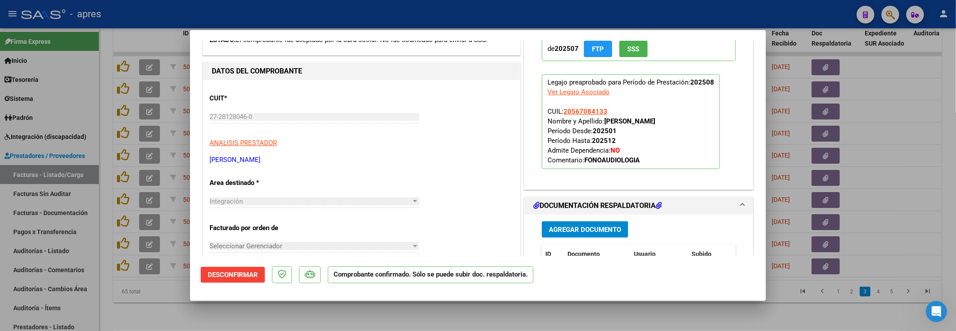
click at [294, 323] on div at bounding box center [478, 165] width 956 height 331
type input "$ 0,00"
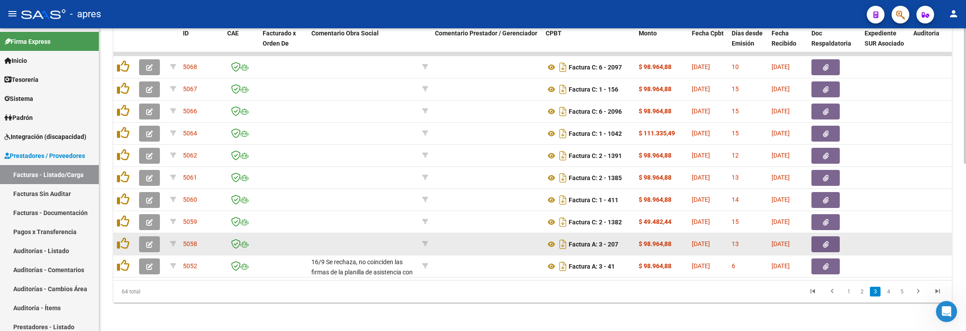
click at [144, 237] on button "button" at bounding box center [149, 245] width 21 height 16
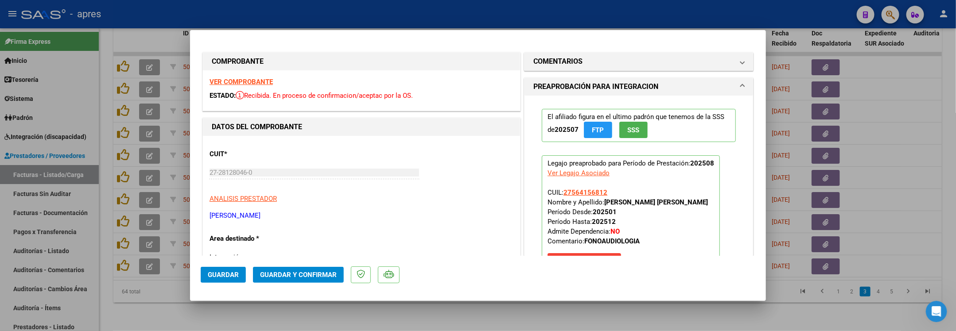
click at [235, 80] on strong "VER COMPROBANTE" at bounding box center [240, 82] width 63 height 8
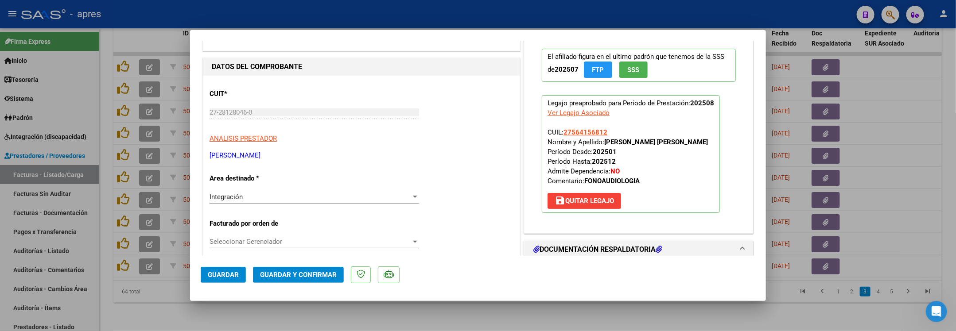
scroll to position [199, 0]
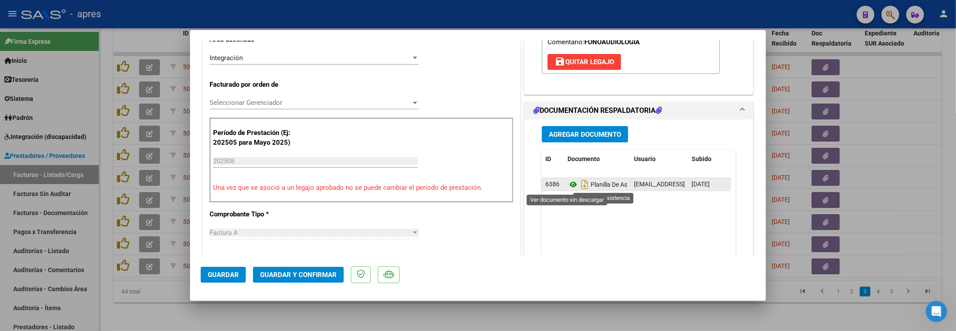
click at [567, 185] on icon at bounding box center [573, 184] width 12 height 11
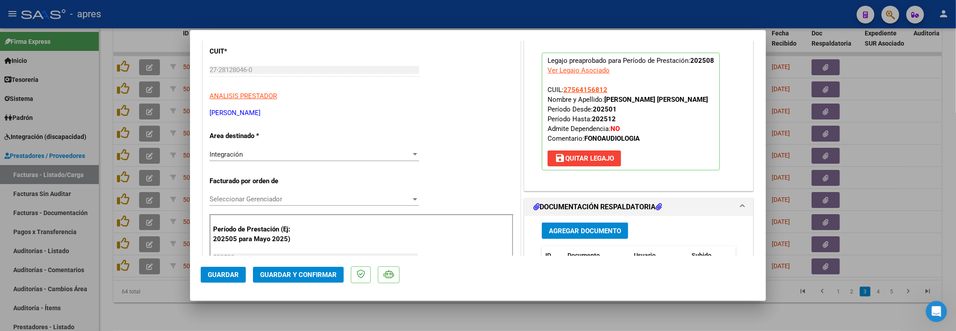
scroll to position [44, 0]
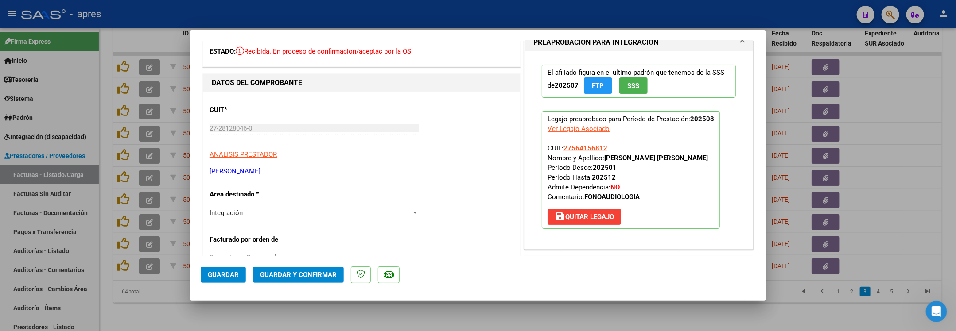
click at [287, 265] on mat-dialog-actions "Guardar Guardar y Confirmar" at bounding box center [478, 273] width 555 height 35
click at [287, 270] on button "Guardar y Confirmar" at bounding box center [298, 275] width 91 height 16
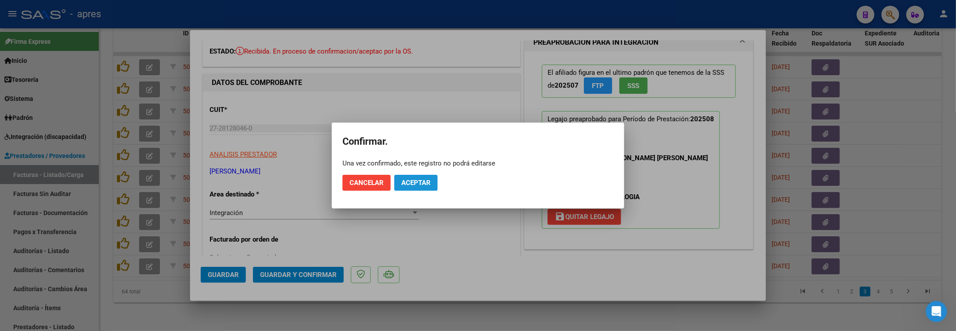
click at [422, 186] on span "Aceptar" at bounding box center [415, 183] width 29 height 8
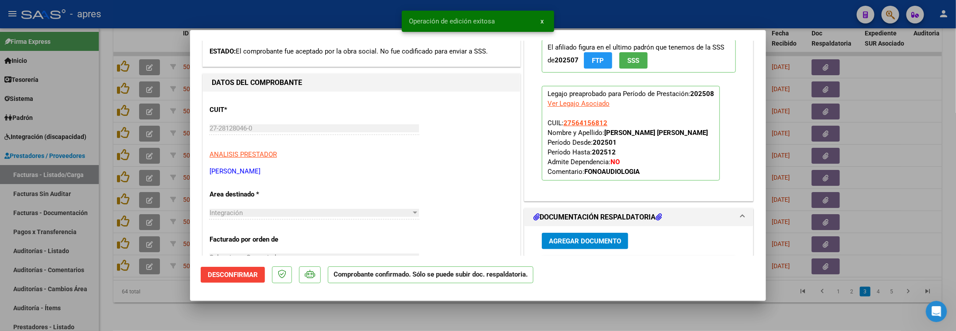
click at [128, 305] on div at bounding box center [478, 165] width 956 height 331
type input "$ 0,00"
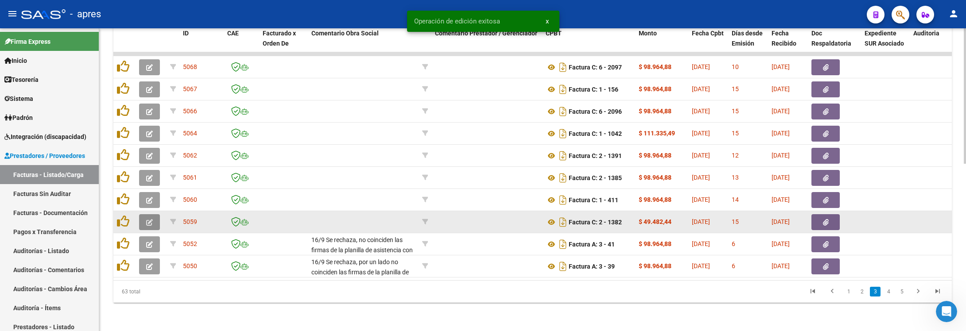
click at [150, 214] on button "button" at bounding box center [149, 222] width 21 height 16
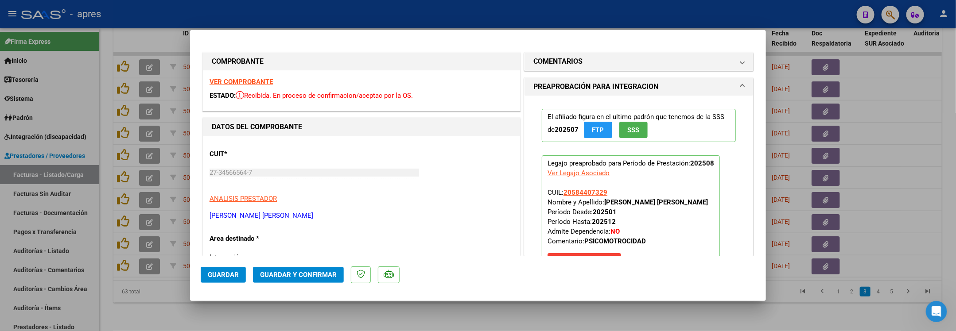
click at [255, 84] on strong "VER COMPROBANTE" at bounding box center [240, 82] width 63 height 8
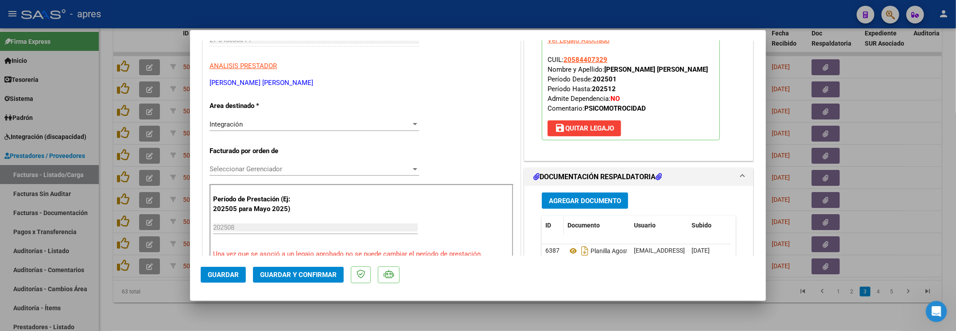
scroll to position [199, 0]
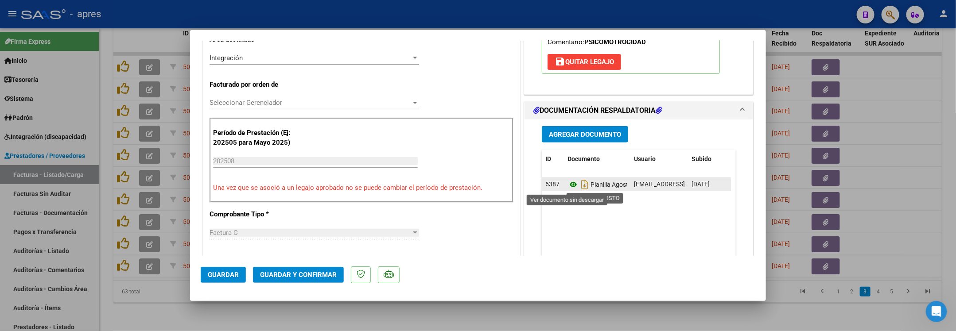
click at [569, 188] on icon at bounding box center [573, 184] width 12 height 11
click at [931, 306] on icon "Abrir Intercom Messenger" at bounding box center [935, 310] width 15 height 15
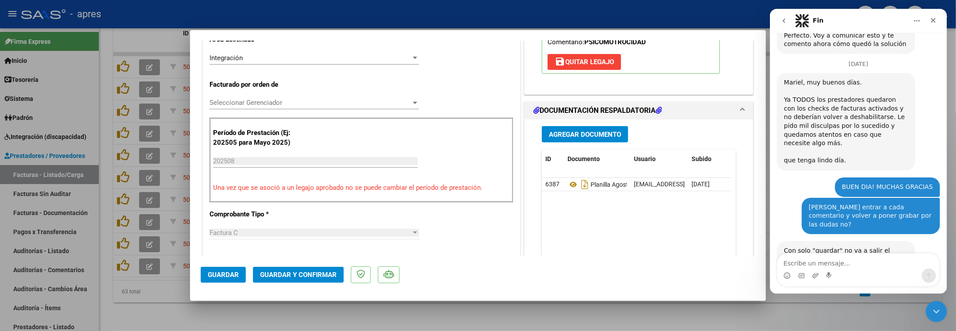
scroll to position [2991, 0]
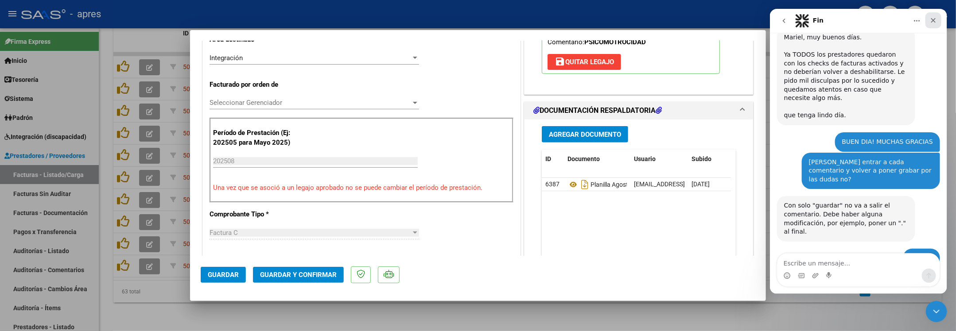
drag, startPoint x: 931, startPoint y: 19, endPoint x: 1715, endPoint y: 110, distance: 790.1
click at [931, 19] on icon "Cerrar" at bounding box center [932, 20] width 7 height 7
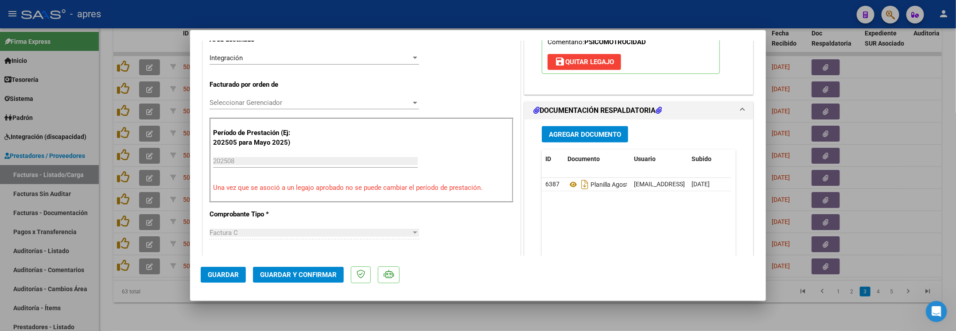
scroll to position [66, 0]
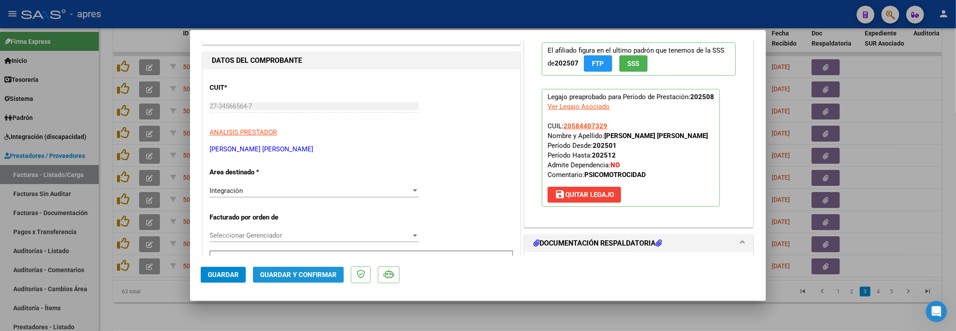
click at [261, 270] on button "Guardar y Confirmar" at bounding box center [298, 275] width 91 height 16
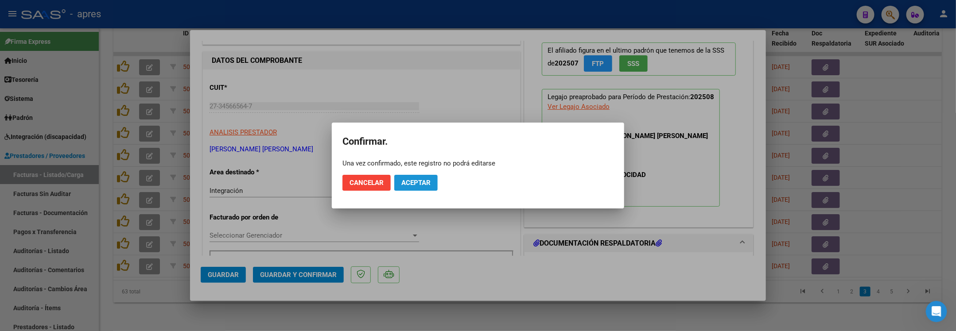
click at [423, 185] on span "Aceptar" at bounding box center [415, 183] width 29 height 8
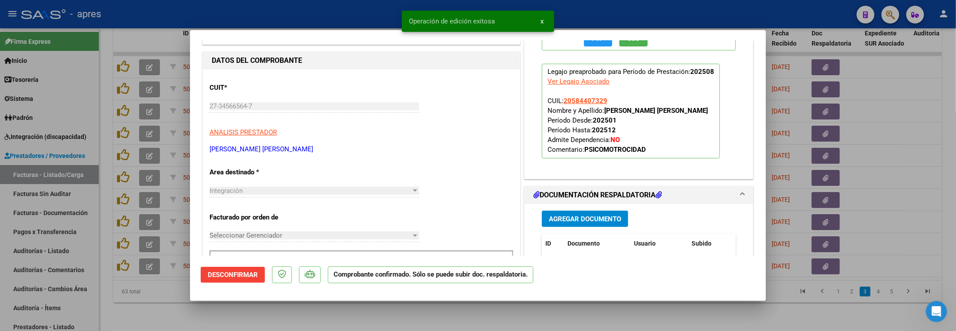
click at [148, 304] on div at bounding box center [478, 165] width 956 height 331
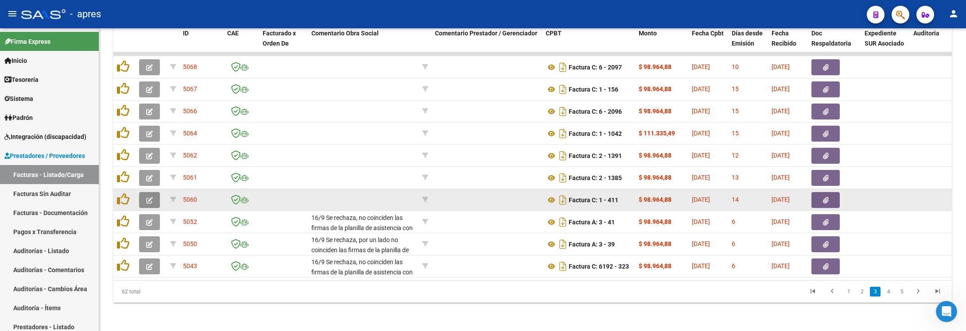
click at [155, 193] on button "button" at bounding box center [149, 200] width 21 height 16
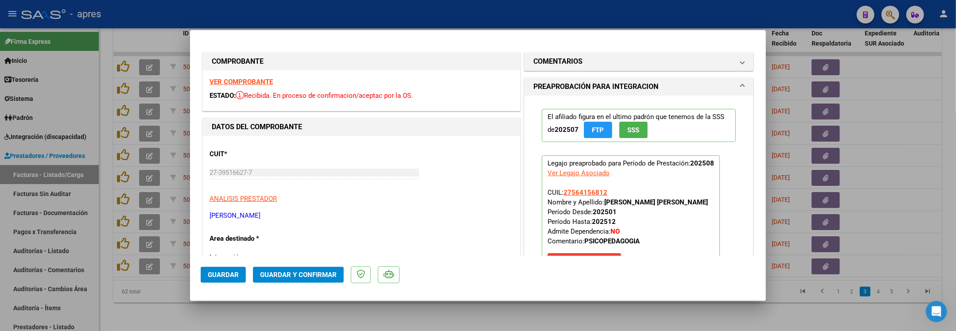
click at [227, 81] on strong "VER COMPROBANTE" at bounding box center [240, 82] width 63 height 8
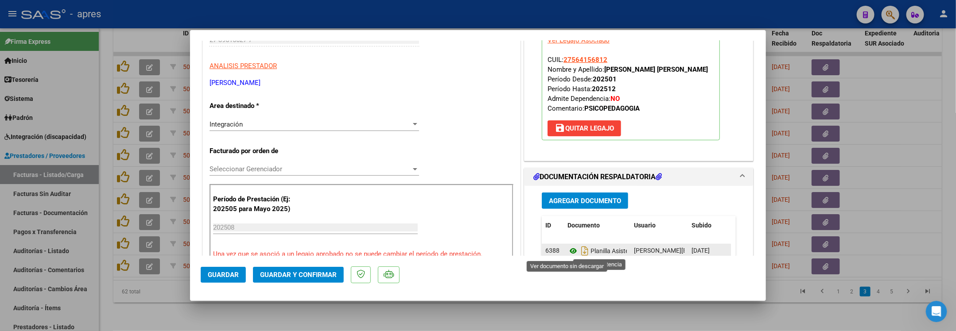
click at [570, 252] on icon at bounding box center [573, 251] width 12 height 11
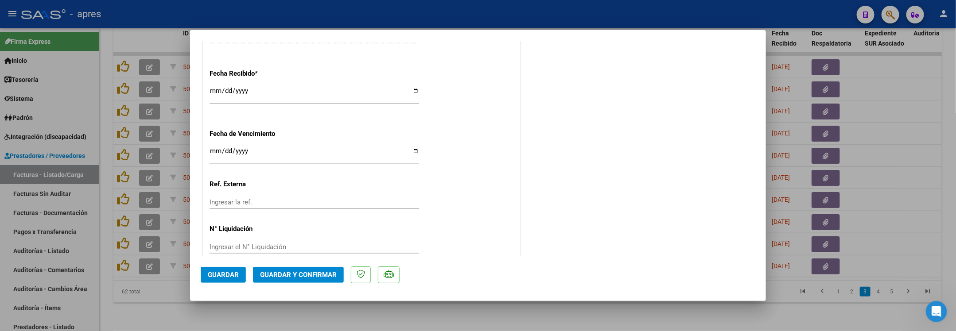
scroll to position [642, 0]
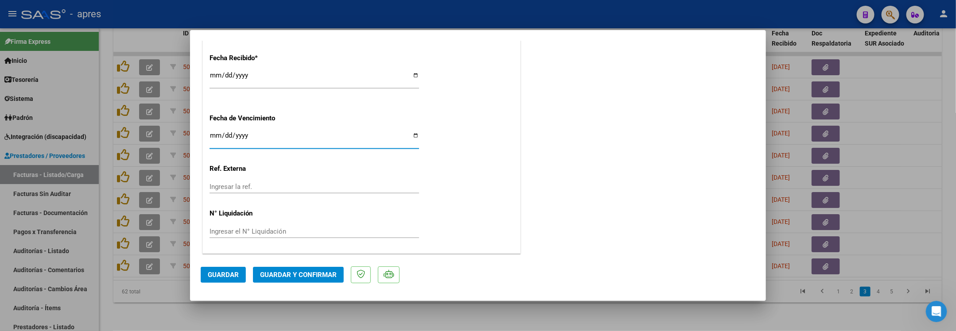
click at [215, 134] on input "2025-09-10" at bounding box center [313, 139] width 209 height 14
type input "2025-09-12"
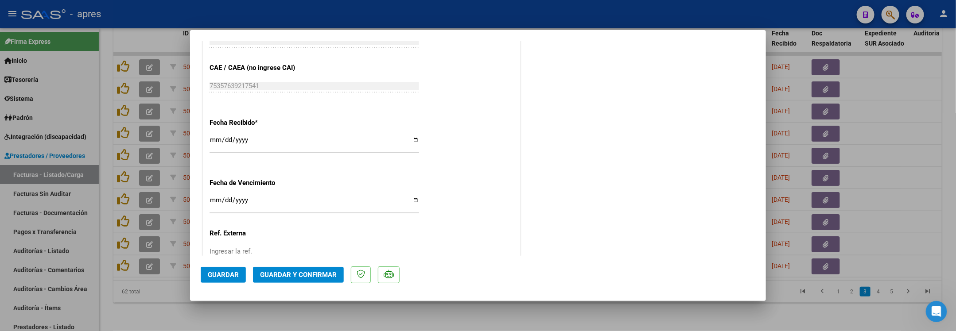
click at [303, 272] on span "Guardar y Confirmar" at bounding box center [298, 275] width 77 height 8
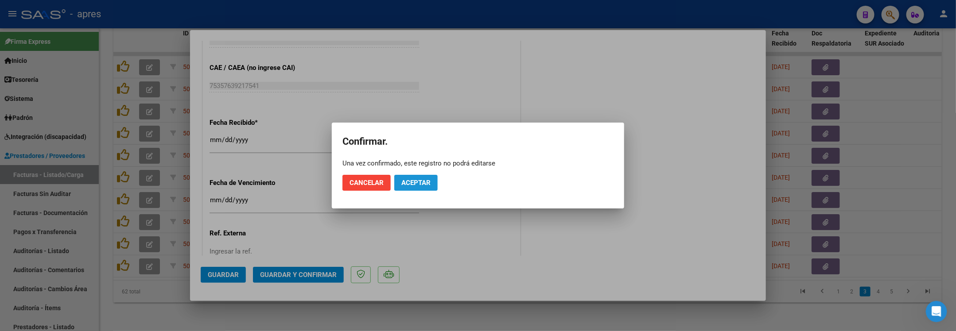
drag, startPoint x: 419, startPoint y: 186, endPoint x: 407, endPoint y: 113, distance: 74.1
click at [419, 183] on button "Aceptar" at bounding box center [415, 183] width 43 height 16
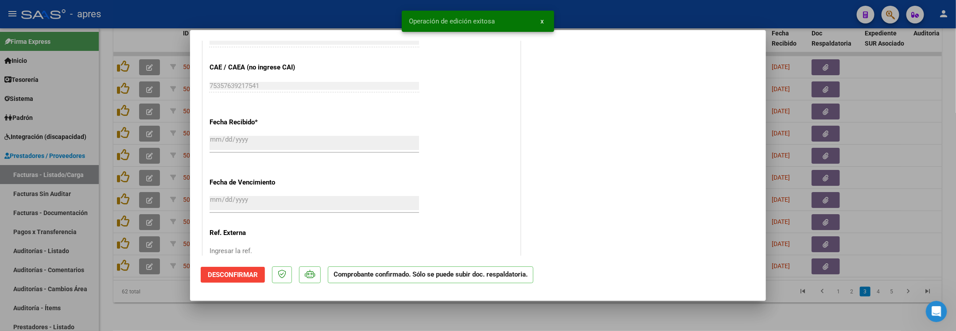
click at [149, 314] on div at bounding box center [478, 165] width 956 height 331
type input "$ 0,00"
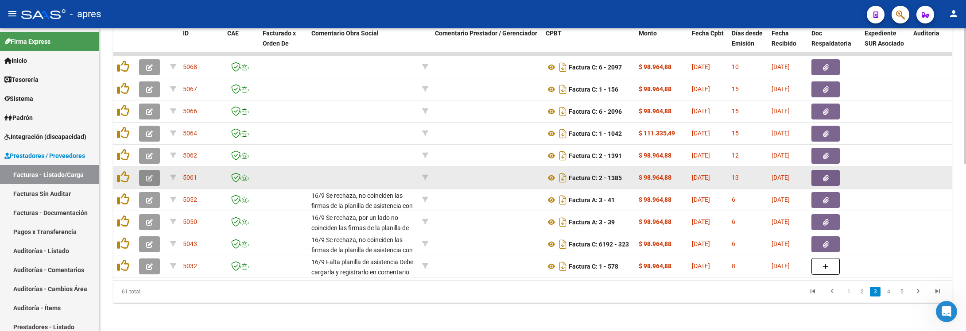
click at [150, 175] on button "button" at bounding box center [149, 178] width 21 height 16
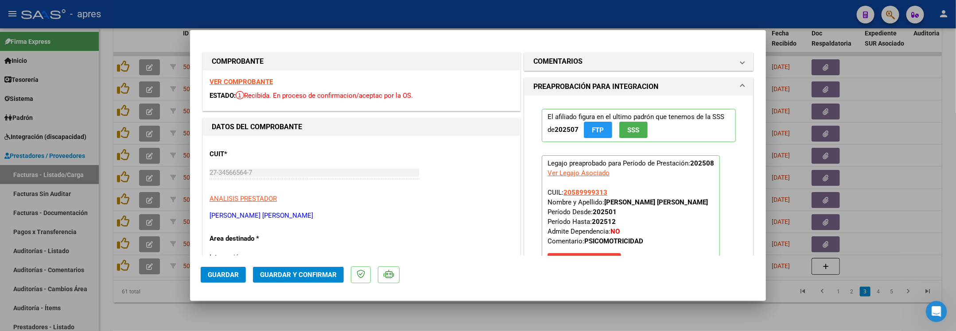
click at [256, 84] on strong "VER COMPROBANTE" at bounding box center [240, 82] width 63 height 8
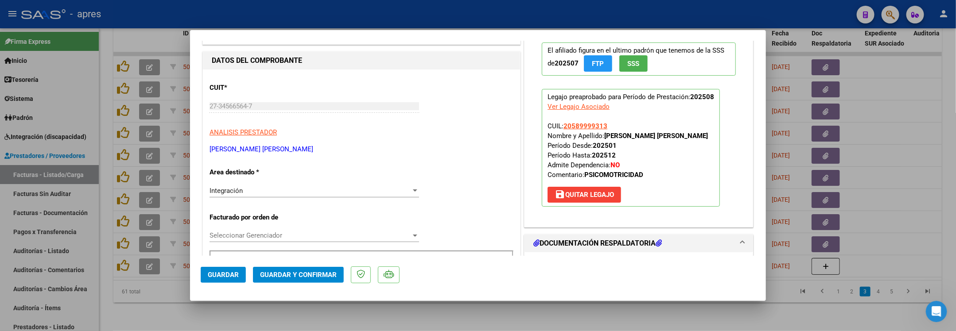
scroll to position [266, 0]
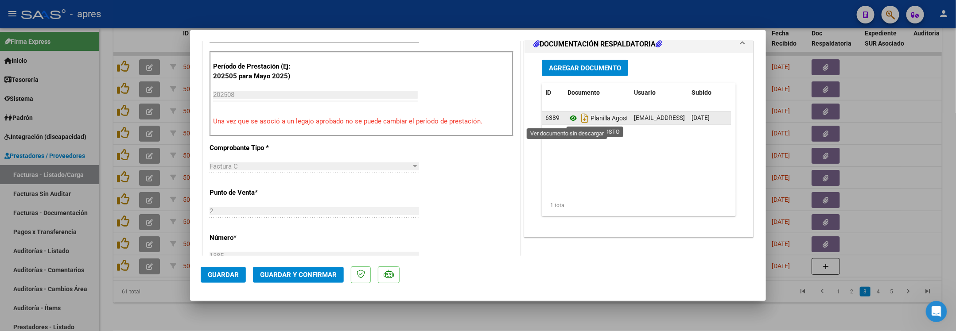
click at [569, 122] on icon at bounding box center [573, 118] width 12 height 11
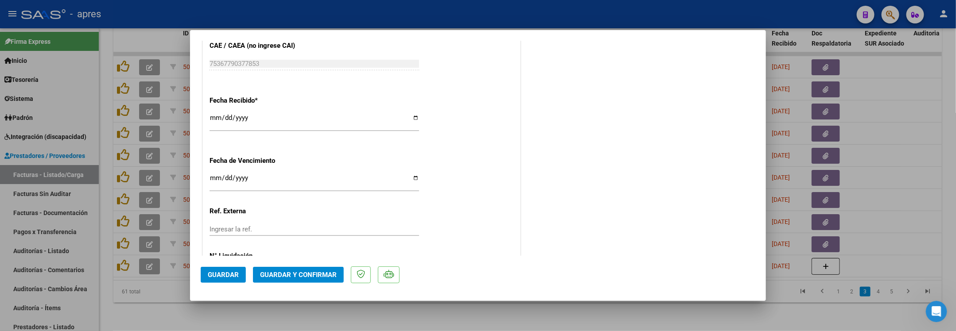
scroll to position [642, 0]
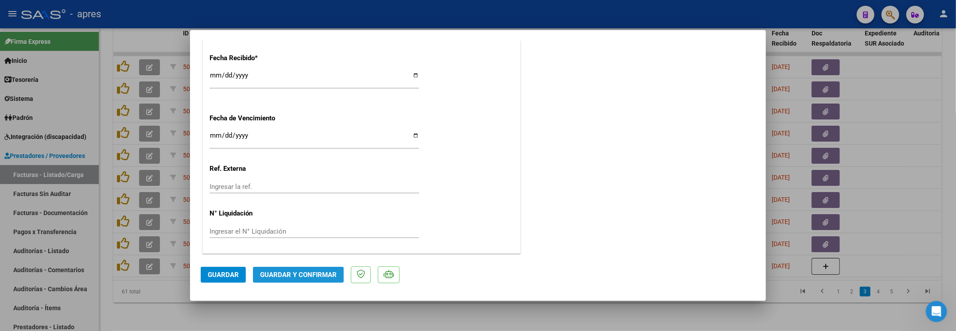
click at [282, 271] on span "Guardar y Confirmar" at bounding box center [298, 275] width 77 height 8
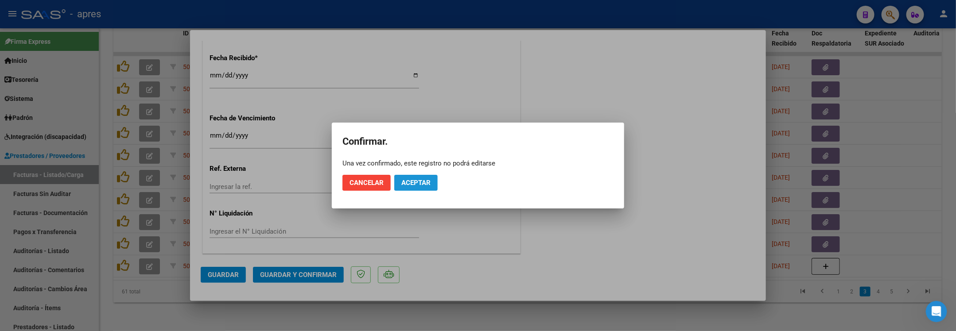
click at [407, 186] on span "Aceptar" at bounding box center [415, 183] width 29 height 8
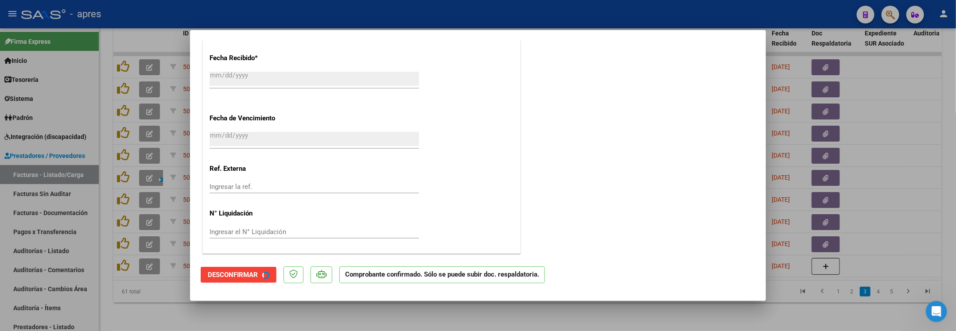
scroll to position [587, 0]
click at [148, 299] on div at bounding box center [478, 165] width 956 height 331
type input "$ 0,00"
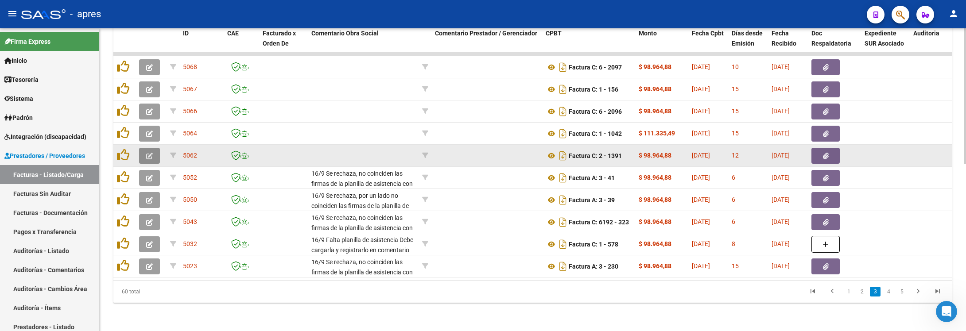
click at [151, 153] on icon "button" at bounding box center [149, 156] width 7 height 7
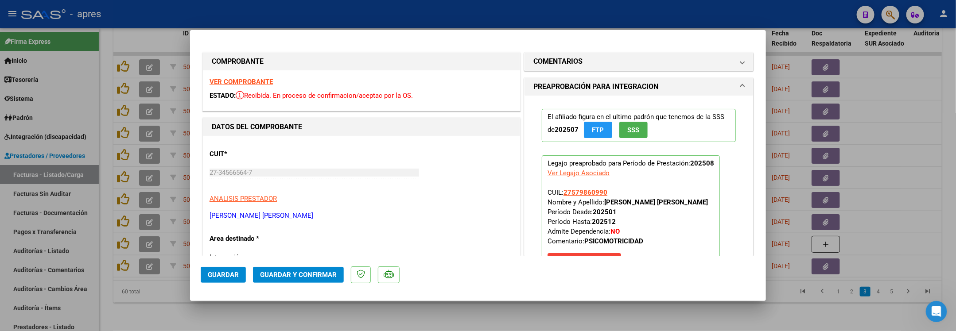
click at [262, 80] on strong "VER COMPROBANTE" at bounding box center [240, 82] width 63 height 8
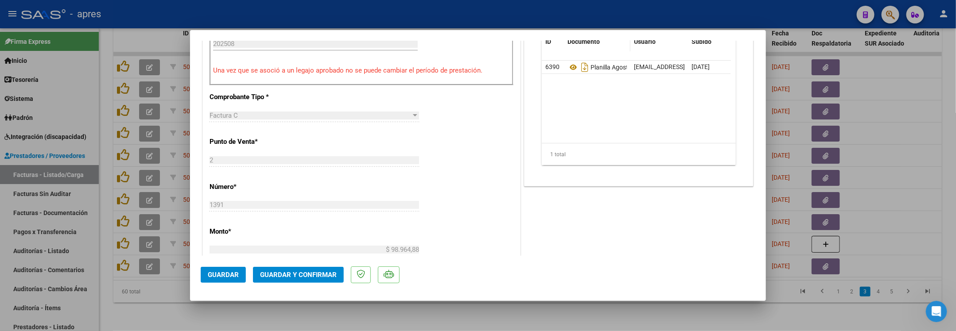
scroll to position [266, 0]
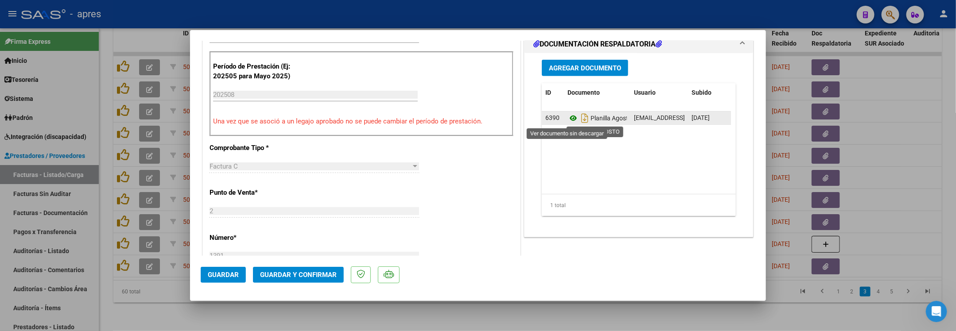
click at [570, 122] on icon at bounding box center [573, 118] width 12 height 11
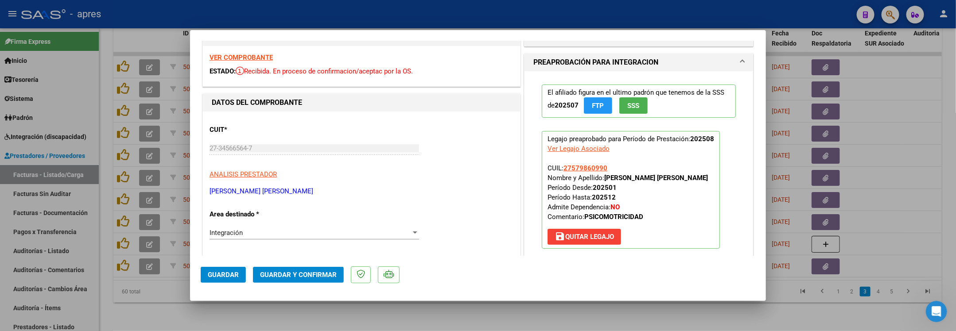
scroll to position [66, 0]
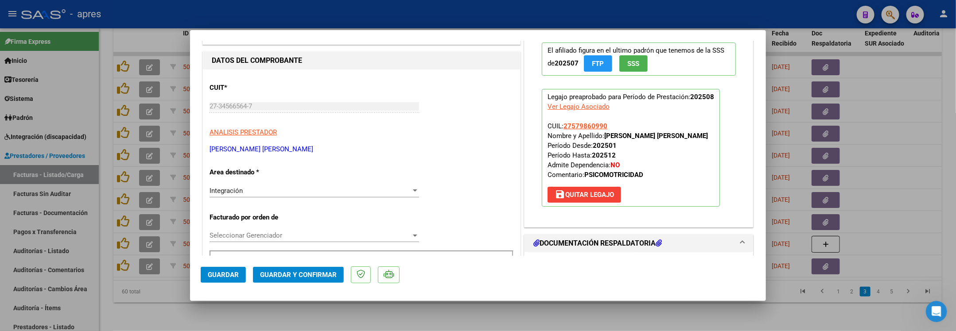
click at [467, 121] on div "CUIT * 27-34566564-7 Ingresar CUIT ANALISIS PRESTADOR ALTAMURA SILVANA EDITH AR…" at bounding box center [361, 115] width 304 height 78
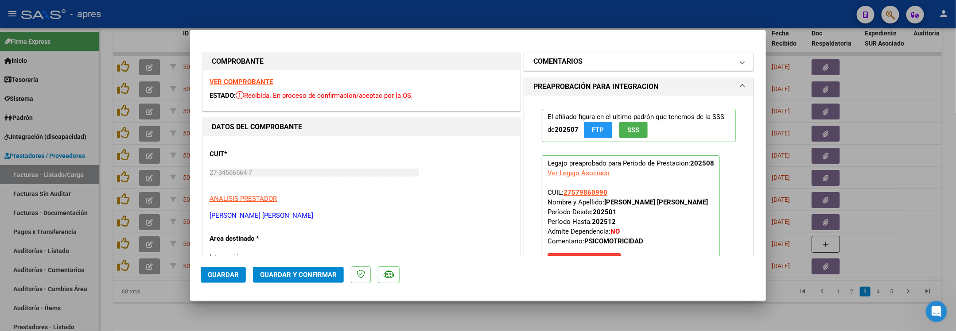
click at [551, 58] on h1 "COMENTARIOS" at bounding box center [557, 61] width 49 height 11
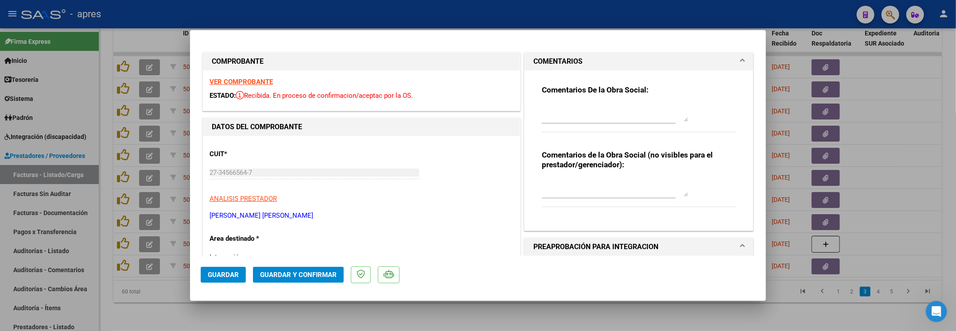
click at [547, 97] on div "Comentarios De la Obra Social:" at bounding box center [639, 113] width 194 height 57
click at [547, 102] on div at bounding box center [615, 112] width 146 height 21
click at [550, 108] on textarea at bounding box center [615, 113] width 146 height 18
paste textarea "16/9 Se rechaza, no coinciden las firmas de la planilla de asistencia con las s…"
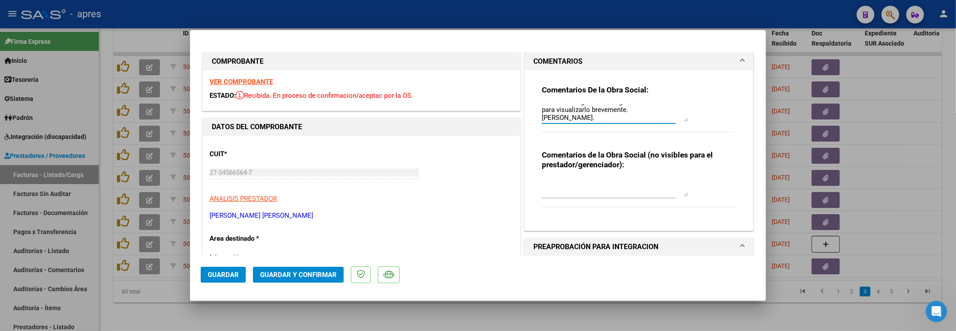
type textarea "16/9 Se rechaza, no coinciden las firmas de la planilla de asistencia con las s…"
click at [227, 277] on span "Guardar" at bounding box center [223, 275] width 31 height 8
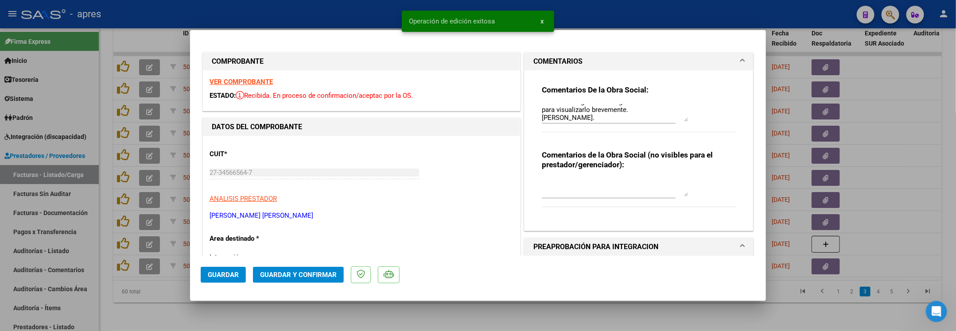
click at [139, 299] on div at bounding box center [478, 165] width 956 height 331
type input "$ 0,00"
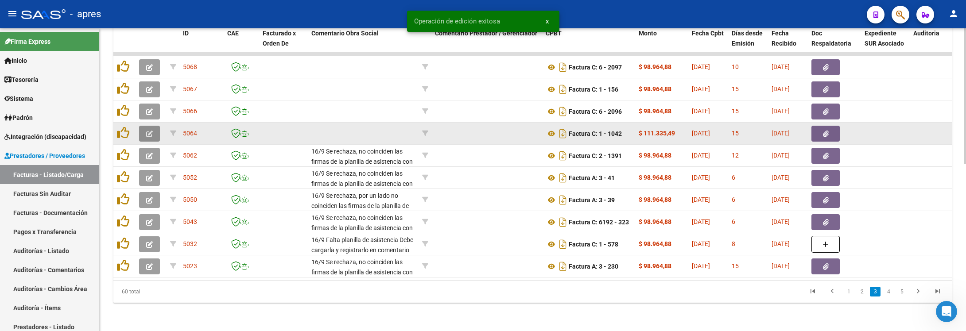
click at [146, 131] on icon "button" at bounding box center [149, 134] width 7 height 7
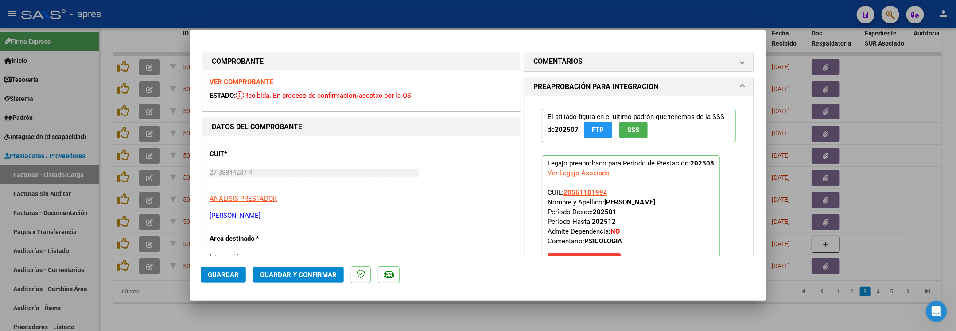
click at [236, 84] on strong "VER COMPROBANTE" at bounding box center [240, 82] width 63 height 8
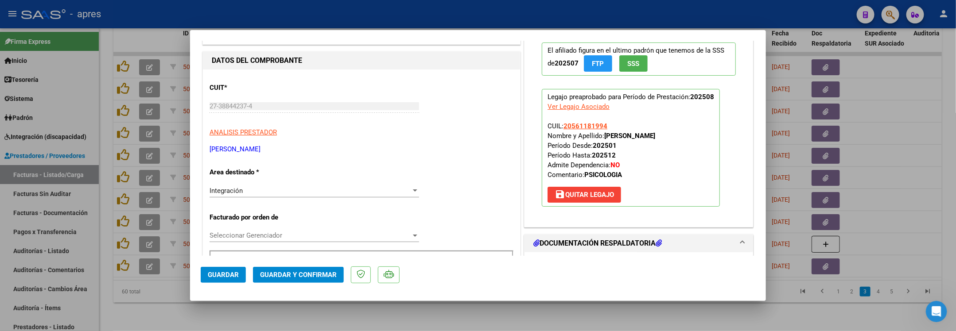
scroll to position [266, 0]
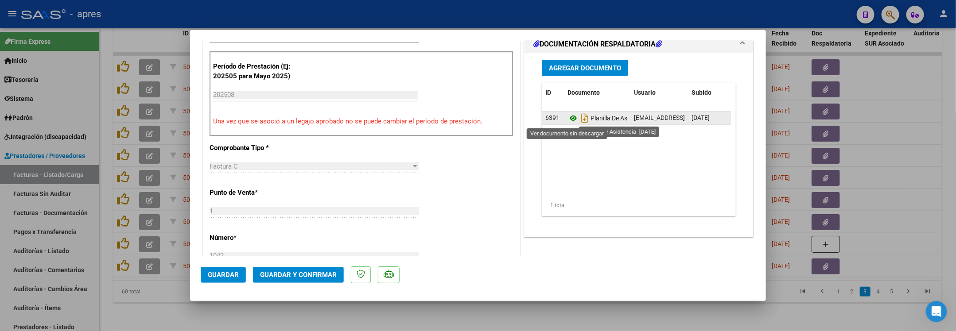
click at [569, 117] on icon at bounding box center [573, 118] width 12 height 11
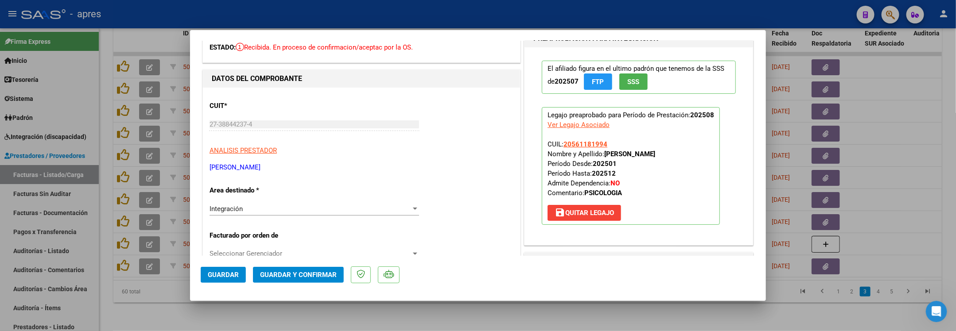
scroll to position [44, 0]
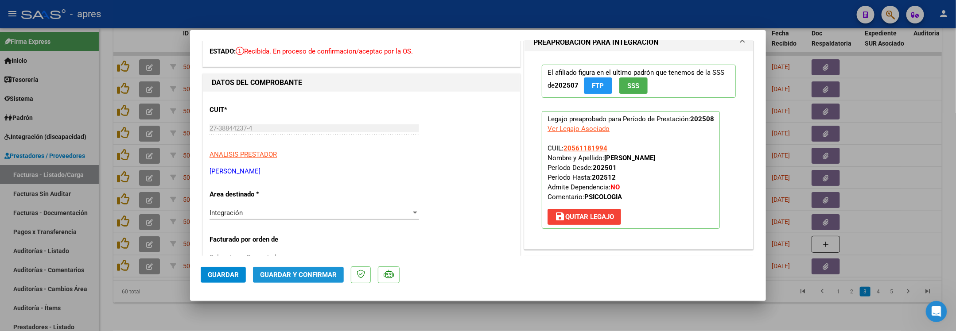
click at [324, 272] on span "Guardar y Confirmar" at bounding box center [298, 275] width 77 height 8
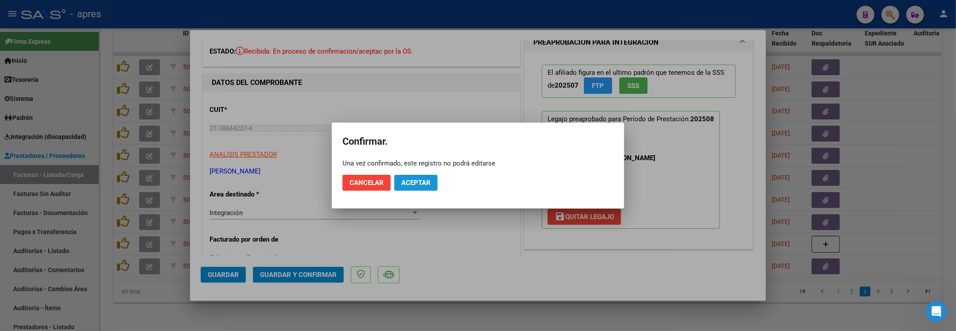
click at [422, 180] on span "Aceptar" at bounding box center [415, 183] width 29 height 8
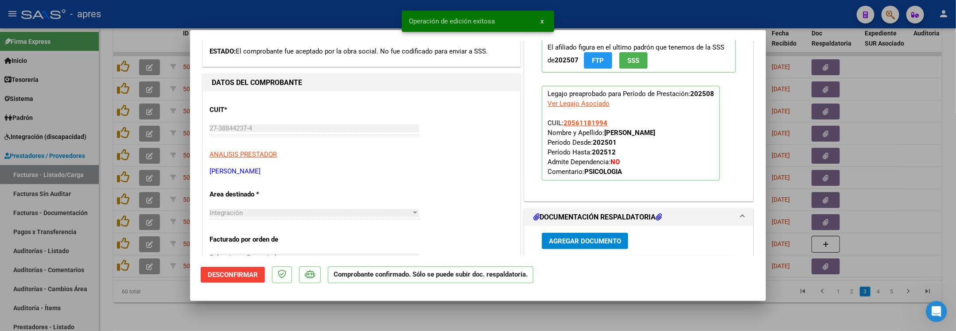
click at [143, 299] on div at bounding box center [478, 165] width 956 height 331
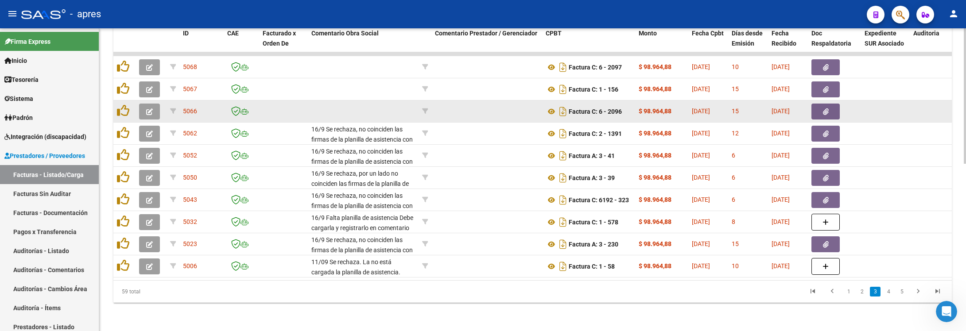
click at [150, 108] on span "button" at bounding box center [149, 112] width 7 height 8
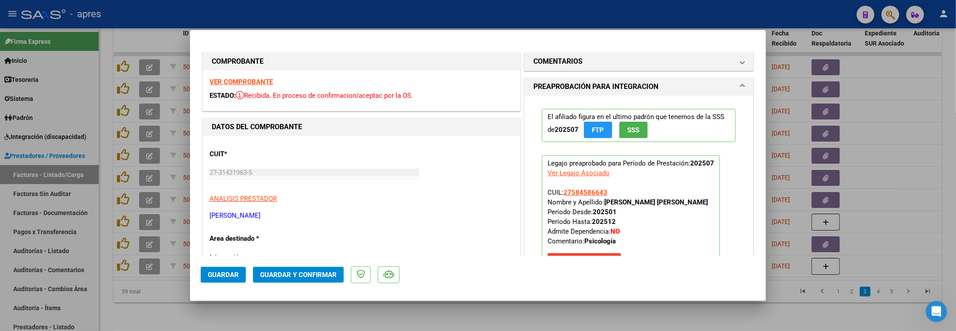
click at [248, 82] on strong "VER COMPROBANTE" at bounding box center [240, 82] width 63 height 8
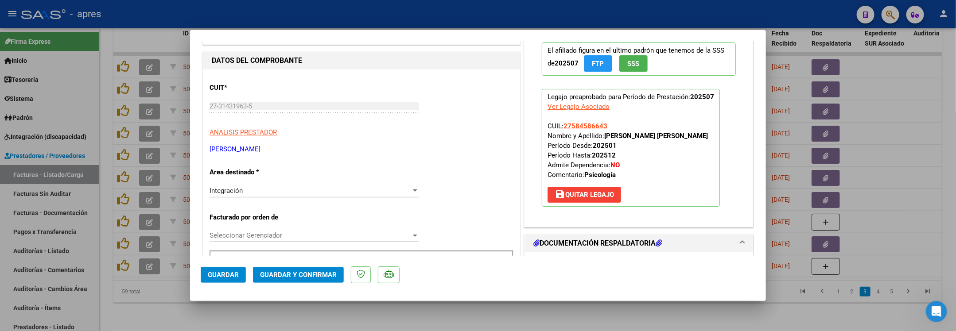
scroll to position [199, 0]
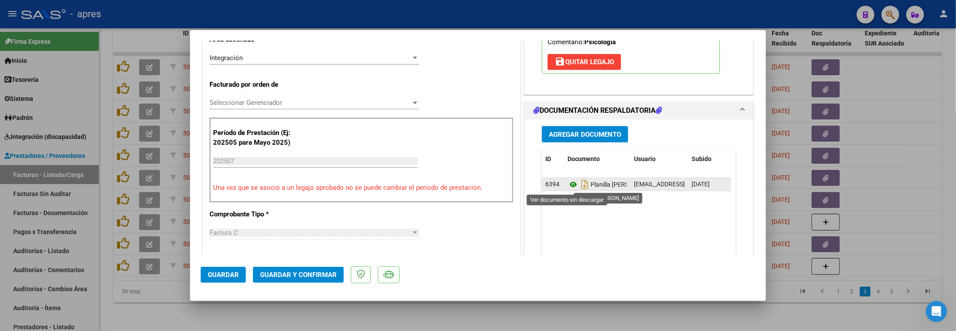
click at [567, 185] on icon at bounding box center [573, 184] width 12 height 11
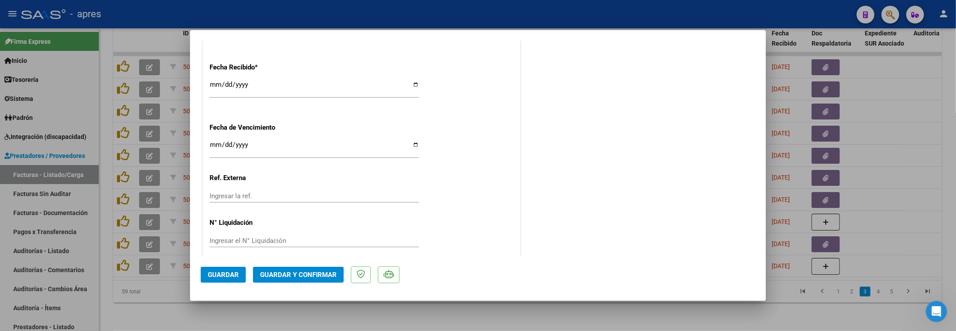
scroll to position [642, 0]
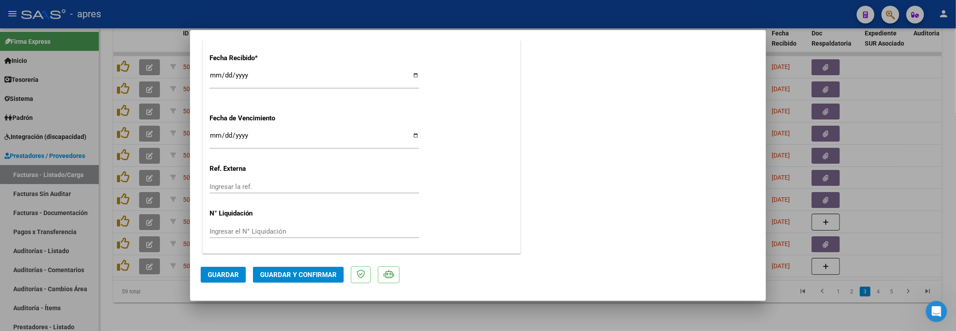
click at [303, 278] on span "Guardar y Confirmar" at bounding box center [298, 275] width 77 height 8
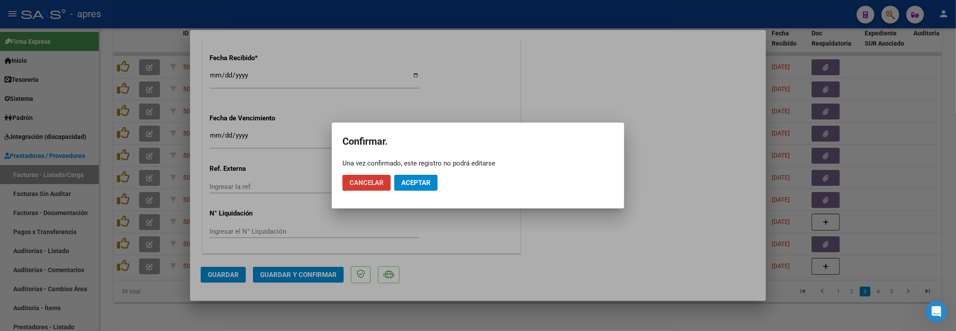
click at [415, 179] on span "Aceptar" at bounding box center [415, 183] width 29 height 8
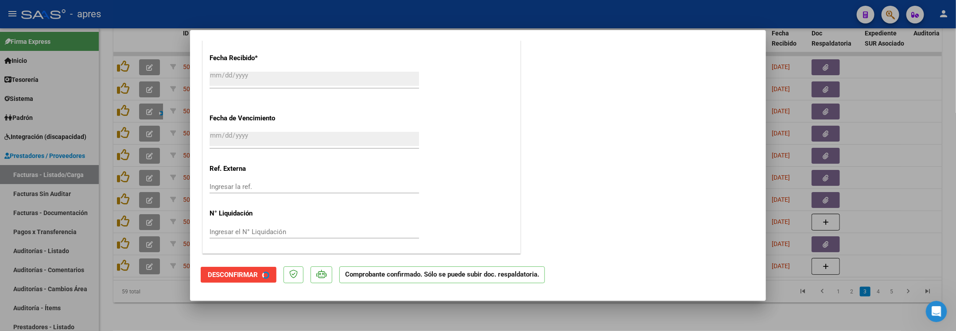
scroll to position [587, 0]
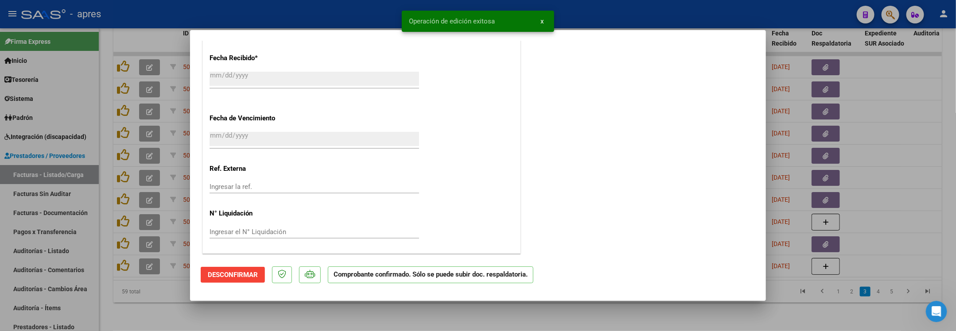
click at [119, 305] on div at bounding box center [478, 165] width 956 height 331
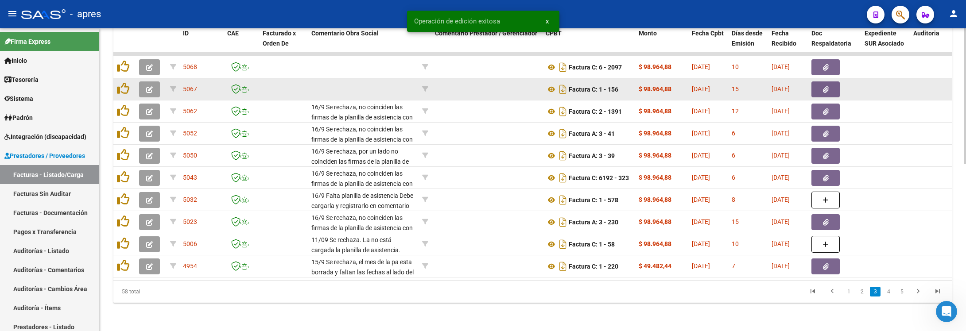
click at [147, 86] on icon "button" at bounding box center [149, 89] width 7 height 7
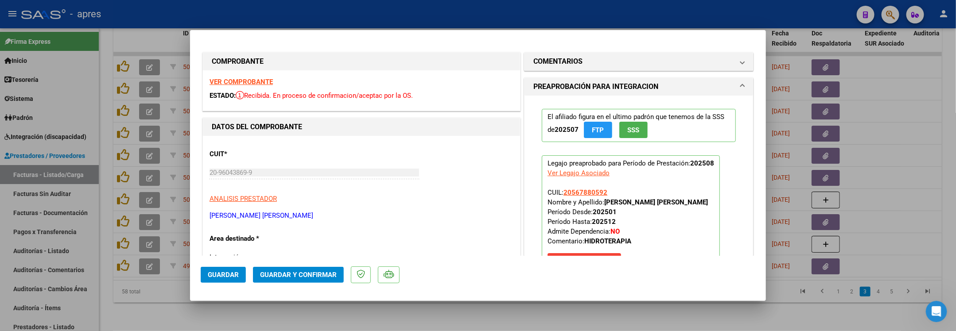
click at [236, 84] on strong "VER COMPROBANTE" at bounding box center [240, 82] width 63 height 8
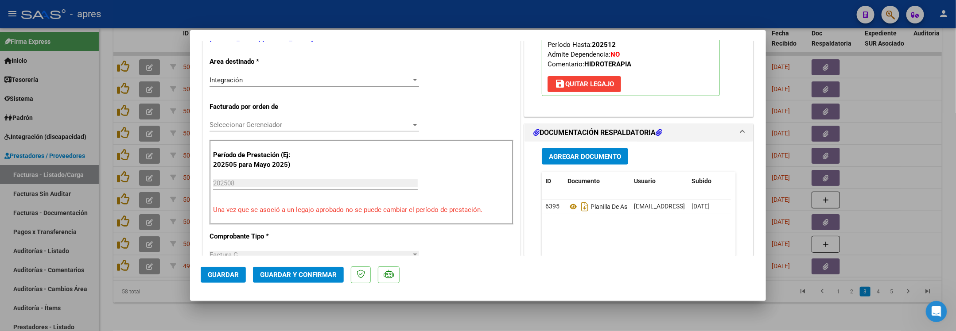
scroll to position [199, 0]
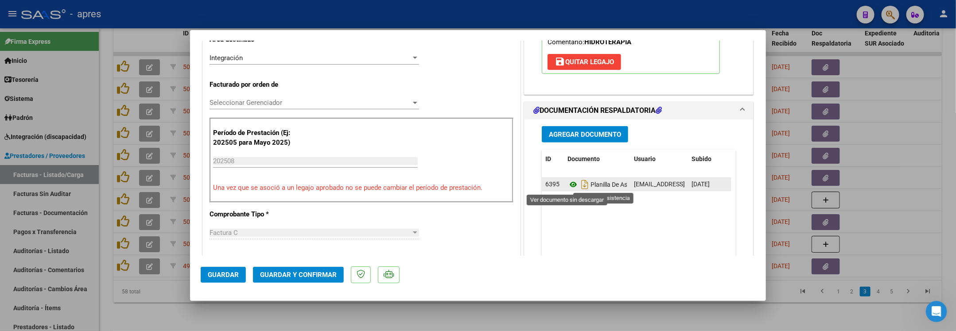
click at [567, 185] on icon at bounding box center [573, 184] width 12 height 11
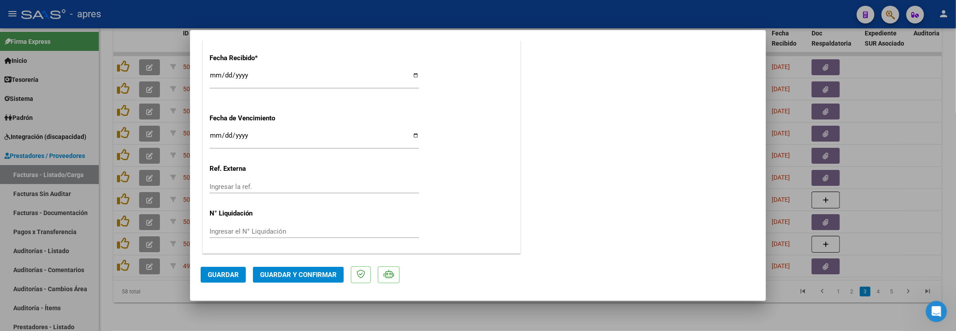
scroll to position [642, 0]
click at [217, 138] on input "Ingresar la fecha" at bounding box center [313, 139] width 209 height 14
type input "2025-09-11"
click at [290, 275] on span "Guardar y Confirmar" at bounding box center [298, 275] width 77 height 8
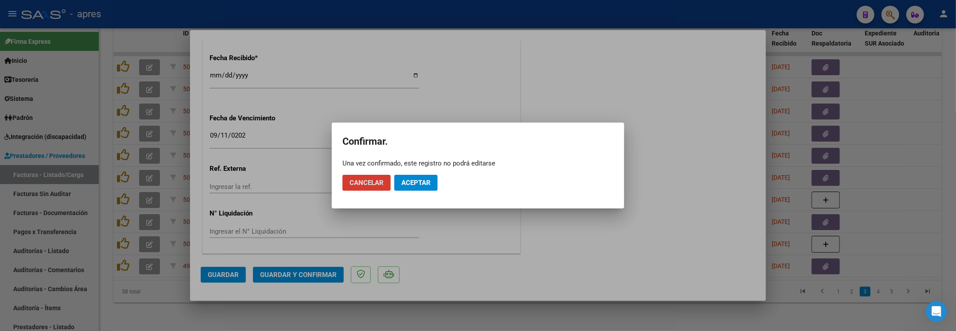
click at [406, 186] on span "Aceptar" at bounding box center [415, 183] width 29 height 8
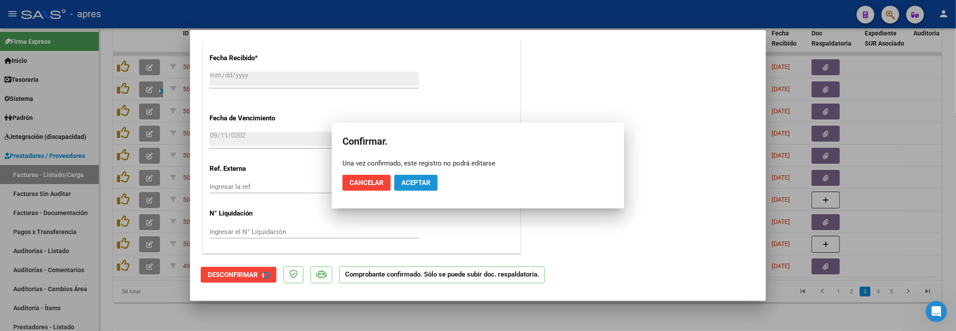
scroll to position [587, 0]
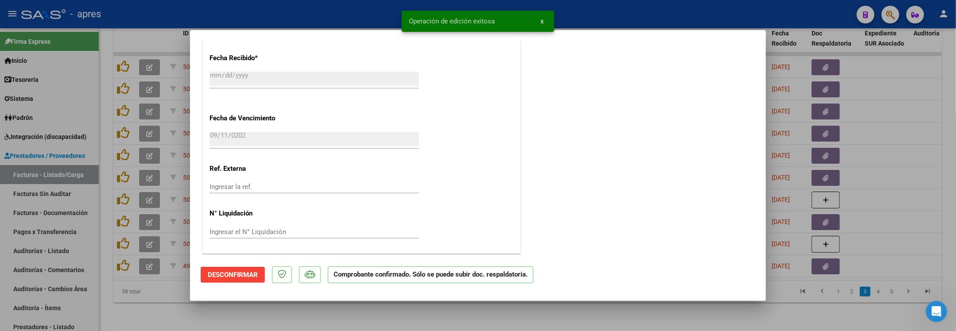
click at [217, 323] on div at bounding box center [478, 165] width 956 height 331
type input "$ 0,00"
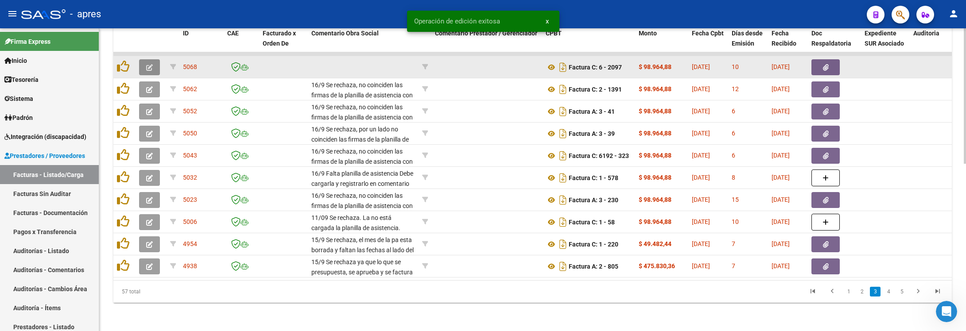
click at [153, 59] on button "button" at bounding box center [149, 67] width 21 height 16
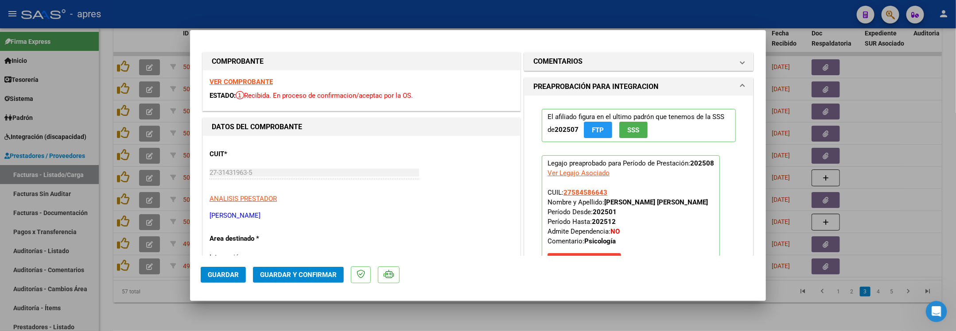
click at [228, 84] on strong "VER COMPROBANTE" at bounding box center [240, 82] width 63 height 8
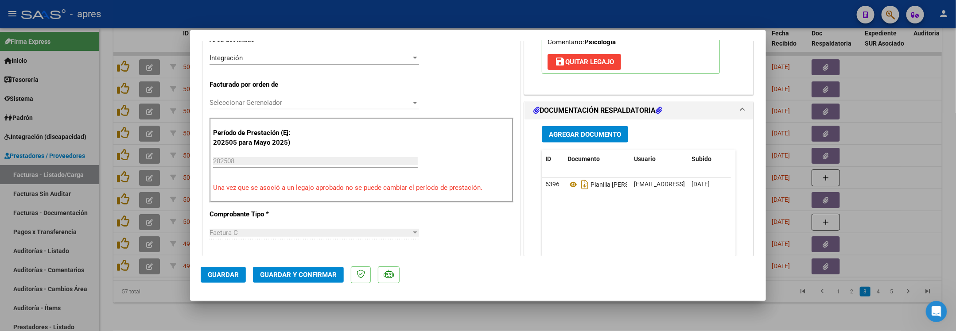
scroll to position [332, 0]
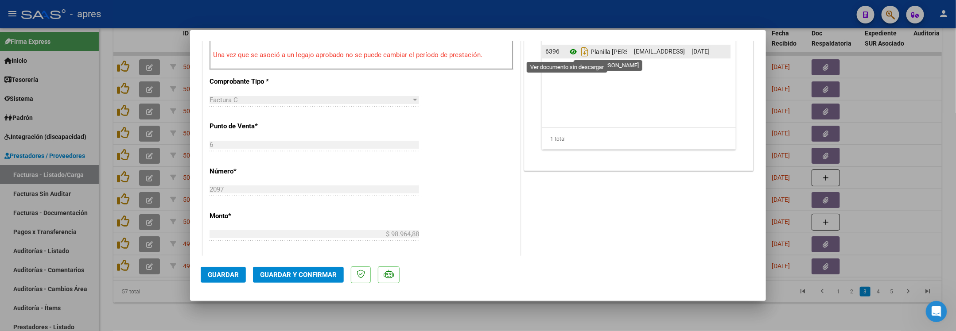
click at [567, 55] on icon at bounding box center [573, 52] width 12 height 11
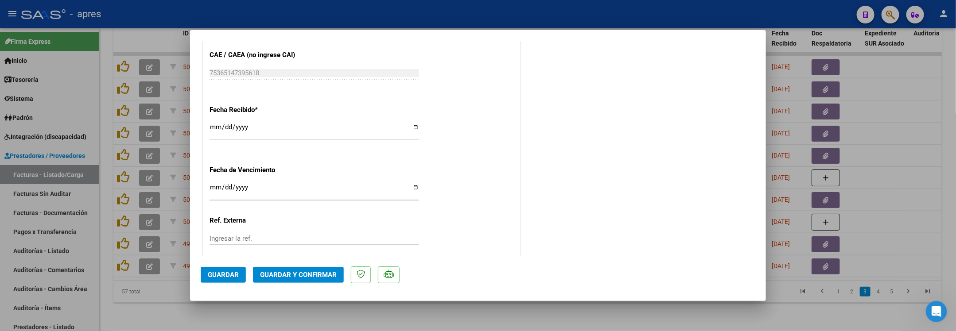
scroll to position [642, 0]
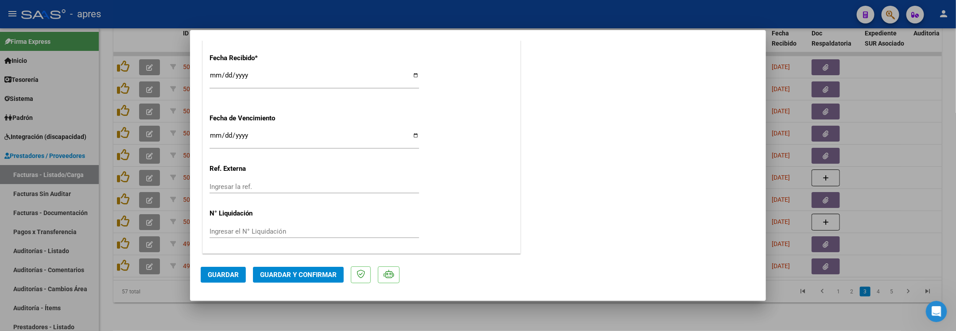
click at [217, 134] on input "2025-09-11" at bounding box center [313, 139] width 209 height 14
type input "2025-09-16"
click at [313, 272] on span "Guardar y Confirmar" at bounding box center [298, 275] width 77 height 8
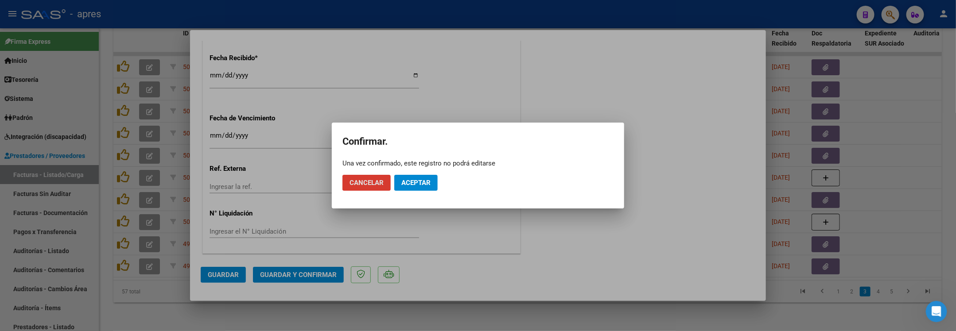
click at [430, 189] on button "Aceptar" at bounding box center [415, 183] width 43 height 16
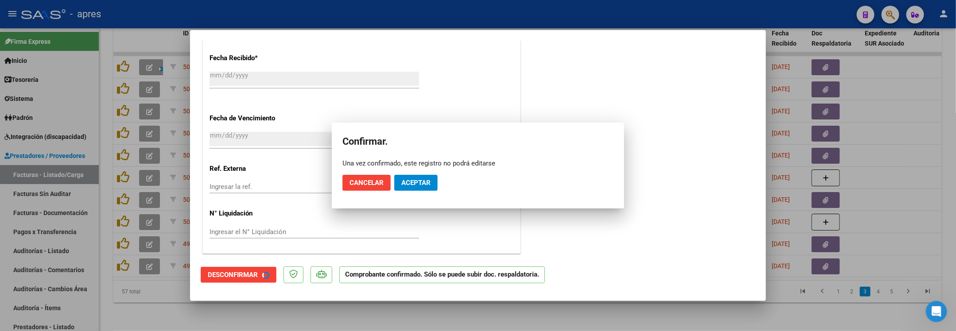
scroll to position [587, 0]
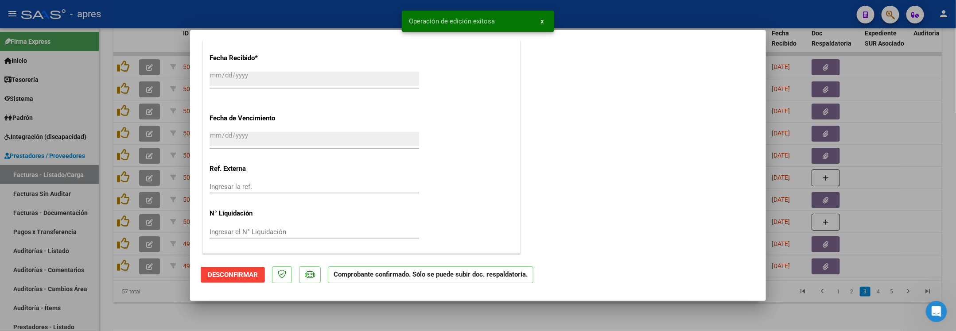
click at [192, 315] on div at bounding box center [478, 165] width 956 height 331
type input "$ 0,00"
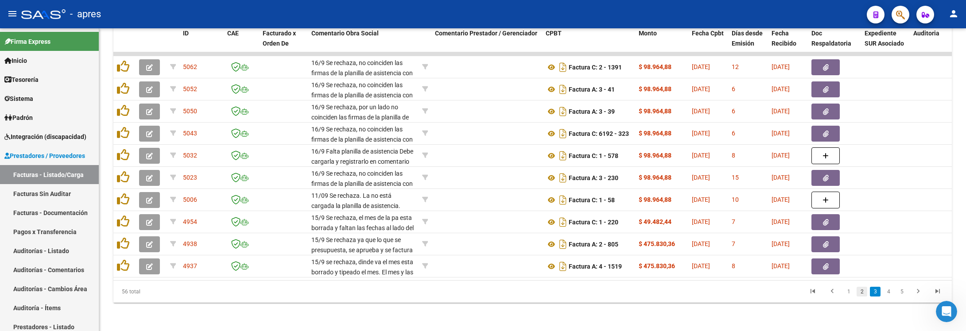
click at [860, 289] on link "2" at bounding box center [862, 292] width 11 height 10
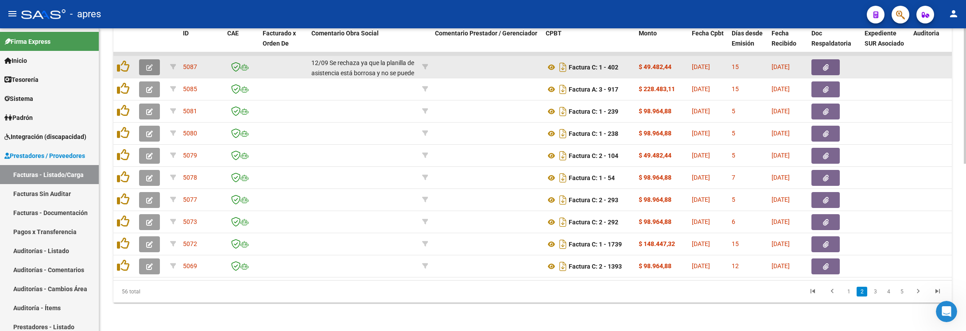
click at [153, 60] on button "button" at bounding box center [149, 67] width 21 height 16
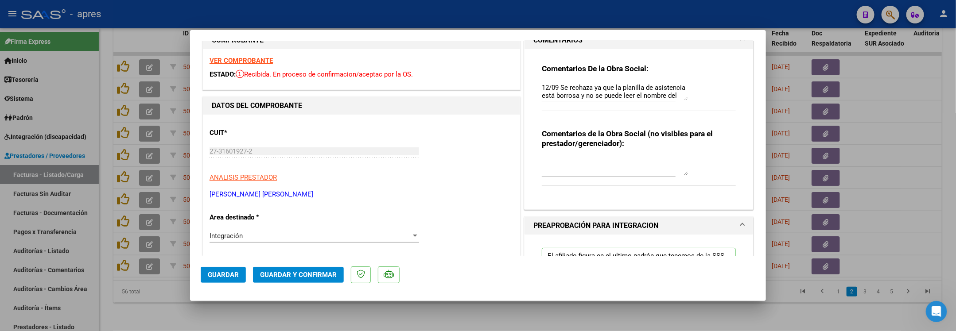
scroll to position [0, 0]
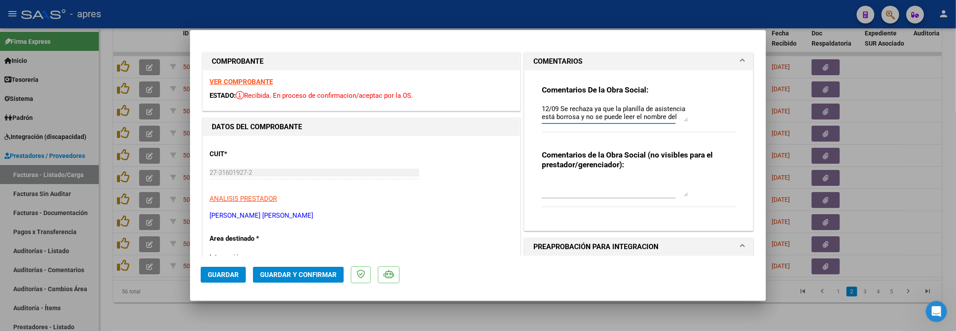
drag, startPoint x: 637, startPoint y: 113, endPoint x: 640, endPoint y: 160, distance: 46.6
click at [637, 194] on div "Comentarios De la Obra Social: 12/09 Se rechaza ya que la planilla de asistenci…" at bounding box center [638, 146] width 207 height 153
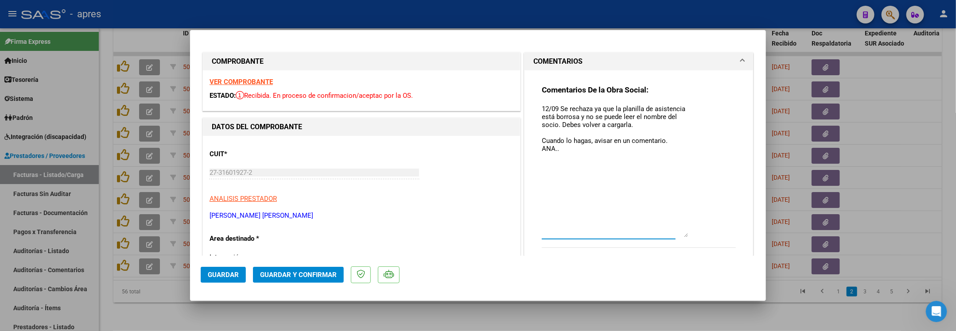
drag, startPoint x: 676, startPoint y: 118, endPoint x: 658, endPoint y: 178, distance: 62.9
click at [683, 229] on div "Comentarios De la Obra Social: 12/09 Se rechaza ya que la planilla de asistenci…" at bounding box center [639, 171] width 194 height 173
click at [580, 147] on textarea "12/09 Se rechaza ya que la planilla de asistencia está borrosa y no se puede le…" at bounding box center [615, 168] width 146 height 129
type textarea "12/09 Se rechaza ya que la planilla de asistencia está borrosa y no se puede le…"
click at [242, 273] on button "Guardar" at bounding box center [223, 275] width 45 height 16
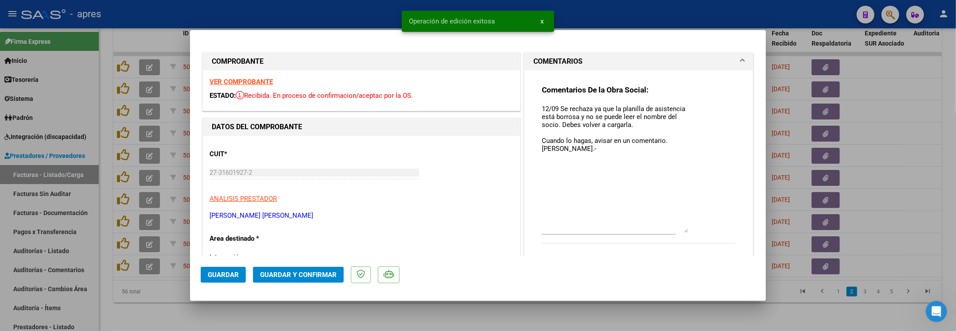
click at [279, 305] on div at bounding box center [478, 165] width 956 height 331
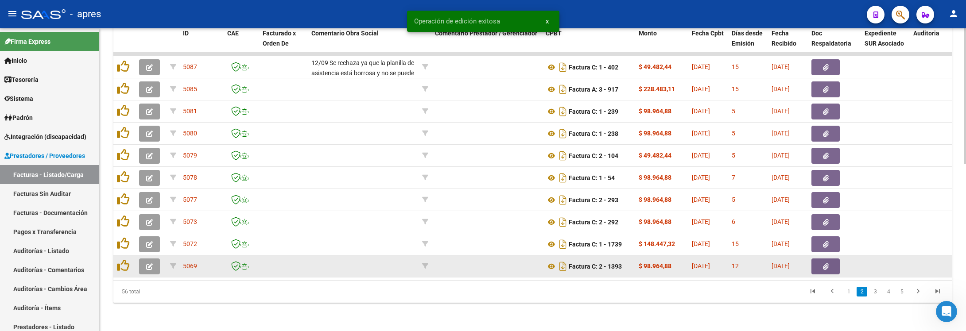
click at [161, 259] on div at bounding box center [151, 267] width 24 height 16
click at [154, 259] on button "button" at bounding box center [149, 267] width 21 height 16
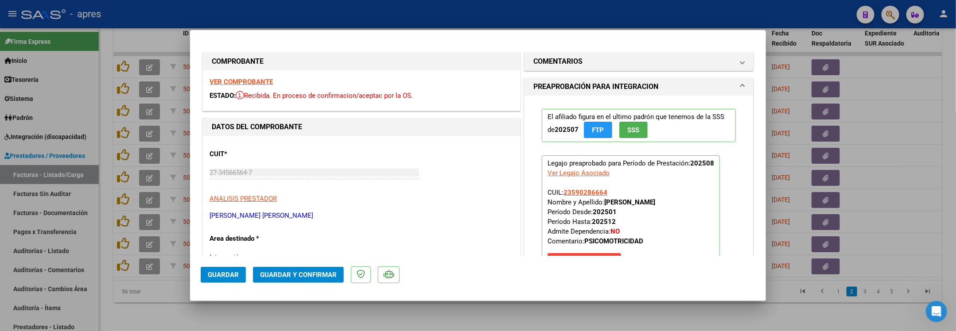
click at [248, 81] on strong "VER COMPROBANTE" at bounding box center [240, 82] width 63 height 8
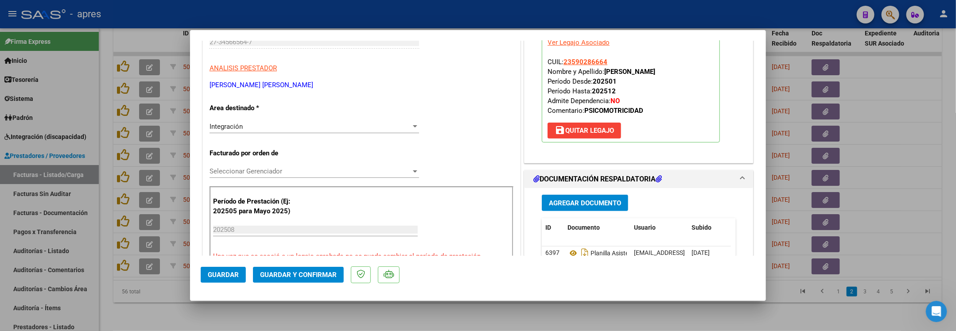
scroll to position [199, 0]
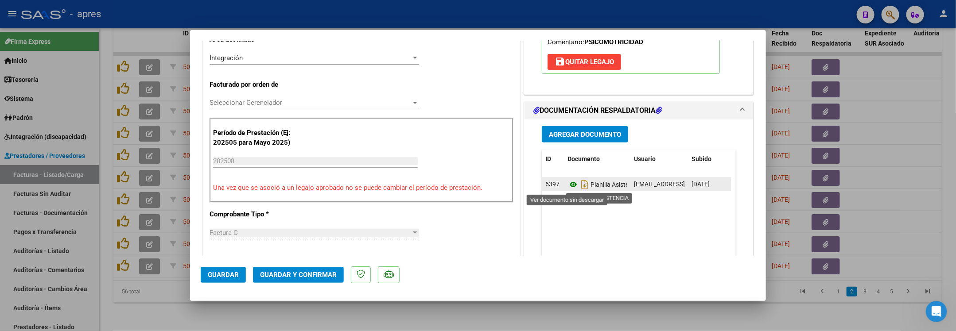
click at [567, 186] on icon at bounding box center [573, 184] width 12 height 11
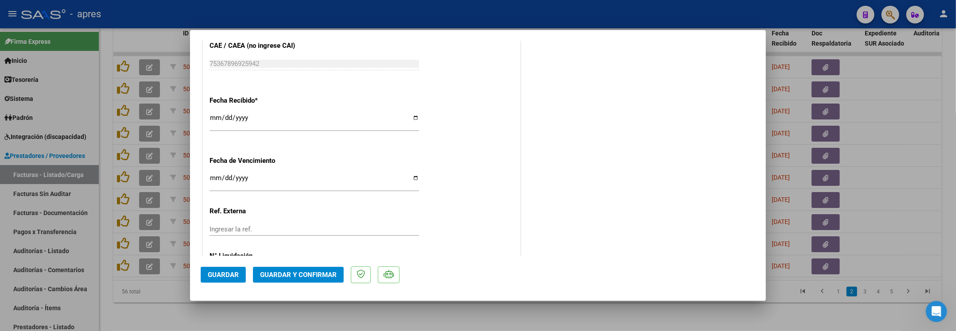
scroll to position [642, 0]
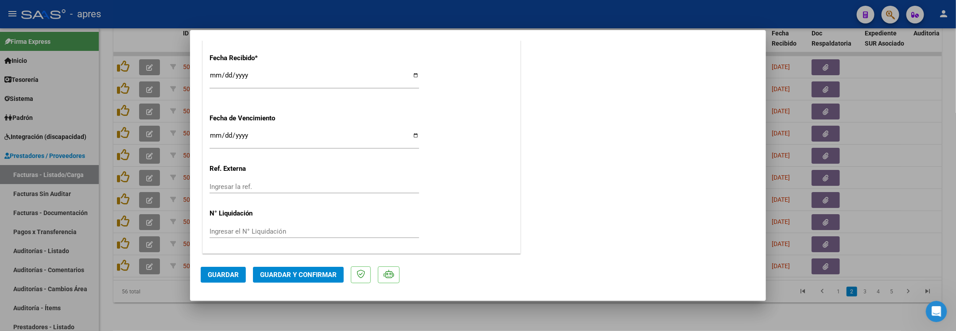
click at [309, 286] on mat-dialog-actions "Guardar Guardar y Confirmar" at bounding box center [478, 273] width 555 height 35
click at [309, 276] on span "Guardar y Confirmar" at bounding box center [298, 275] width 77 height 8
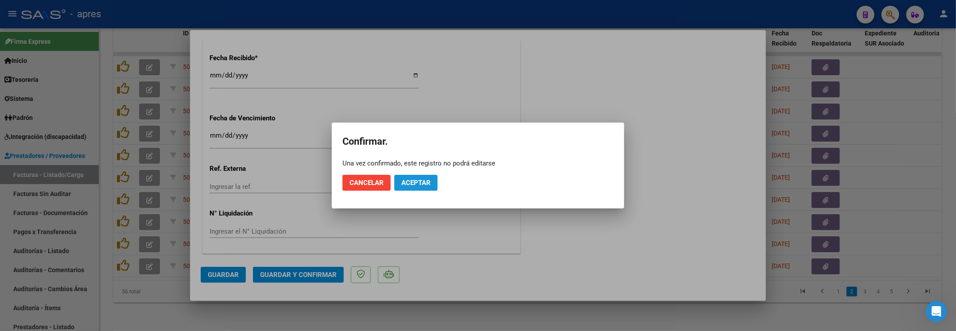
click at [411, 183] on span "Aceptar" at bounding box center [415, 183] width 29 height 8
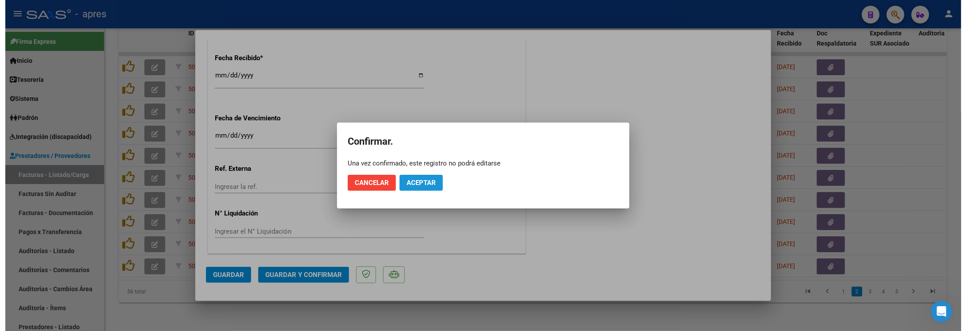
scroll to position [587, 0]
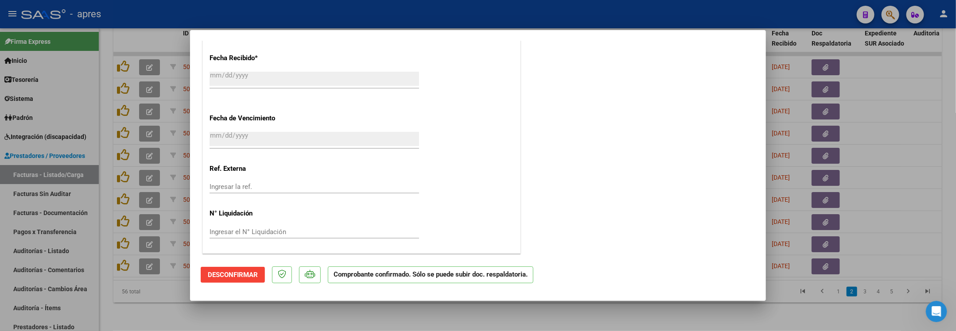
click at [141, 307] on div at bounding box center [478, 165] width 956 height 331
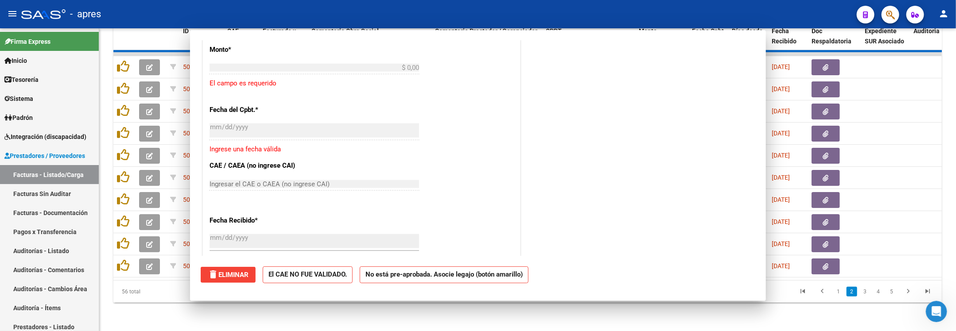
scroll to position [0, 0]
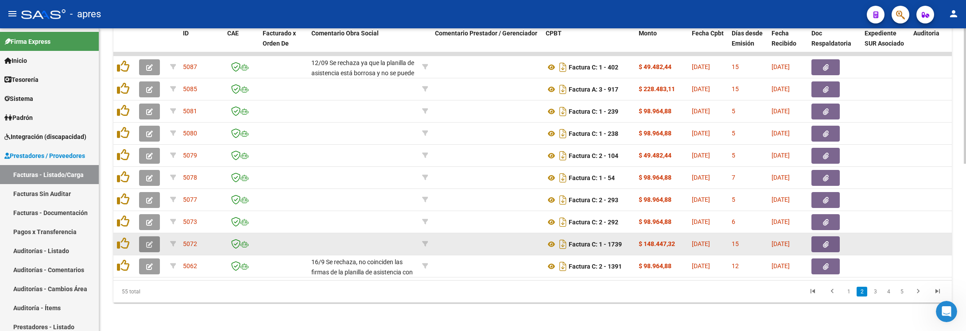
click at [147, 241] on icon "button" at bounding box center [149, 244] width 7 height 7
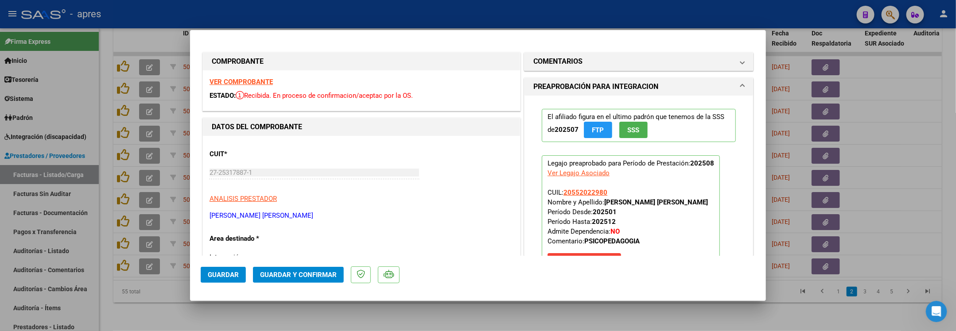
click at [238, 78] on strong "VER COMPROBANTE" at bounding box center [240, 82] width 63 height 8
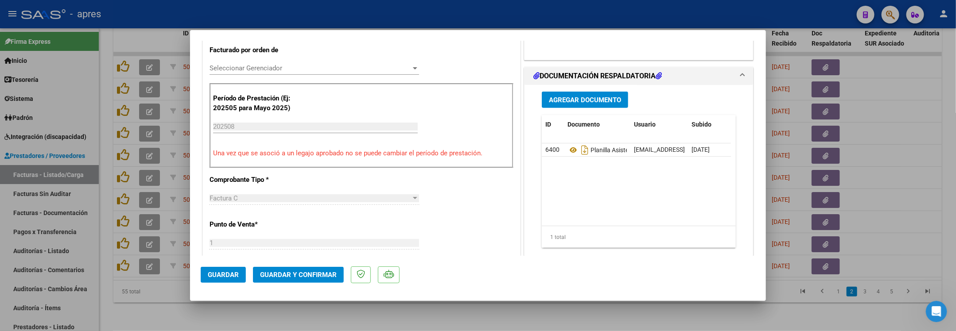
scroll to position [266, 0]
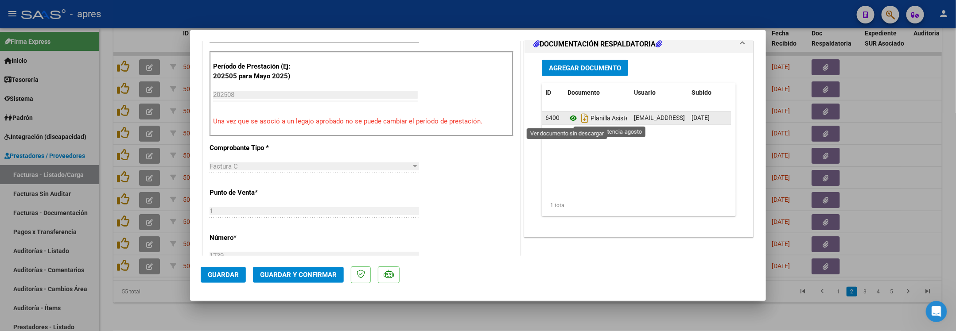
click at [569, 118] on icon at bounding box center [573, 118] width 12 height 11
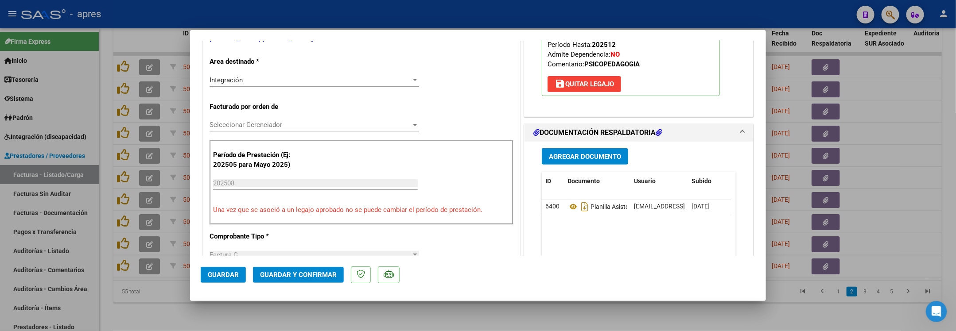
scroll to position [44, 0]
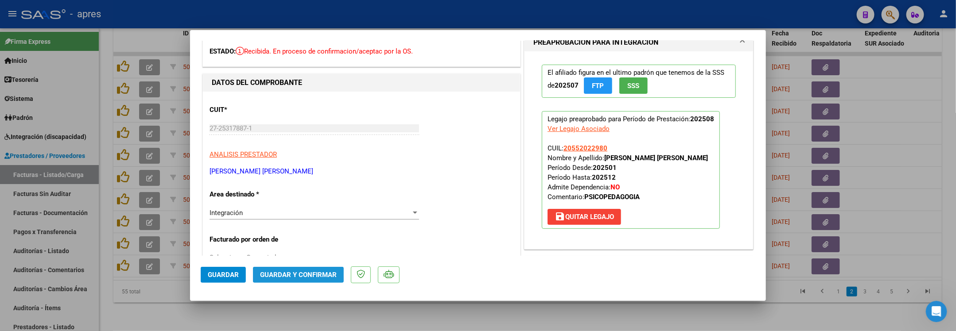
click at [290, 275] on span "Guardar y Confirmar" at bounding box center [298, 275] width 77 height 8
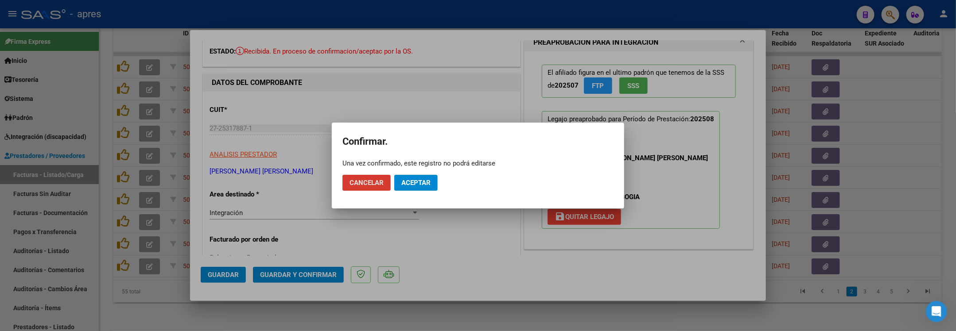
click at [411, 189] on button "Aceptar" at bounding box center [415, 183] width 43 height 16
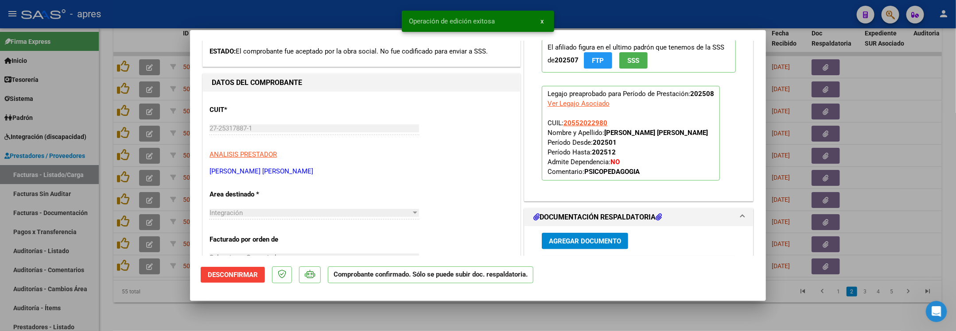
click at [103, 306] on div at bounding box center [478, 165] width 956 height 331
type input "$ 0,00"
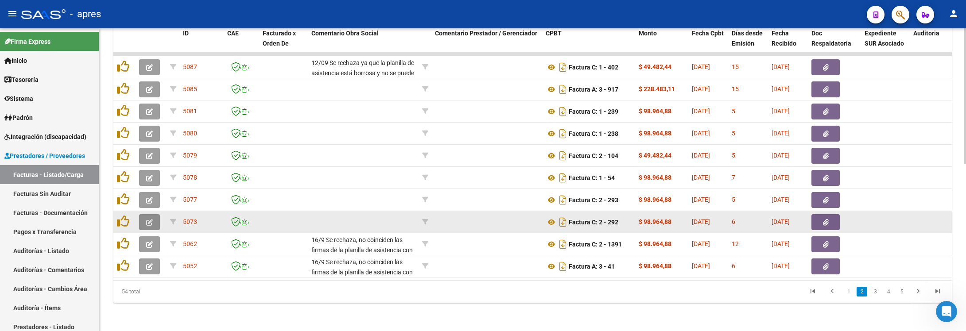
click at [146, 218] on span "button" at bounding box center [149, 222] width 7 height 8
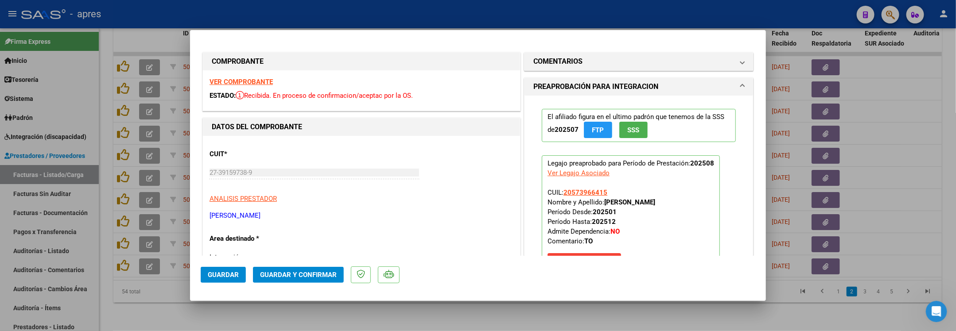
click at [248, 81] on strong "VER COMPROBANTE" at bounding box center [240, 82] width 63 height 8
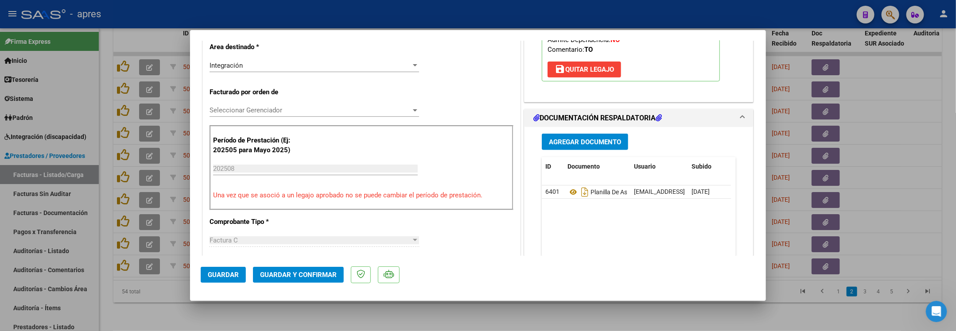
scroll to position [266, 0]
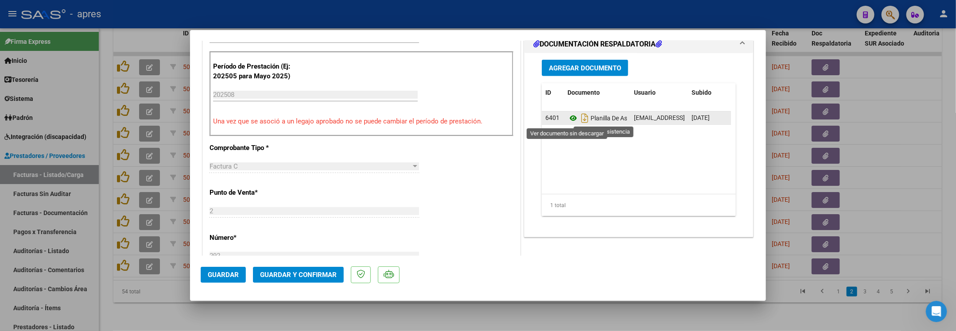
click at [567, 121] on icon at bounding box center [573, 118] width 12 height 11
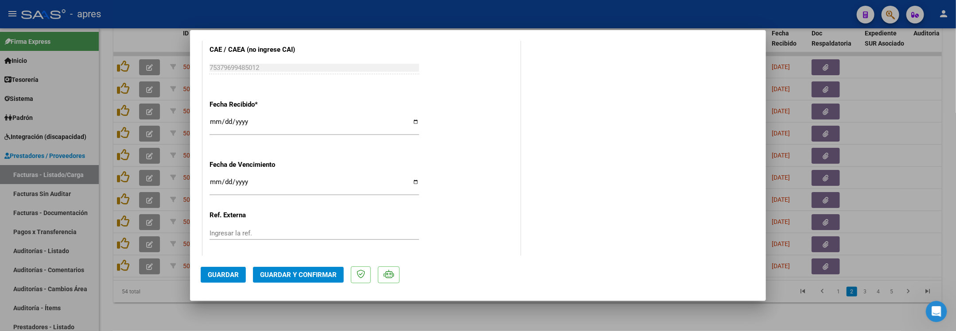
scroll to position [642, 0]
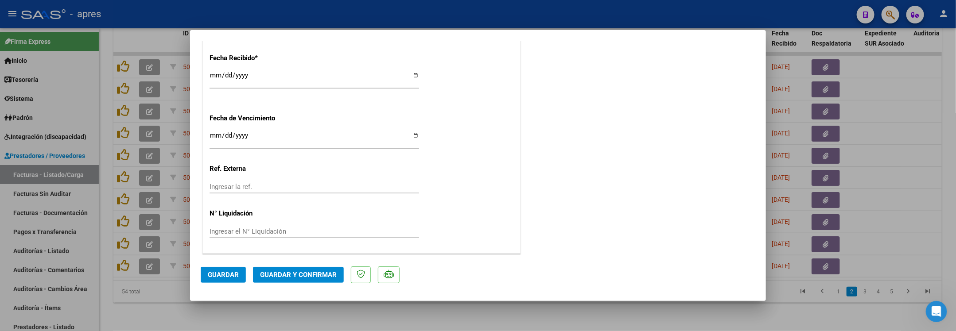
click at [298, 271] on span "Guardar y Confirmar" at bounding box center [298, 275] width 77 height 8
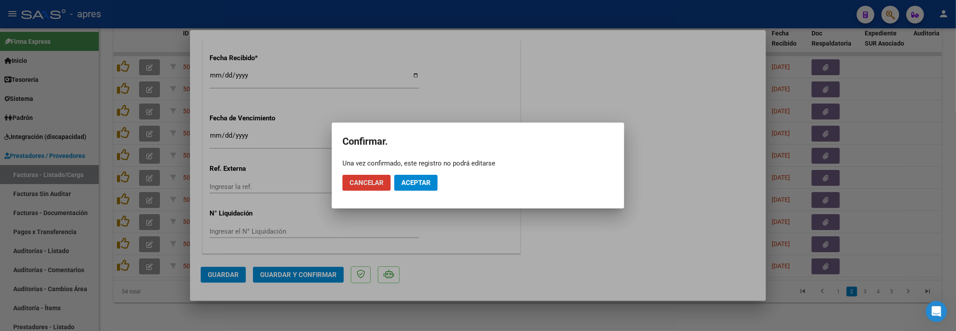
click at [432, 183] on button "Aceptar" at bounding box center [415, 183] width 43 height 16
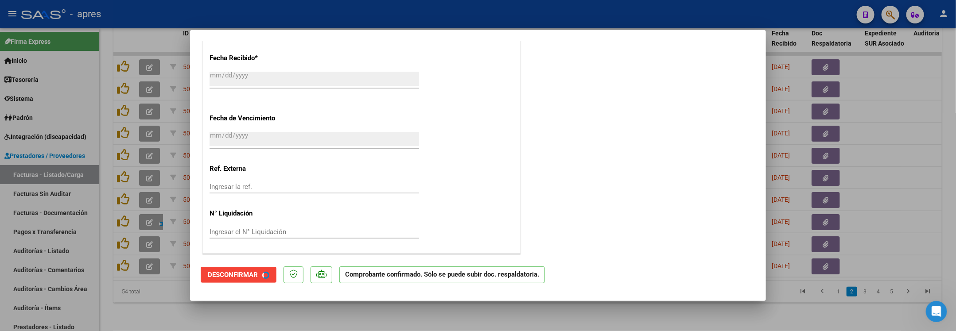
scroll to position [587, 0]
click at [130, 299] on div at bounding box center [478, 165] width 956 height 331
type input "$ 0,00"
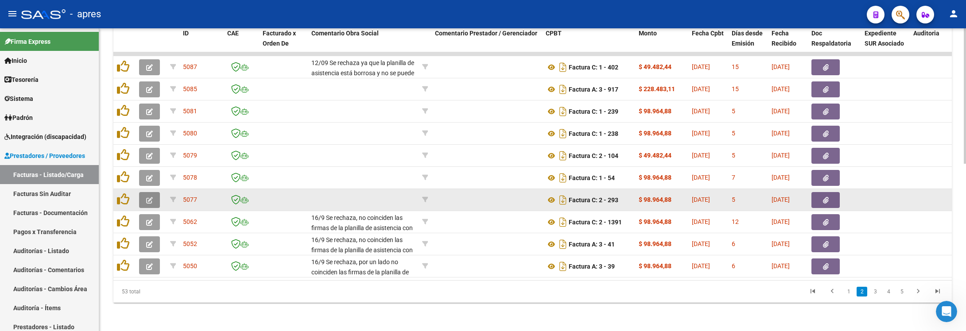
click at [146, 197] on icon "button" at bounding box center [149, 200] width 7 height 7
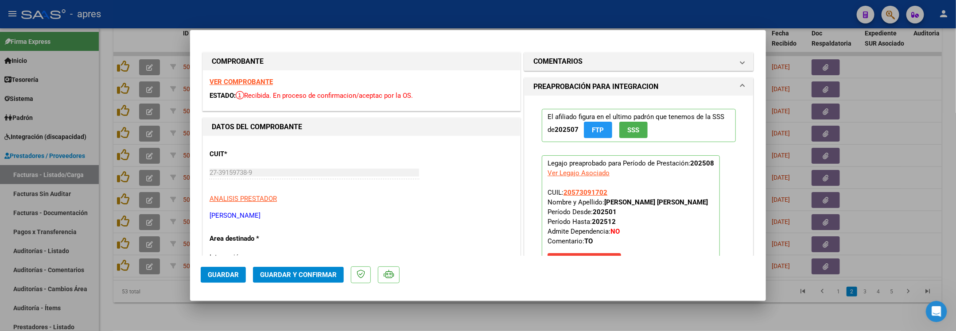
click at [233, 81] on strong "VER COMPROBANTE" at bounding box center [240, 82] width 63 height 8
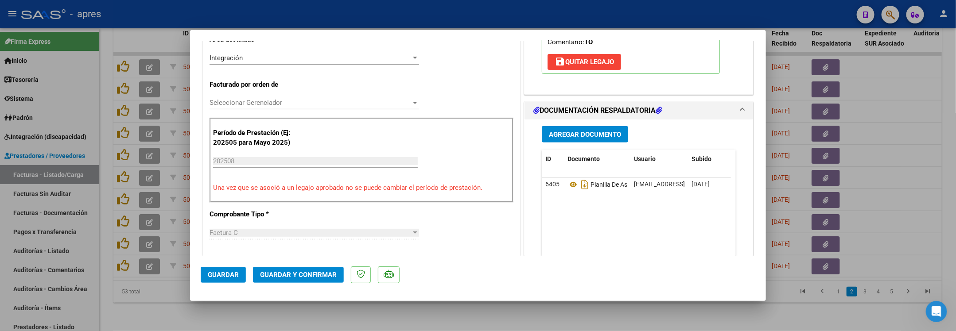
scroll to position [266, 0]
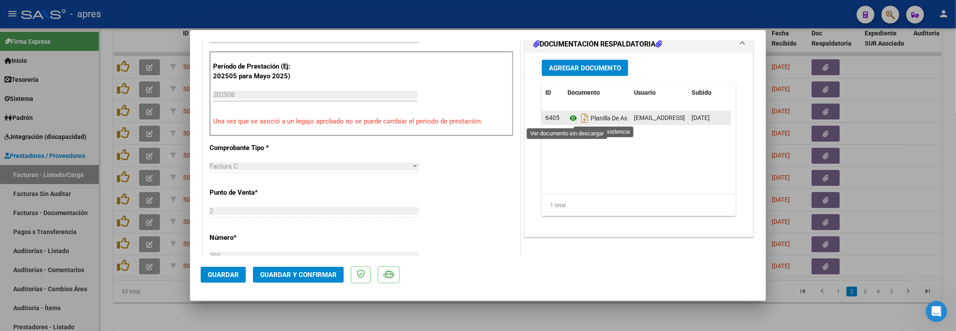
click at [567, 121] on icon at bounding box center [573, 118] width 12 height 11
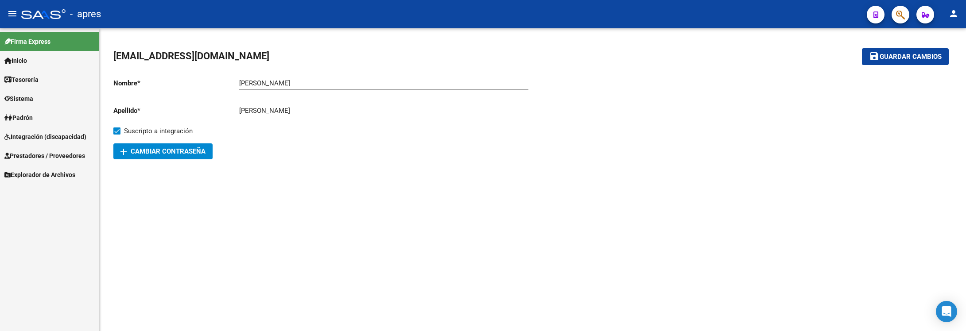
click at [48, 95] on link "Sistema" at bounding box center [49, 98] width 99 height 19
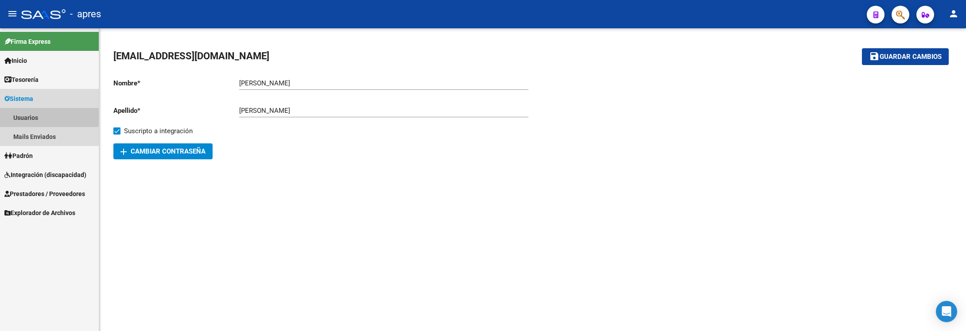
click at [48, 114] on link "Usuarios" at bounding box center [49, 117] width 99 height 19
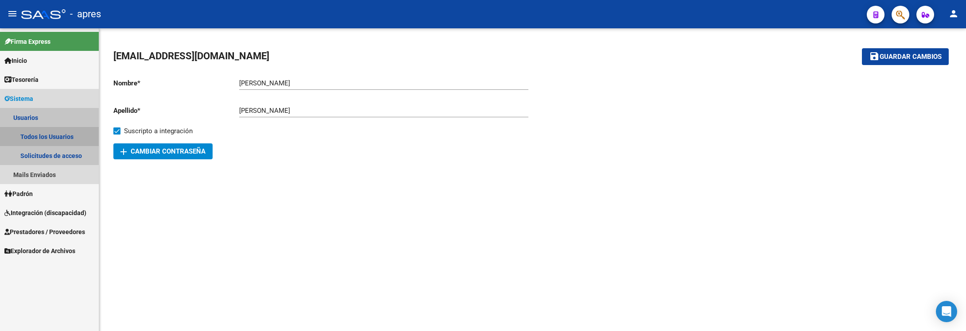
click at [51, 137] on link "Todos los Usuarios" at bounding box center [49, 136] width 99 height 19
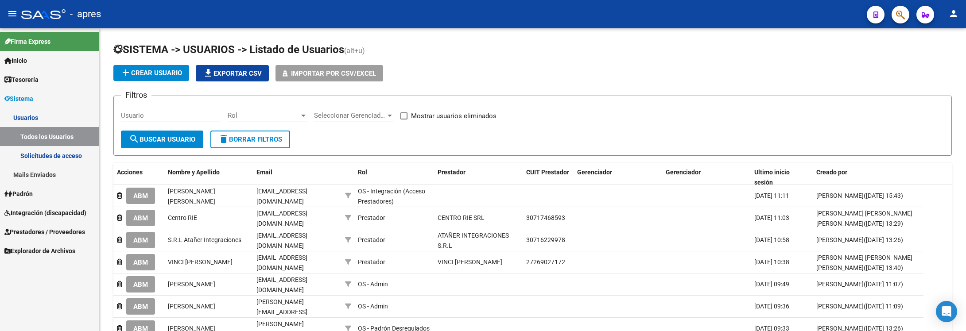
click at [43, 151] on link "Solicitudes de acceso" at bounding box center [49, 155] width 99 height 19
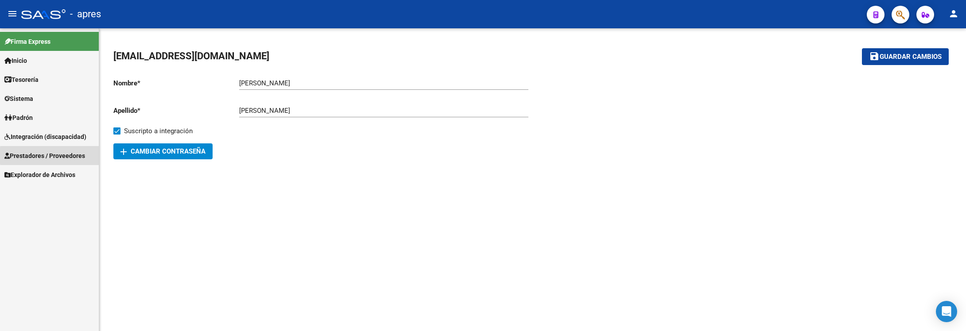
click at [72, 155] on span "Prestadores / Proveedores" at bounding box center [44, 156] width 81 height 10
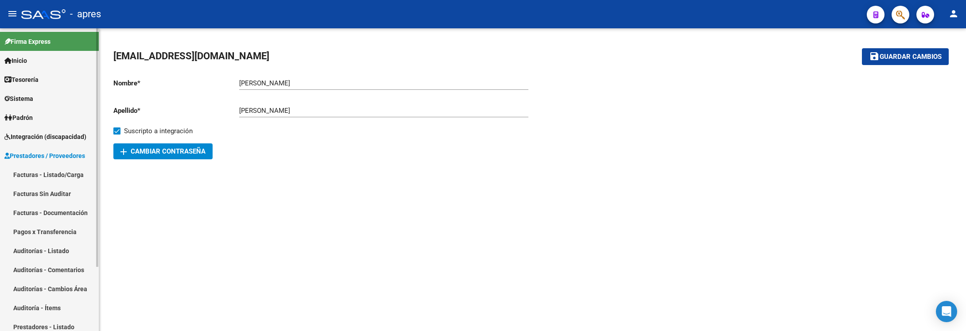
click at [64, 171] on link "Facturas - Listado/Carga" at bounding box center [49, 174] width 99 height 19
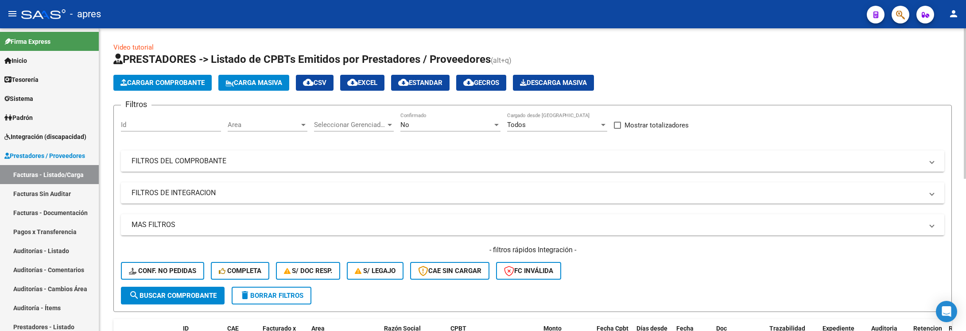
click at [545, 161] on mat-panel-title "FILTROS DEL COMPROBANTE" at bounding box center [527, 161] width 791 height 10
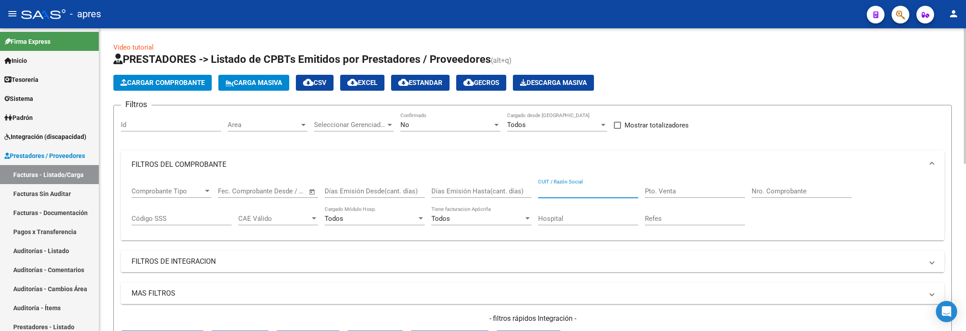
click at [572, 193] on input "CUIT / Razón Social" at bounding box center [588, 191] width 100 height 8
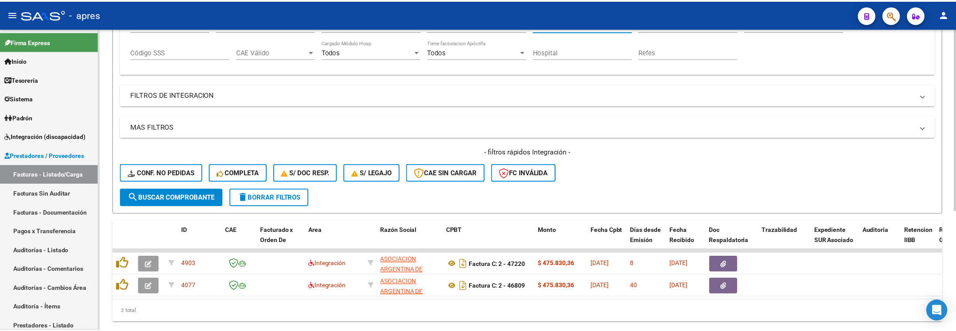
scroll to position [198, 0]
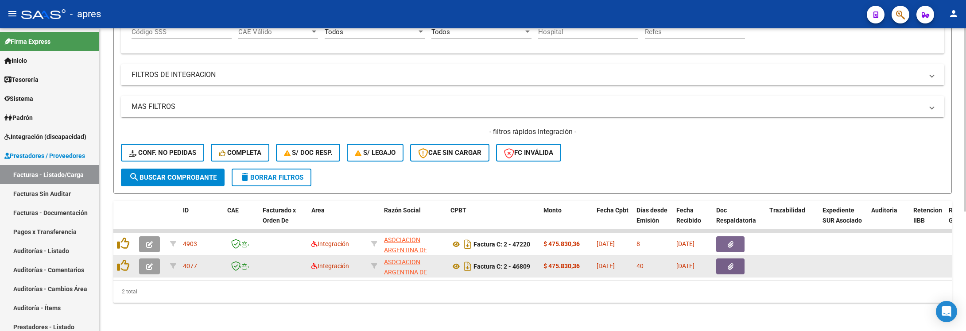
type input "APADEA"
click at [151, 264] on icon "button" at bounding box center [149, 267] width 7 height 7
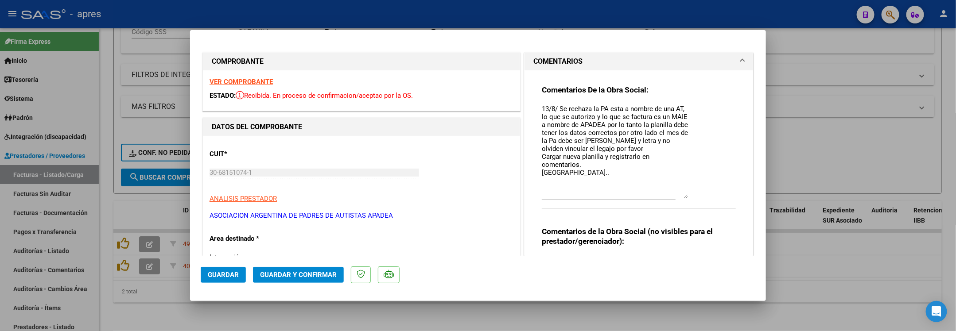
drag, startPoint x: 676, startPoint y: 121, endPoint x: 678, endPoint y: 197, distance: 76.2
click at [678, 197] on textarea "13/8/ Se rechaza la PA esta a nombre de una AT, lo que se autorizo y lo que se …" at bounding box center [615, 151] width 146 height 94
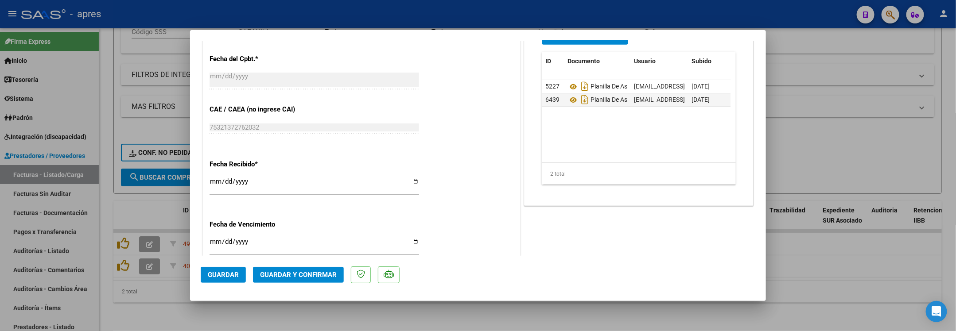
scroll to position [531, 0]
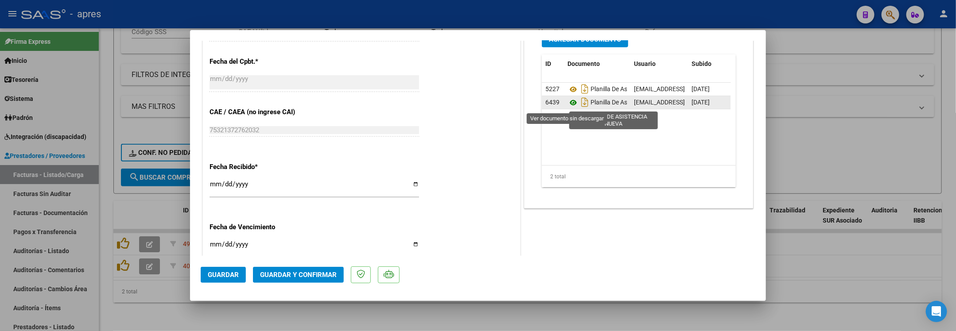
click at [567, 104] on icon at bounding box center [573, 102] width 12 height 11
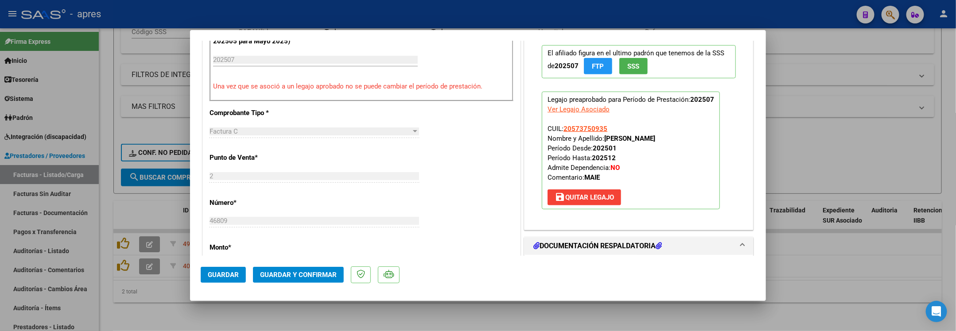
scroll to position [332, 0]
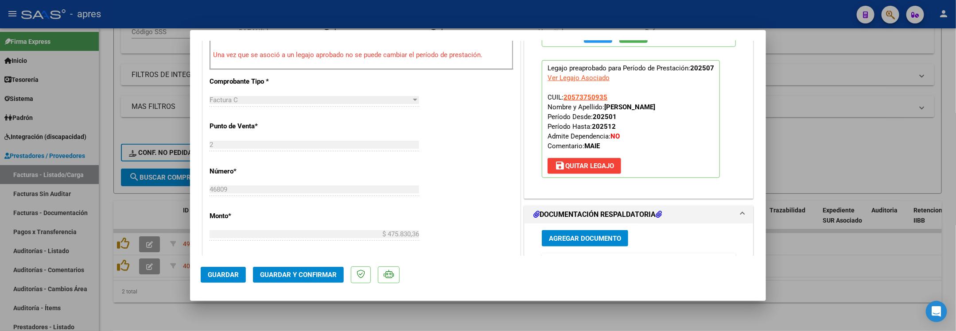
click at [131, 307] on div at bounding box center [478, 165] width 956 height 331
type input "$ 0,00"
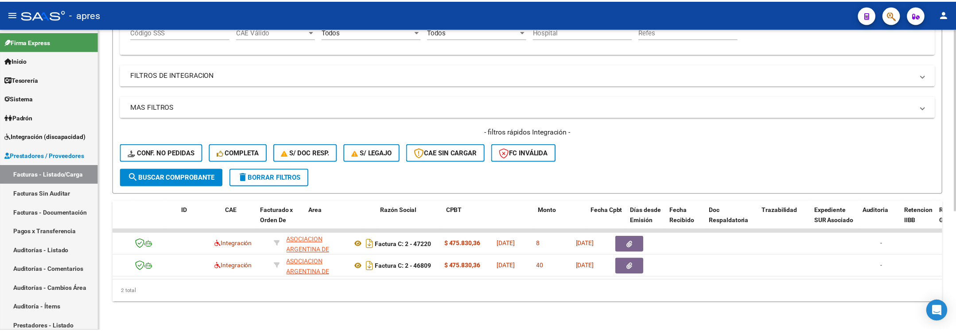
scroll to position [0, 0]
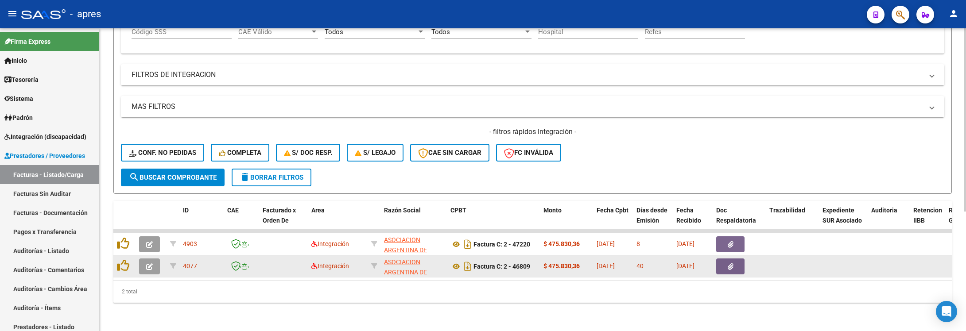
click at [148, 264] on icon "button" at bounding box center [149, 267] width 7 height 7
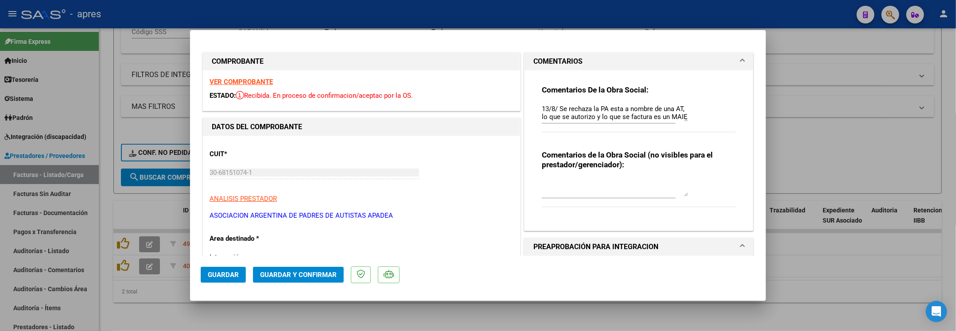
click at [248, 80] on strong "VER COMPROBANTE" at bounding box center [240, 82] width 63 height 8
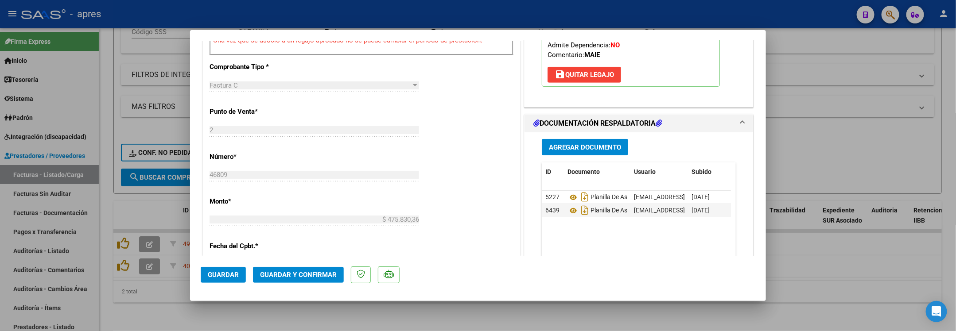
scroll to position [376, 0]
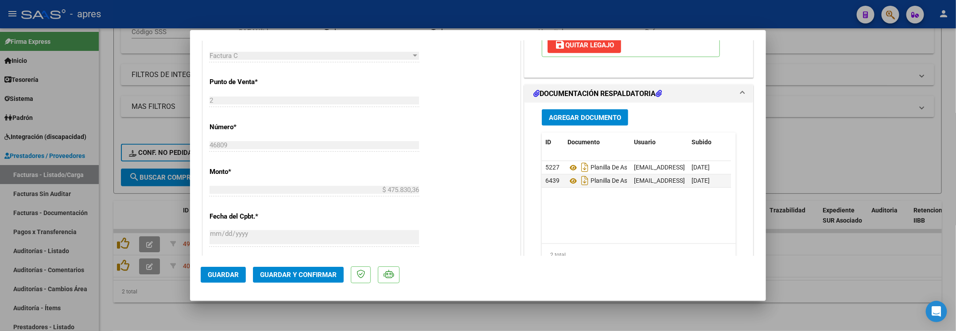
click at [310, 274] on span "Guardar y Confirmar" at bounding box center [298, 275] width 77 height 8
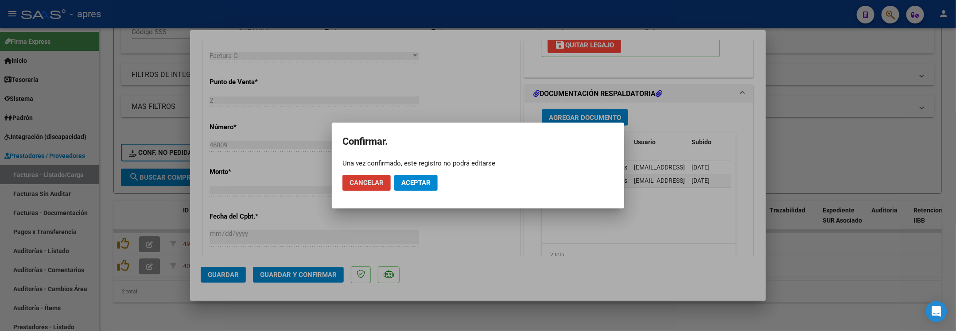
click at [407, 180] on span "Aceptar" at bounding box center [415, 183] width 29 height 8
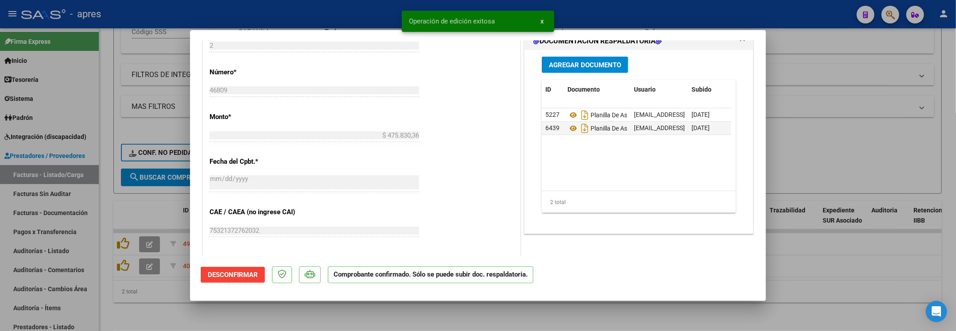
click at [180, 311] on div at bounding box center [478, 165] width 956 height 331
type input "$ 0,00"
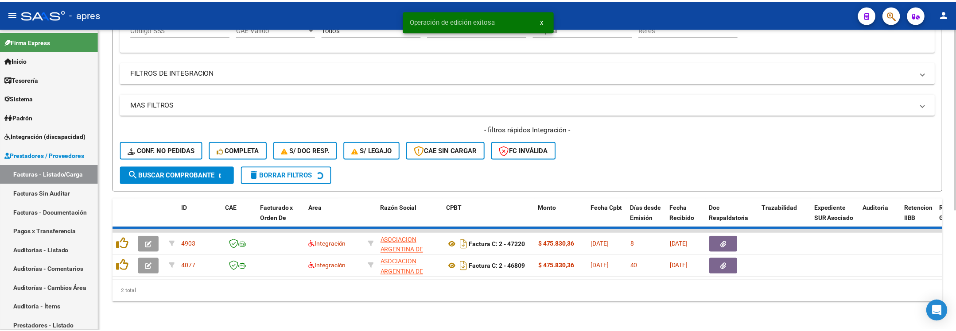
scroll to position [176, 0]
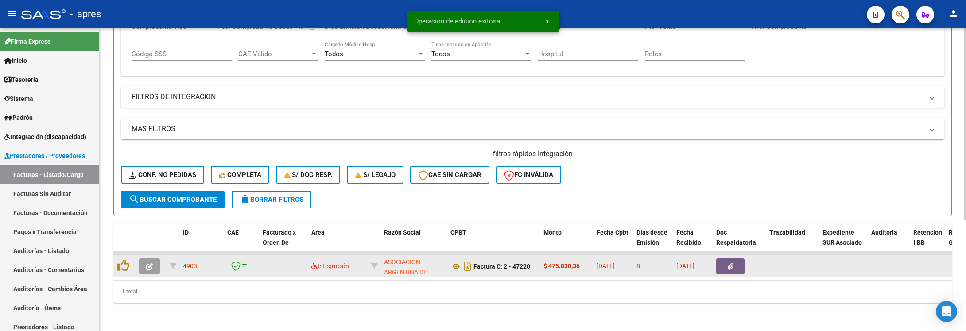
click at [145, 260] on button "button" at bounding box center [149, 267] width 21 height 16
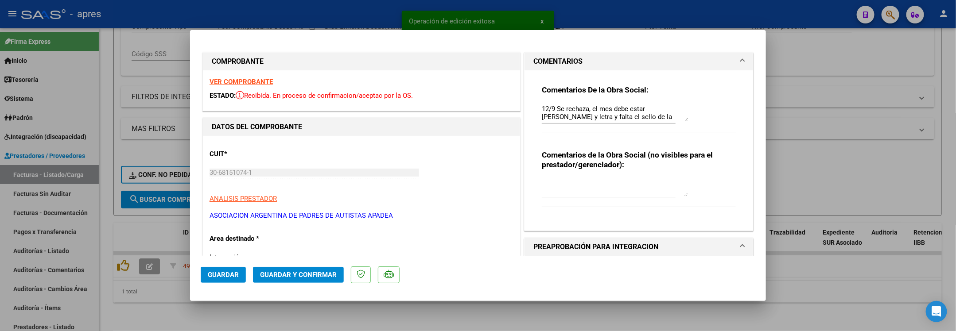
click at [265, 83] on strong "VER COMPROBANTE" at bounding box center [240, 82] width 63 height 8
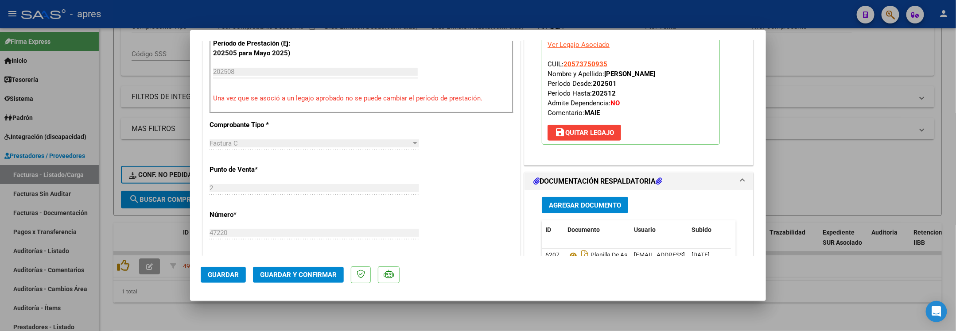
scroll to position [332, 0]
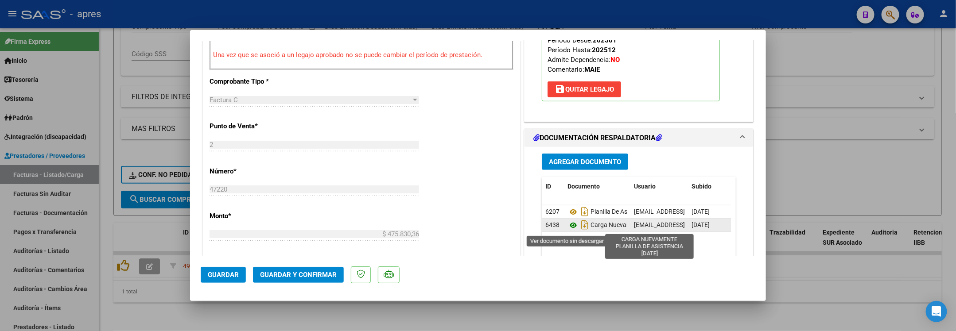
click at [567, 226] on icon at bounding box center [573, 225] width 12 height 11
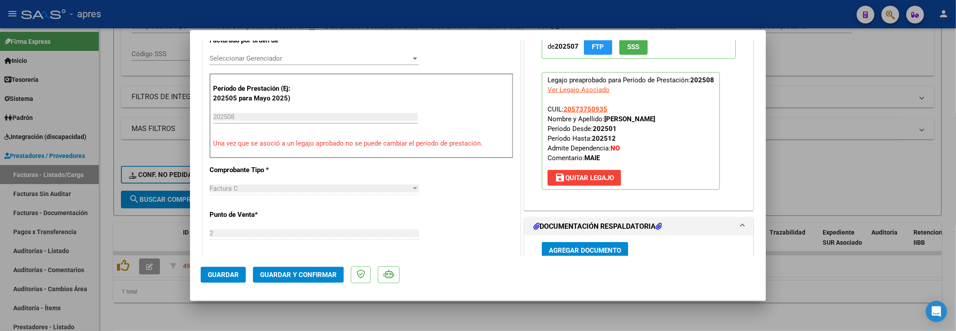
scroll to position [177, 0]
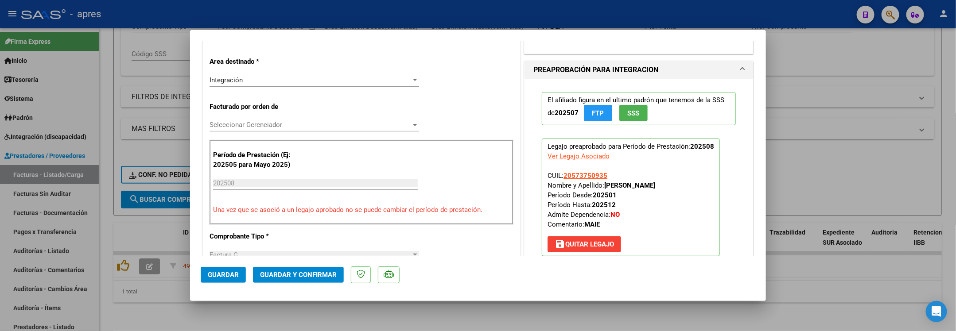
click at [298, 274] on span "Guardar y Confirmar" at bounding box center [298, 275] width 77 height 8
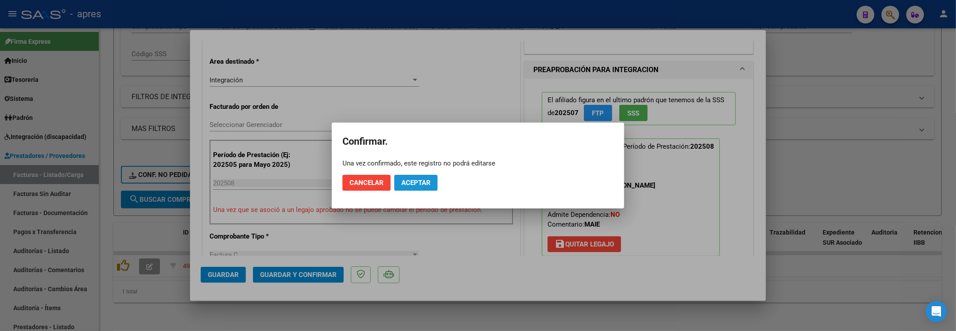
click at [403, 181] on span "Aceptar" at bounding box center [415, 183] width 29 height 8
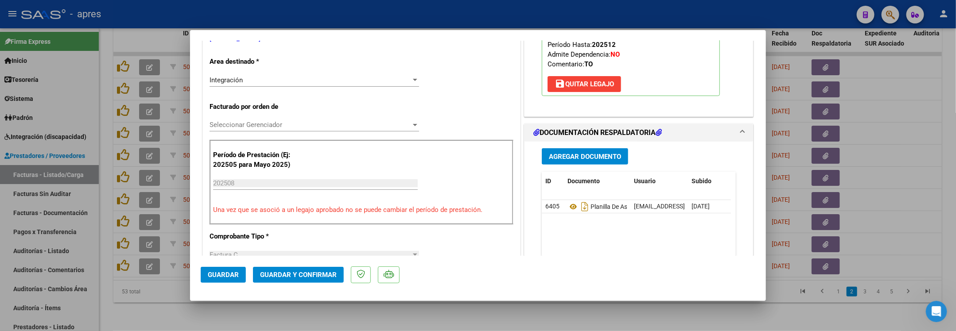
scroll to position [44, 0]
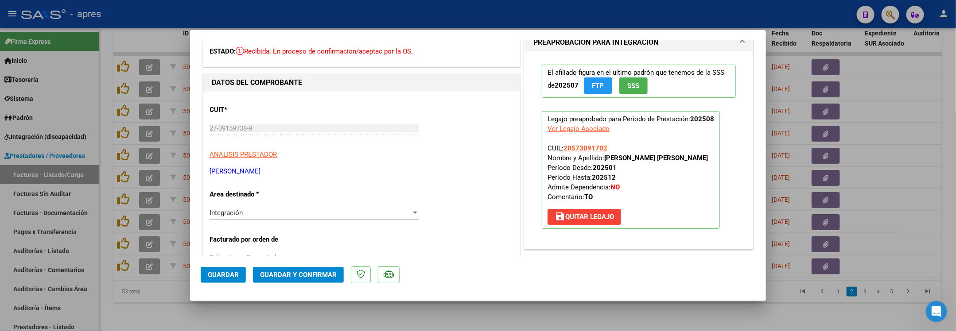
click at [335, 272] on span "Guardar y Confirmar" at bounding box center [298, 275] width 77 height 8
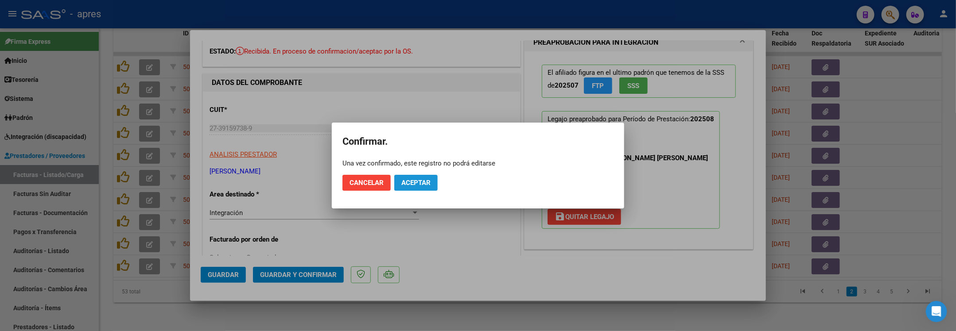
click at [436, 185] on button "Aceptar" at bounding box center [415, 183] width 43 height 16
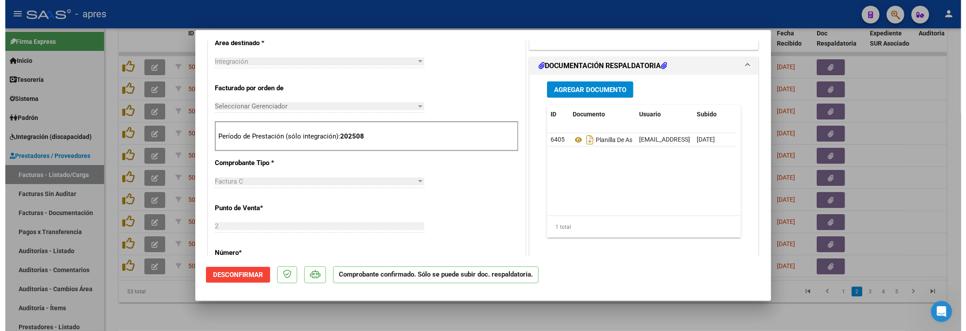
scroll to position [266, 0]
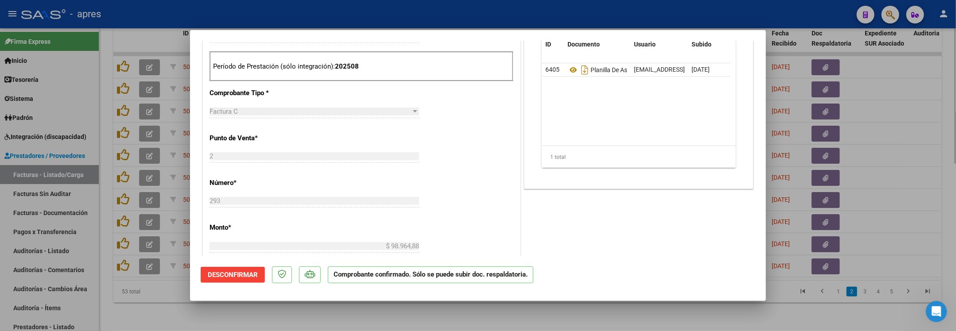
drag, startPoint x: 175, startPoint y: 307, endPoint x: 180, endPoint y: 307, distance: 4.5
click at [177, 307] on div at bounding box center [478, 165] width 956 height 331
type input "$ 0,00"
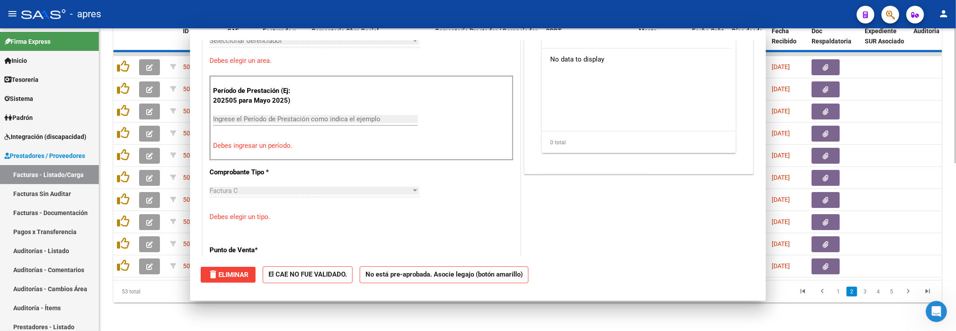
scroll to position [0, 0]
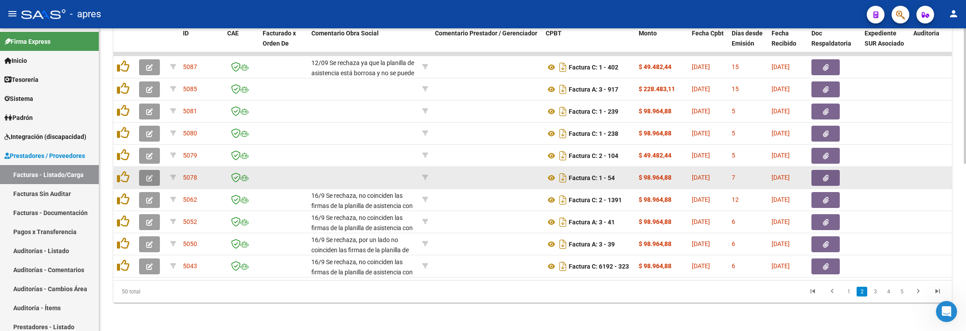
click at [148, 175] on icon "button" at bounding box center [149, 178] width 7 height 7
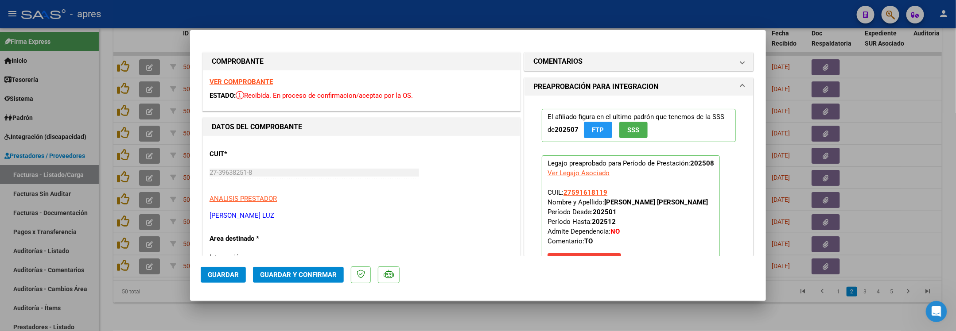
click at [264, 79] on strong "VER COMPROBANTE" at bounding box center [240, 82] width 63 height 8
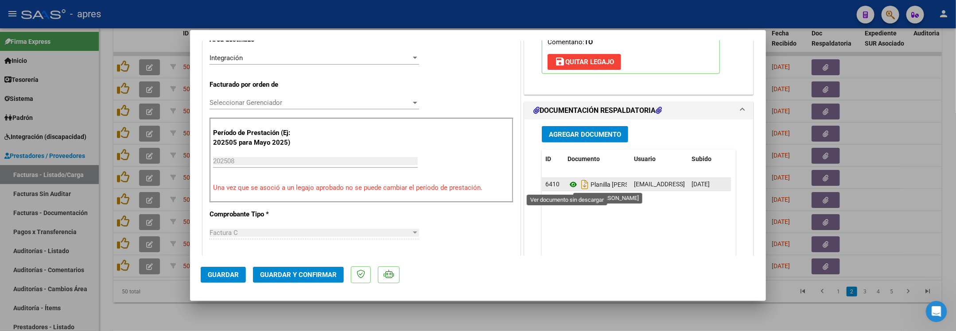
click at [567, 186] on icon at bounding box center [573, 184] width 12 height 11
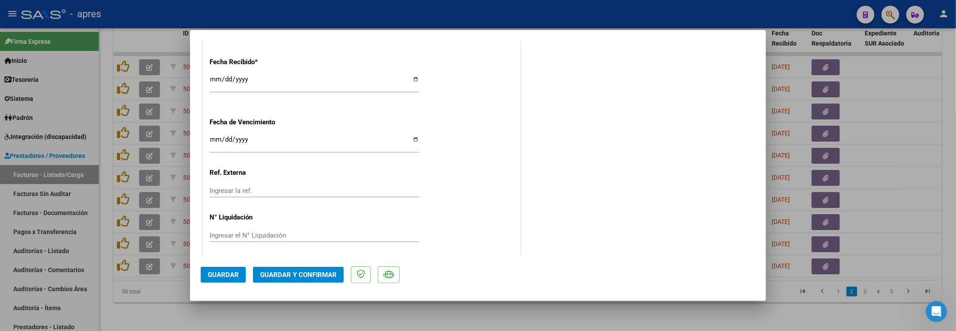
scroll to position [642, 0]
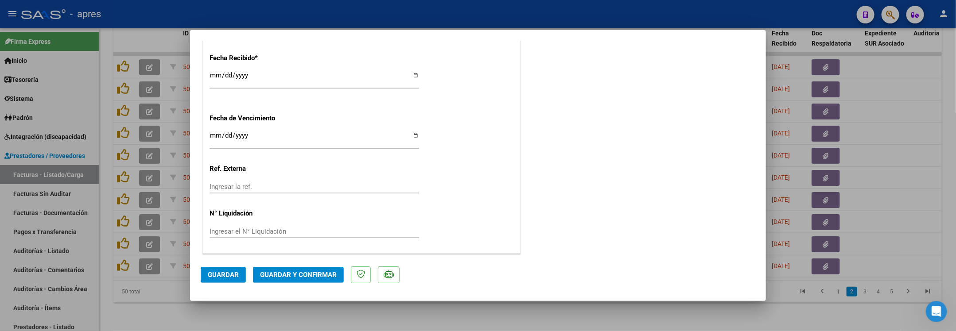
click at [213, 137] on input "Ingresar la fecha" at bounding box center [313, 139] width 209 height 14
type input "2025-09-19"
click at [299, 264] on mat-dialog-actions "Guardar Guardar y Confirmar" at bounding box center [478, 273] width 555 height 35
click at [306, 274] on span "Guardar y Confirmar" at bounding box center [298, 275] width 77 height 8
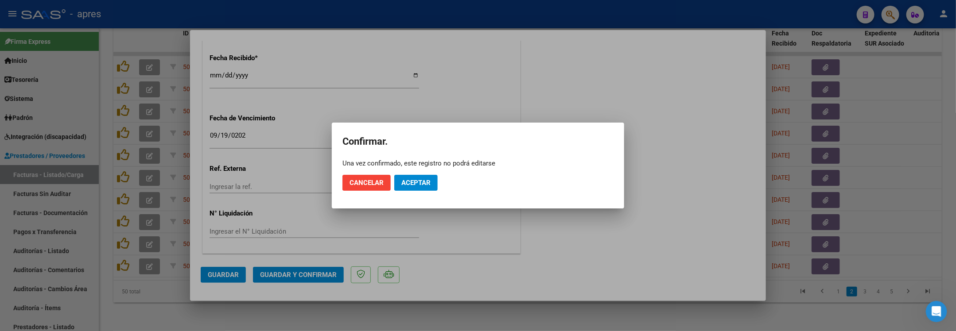
click at [412, 173] on mat-dialog-actions "Cancelar Aceptar" at bounding box center [477, 183] width 271 height 30
click at [419, 181] on span "Aceptar" at bounding box center [415, 183] width 29 height 8
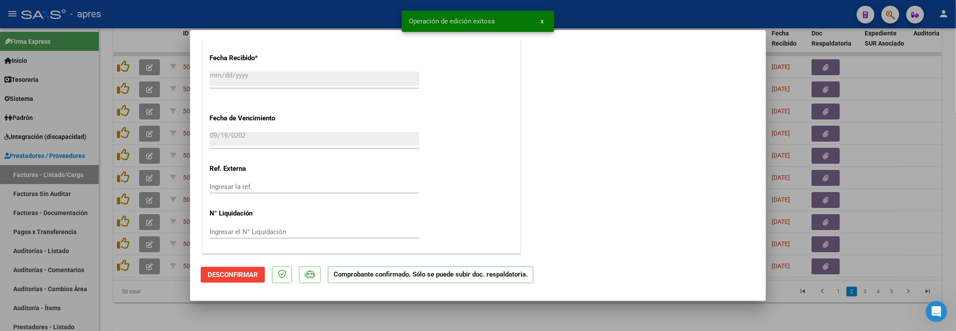
click at [153, 304] on div at bounding box center [478, 165] width 956 height 331
type input "$ 0,00"
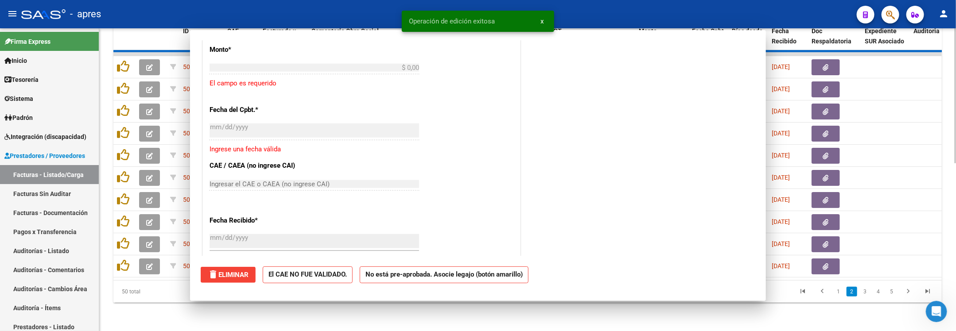
scroll to position [752, 0]
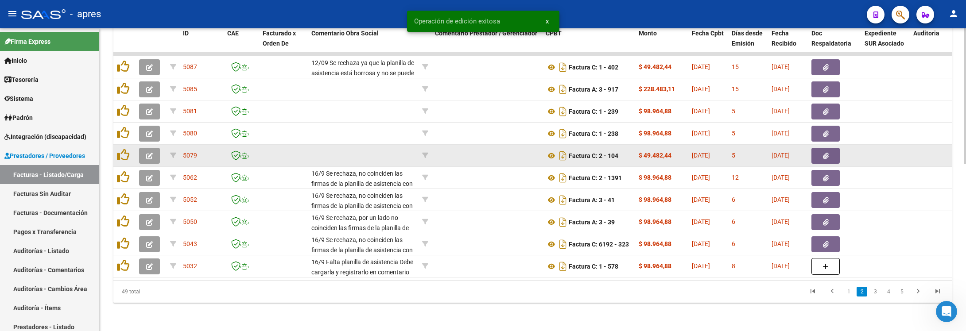
click at [149, 153] on icon "button" at bounding box center [149, 156] width 7 height 7
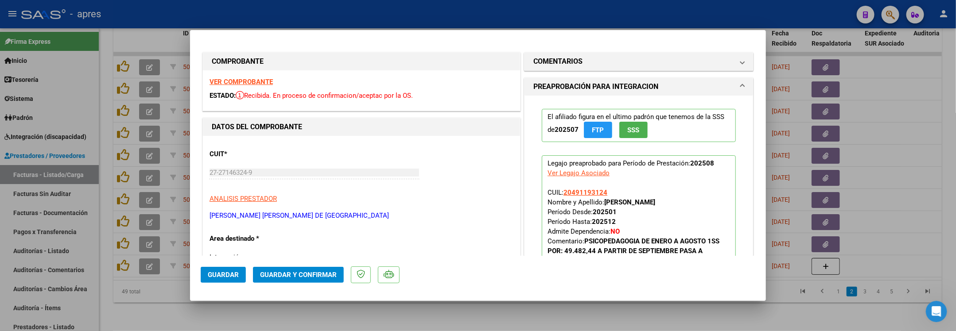
click at [234, 78] on strong "VER COMPROBANTE" at bounding box center [240, 82] width 63 height 8
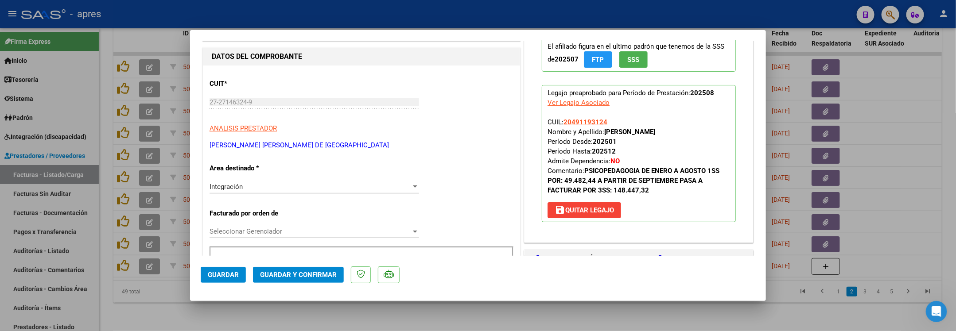
scroll to position [199, 0]
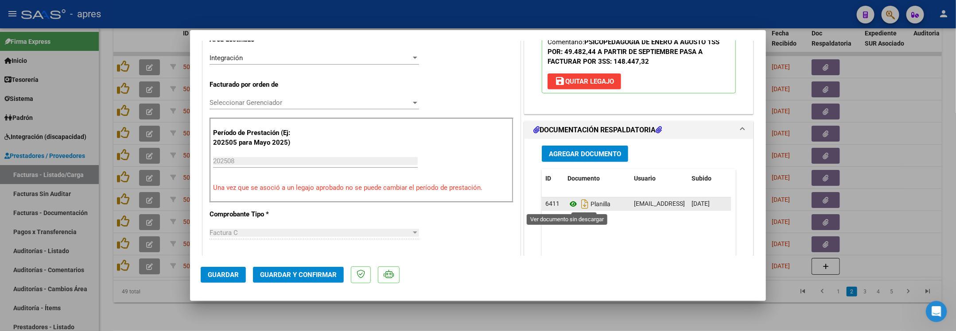
click at [567, 205] on icon at bounding box center [573, 204] width 12 height 11
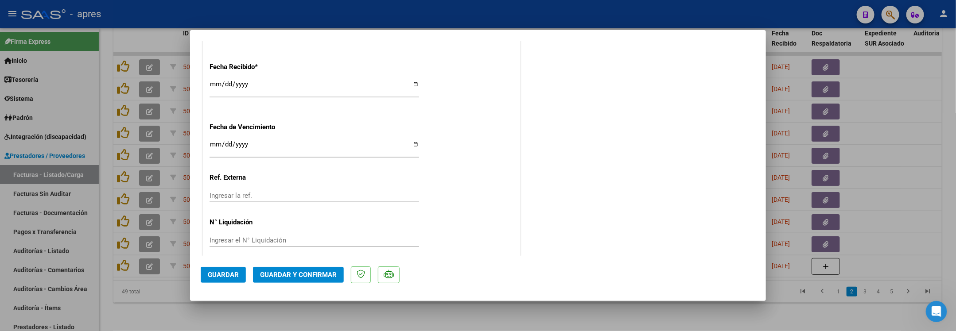
scroll to position [642, 0]
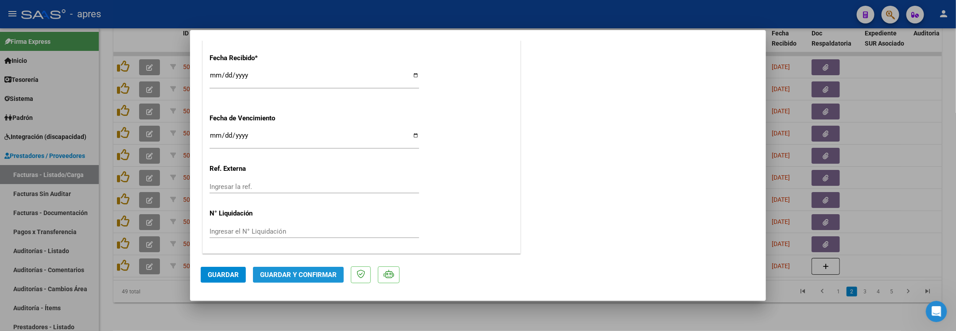
click at [307, 271] on span "Guardar y Confirmar" at bounding box center [298, 275] width 77 height 8
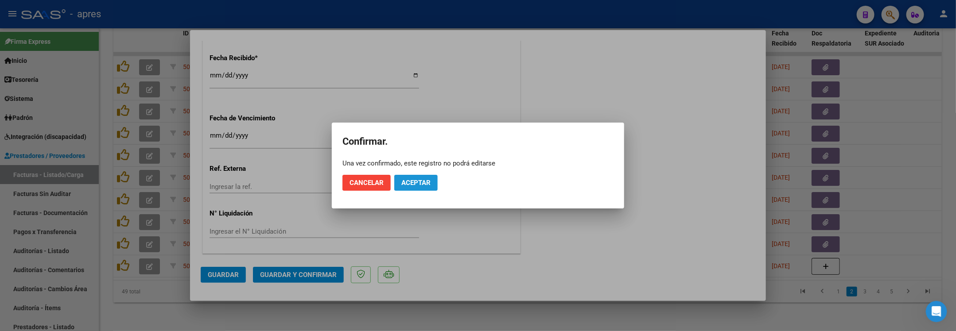
drag, startPoint x: 419, startPoint y: 188, endPoint x: 395, endPoint y: 121, distance: 70.9
click at [419, 185] on button "Aceptar" at bounding box center [415, 183] width 43 height 16
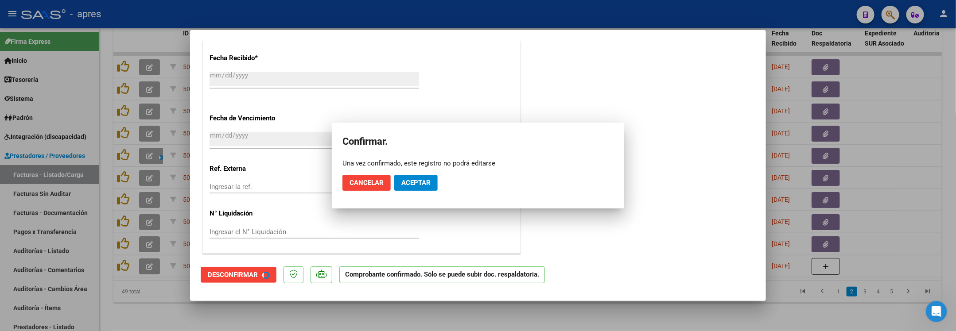
scroll to position [587, 0]
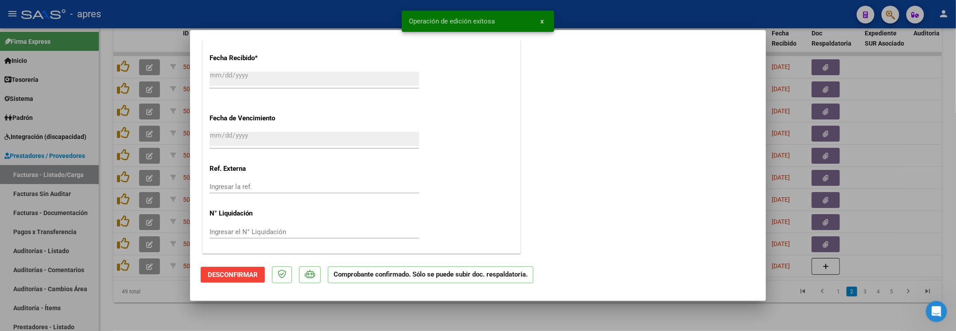
click at [175, 310] on div at bounding box center [478, 165] width 956 height 331
type input "$ 0,00"
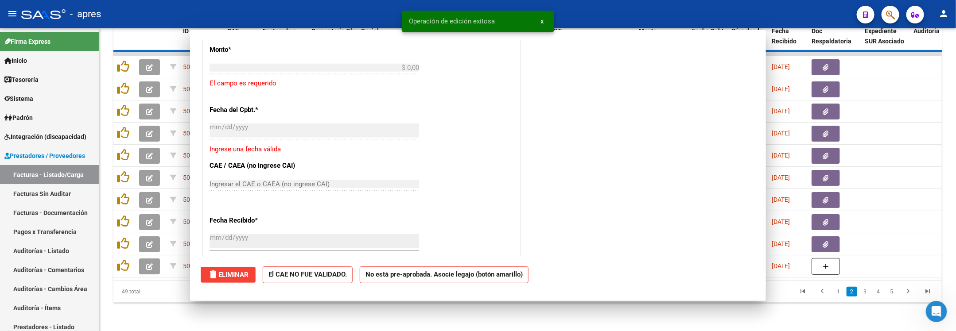
scroll to position [752, 0]
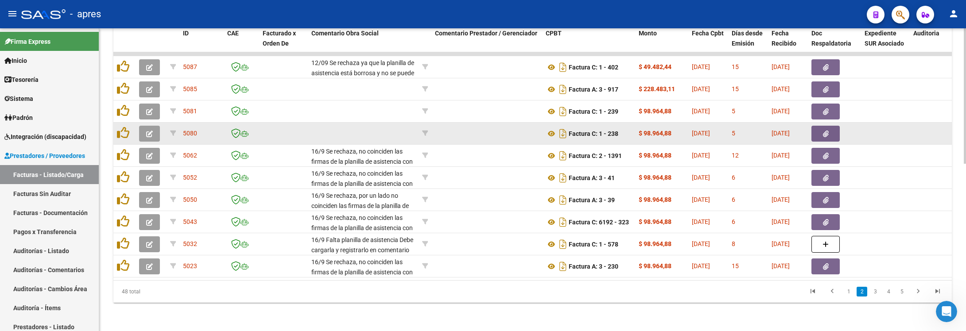
click at [152, 131] on icon "button" at bounding box center [149, 134] width 7 height 7
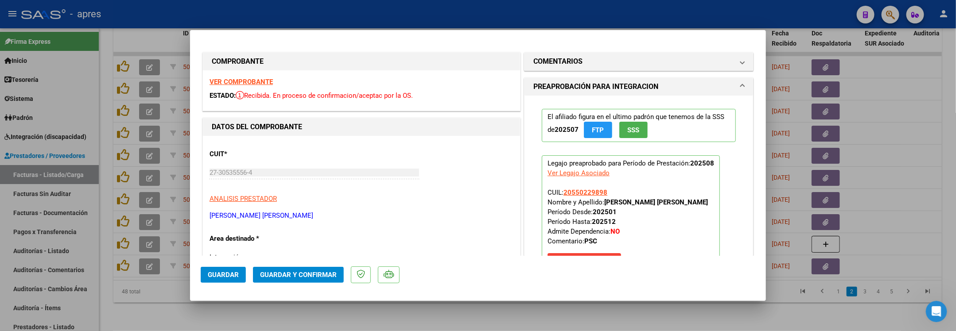
click at [260, 81] on strong "VER COMPROBANTE" at bounding box center [240, 82] width 63 height 8
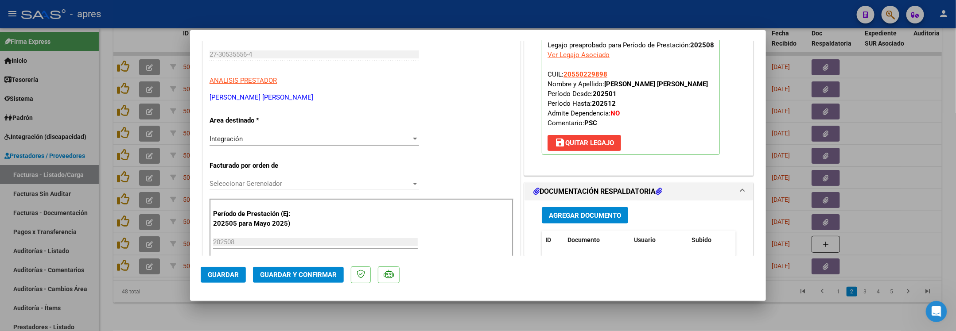
scroll to position [199, 0]
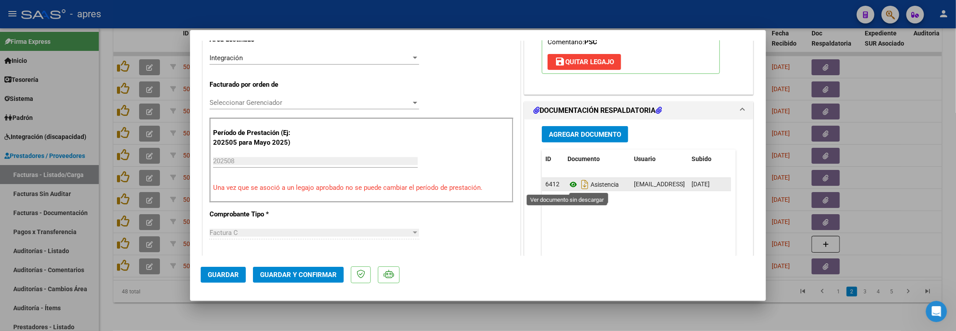
click at [567, 185] on icon at bounding box center [573, 184] width 12 height 11
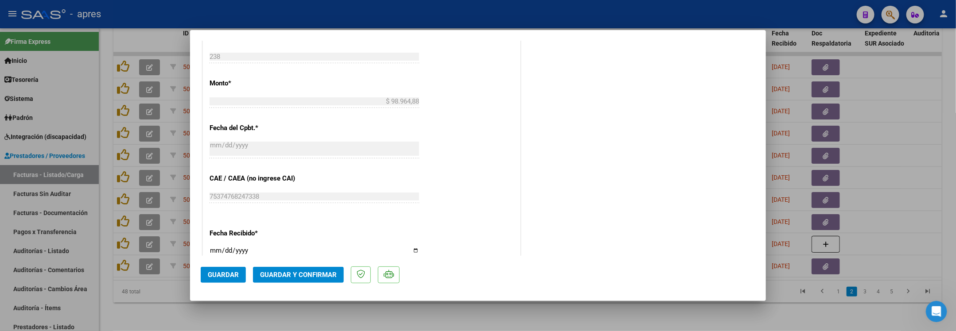
scroll to position [598, 0]
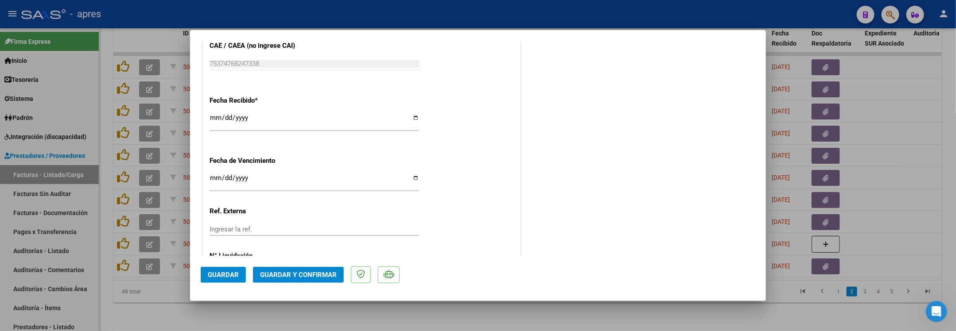
click at [213, 181] on input "Ingresar la fecha" at bounding box center [313, 182] width 209 height 14
type input "2025-09-21"
click at [319, 269] on button "Guardar y Confirmar" at bounding box center [298, 275] width 91 height 16
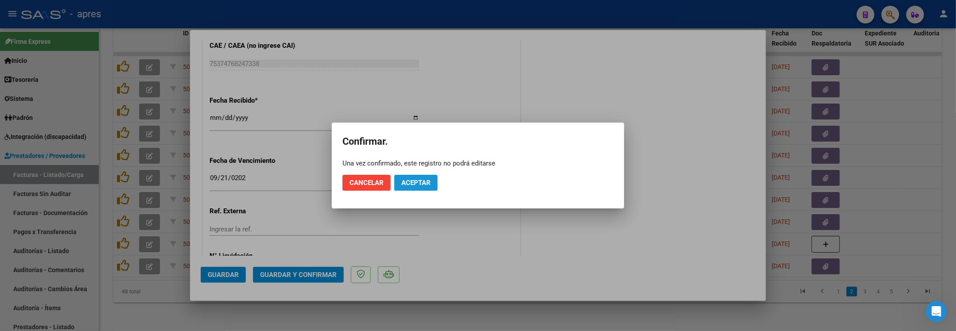
click at [416, 182] on span "Aceptar" at bounding box center [415, 183] width 29 height 8
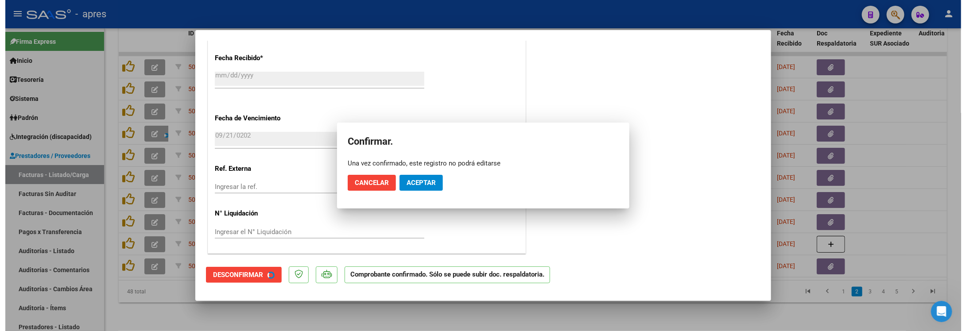
scroll to position [543, 0]
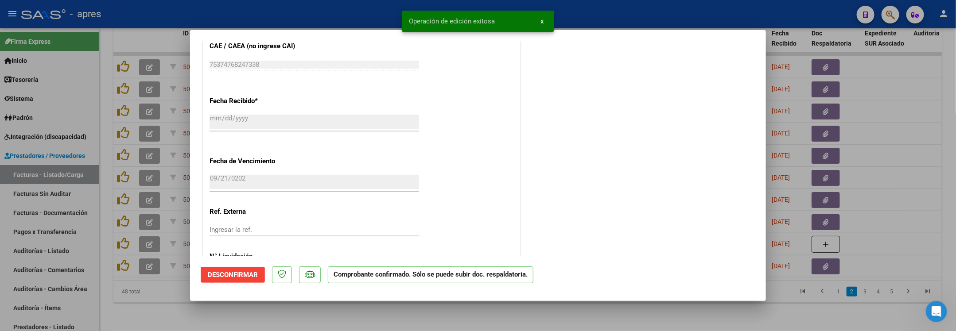
click at [177, 317] on div at bounding box center [478, 165] width 956 height 331
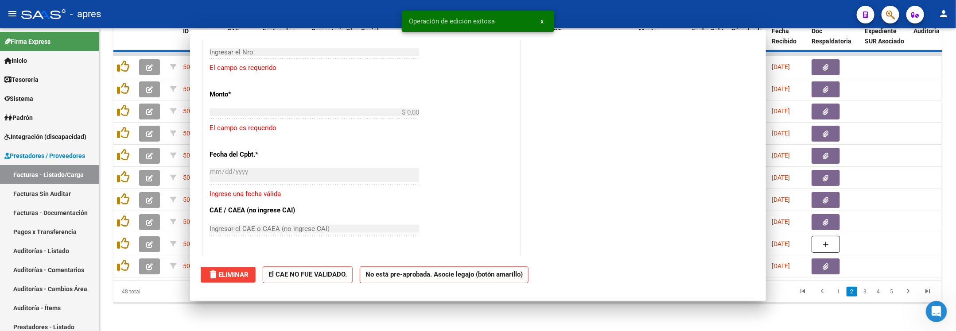
scroll to position [0, 0]
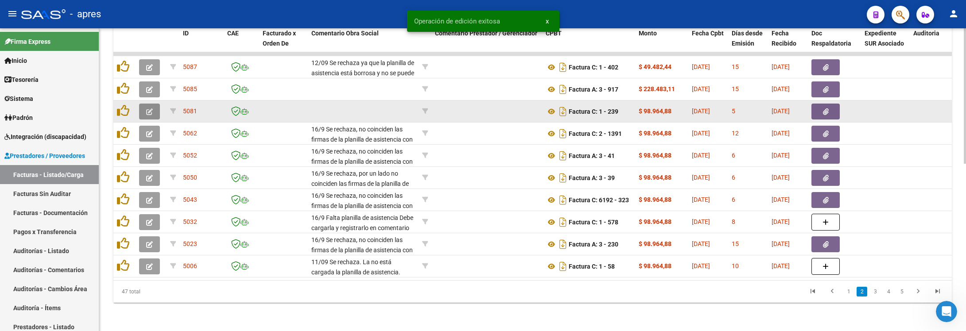
click at [147, 104] on button "button" at bounding box center [149, 112] width 21 height 16
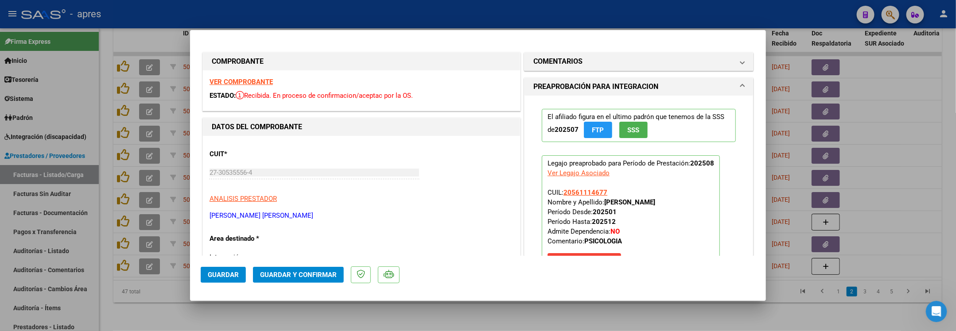
click at [243, 84] on strong "VER COMPROBANTE" at bounding box center [240, 82] width 63 height 8
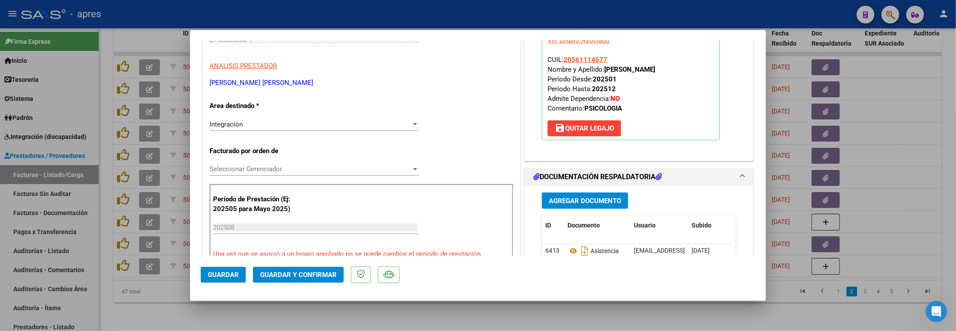
scroll to position [332, 0]
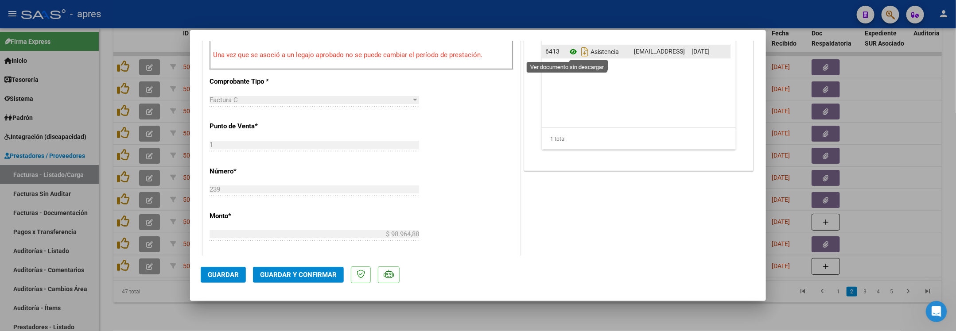
click at [567, 53] on icon at bounding box center [573, 52] width 12 height 11
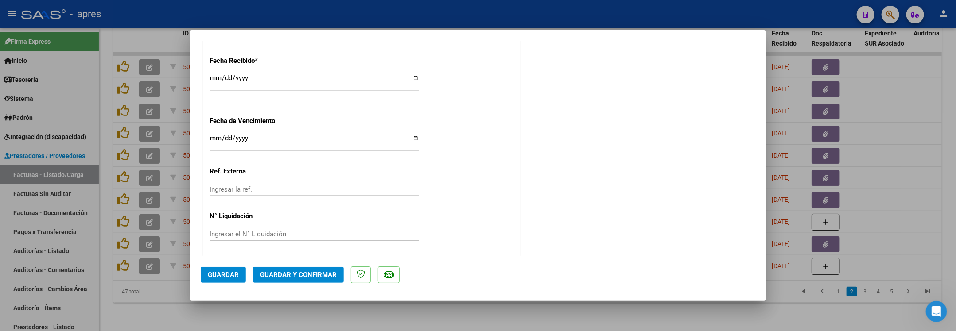
scroll to position [642, 0]
click at [217, 136] on input "Ingresar la fecha" at bounding box center [313, 139] width 209 height 14
type input "2025-09-21"
click at [325, 272] on span "Guardar y Confirmar" at bounding box center [298, 275] width 77 height 8
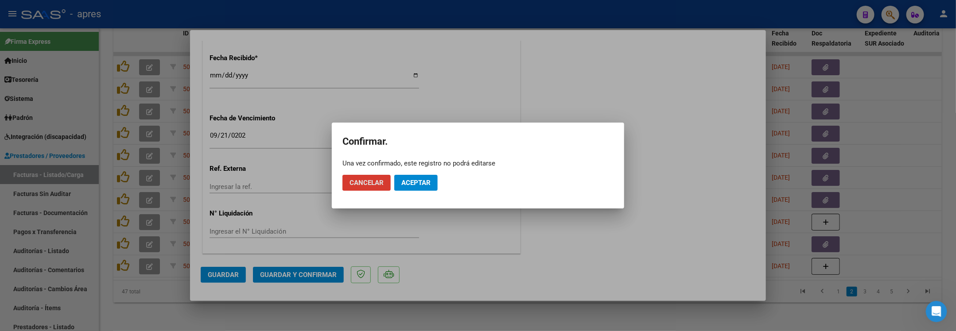
click at [433, 180] on button "Aceptar" at bounding box center [415, 183] width 43 height 16
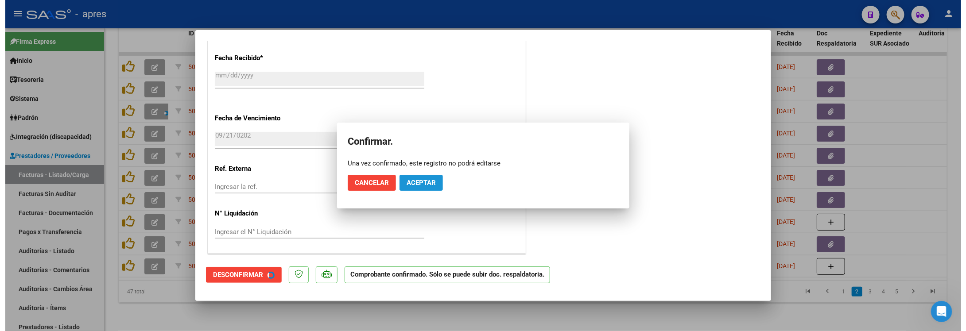
scroll to position [587, 0]
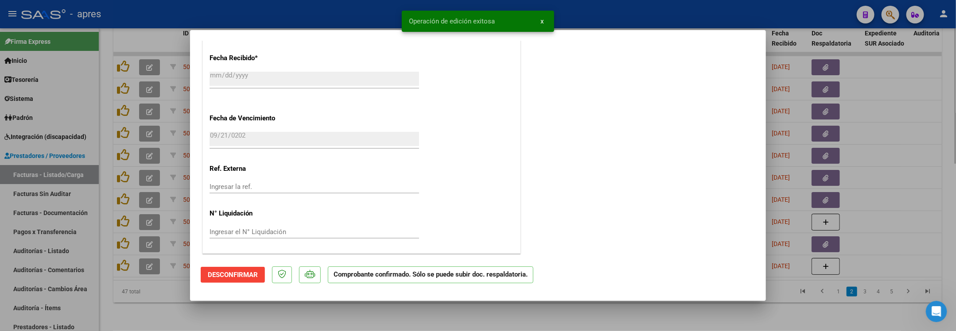
click at [171, 318] on div at bounding box center [478, 165] width 956 height 331
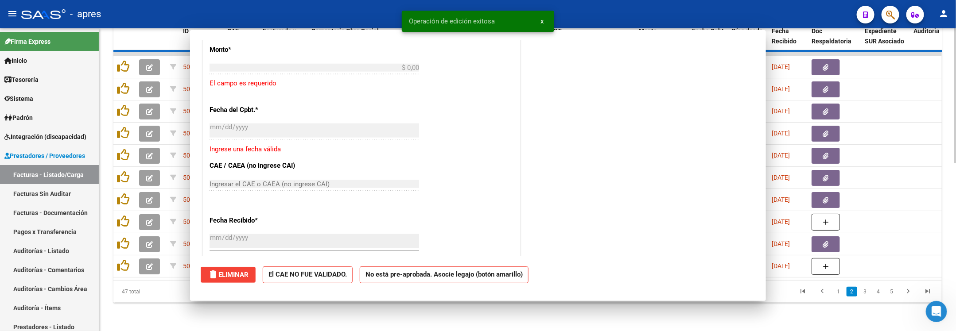
scroll to position [0, 0]
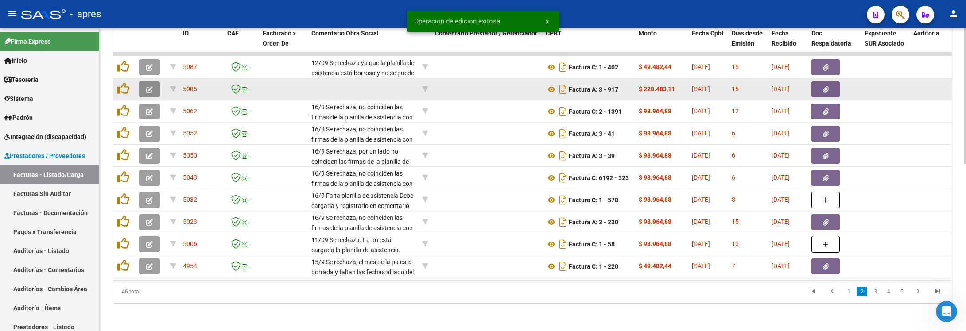
click at [145, 81] on button "button" at bounding box center [149, 89] width 21 height 16
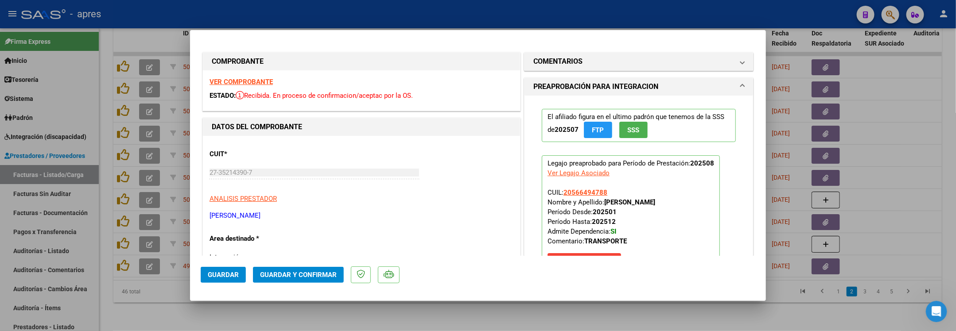
click at [275, 81] on div "VER COMPROBANTE ESTADO: Recibida. En proceso de confirmacion/aceptac por la OS." at bounding box center [361, 90] width 317 height 40
click at [267, 82] on strong "VER COMPROBANTE" at bounding box center [240, 82] width 63 height 8
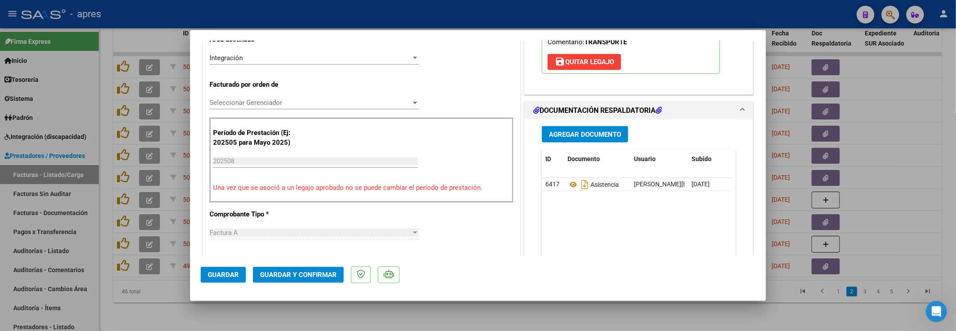
scroll to position [332, 0]
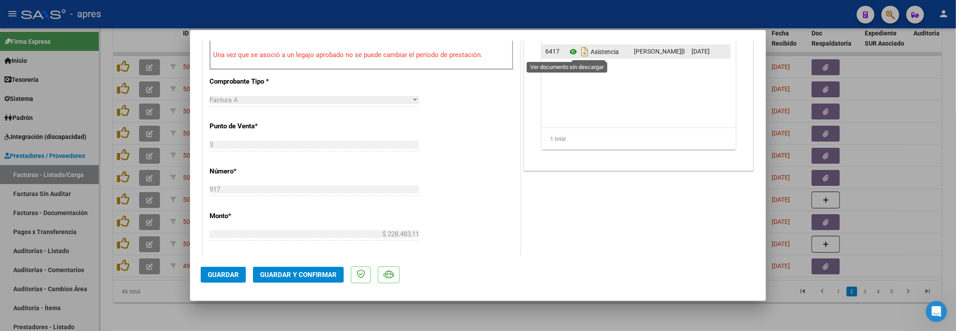
click at [567, 55] on icon at bounding box center [573, 52] width 12 height 11
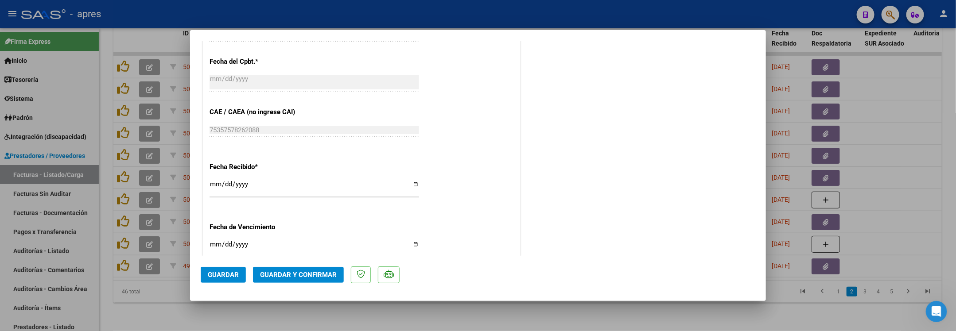
scroll to position [642, 0]
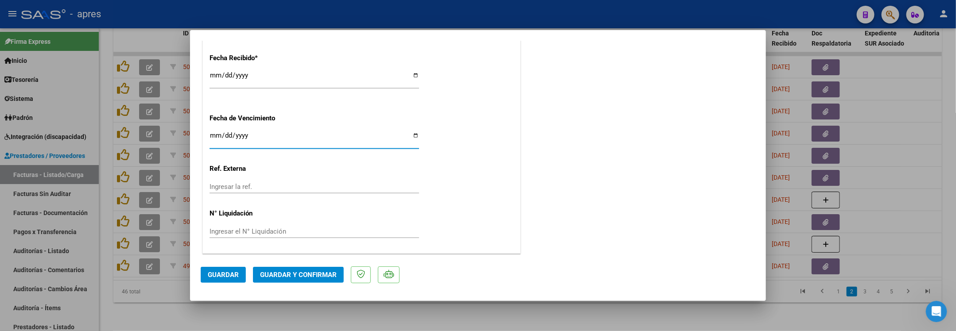
click at [217, 133] on input "Ingresar la fecha" at bounding box center [313, 139] width 209 height 14
type input "2025-09-11"
click at [325, 272] on span "Guardar y Confirmar" at bounding box center [298, 275] width 77 height 8
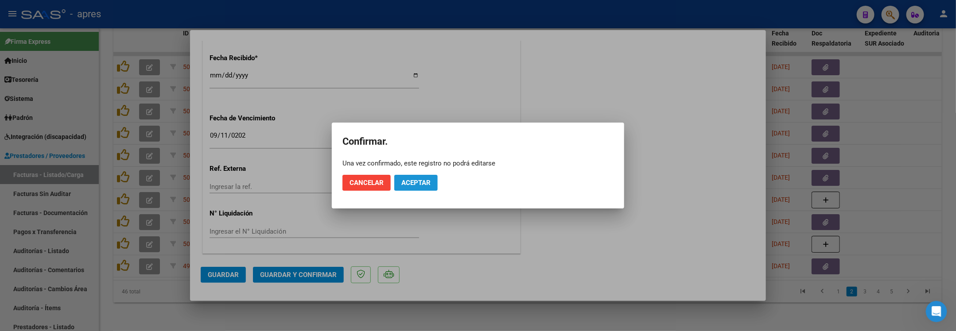
click at [409, 186] on span "Aceptar" at bounding box center [415, 183] width 29 height 8
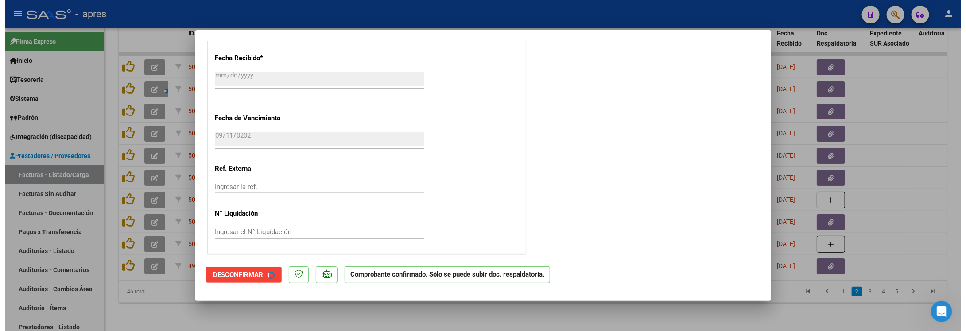
scroll to position [587, 0]
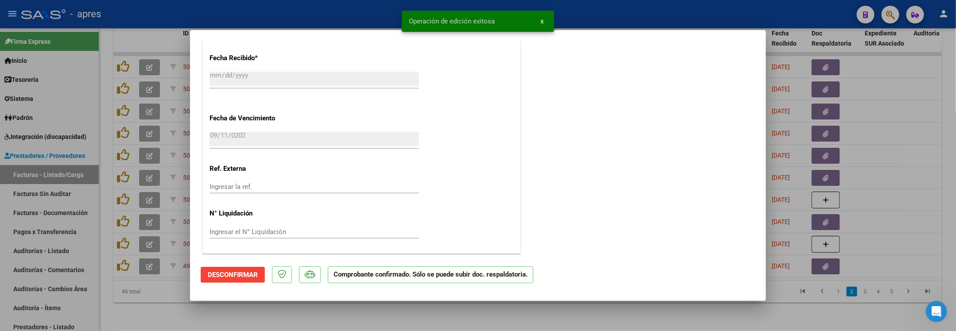
click at [113, 294] on div at bounding box center [478, 165] width 956 height 331
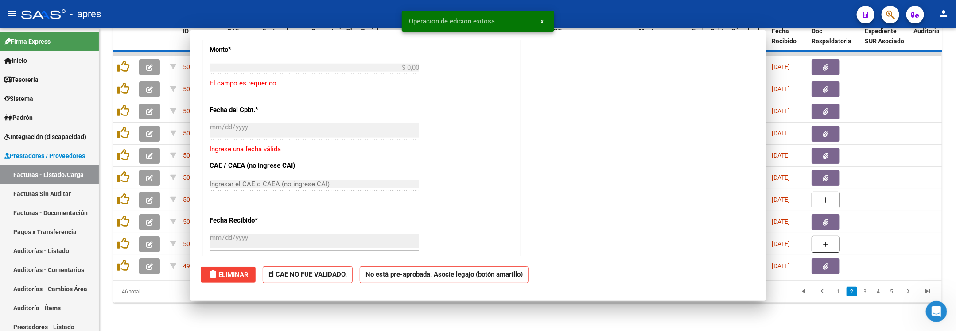
scroll to position [0, 0]
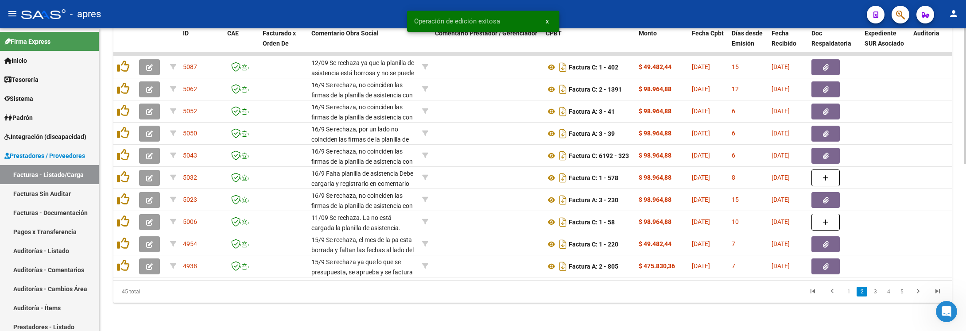
click at [853, 298] on li "1" at bounding box center [848, 291] width 13 height 15
click at [851, 292] on link "1" at bounding box center [848, 292] width 11 height 10
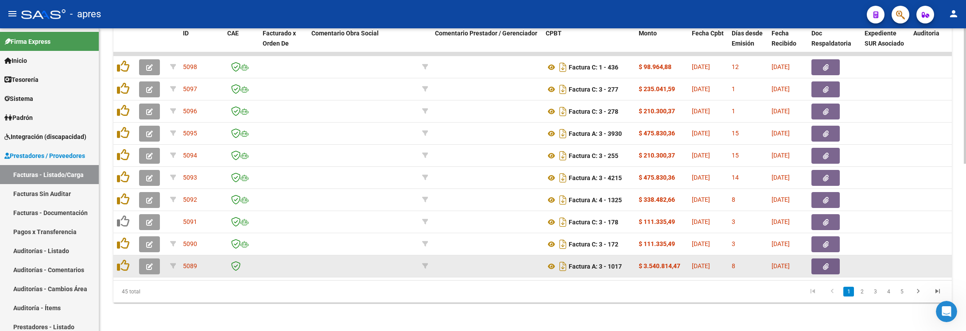
click at [140, 259] on button "button" at bounding box center [149, 267] width 21 height 16
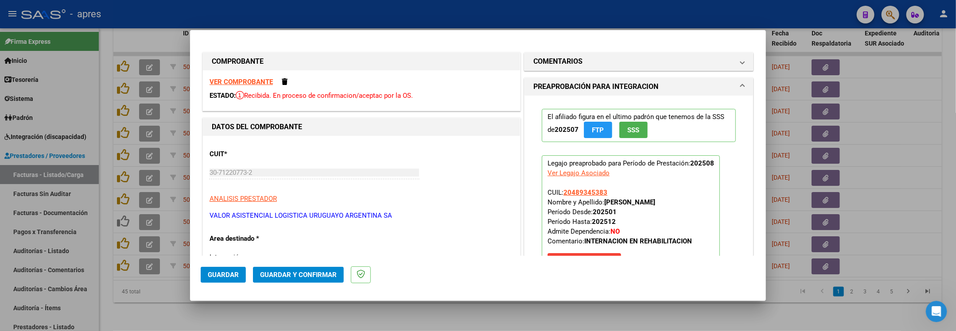
click at [255, 78] on strong "VER COMPROBANTE" at bounding box center [240, 82] width 63 height 8
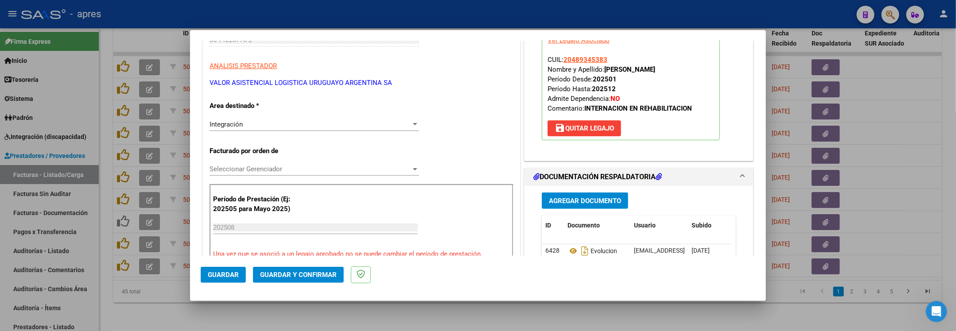
scroll to position [199, 0]
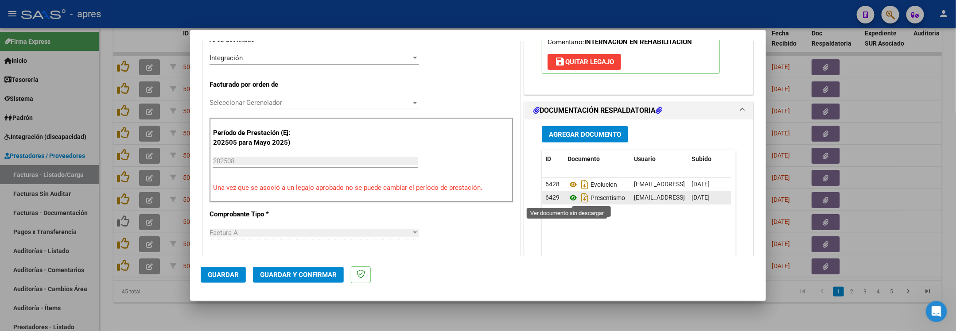
click at [567, 197] on icon at bounding box center [573, 198] width 12 height 11
click at [567, 188] on icon at bounding box center [573, 184] width 12 height 11
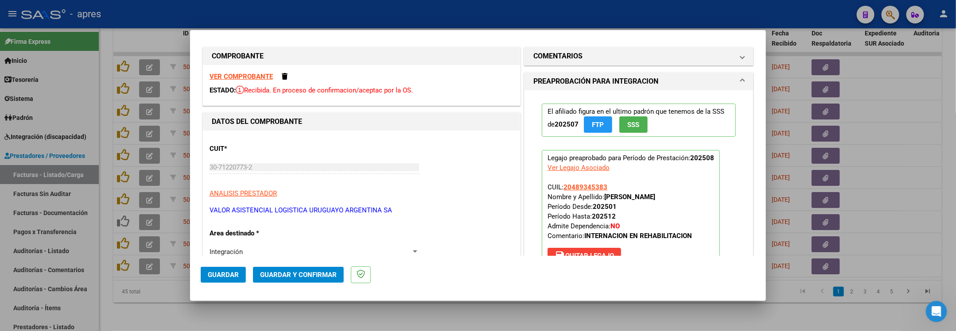
scroll to position [0, 0]
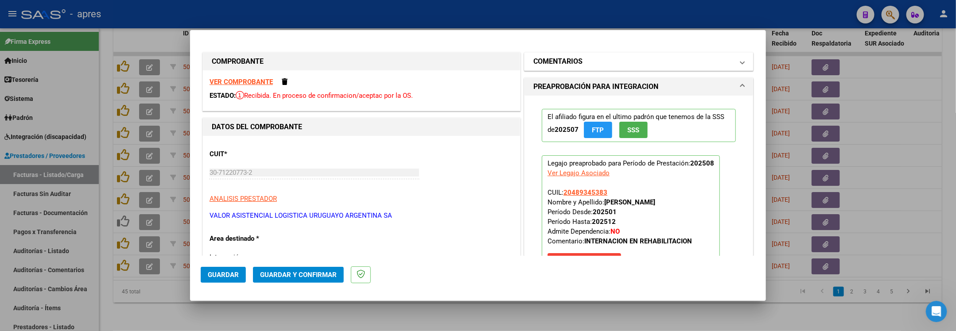
click at [606, 61] on mat-panel-title "COMENTARIOS" at bounding box center [633, 61] width 200 height 11
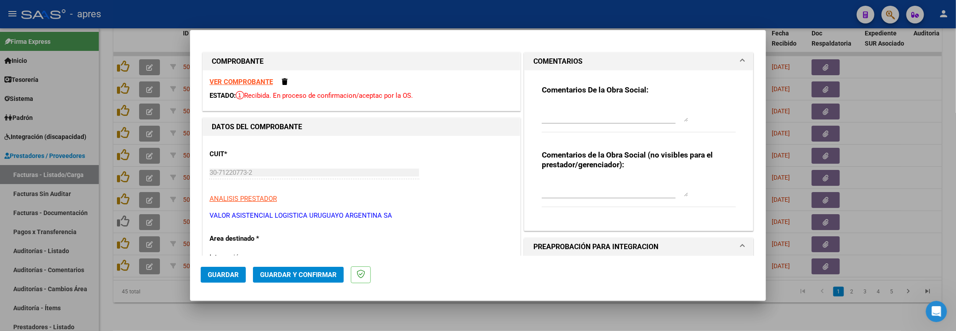
click at [578, 102] on div at bounding box center [615, 112] width 146 height 21
type textarea "16/9 PARA EL SIGUIENTE MES TENEEN CUENTA QUE LA ASISTENCIA DEBE DETALLAR EL MES…"
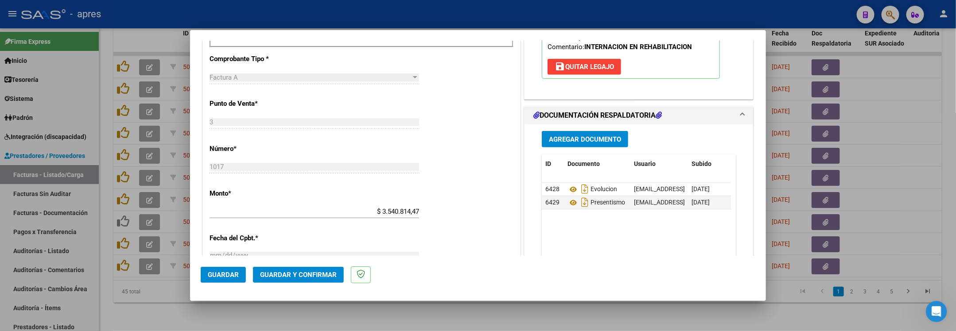
scroll to position [376, 0]
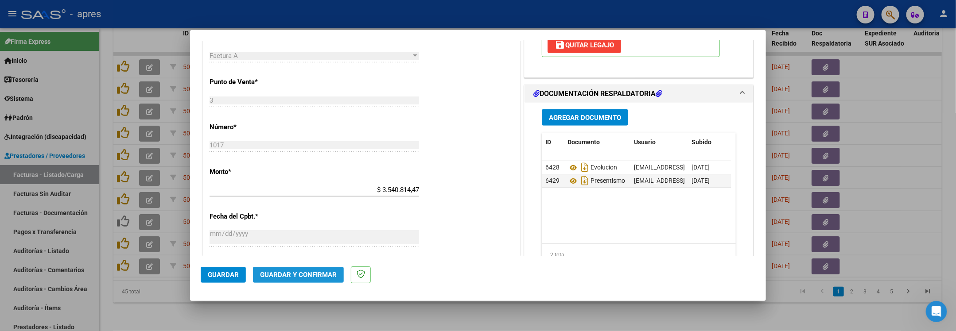
click at [299, 278] on span "Guardar y Confirmar" at bounding box center [298, 275] width 77 height 8
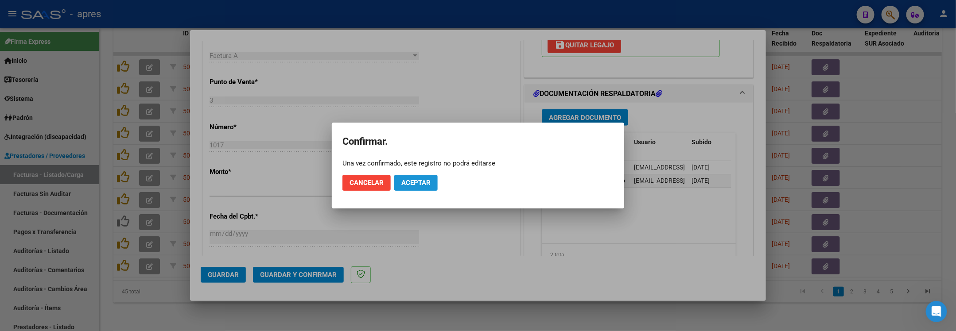
click at [415, 185] on span "Aceptar" at bounding box center [415, 183] width 29 height 8
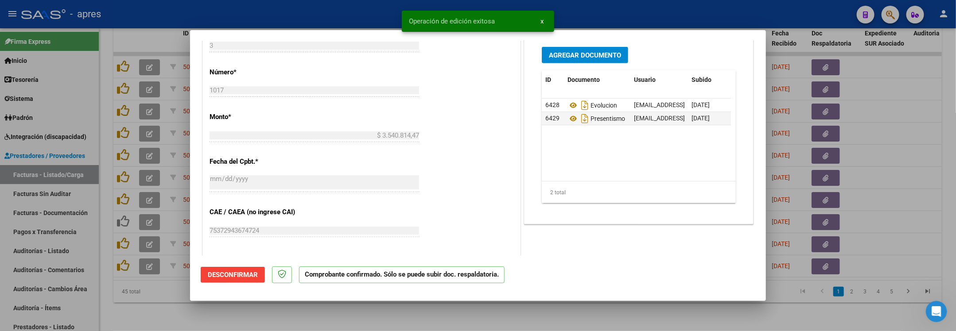
click at [136, 301] on div at bounding box center [478, 165] width 956 height 331
type input "$ 0,00"
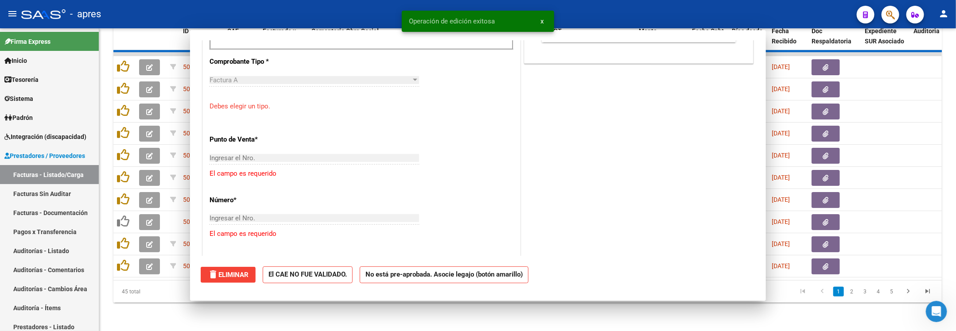
scroll to position [392, 0]
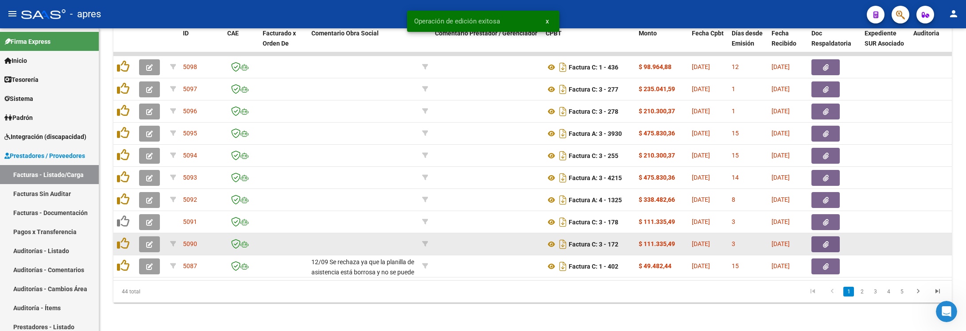
click at [154, 237] on button "button" at bounding box center [149, 245] width 21 height 16
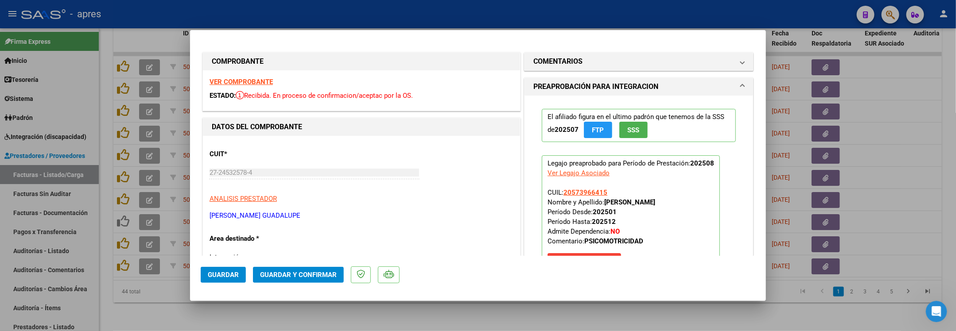
click at [219, 80] on strong "VER COMPROBANTE" at bounding box center [240, 82] width 63 height 8
click at [240, 80] on strong "VER COMPROBANTE" at bounding box center [240, 82] width 63 height 8
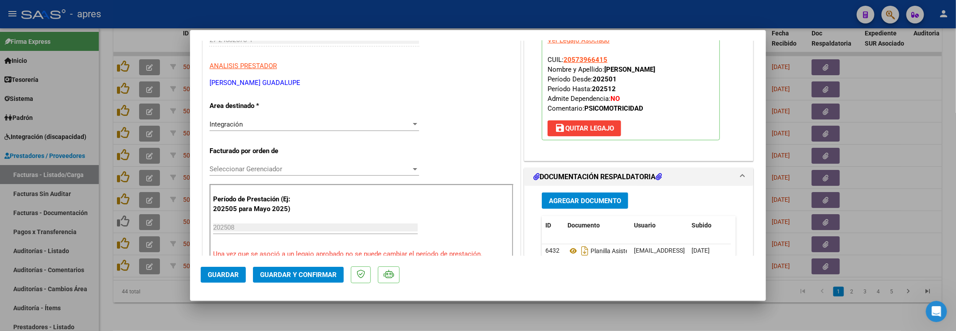
scroll to position [266, 0]
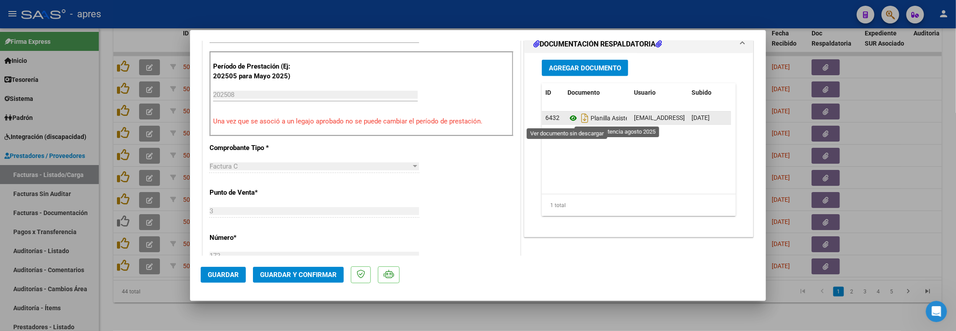
click at [567, 118] on icon at bounding box center [573, 118] width 12 height 11
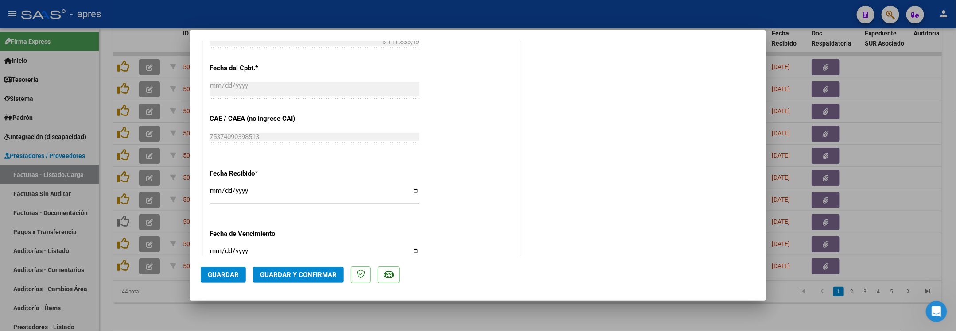
scroll to position [598, 0]
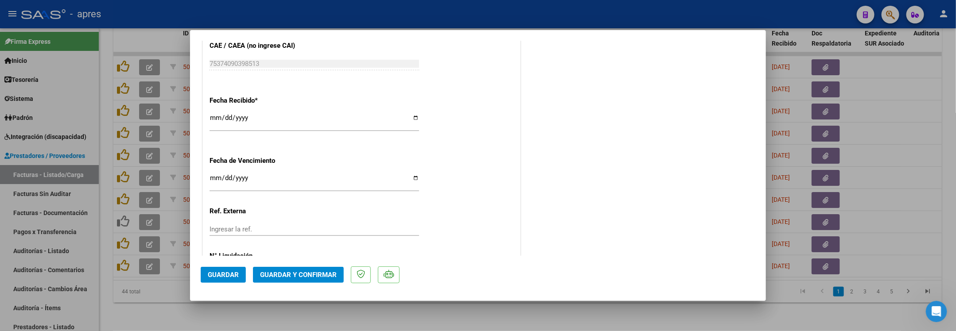
click at [212, 178] on input "Ingresar la fecha" at bounding box center [313, 182] width 209 height 14
type input "2025-09-23"
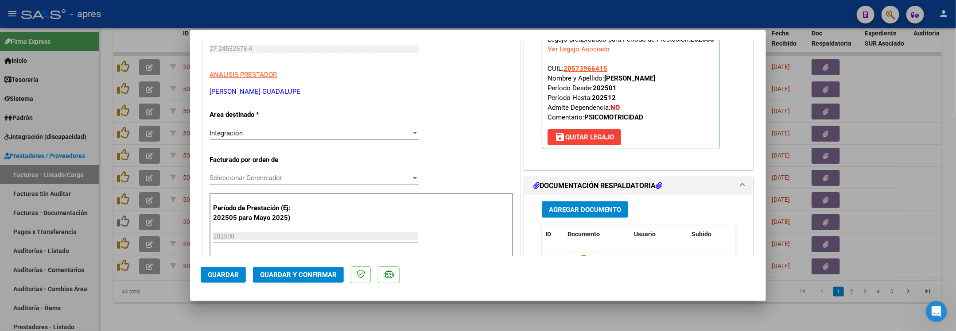
scroll to position [111, 0]
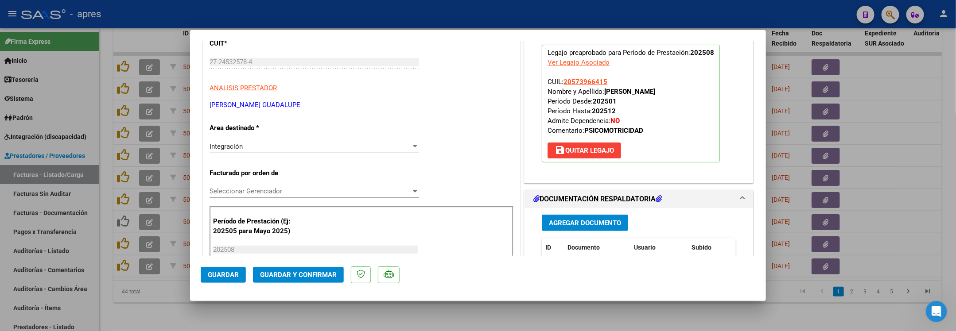
click at [287, 270] on button "Guardar y Confirmar" at bounding box center [298, 275] width 91 height 16
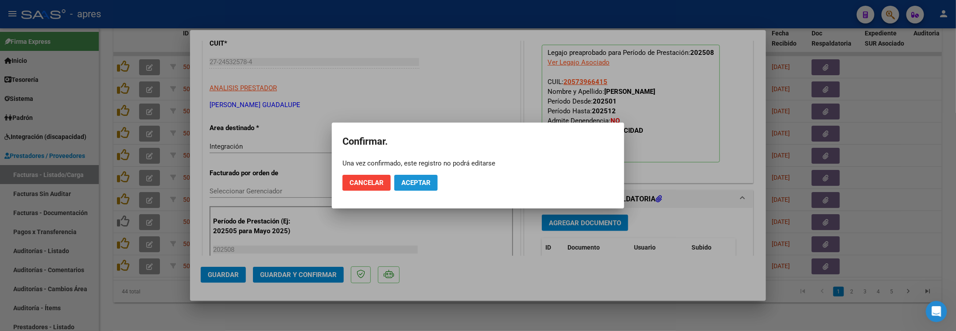
click at [416, 183] on span "Aceptar" at bounding box center [415, 183] width 29 height 8
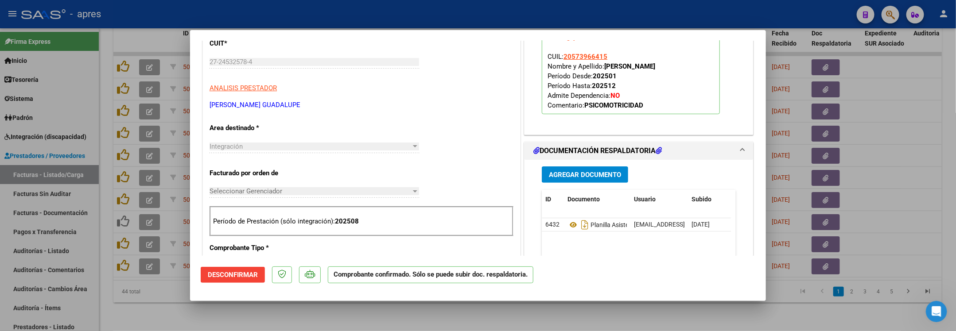
click at [255, 310] on div at bounding box center [478, 165] width 956 height 331
type input "$ 0,00"
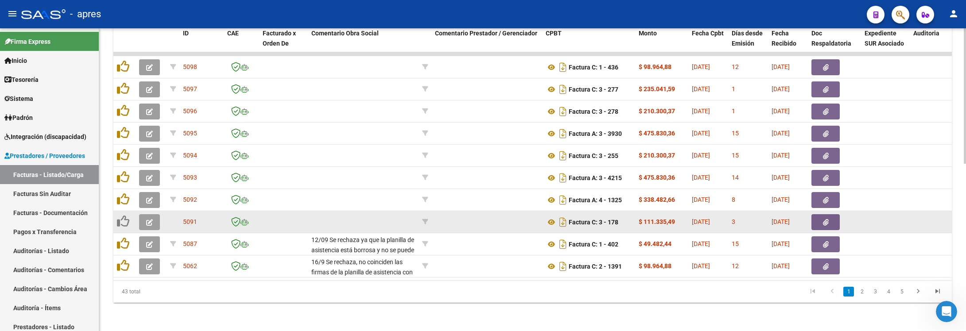
click at [145, 214] on button "button" at bounding box center [149, 222] width 21 height 16
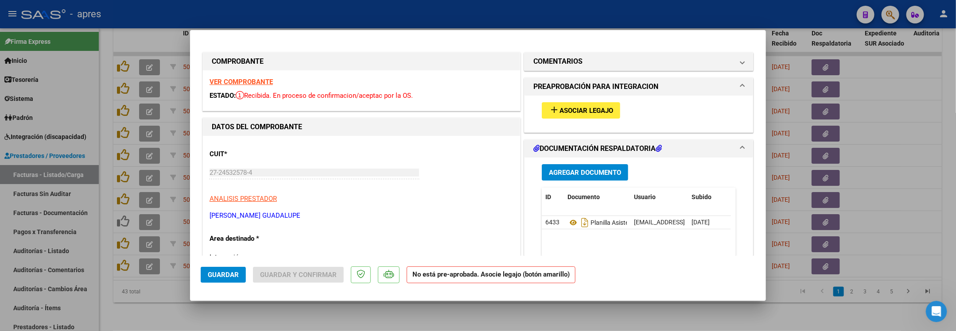
click at [240, 80] on strong "VER COMPROBANTE" at bounding box center [240, 82] width 63 height 8
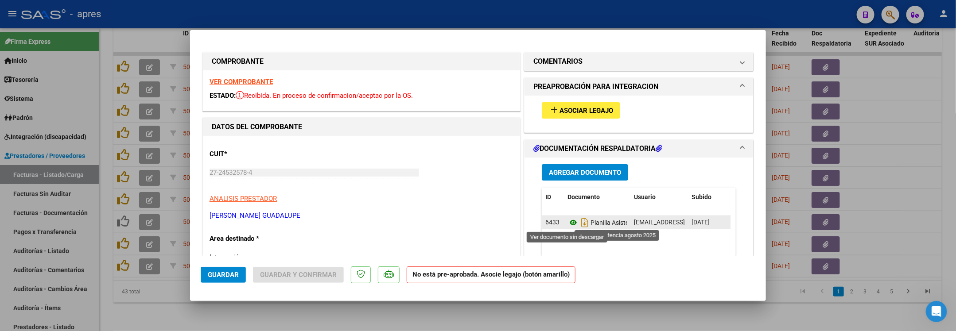
click at [567, 225] on icon at bounding box center [573, 222] width 12 height 11
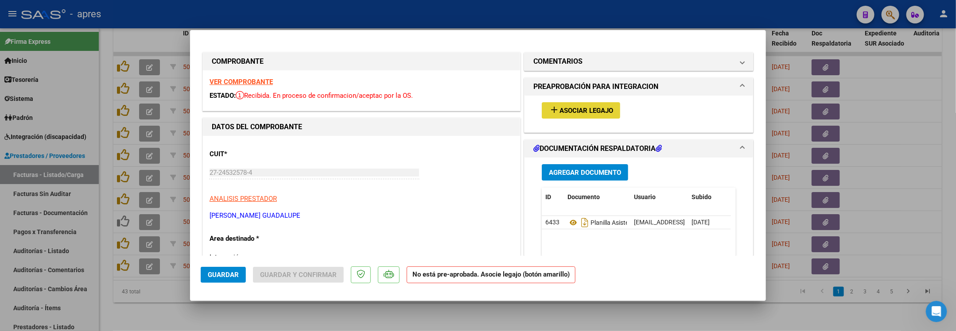
click at [553, 105] on mat-icon "add" at bounding box center [554, 110] width 11 height 11
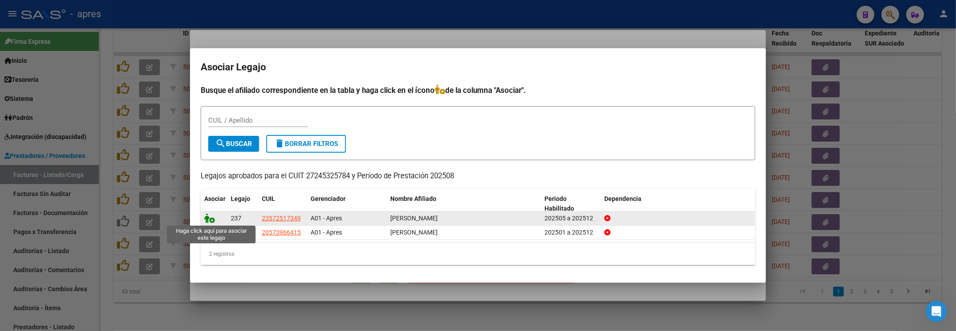
click at [205, 219] on icon at bounding box center [209, 218] width 11 height 10
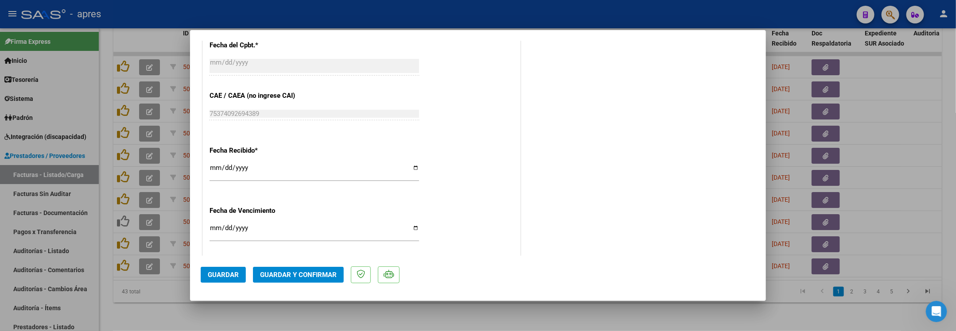
scroll to position [598, 0]
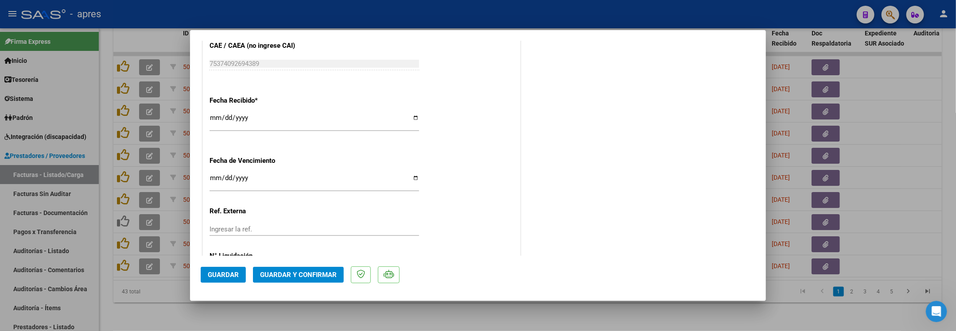
click at [216, 178] on input "Ingresar la fecha" at bounding box center [313, 182] width 209 height 14
type input "2025-09-23"
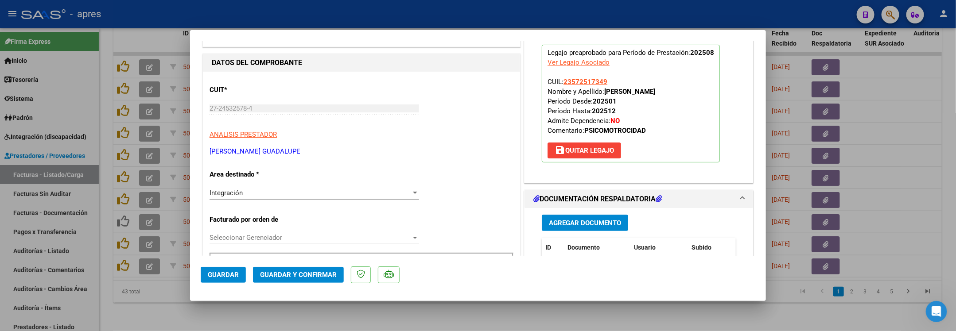
scroll to position [0, 0]
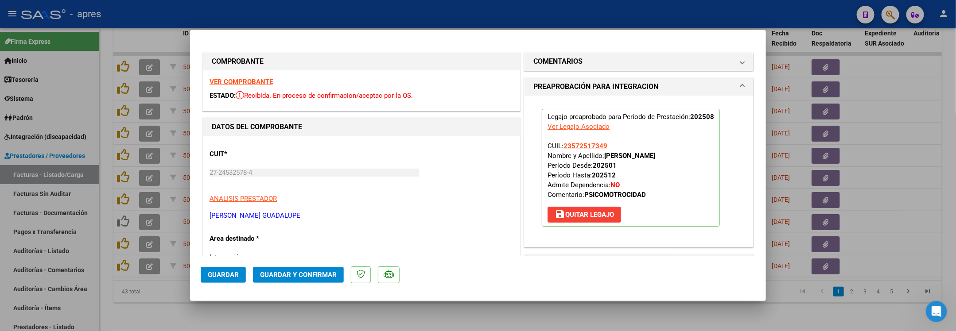
click at [278, 277] on span "Guardar y Confirmar" at bounding box center [298, 275] width 77 height 8
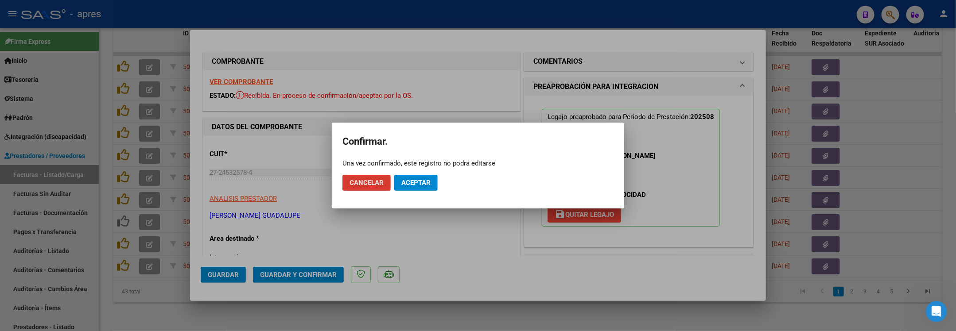
click at [405, 179] on span "Aceptar" at bounding box center [415, 183] width 29 height 8
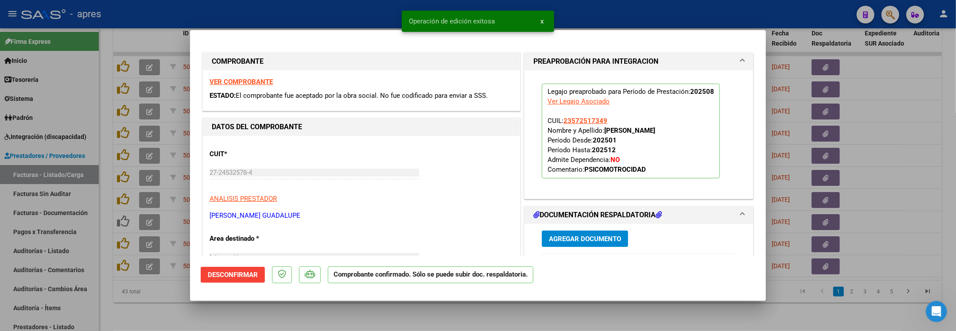
click at [167, 307] on div at bounding box center [478, 165] width 956 height 331
type input "$ 0,00"
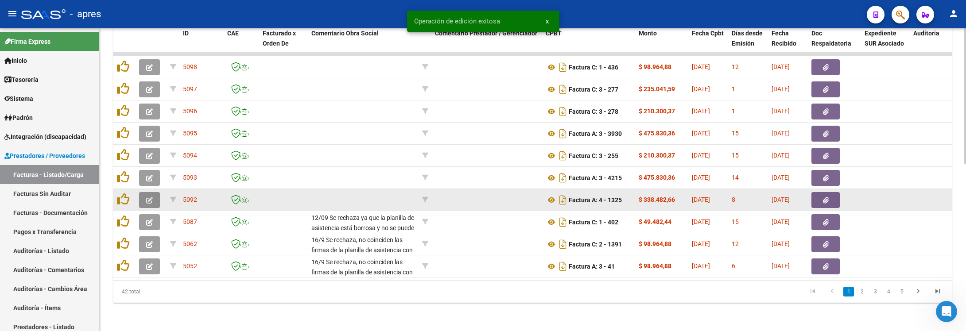
click at [151, 197] on icon "button" at bounding box center [149, 200] width 7 height 7
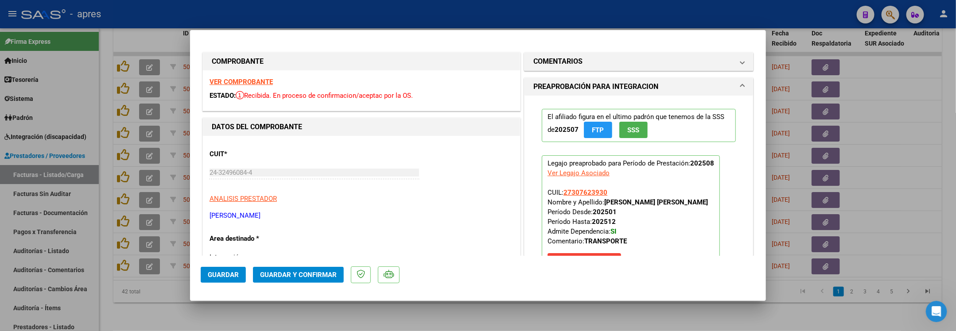
click at [260, 84] on strong "VER COMPROBANTE" at bounding box center [240, 82] width 63 height 8
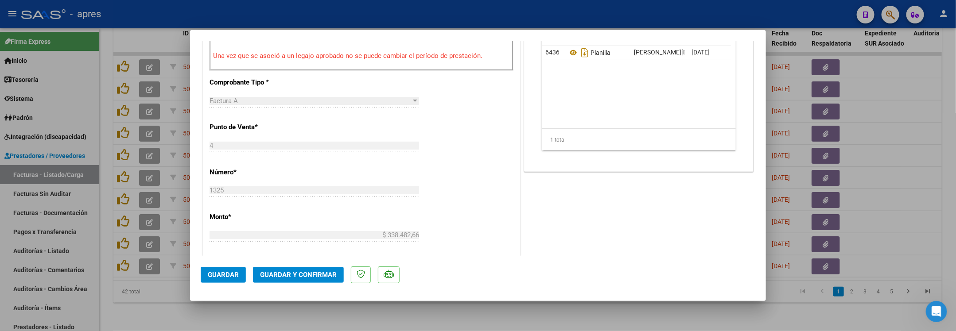
scroll to position [332, 0]
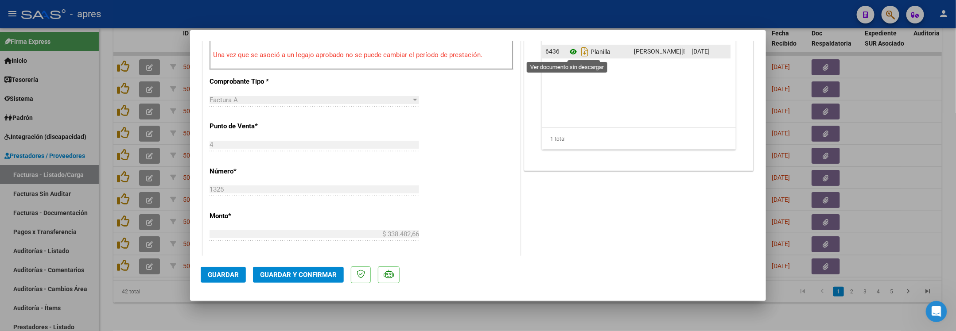
click at [567, 52] on icon at bounding box center [573, 52] width 12 height 11
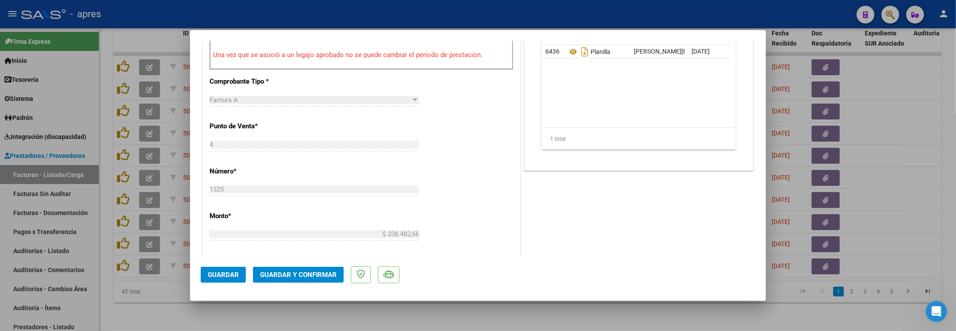
click at [475, 132] on div "CUIT * 24-32496084-4 Ingresar CUIT ANALISIS PRESTADOR FERRONATO RODRIGO DANIEL …" at bounding box center [361, 183] width 317 height 758
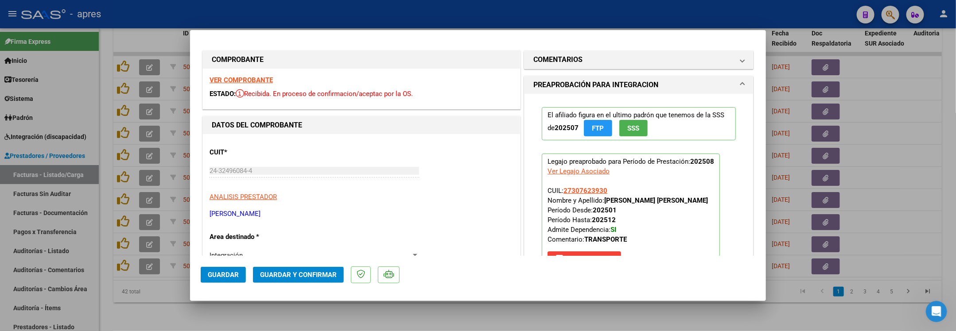
scroll to position [0, 0]
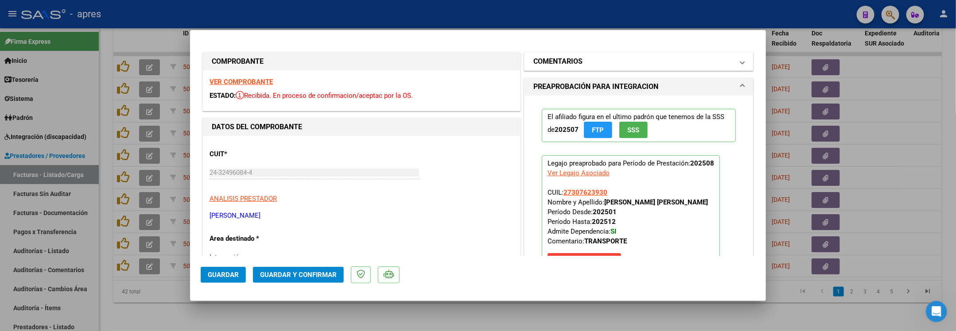
click at [566, 56] on h1 "COMENTARIOS" at bounding box center [557, 61] width 49 height 11
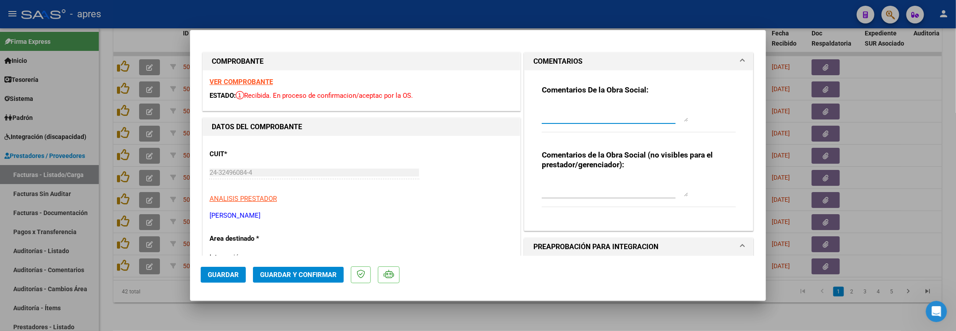
click at [551, 105] on textarea at bounding box center [615, 113] width 146 height 18
paste textarea "16/9 Se rechaza, no coinciden las firmas de la planilla de asistencia con las s…"
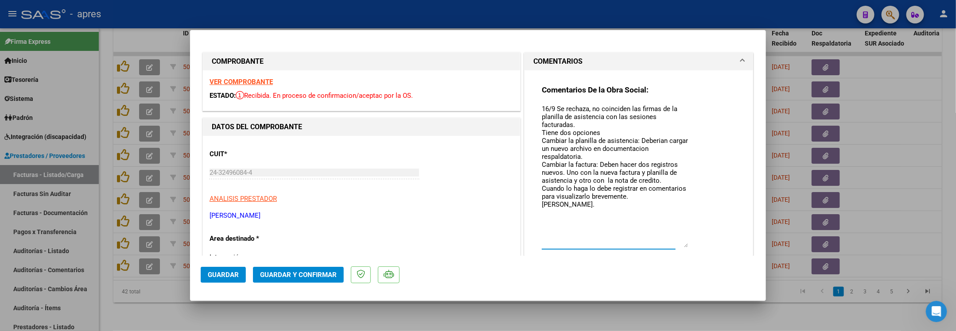
drag, startPoint x: 679, startPoint y: 121, endPoint x: 674, endPoint y: 247, distance: 125.9
click at [674, 247] on textarea "16/9 Se rechaza, no coinciden las firmas de la planilla de asistencia con las s…" at bounding box center [615, 176] width 146 height 144
click at [615, 114] on textarea "16/9 Se rechaza, no coinciden las firmas de la planilla de asistencia con las s…" at bounding box center [615, 176] width 146 height 144
click at [629, 112] on textarea "16/9 Se rechaza, no coinciden las firmas de la planilla de asistencia con los s…" at bounding box center [615, 176] width 146 height 144
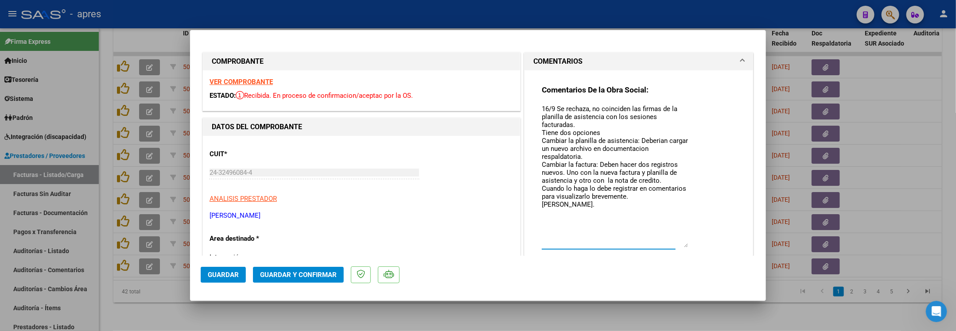
click at [629, 116] on textarea "16/9 Se rechaza, no coinciden las firmas de la planilla de asistencia con los s…" at bounding box center [615, 176] width 146 height 144
click at [669, 117] on textarea "16/9 Se rechaza, no coinciden las firmas de la planilla de asistencia con los d…" at bounding box center [615, 176] width 146 height 144
click at [676, 116] on textarea "16/9 Se rechaza, no coinciden las firmas de la planilla de asistencia con los d…" at bounding box center [615, 176] width 146 height 144
click at [551, 177] on textarea "16/9 Se rechaza, no coinciden las firmas de la planilla de asistencia con los d…" at bounding box center [615, 176] width 146 height 144
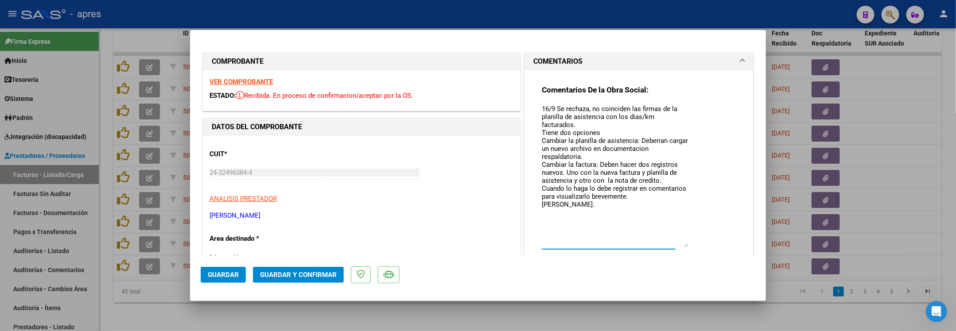
drag, startPoint x: 537, startPoint y: 132, endPoint x: 644, endPoint y: 195, distance: 124.5
click at [644, 195] on textarea "16/9 Se rechaza, no coinciden las firmas de la planilla de asistencia con los d…" at bounding box center [615, 176] width 146 height 144
paste textarea "Debe hacer dos registros -Uno con la nueva factura y planilla de asistencia -ot…"
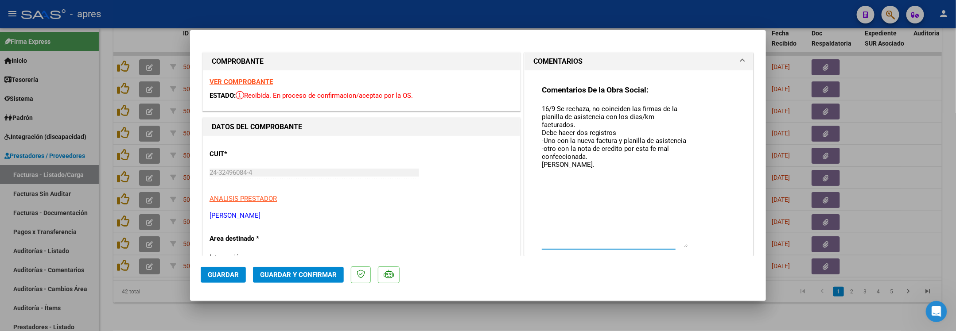
click at [602, 156] on textarea "16/9 Se rechaza, no coinciden las firmas de la planilla de asistencia con los d…" at bounding box center [615, 176] width 146 height 144
paste textarea "Cuando lo haga lo debe registrar en comentarios para visualizarlo brevemente."
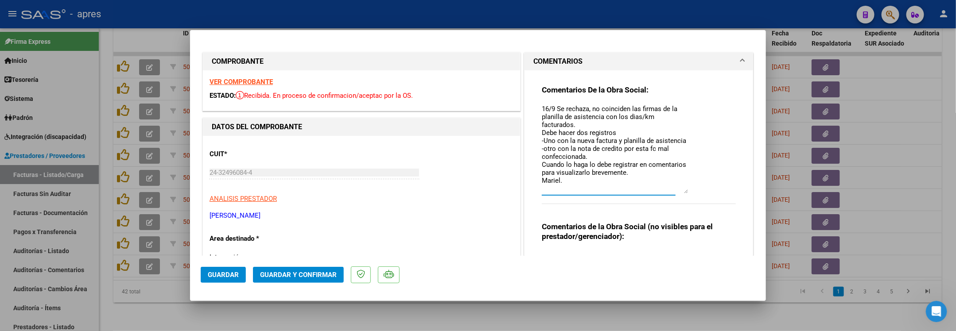
drag, startPoint x: 679, startPoint y: 246, endPoint x: 679, endPoint y: 193, distance: 53.6
click at [679, 193] on textarea "16/9 Se rechaza, no coinciden las firmas de la planilla de asistencia con los d…" at bounding box center [615, 148] width 146 height 89
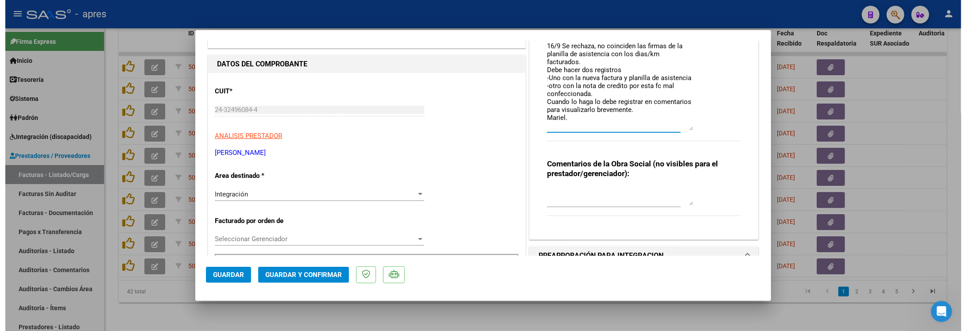
scroll to position [66, 0]
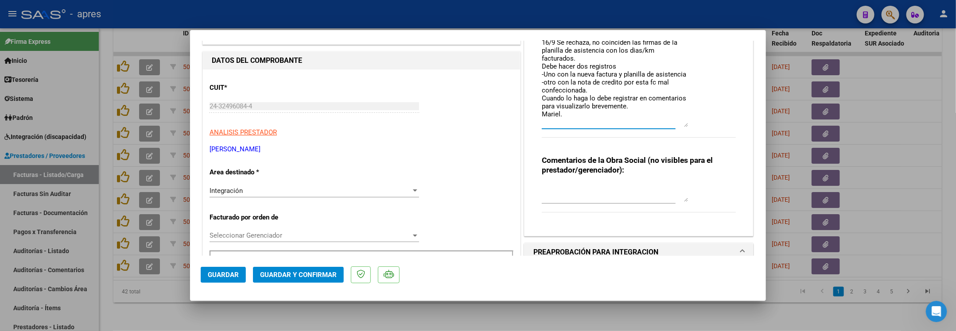
type textarea "16/9 Se rechaza, no coinciden las firmas de la planilla de asistencia con los d…"
click at [587, 194] on textarea at bounding box center [615, 193] width 146 height 18
type textarea "debe refacturar"
click at [240, 274] on button "Guardar" at bounding box center [223, 275] width 45 height 16
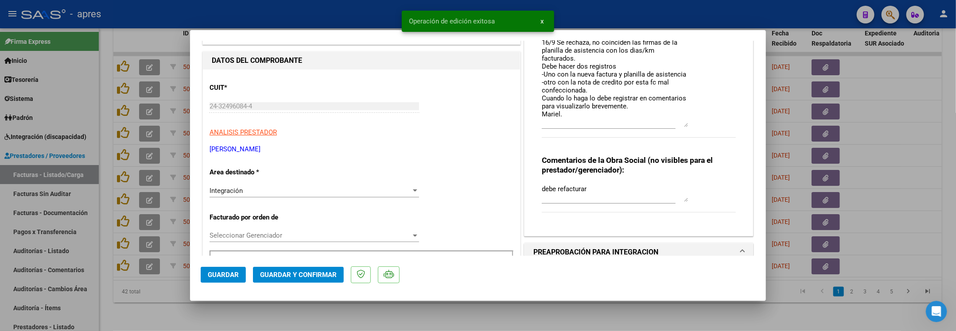
click at [173, 297] on div at bounding box center [478, 165] width 956 height 331
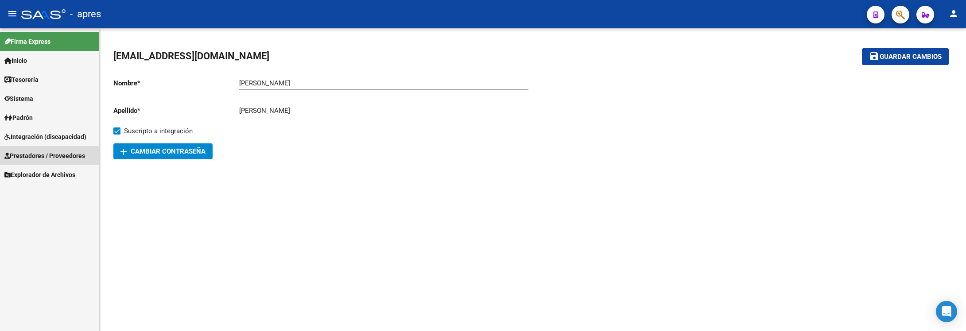
click at [62, 153] on span "Prestadores / Proveedores" at bounding box center [44, 156] width 81 height 10
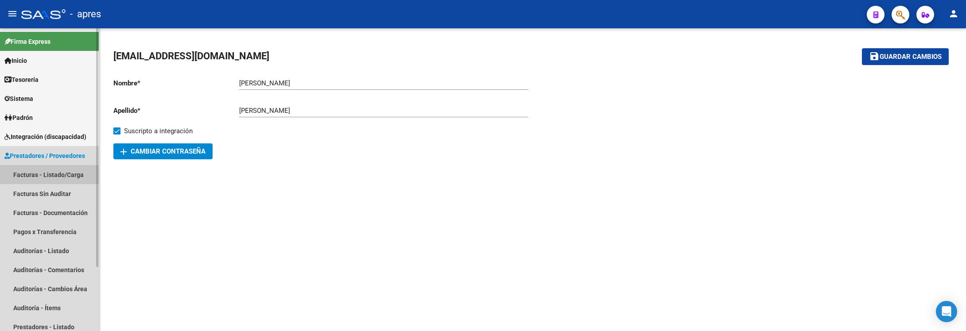
click at [58, 166] on link "Facturas - Listado/Carga" at bounding box center [49, 174] width 99 height 19
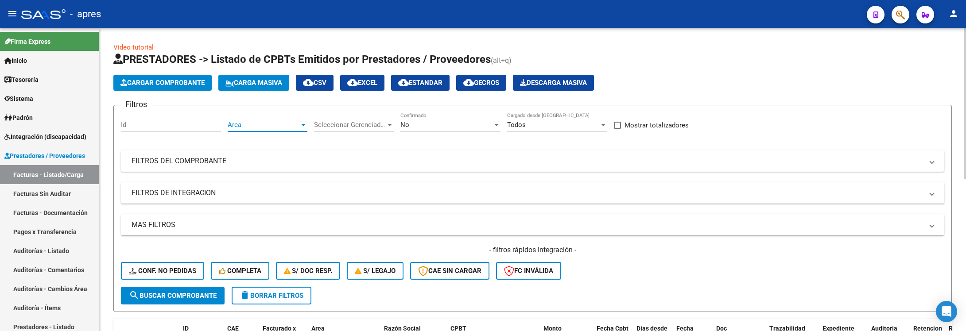
click at [279, 123] on span "Area" at bounding box center [264, 125] width 72 height 8
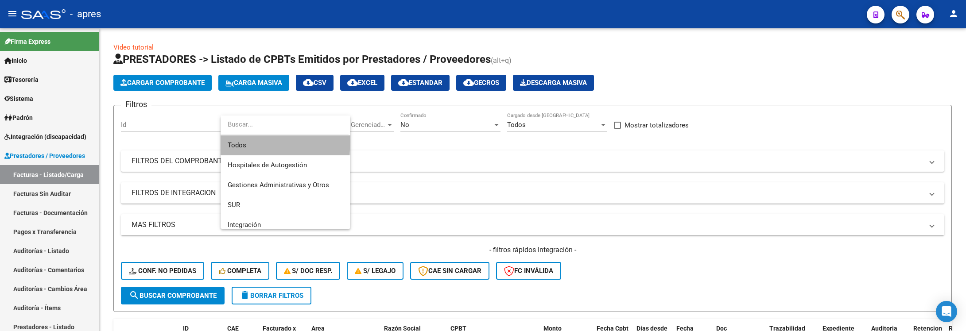
click at [269, 141] on span "Todos" at bounding box center [286, 146] width 116 height 20
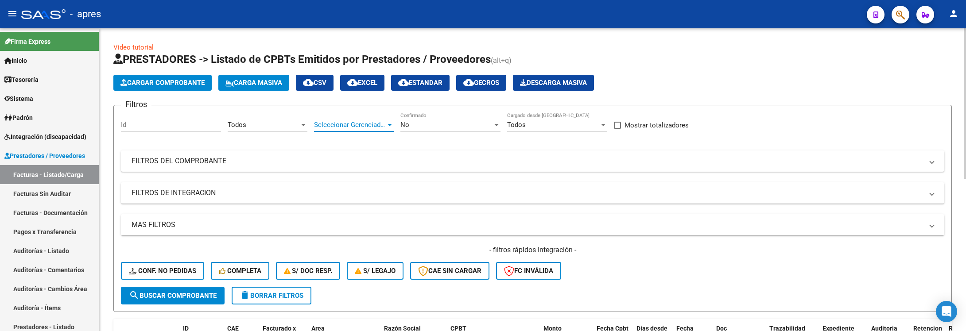
click at [351, 127] on span "Seleccionar Gerenciador" at bounding box center [350, 125] width 72 height 8
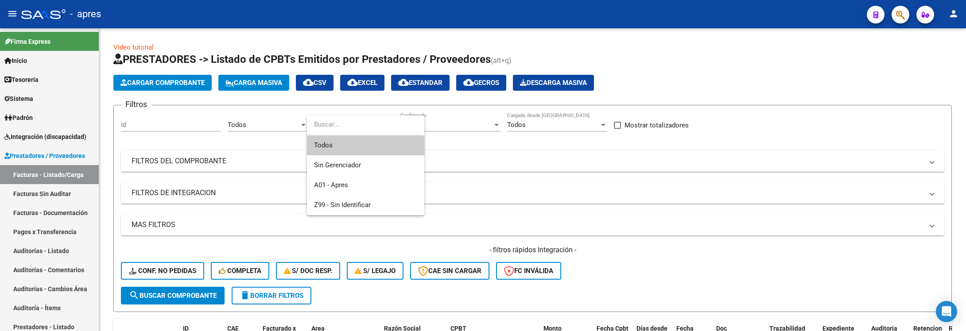
click at [351, 135] on div at bounding box center [364, 126] width 114 height 20
click at [353, 139] on span "Todos" at bounding box center [365, 146] width 103 height 20
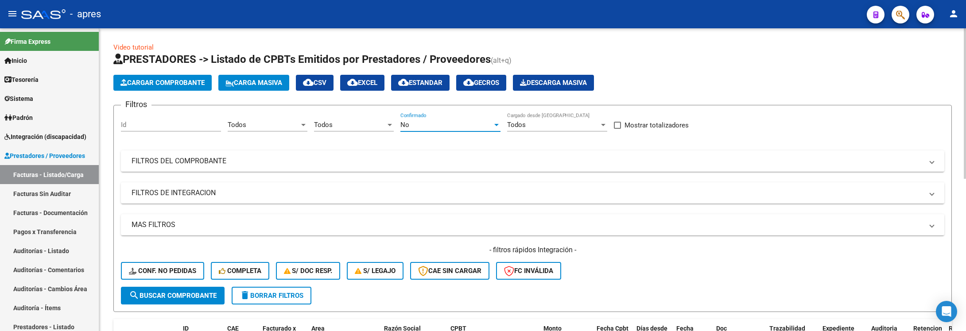
click at [454, 126] on div "No" at bounding box center [446, 125] width 92 height 8
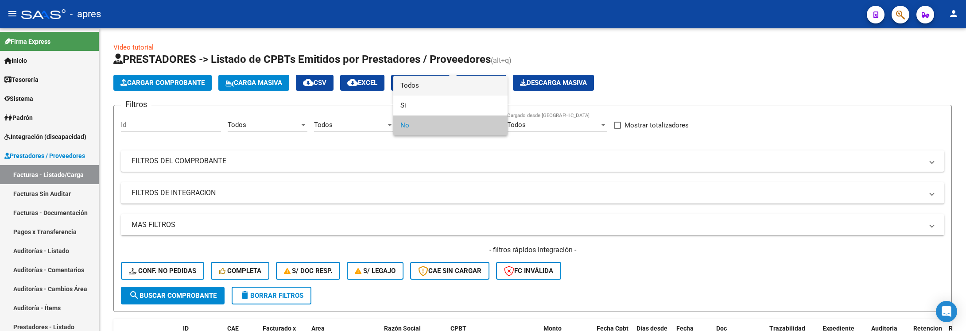
click at [453, 84] on span "Todos" at bounding box center [450, 86] width 100 height 20
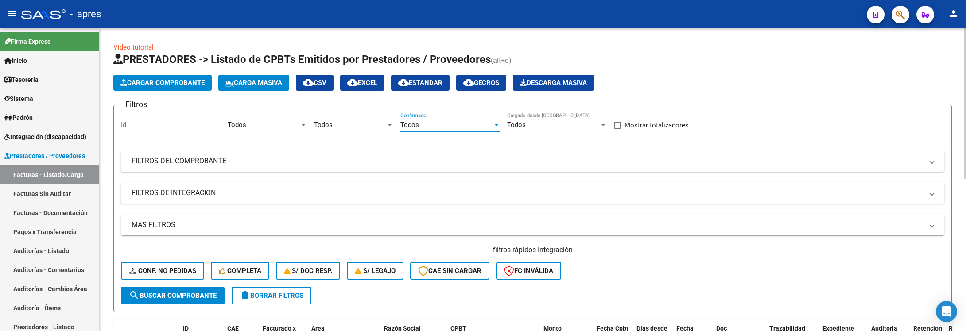
scroll to position [66, 0]
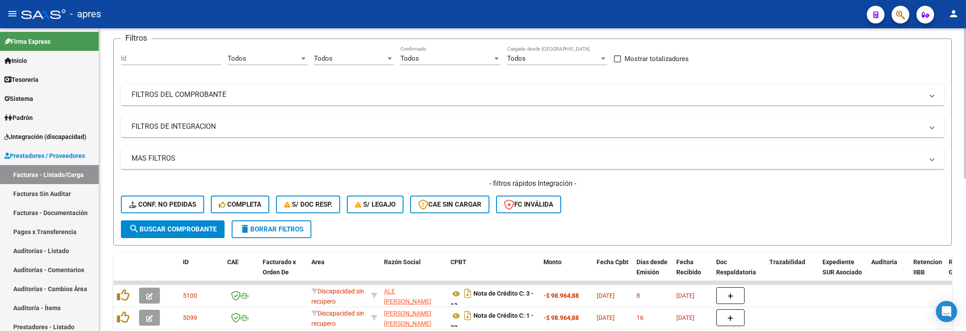
click at [559, 96] on mat-panel-title "FILTROS DEL COMPROBANTE" at bounding box center [527, 95] width 791 height 10
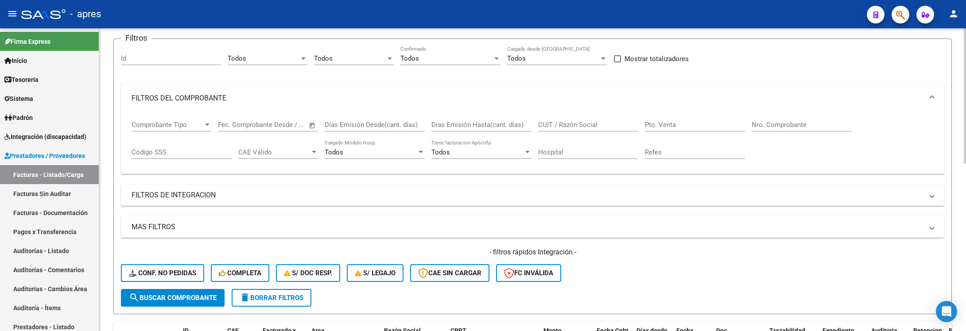
click at [177, 222] on mat-expansion-panel-header "MAS FILTROS" at bounding box center [532, 227] width 823 height 21
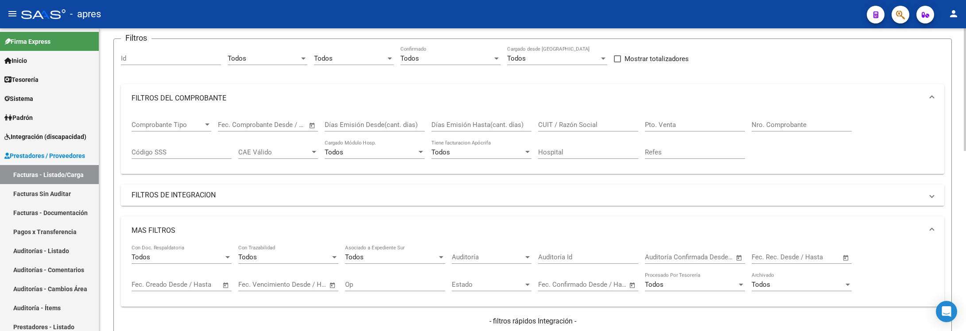
click at [175, 193] on mat-panel-title "FILTROS DE INTEGRACION" at bounding box center [527, 195] width 791 height 10
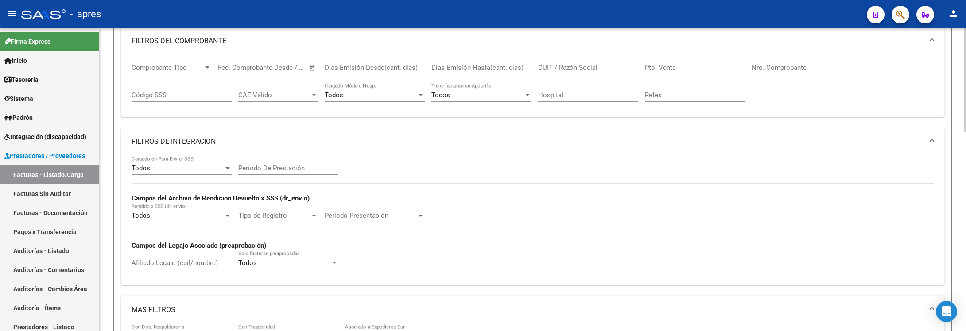
scroll to position [199, 0]
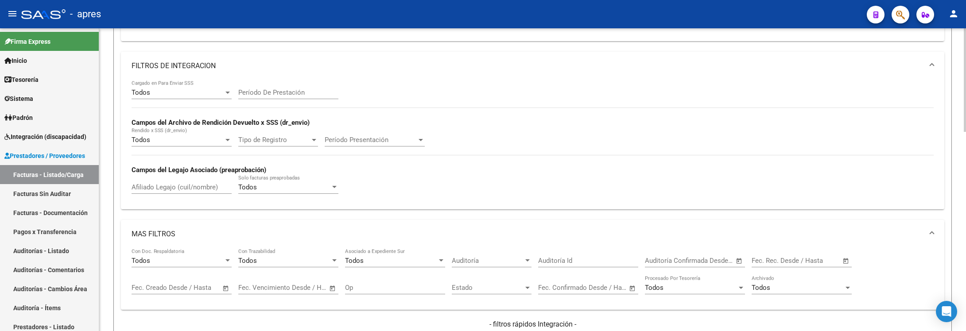
click at [157, 190] on input "Afiliado Legajo (cuil/nombre)" at bounding box center [182, 187] width 100 height 8
paste input "57309170"
type input "57309170"
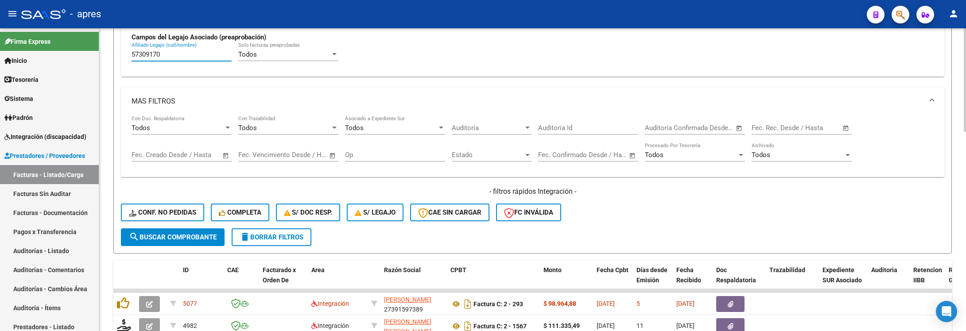
scroll to position [465, 0]
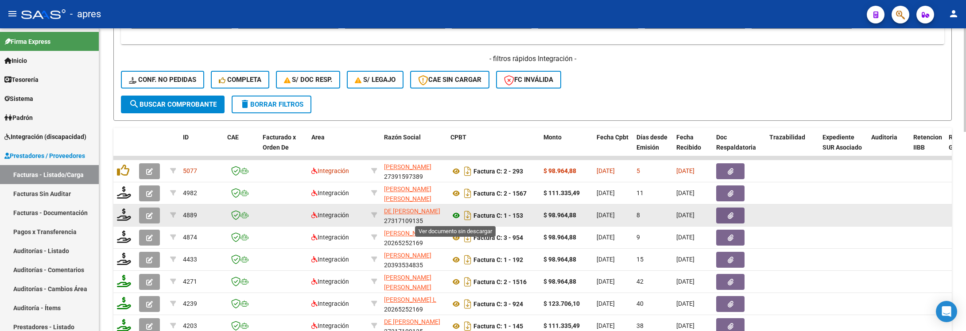
click at [454, 217] on icon at bounding box center [456, 215] width 12 height 11
